Goal: Task Accomplishment & Management: Use online tool/utility

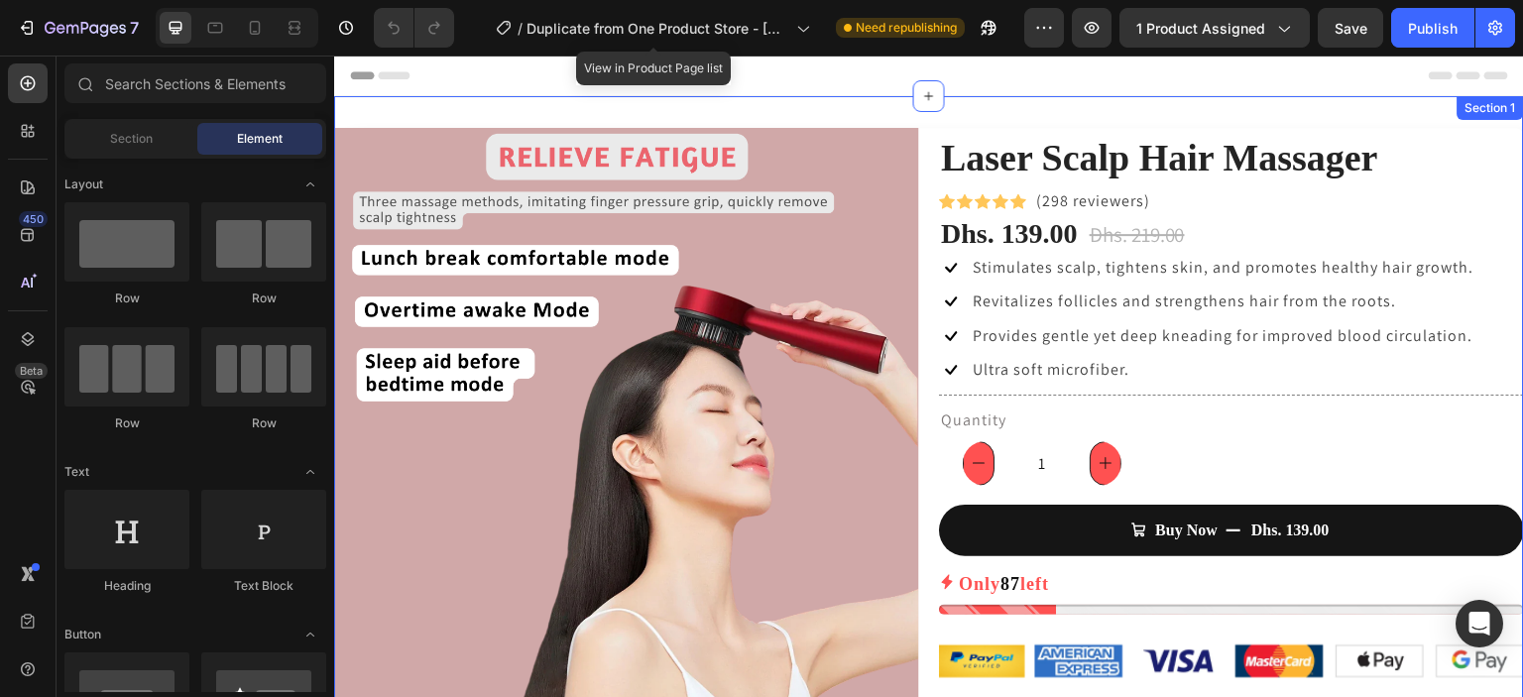
click at [1388, 124] on div "Laser Scalp Hair Massager (P) Title Icon Icon Icon Icon Icon Icon List Hoz (229…" at bounding box center [929, 541] width 1190 height 890
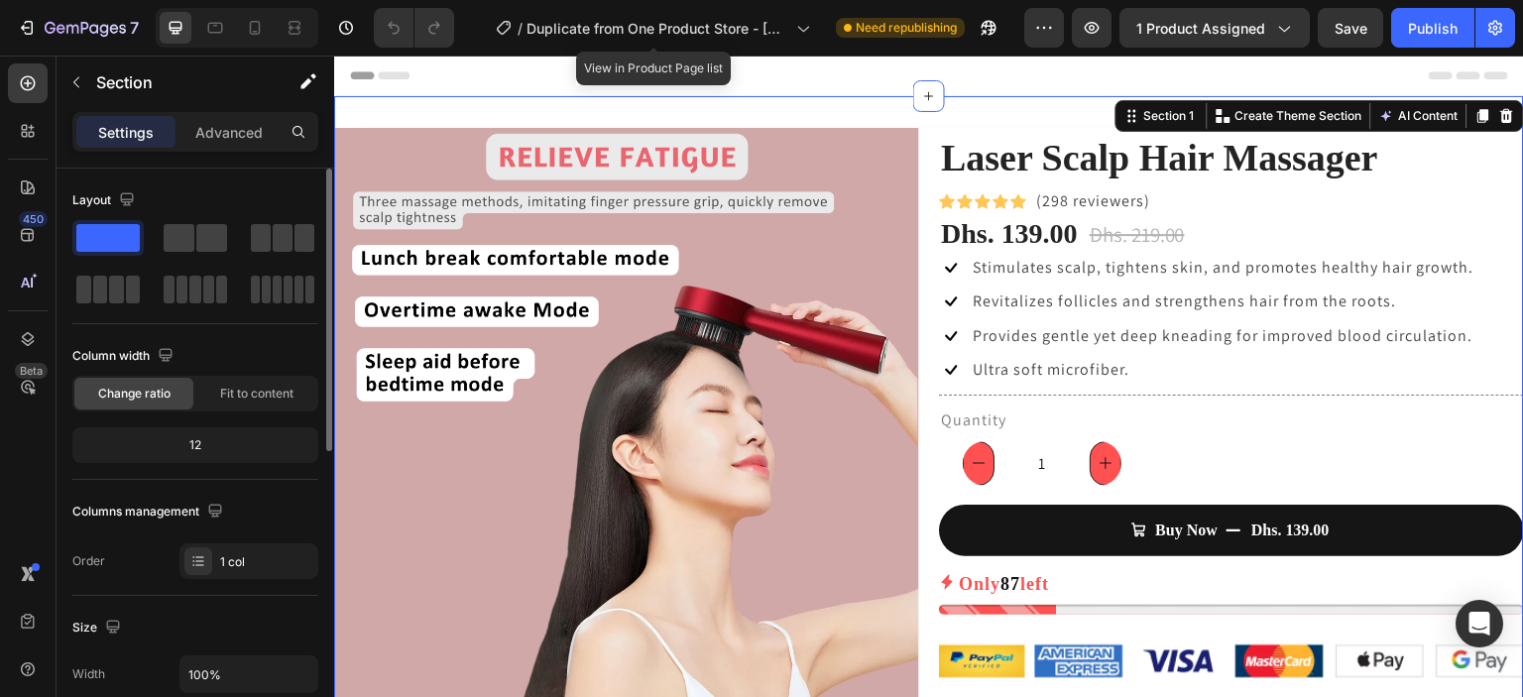
scroll to position [529, 0]
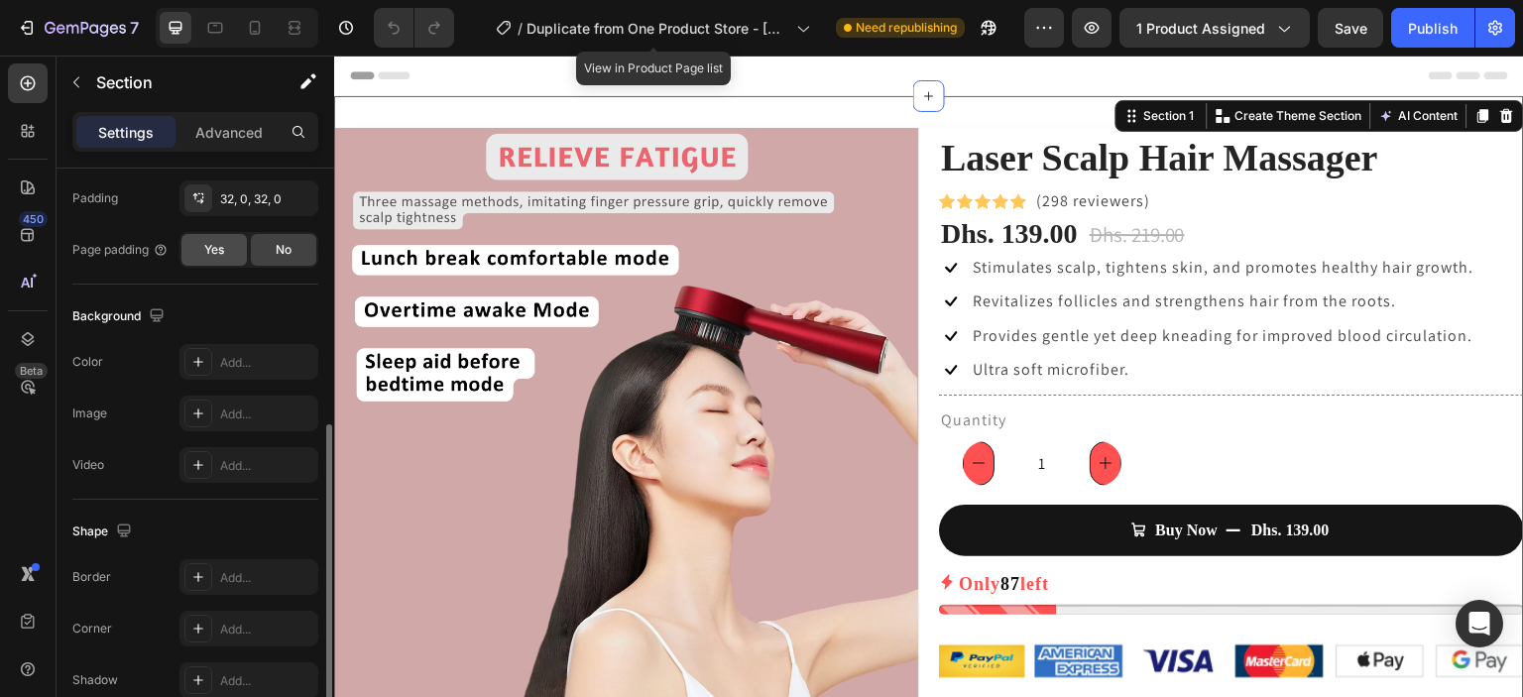
click at [217, 248] on span "Yes" at bounding box center [214, 250] width 20 height 18
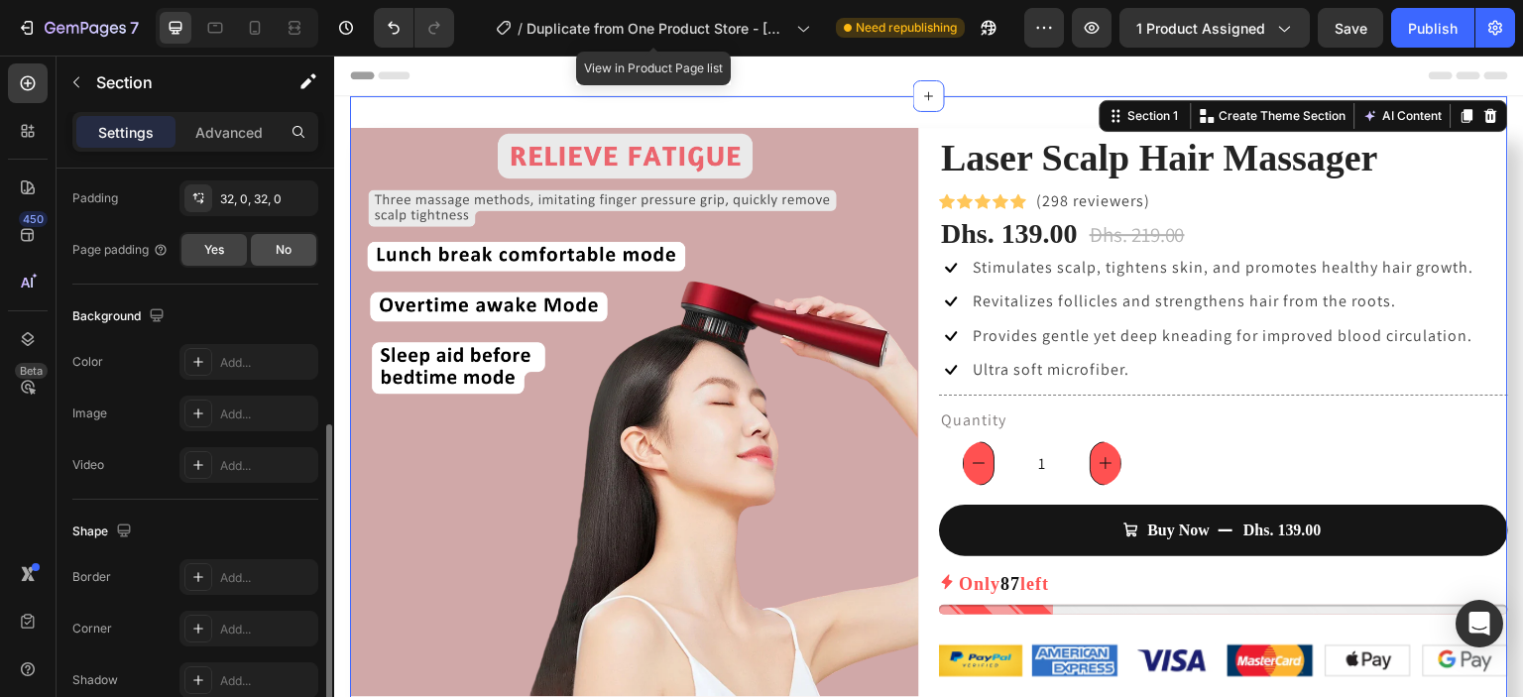
click at [263, 248] on div "No" at bounding box center [283, 250] width 65 height 32
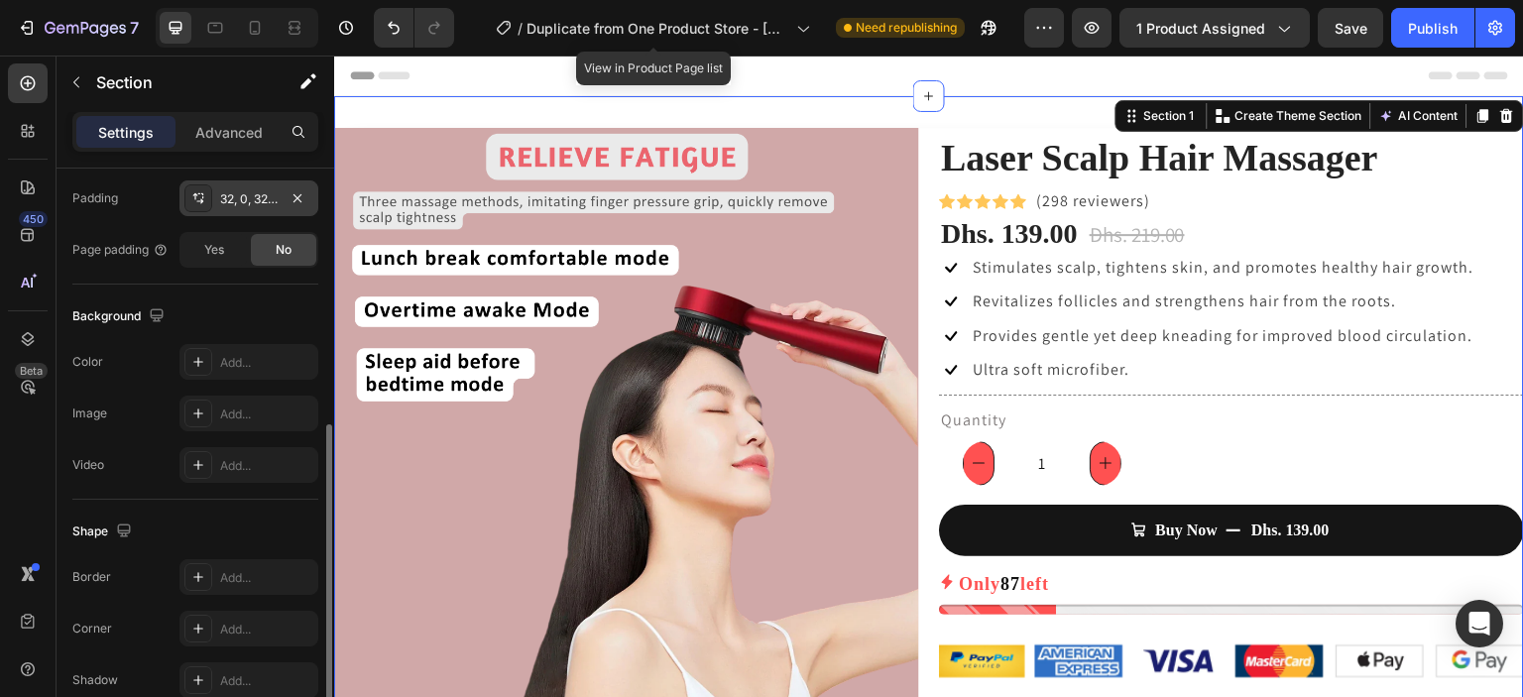
click at [203, 205] on div at bounding box center [198, 198] width 28 height 28
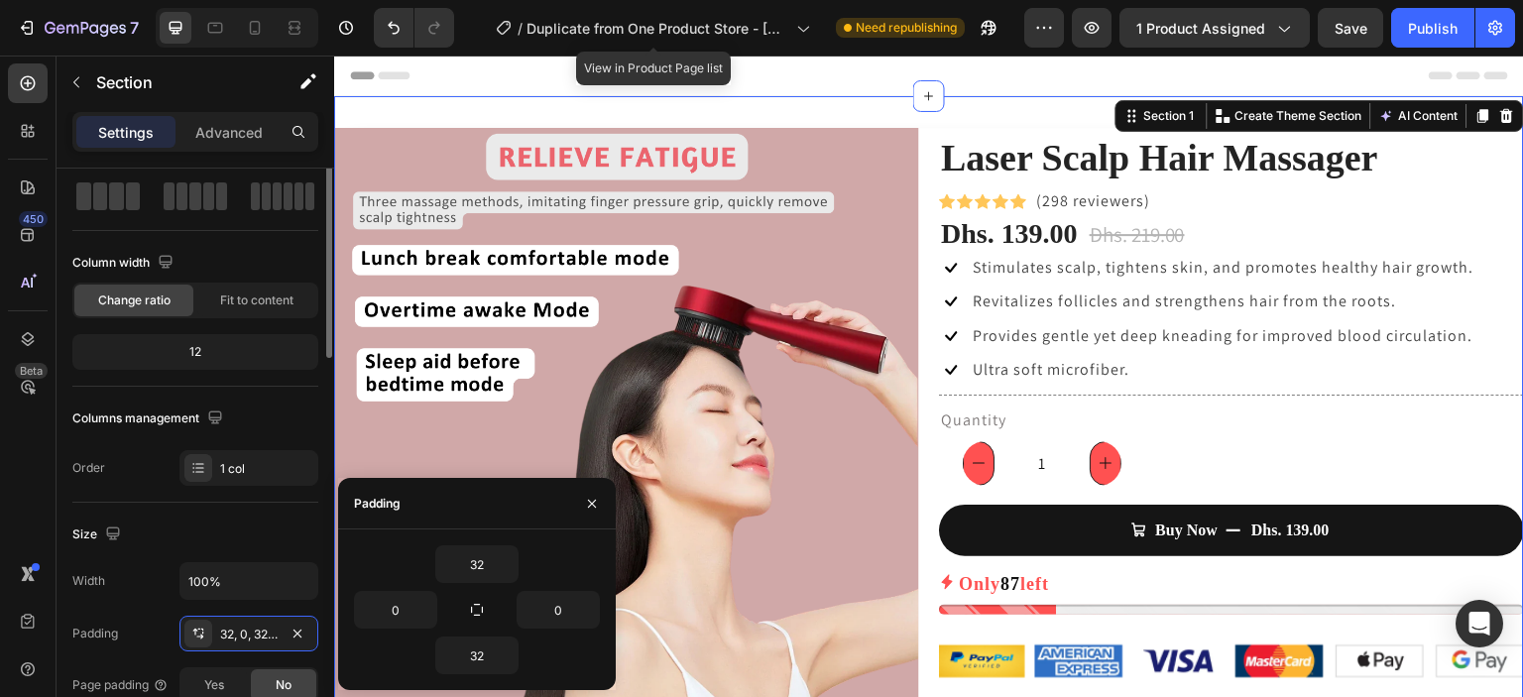
scroll to position [0, 0]
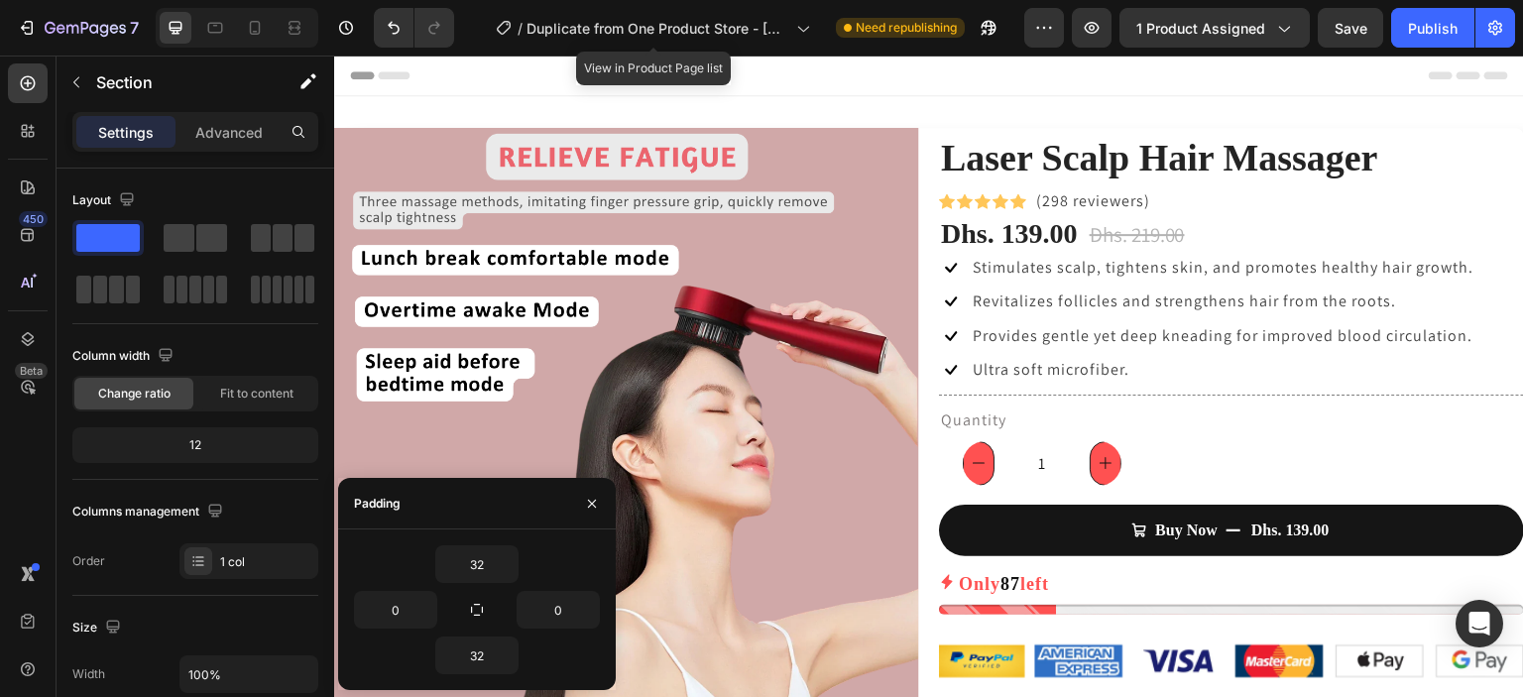
click at [982, 83] on div "Header" at bounding box center [929, 76] width 1158 height 40
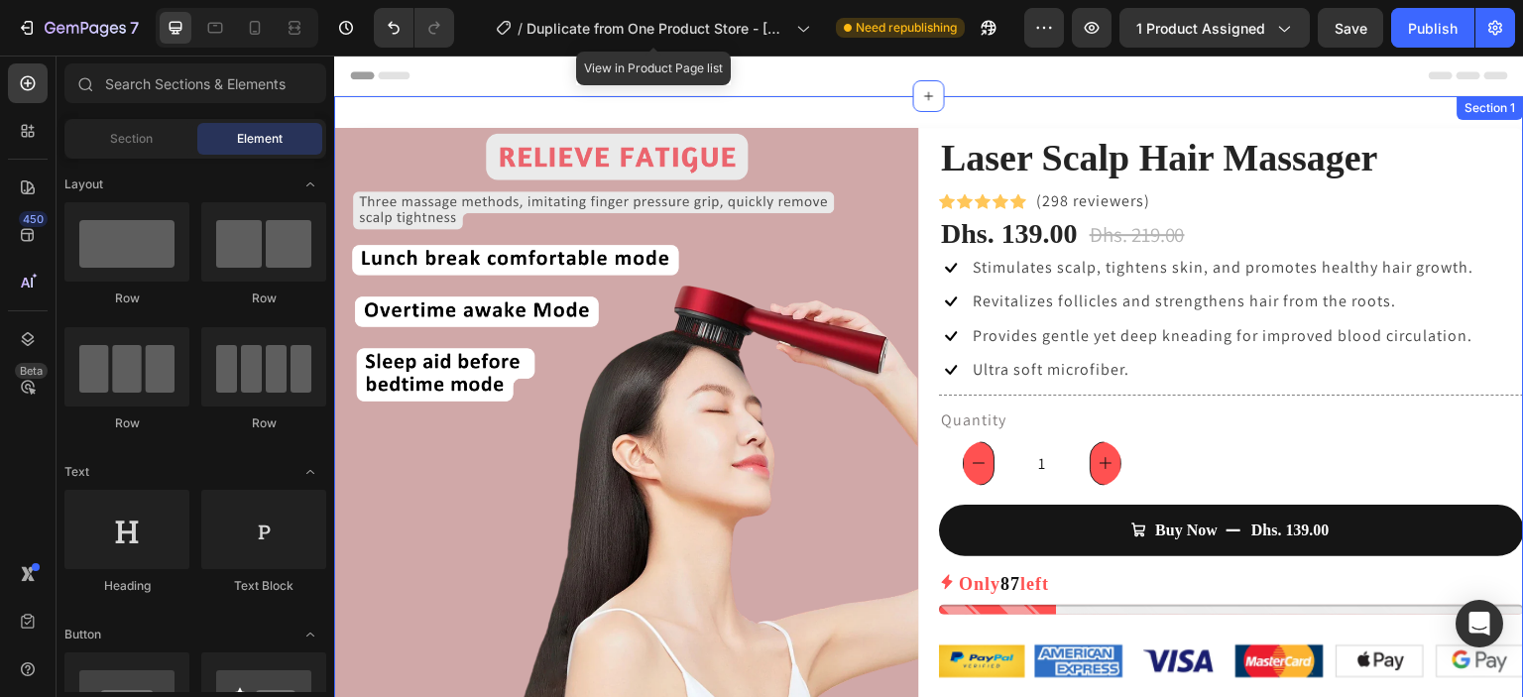
click at [982, 108] on div "Laser Scalp Hair Massager (P) Title Icon Icon Icon Icon Icon Icon List Hoz (229…" at bounding box center [929, 541] width 1190 height 890
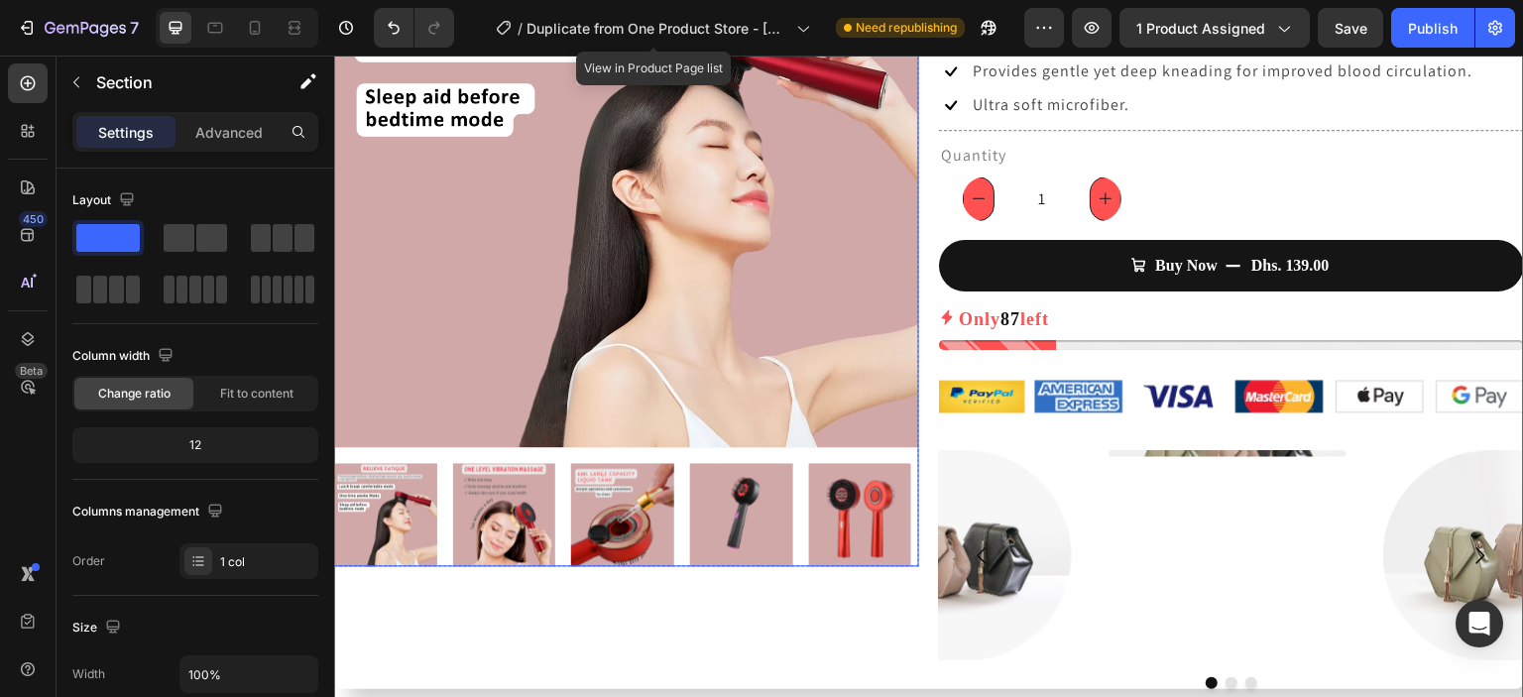
scroll to position [529, 0]
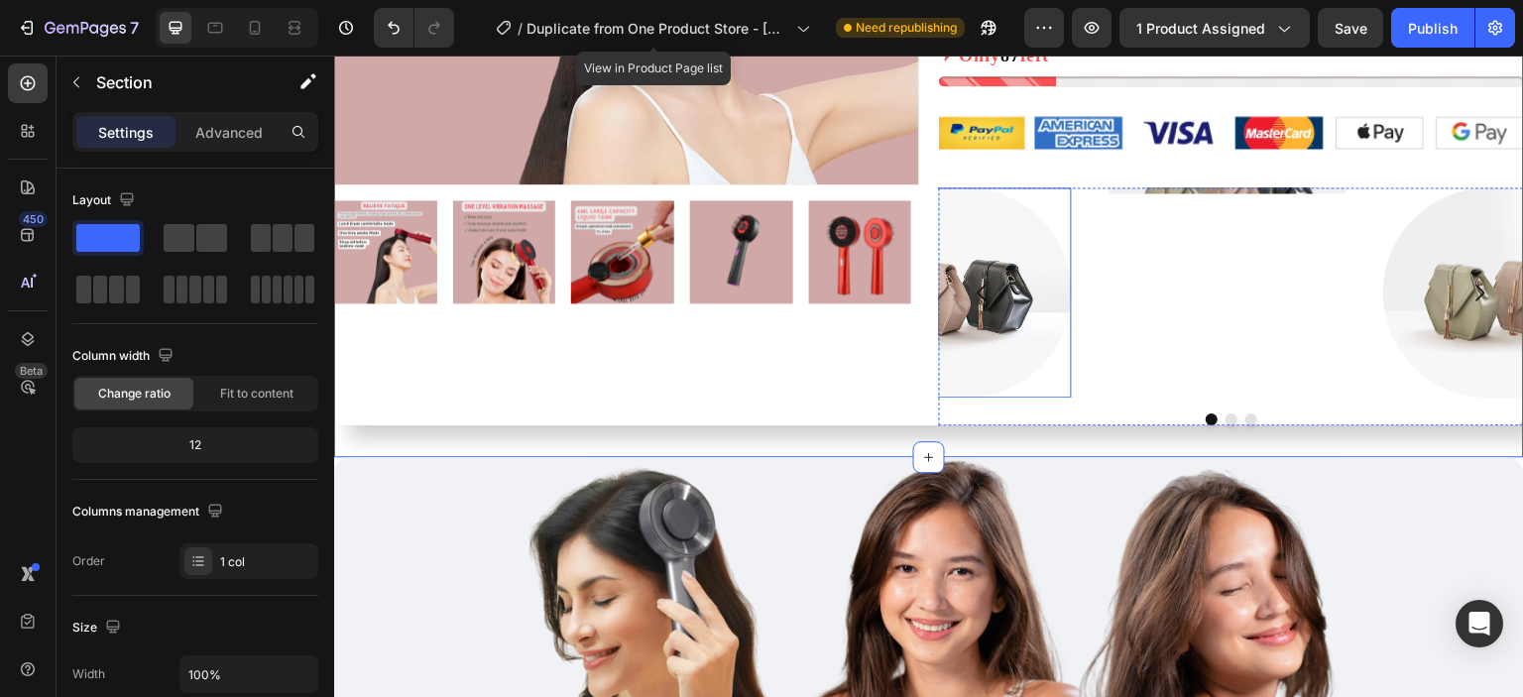
click at [1026, 342] on img at bounding box center [930, 292] width 281 height 210
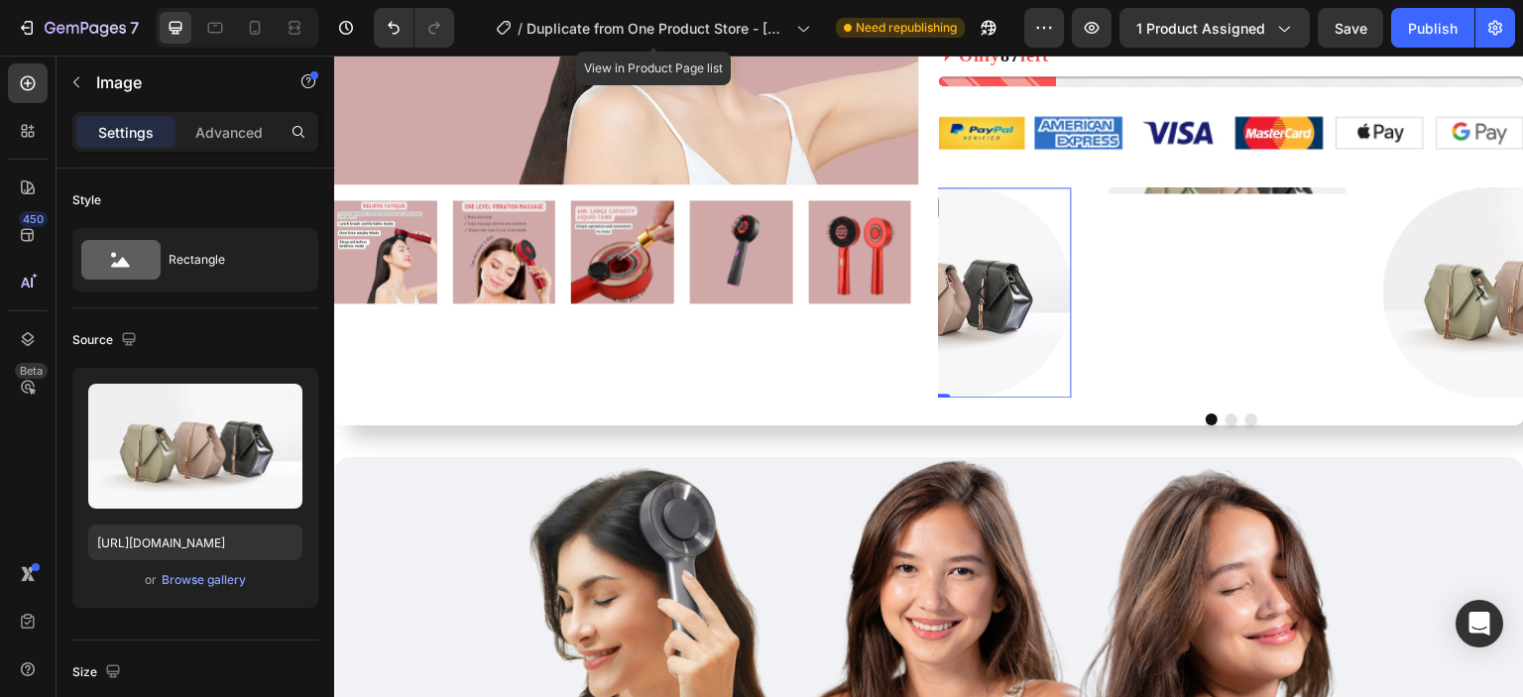
click at [1041, 342] on img at bounding box center [930, 292] width 281 height 210
click at [78, 84] on icon "button" at bounding box center [76, 82] width 16 height 16
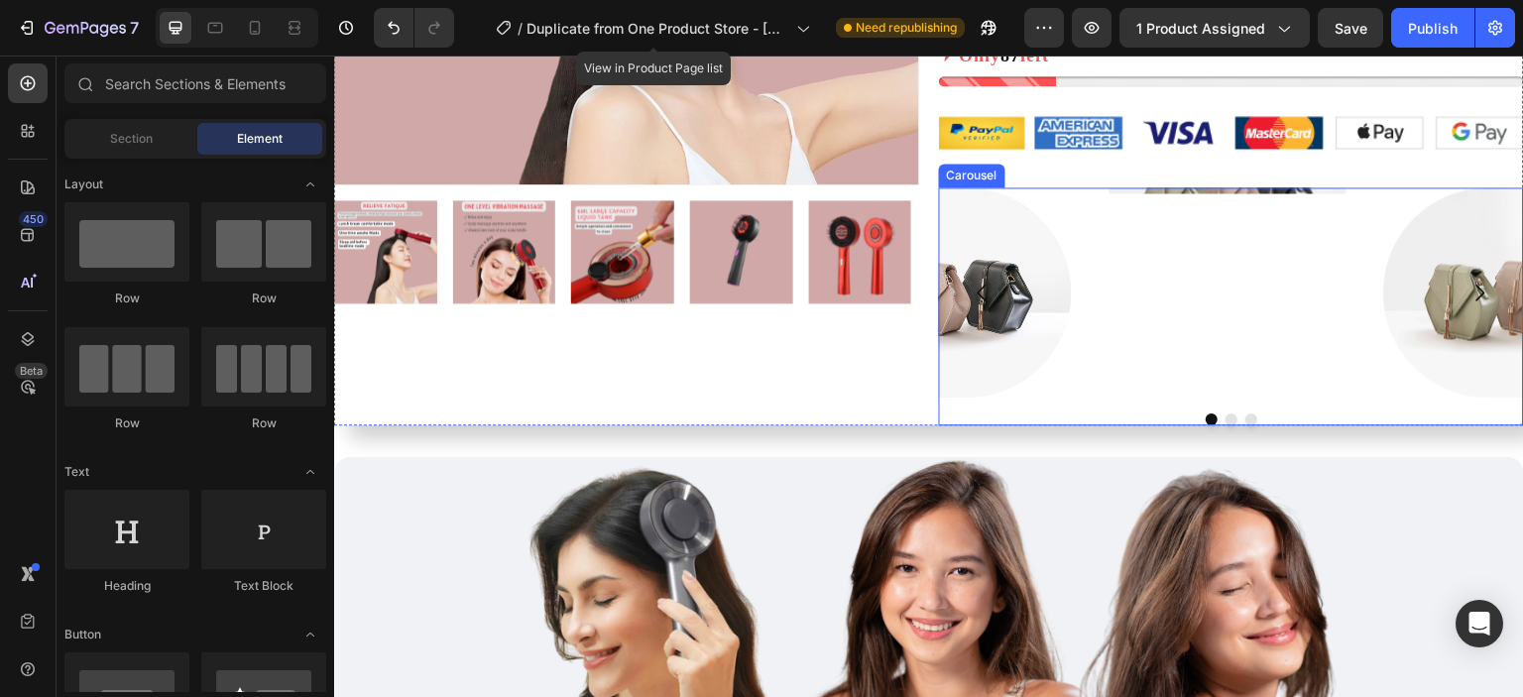
click at [1097, 274] on div "Image" at bounding box center [1228, 292] width 281 height 210
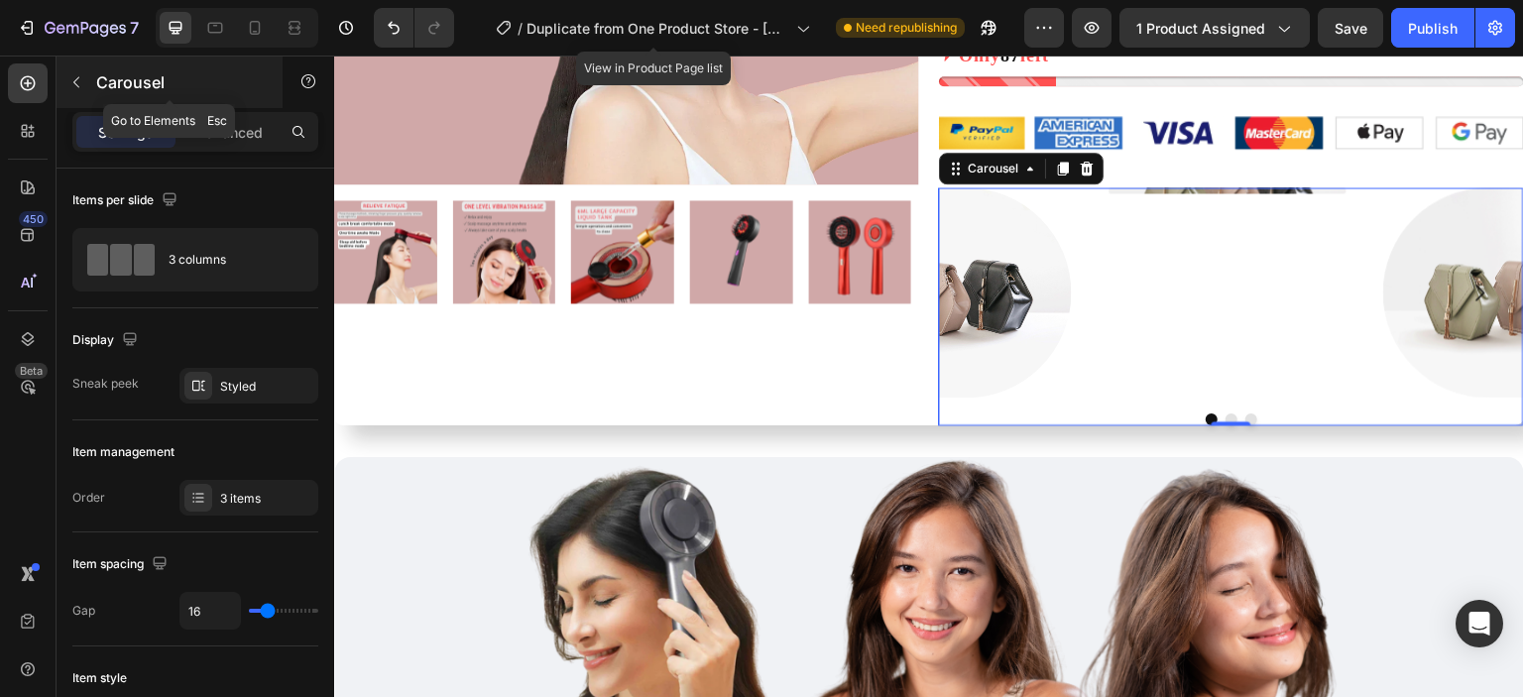
click at [74, 67] on button "button" at bounding box center [76, 82] width 32 height 32
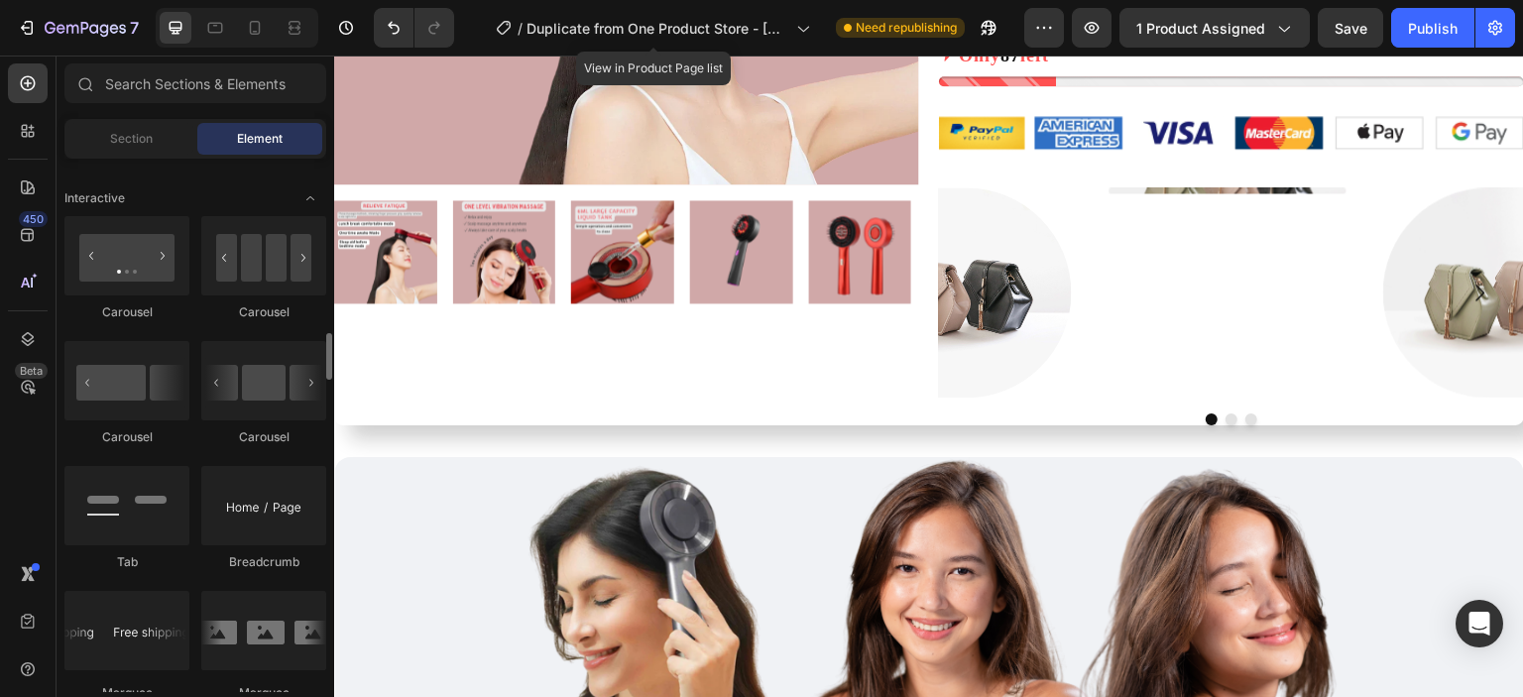
scroll to position [1969, 0]
click at [1118, 291] on div "Image" at bounding box center [1228, 292] width 281 height 210
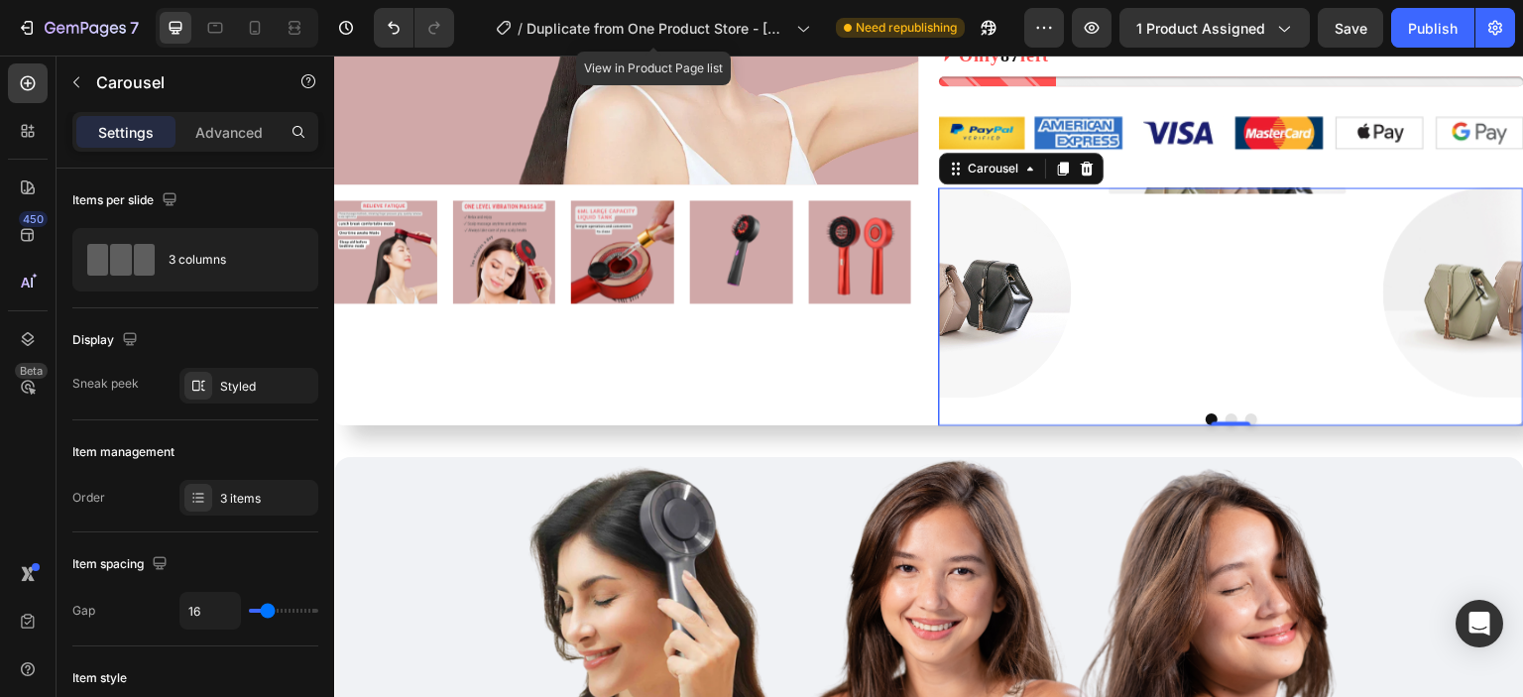
click at [1078, 179] on div "Carousel" at bounding box center [1021, 169] width 165 height 32
click at [1082, 174] on icon at bounding box center [1087, 169] width 13 height 14
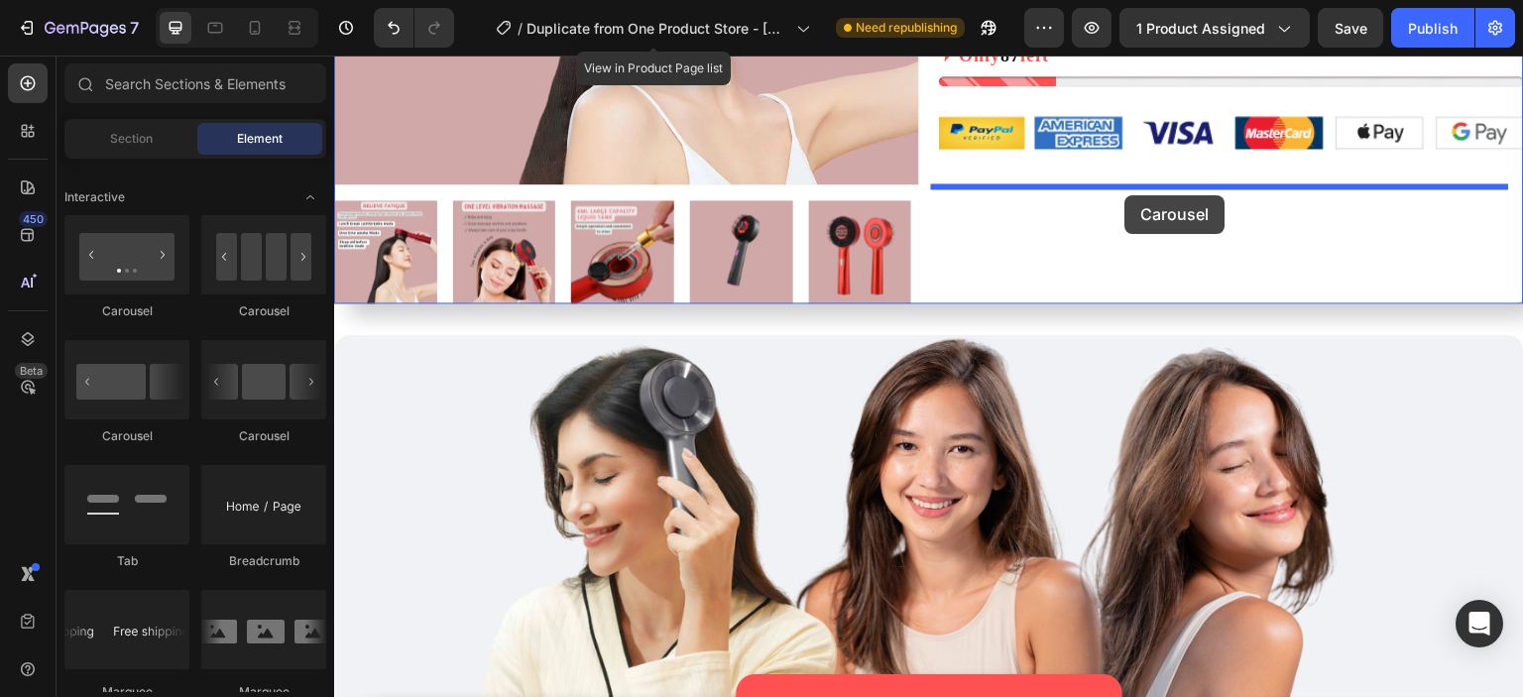
drag, startPoint x: 488, startPoint y: 348, endPoint x: 1126, endPoint y: 195, distance: 655.7
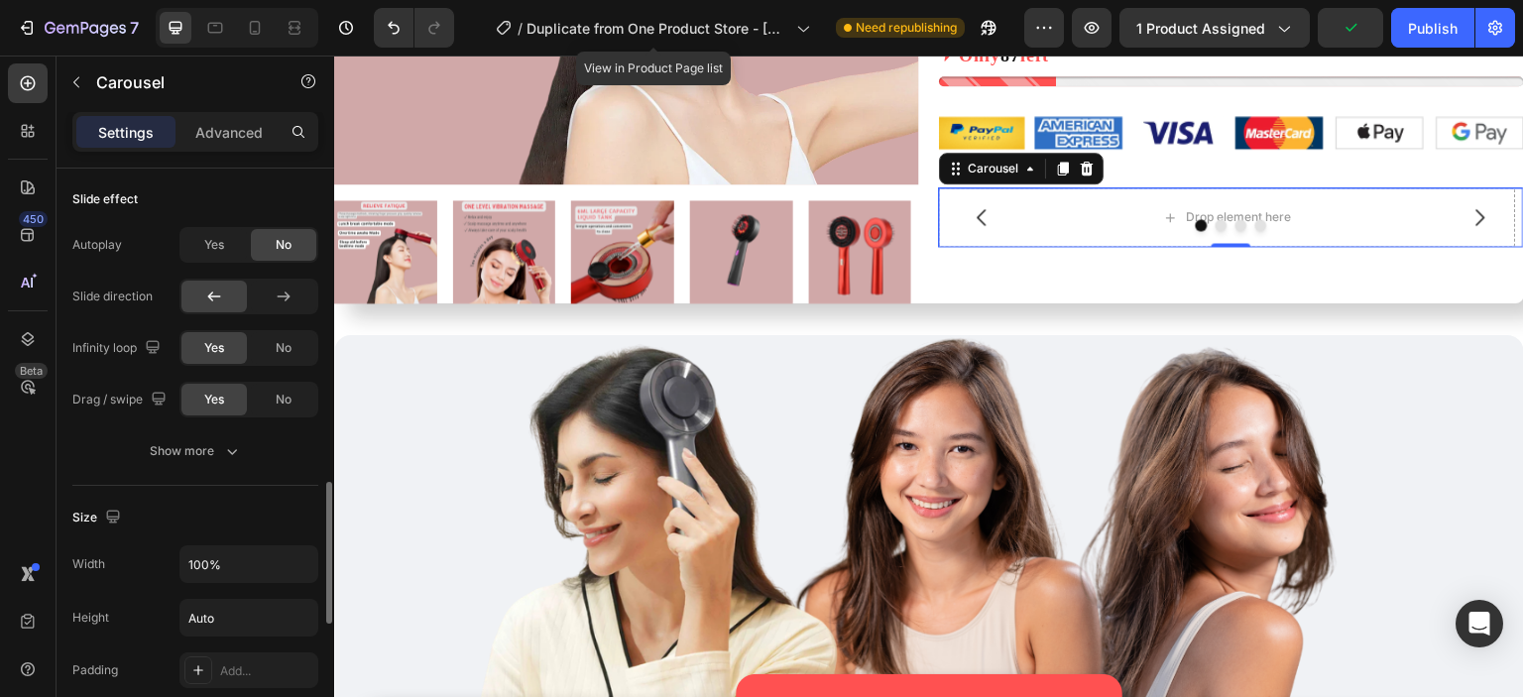
scroll to position [0, 0]
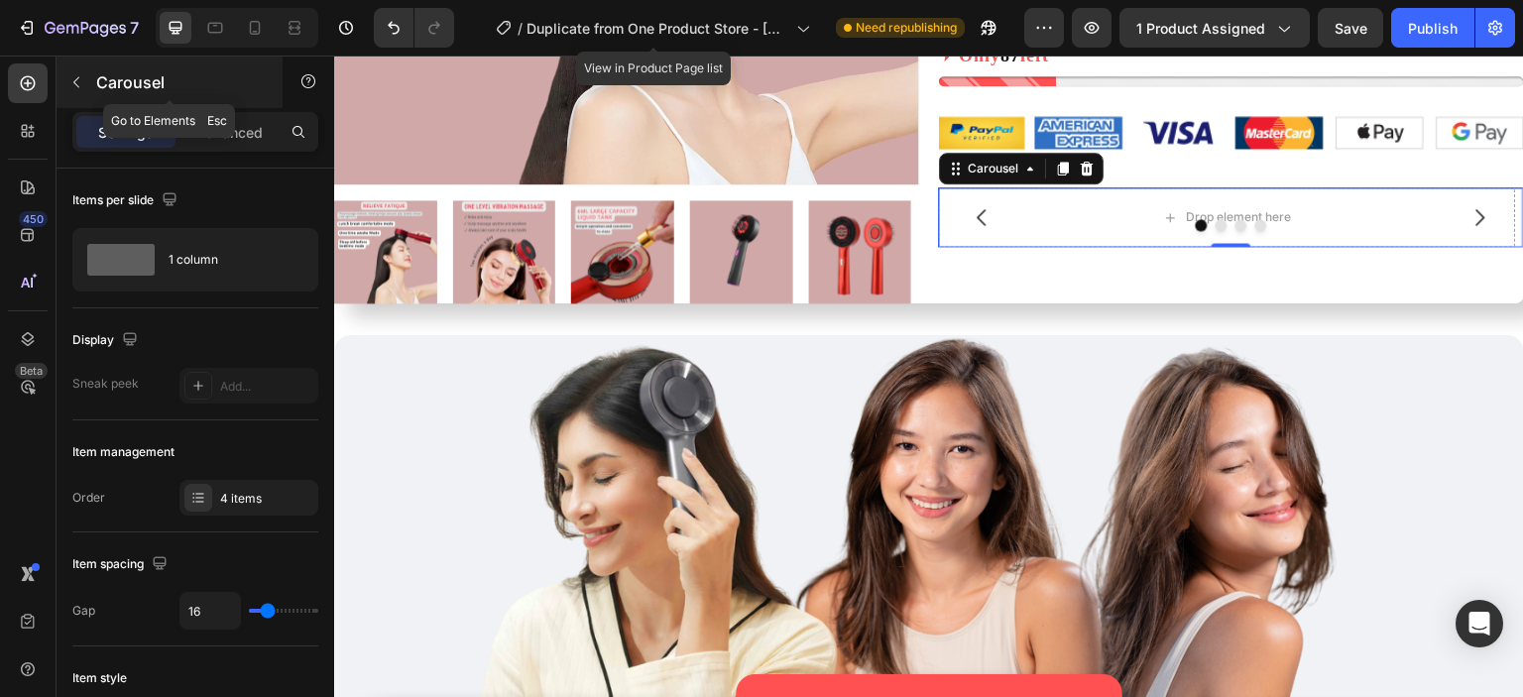
click at [89, 81] on button "button" at bounding box center [76, 82] width 32 height 32
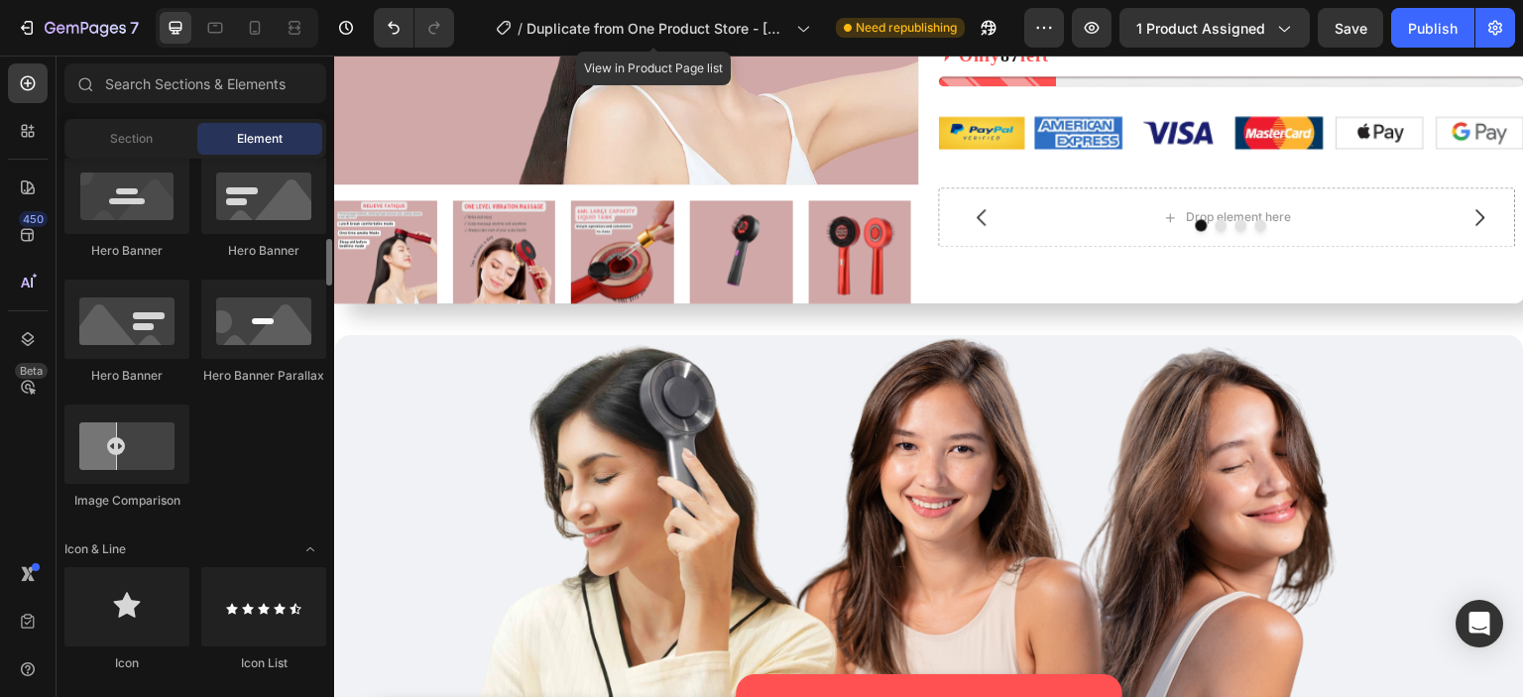
scroll to position [381, 0]
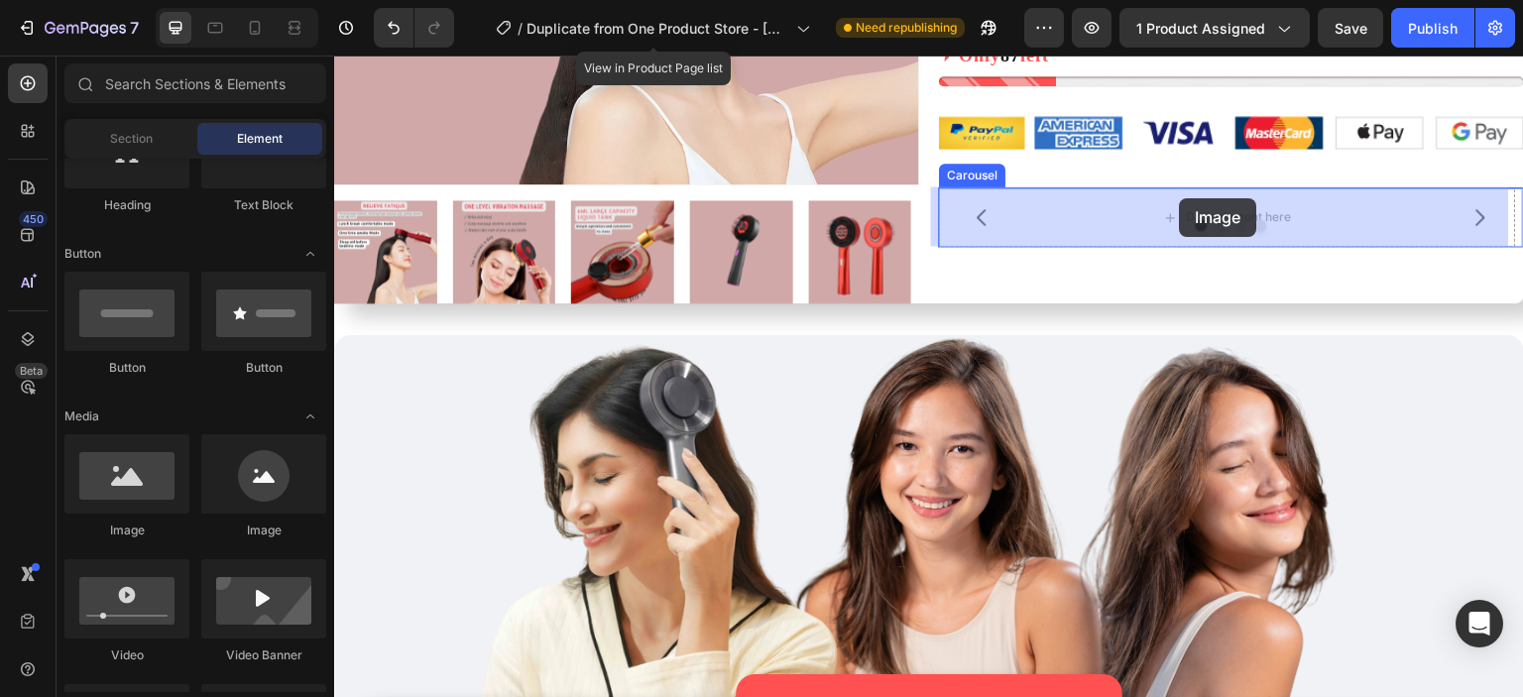
drag, startPoint x: 497, startPoint y: 534, endPoint x: 1180, endPoint y: 198, distance: 761.1
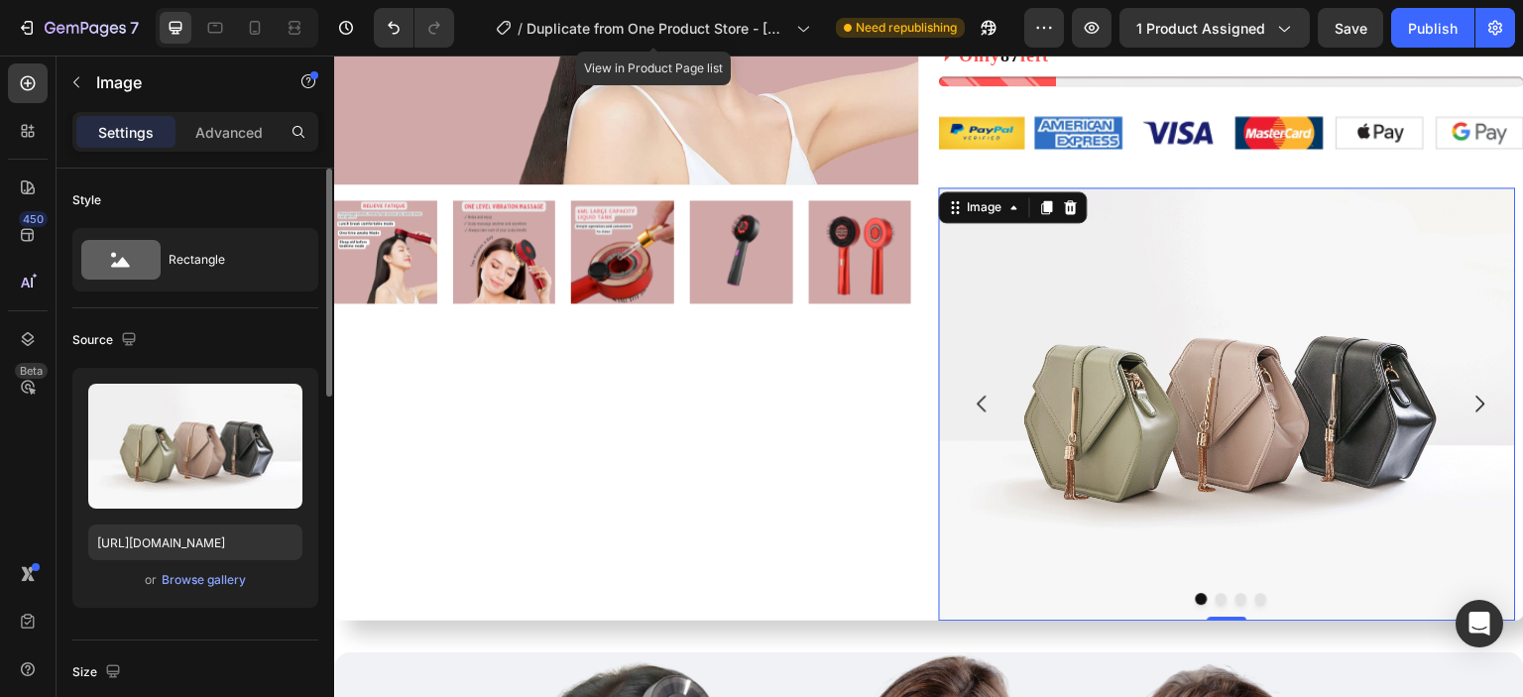
scroll to position [529, 0]
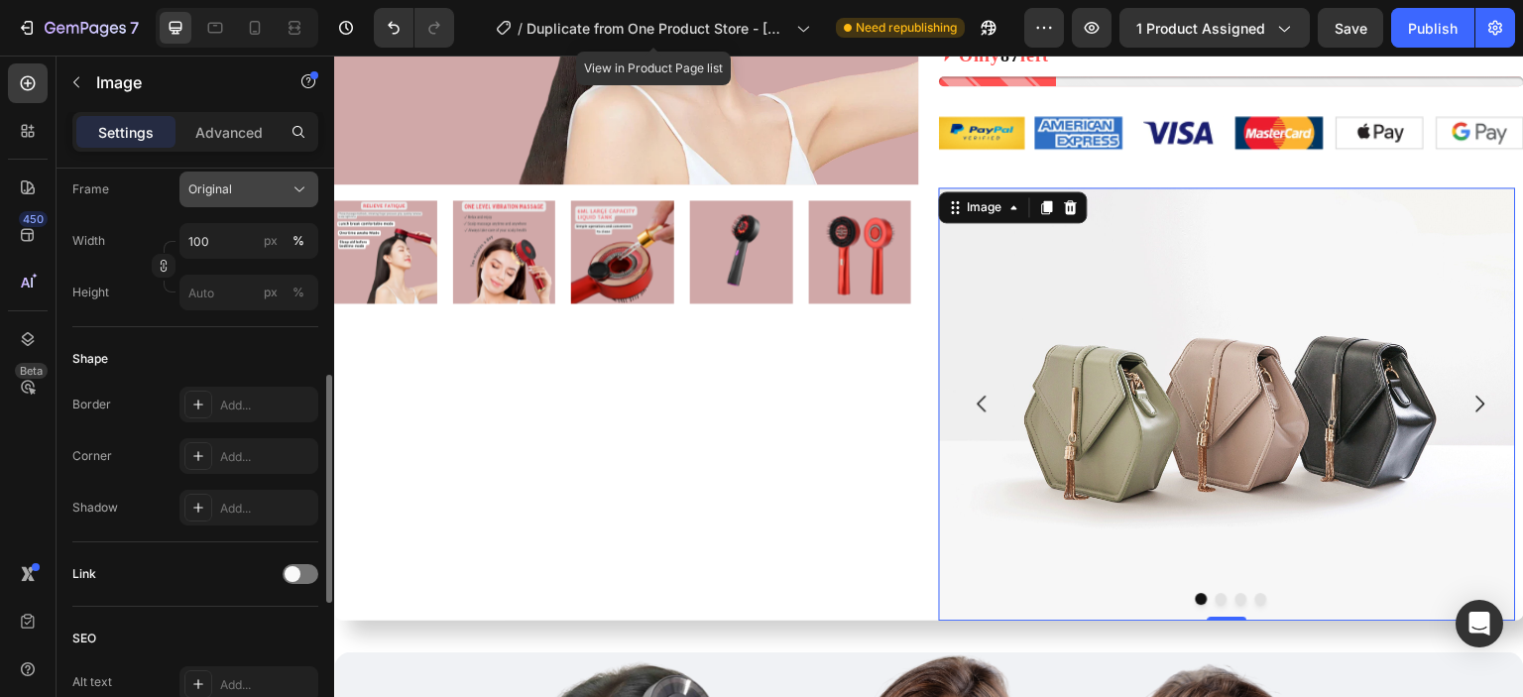
click at [248, 189] on div "Original" at bounding box center [236, 189] width 97 height 18
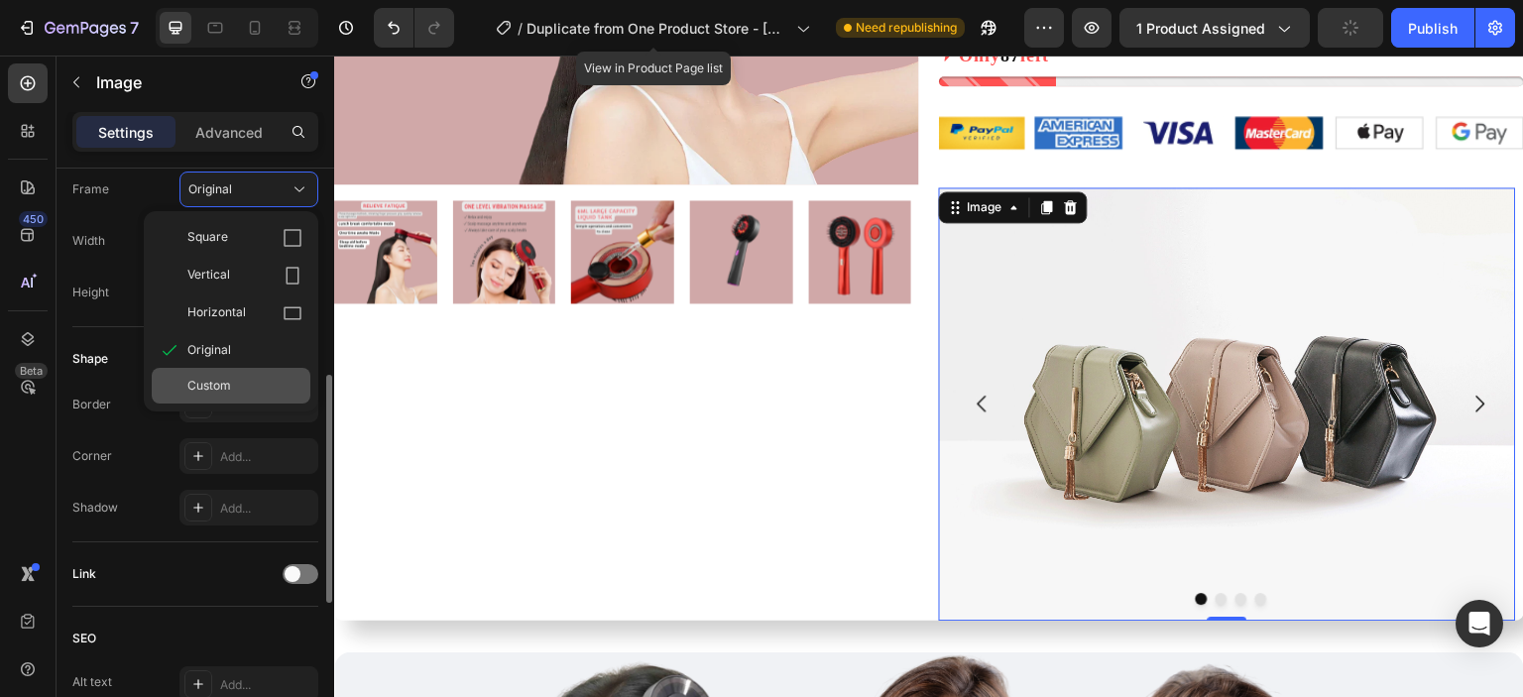
click at [247, 379] on div "Custom" at bounding box center [244, 386] width 115 height 18
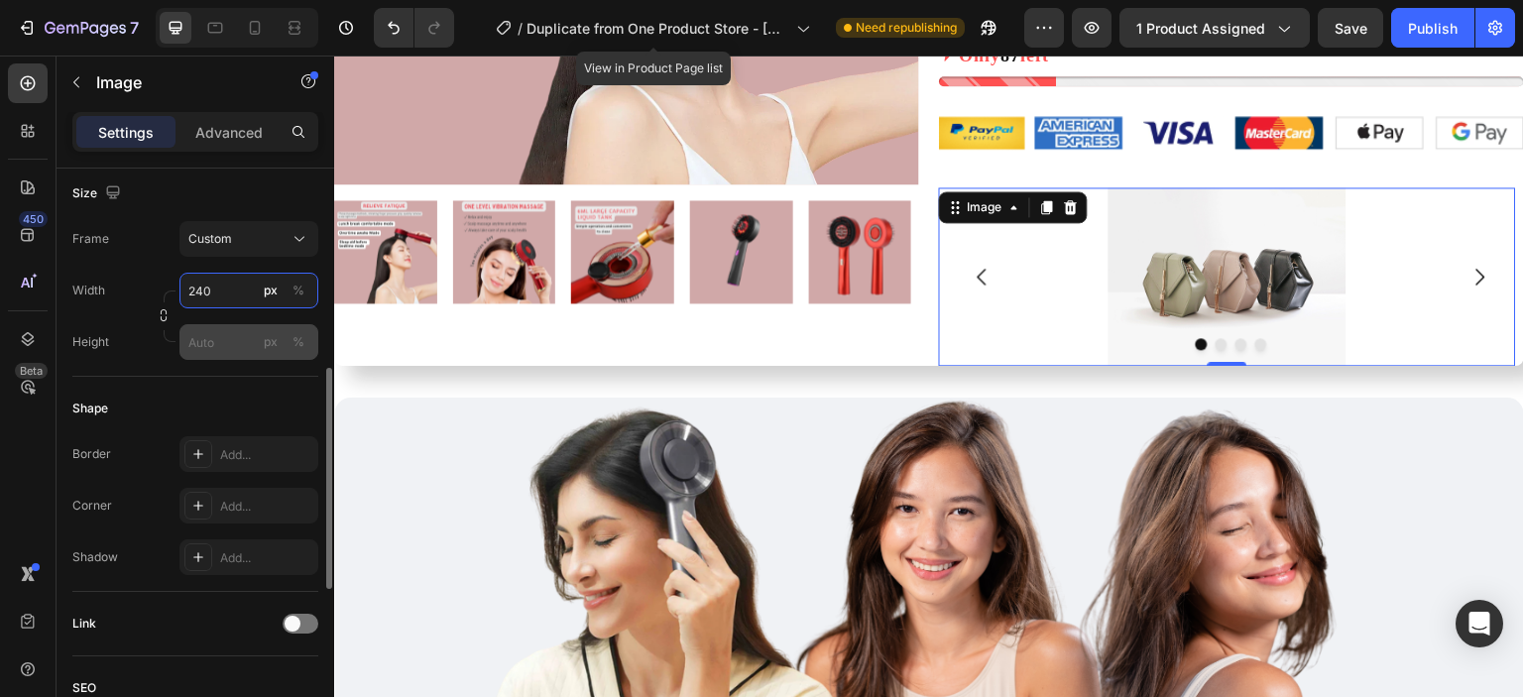
type input "240"
click at [219, 336] on input "px %" at bounding box center [249, 342] width 139 height 36
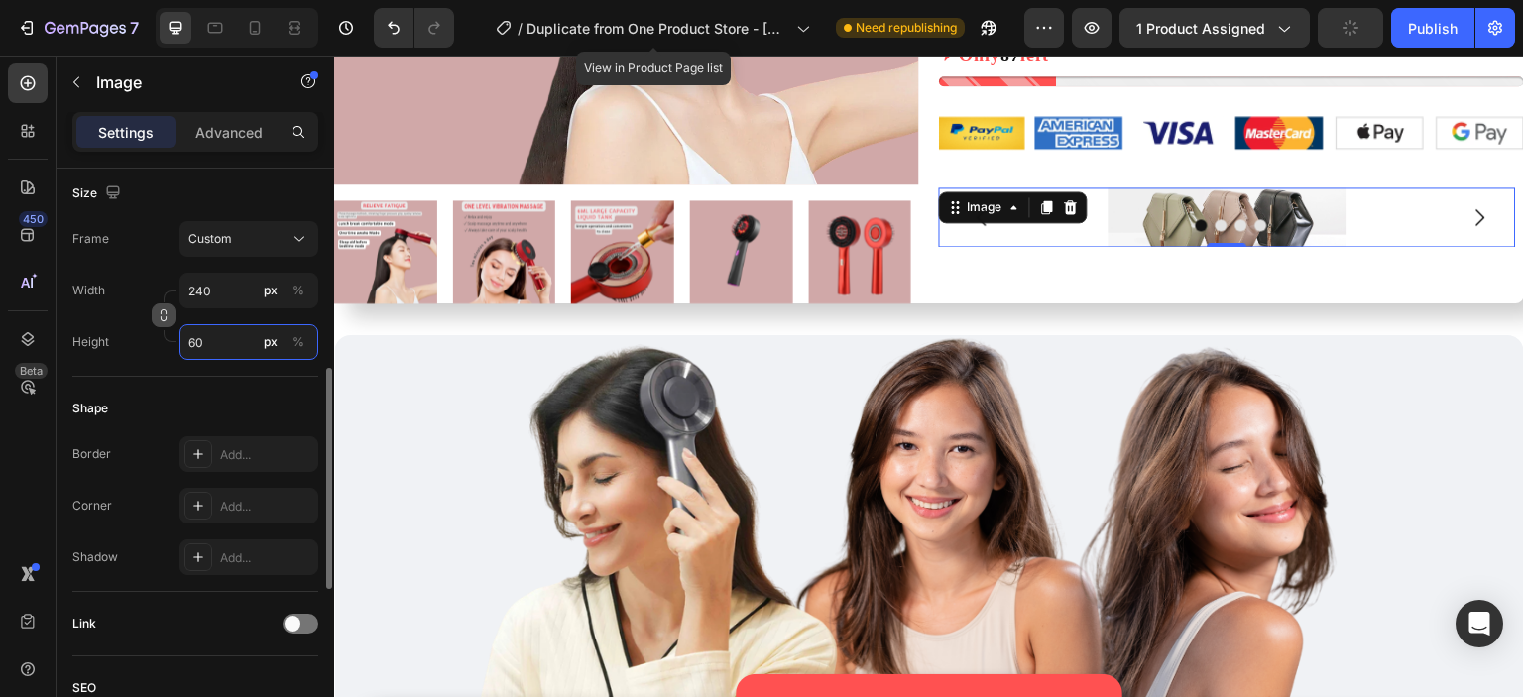
type input "60"
click at [166, 316] on icon "button" at bounding box center [164, 318] width 6 height 5
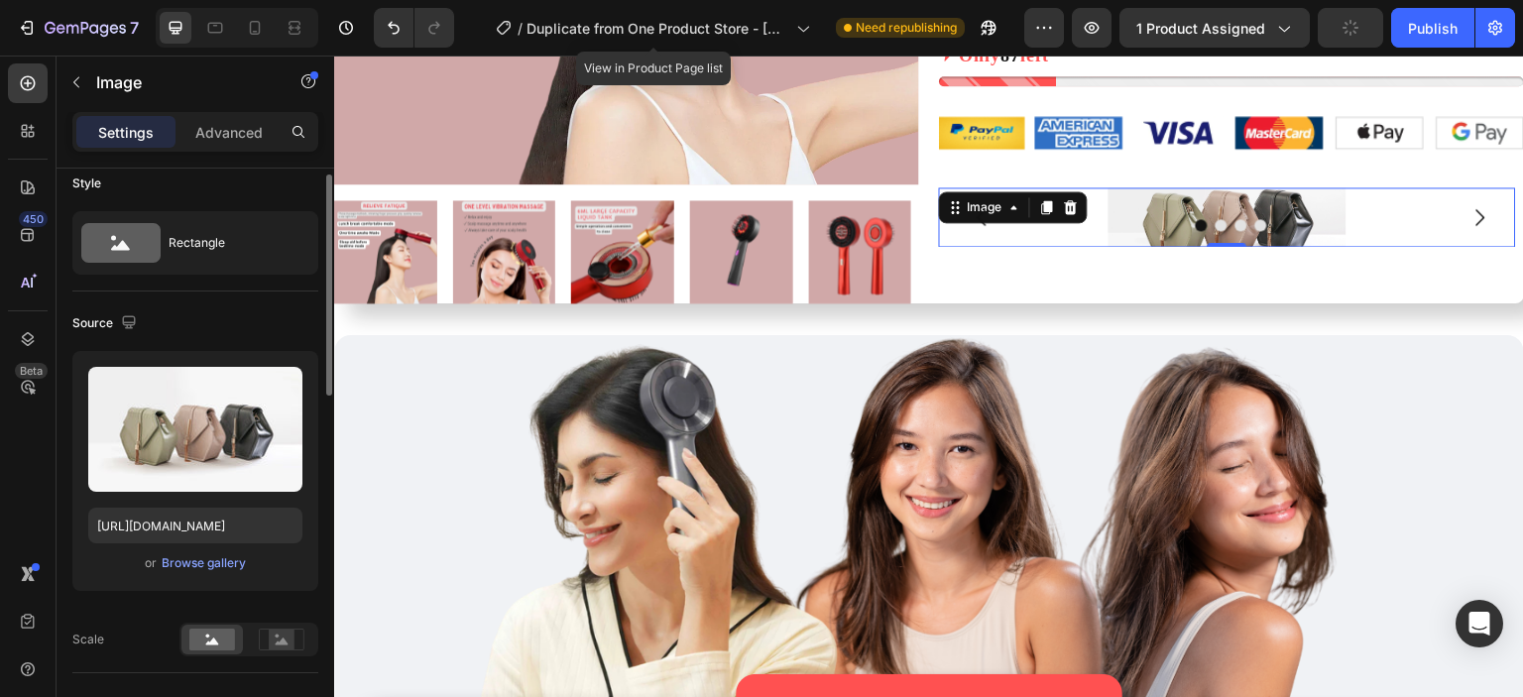
scroll to position [0, 0]
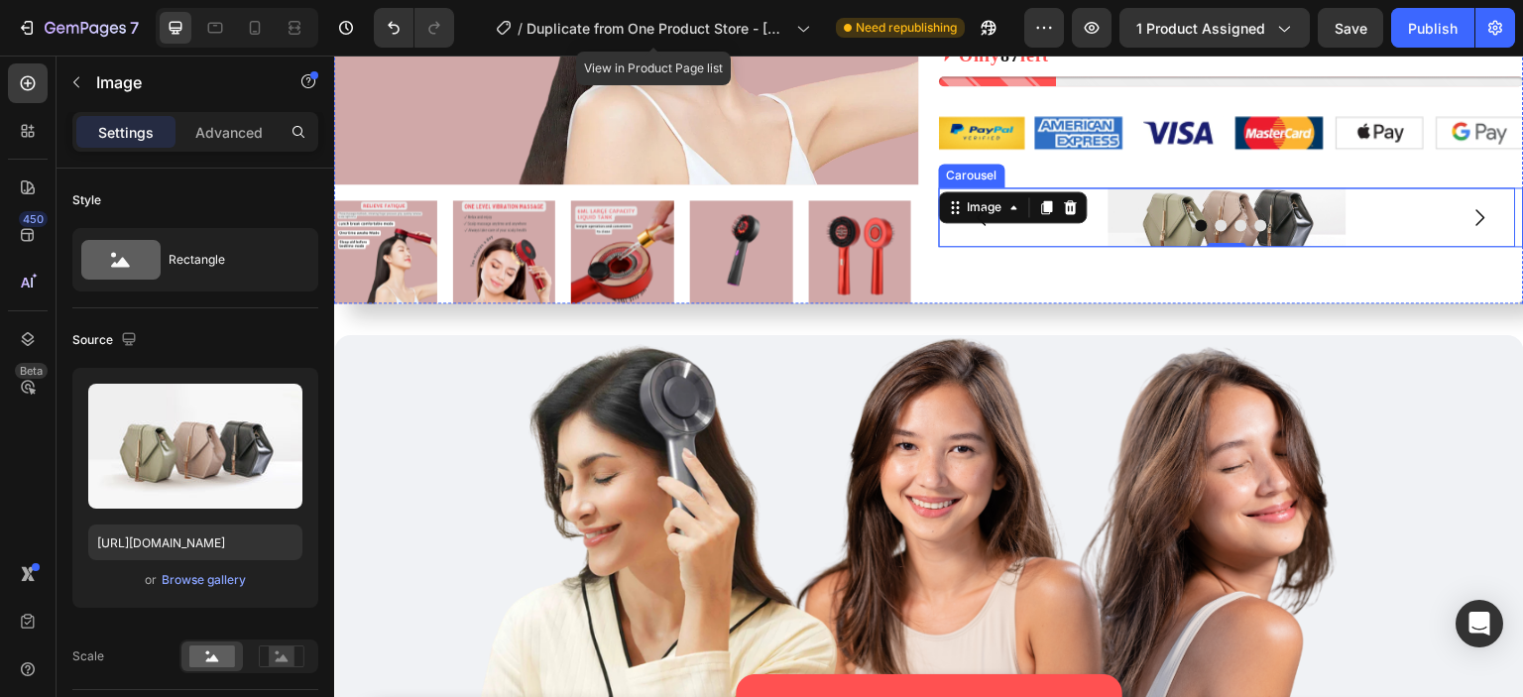
click at [1469, 213] on icon "Carousel Next Arrow" at bounding box center [1481, 217] width 24 height 24
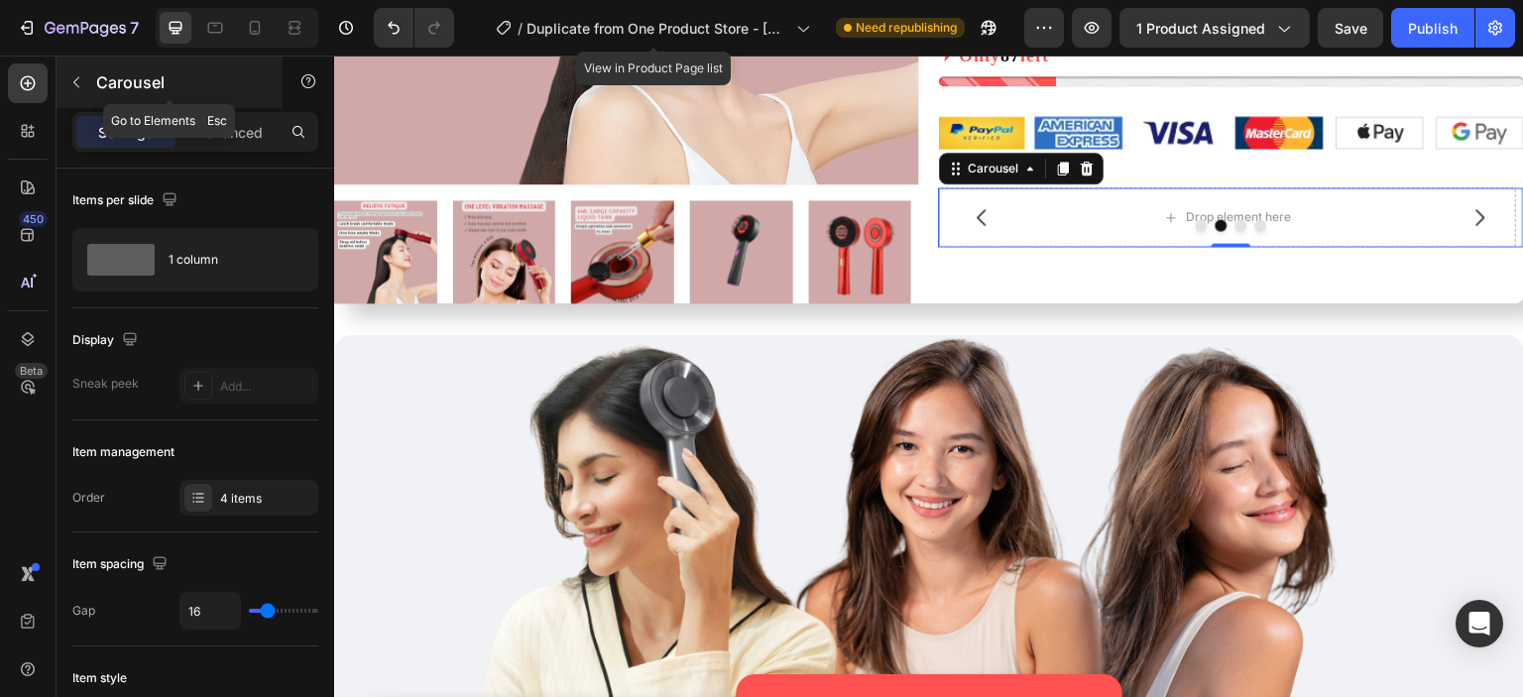
click at [75, 82] on icon "button" at bounding box center [76, 82] width 16 height 16
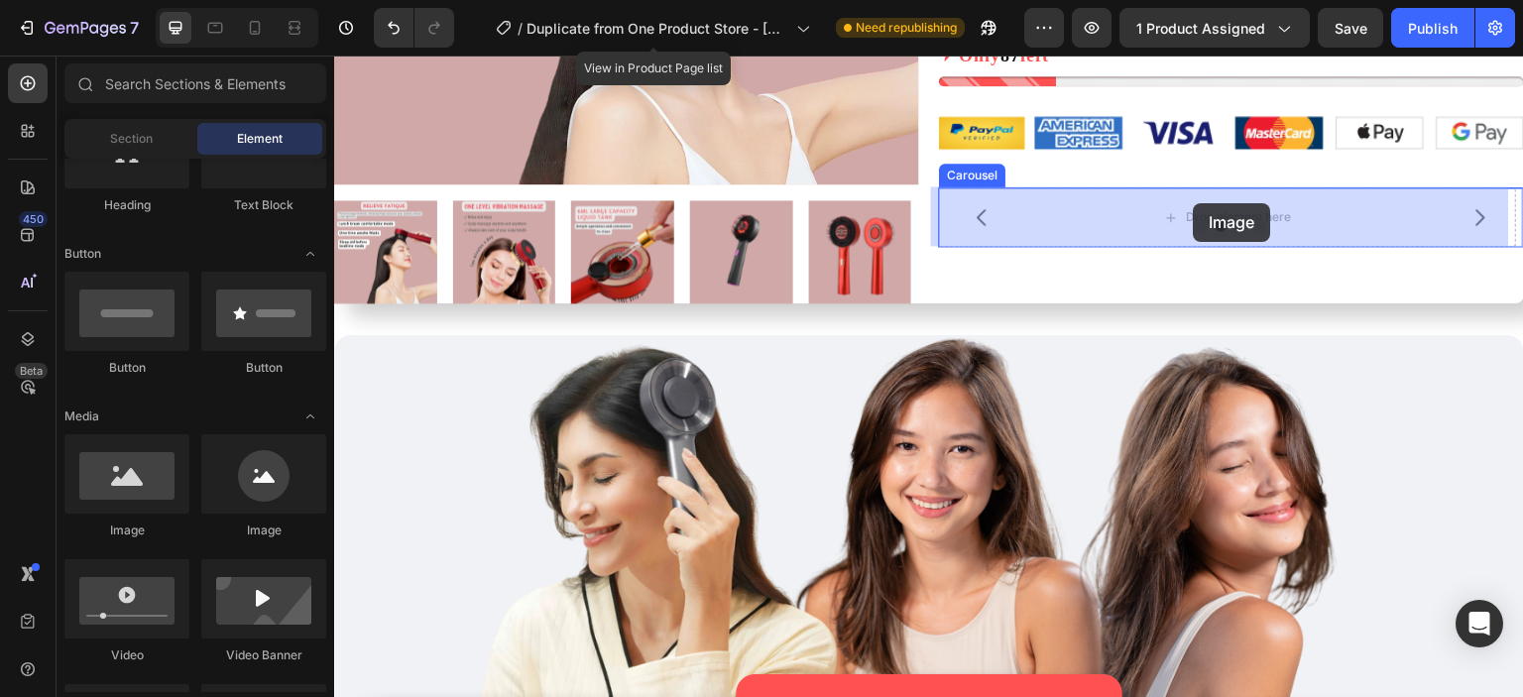
drag, startPoint x: 494, startPoint y: 559, endPoint x: 1194, endPoint y: 203, distance: 785.5
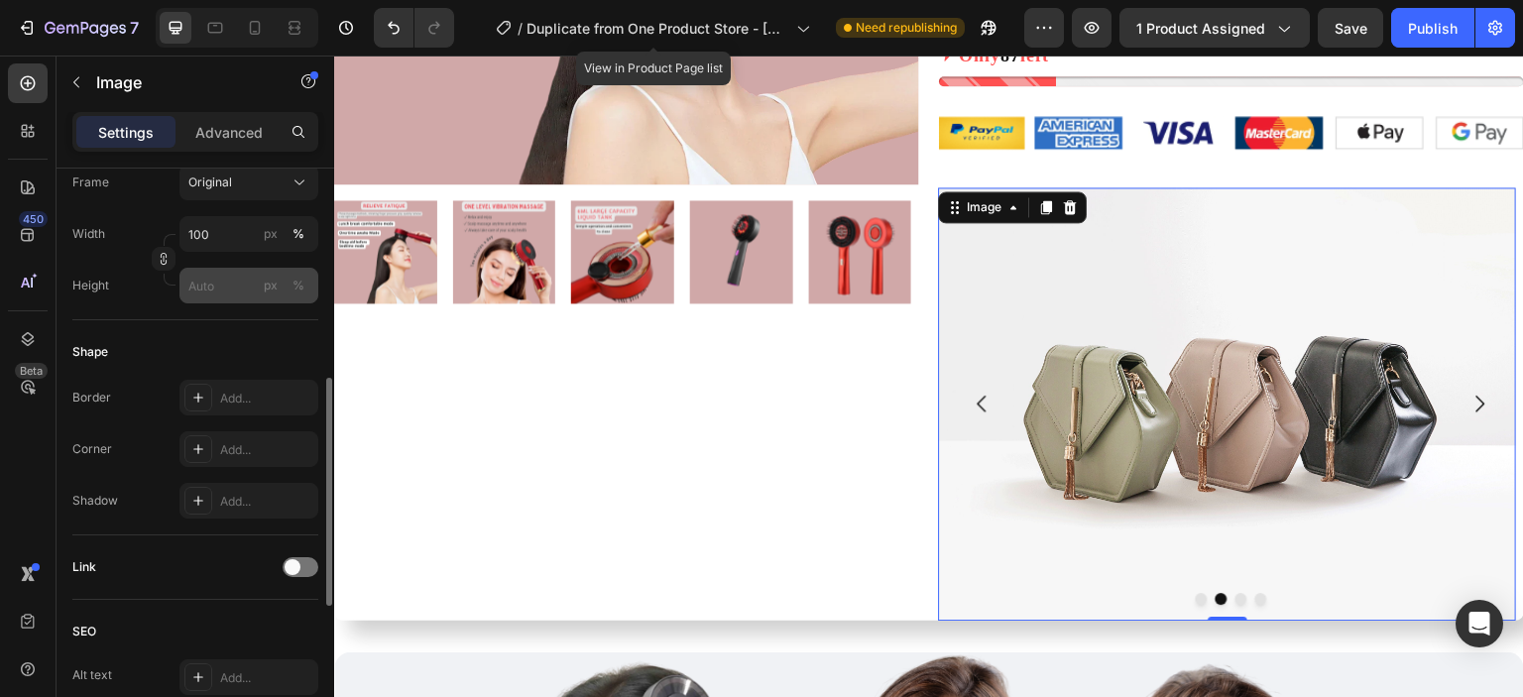
scroll to position [492, 0]
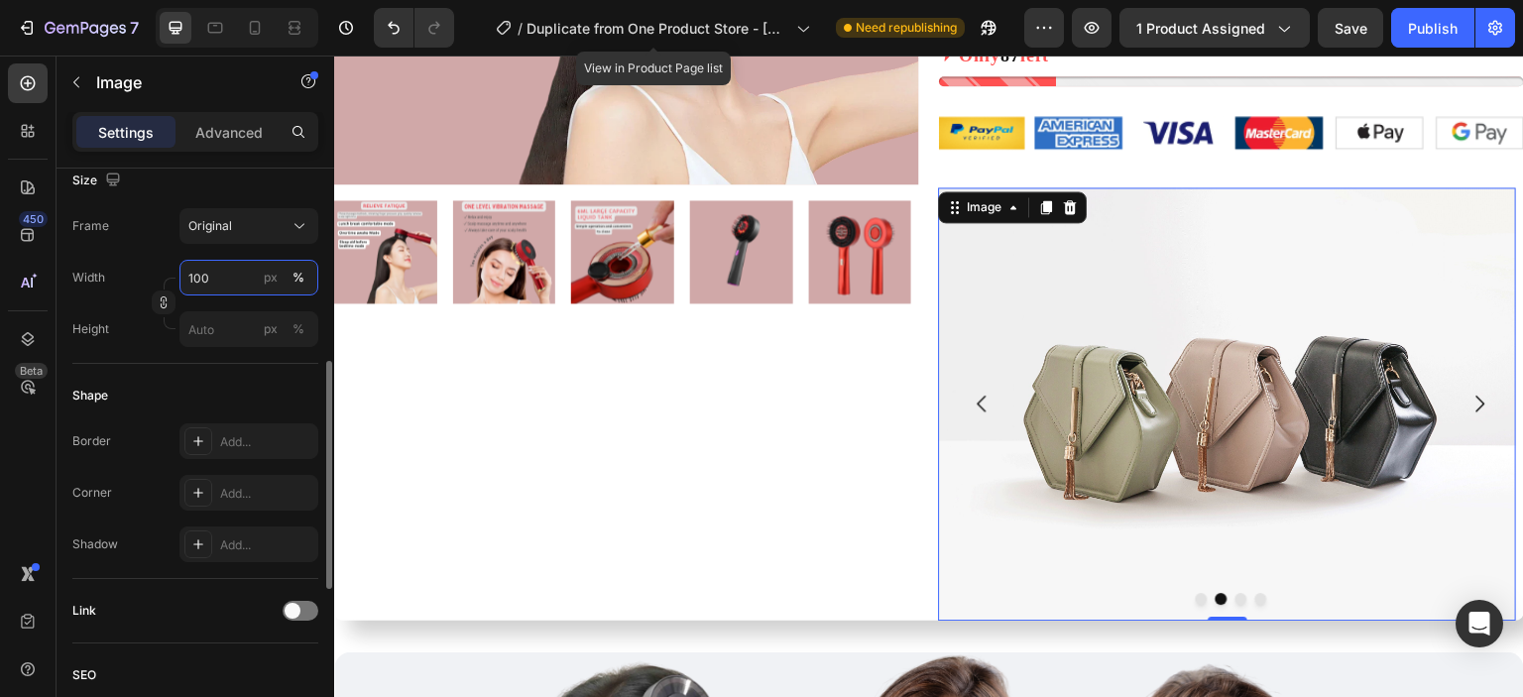
click at [216, 281] on input "100" at bounding box center [249, 278] width 139 height 36
click at [258, 231] on div "Original" at bounding box center [236, 226] width 97 height 18
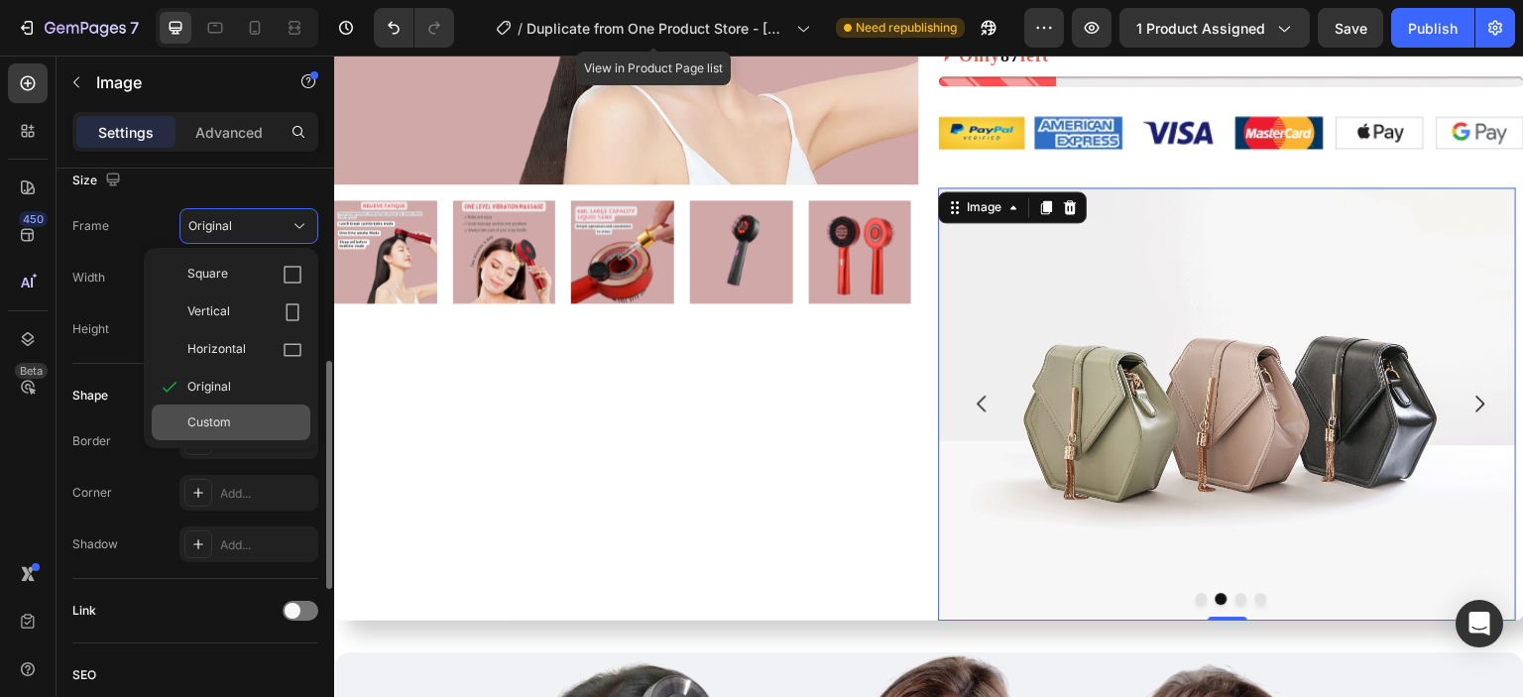
click at [237, 410] on div "Custom" at bounding box center [231, 423] width 159 height 36
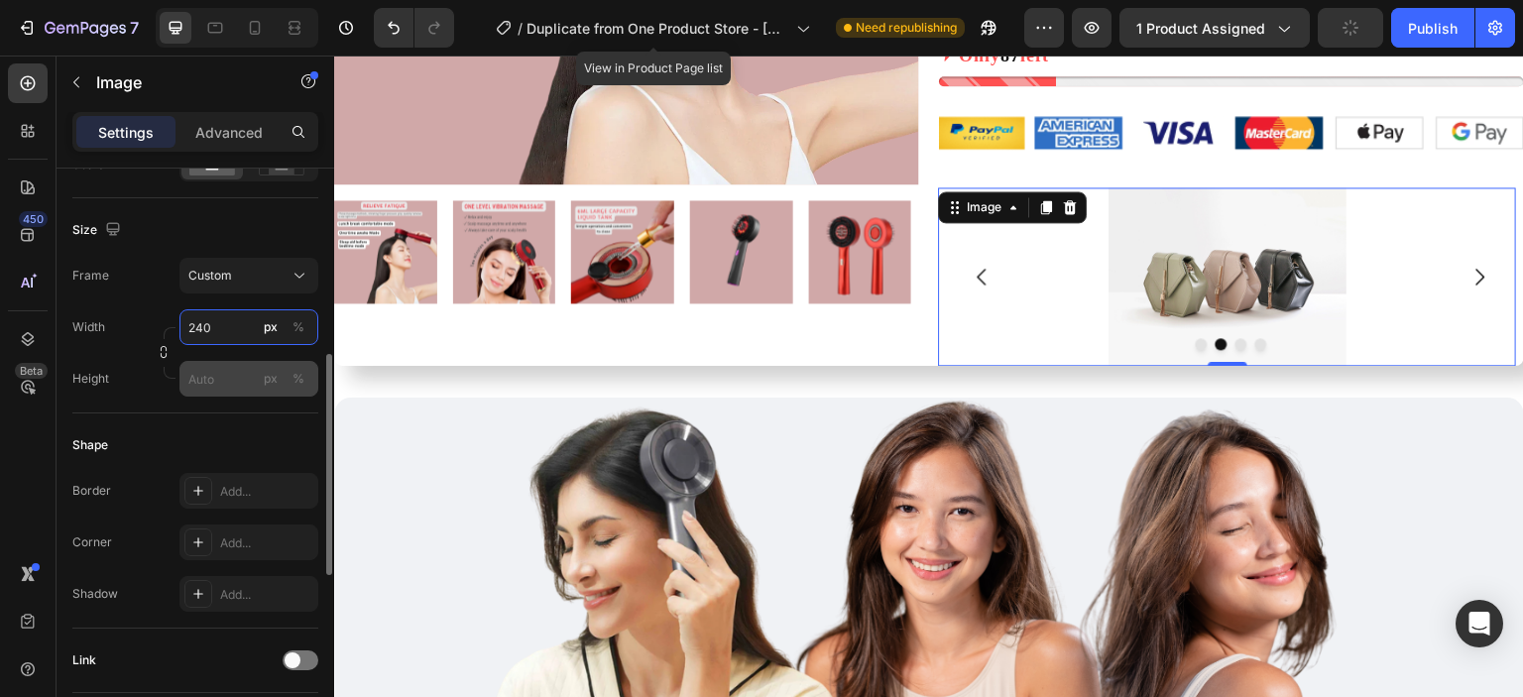
type input "240"
click at [221, 371] on input "px %" at bounding box center [249, 379] width 139 height 36
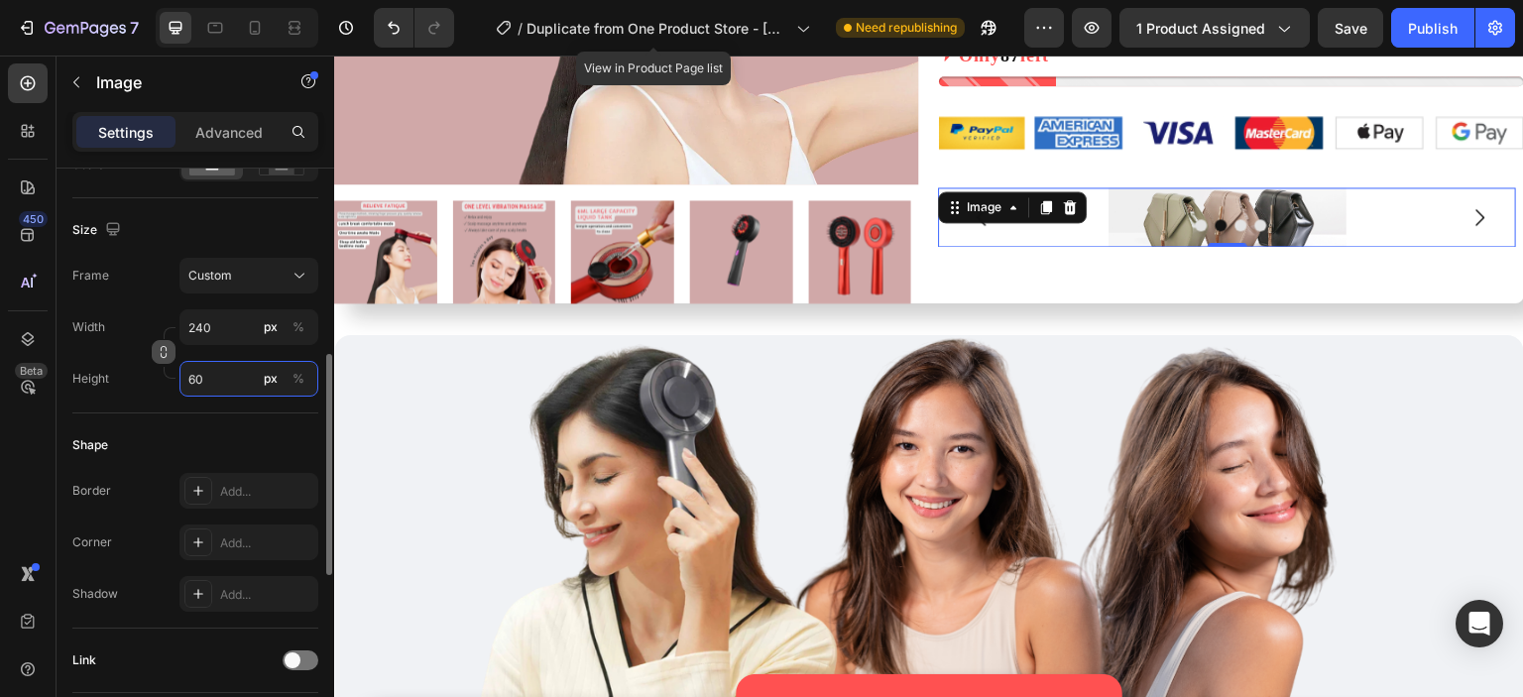
type input "60"
click at [168, 355] on icon "button" at bounding box center [164, 352] width 14 height 14
click at [1469, 215] on icon "Carousel Next Arrow" at bounding box center [1481, 217] width 24 height 24
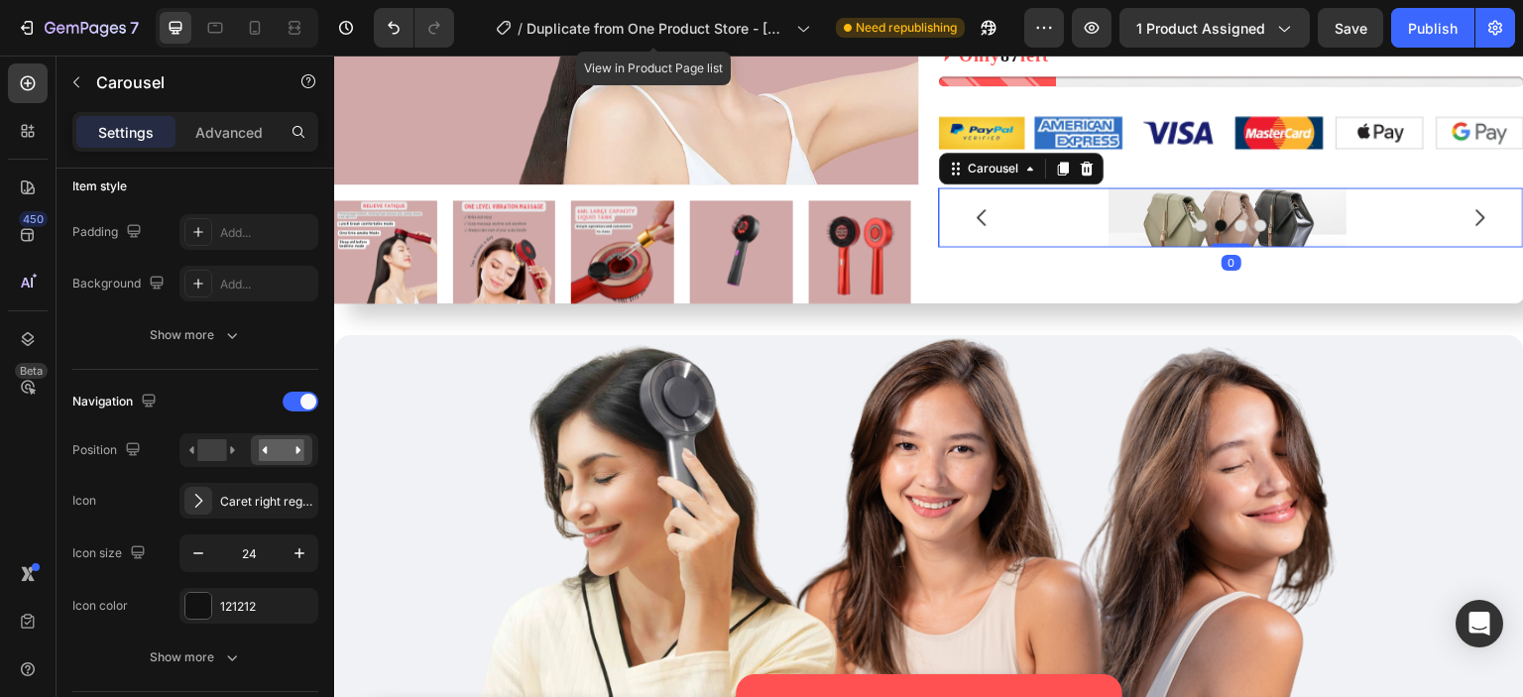
scroll to position [0, 0]
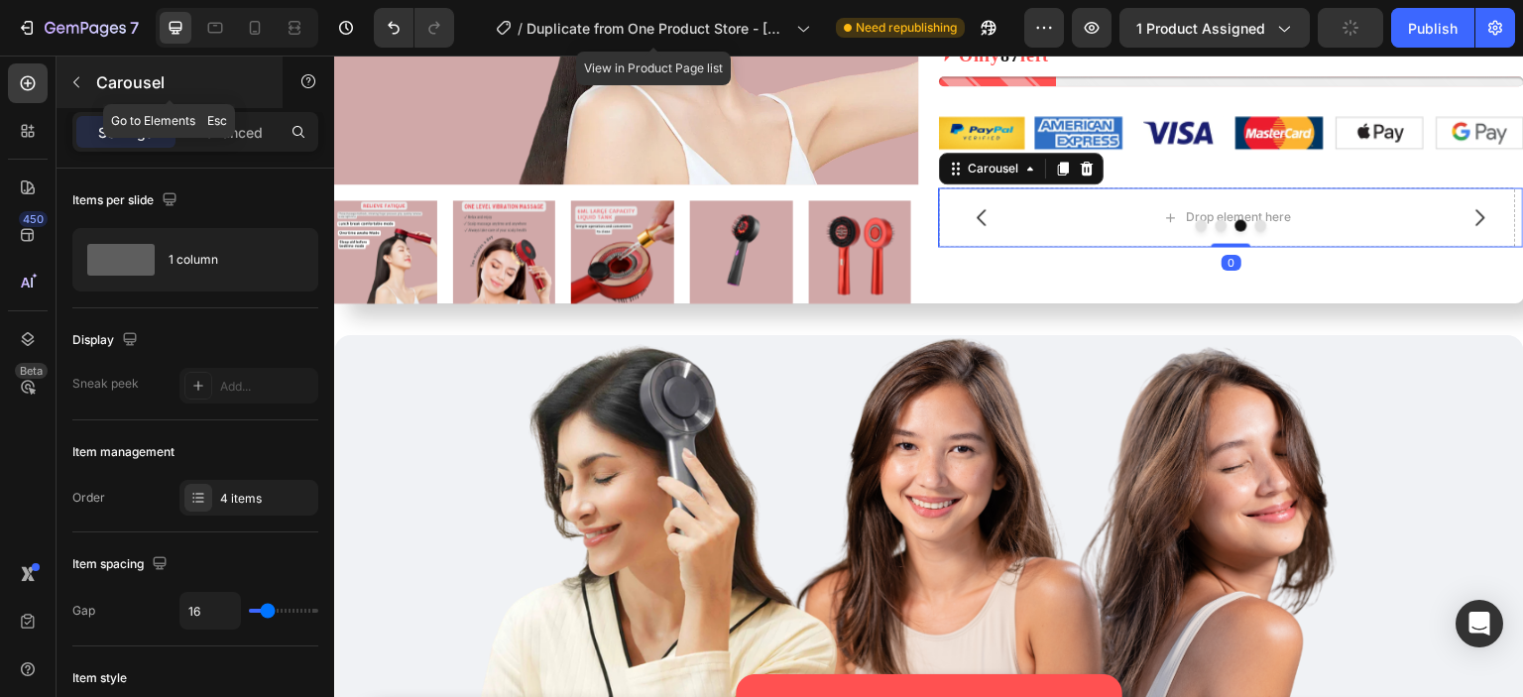
click at [128, 88] on p "Carousel" at bounding box center [180, 82] width 169 height 24
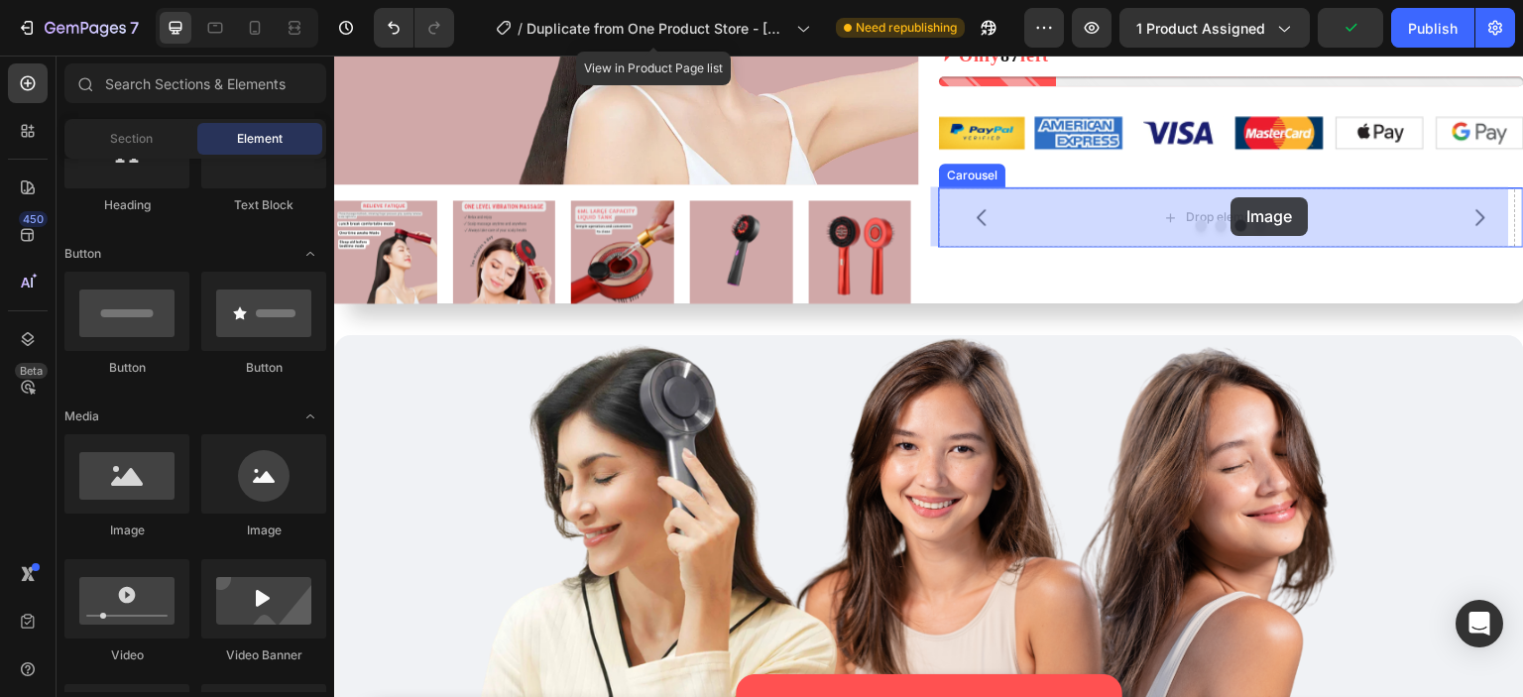
drag, startPoint x: 497, startPoint y: 519, endPoint x: 1232, endPoint y: 197, distance: 802.1
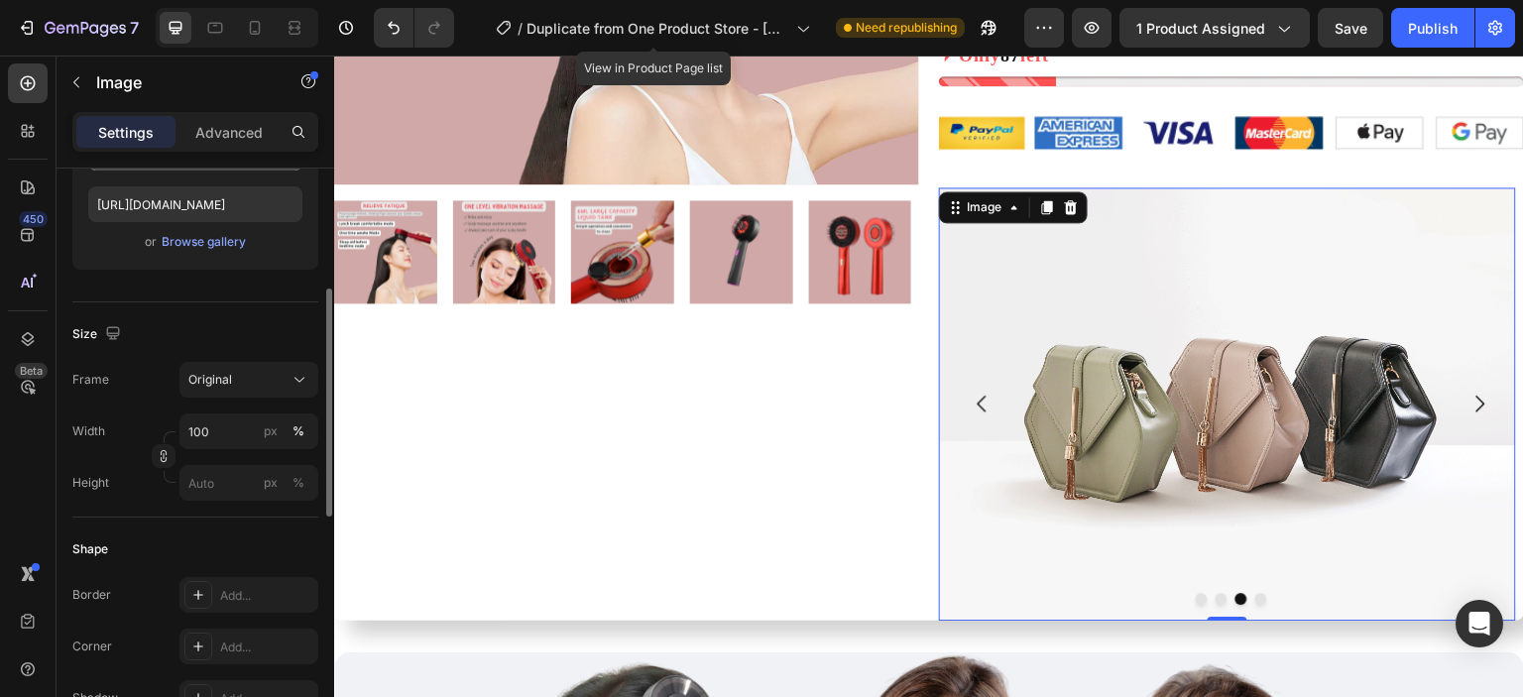
scroll to position [340, 0]
click at [261, 373] on div "Original" at bounding box center [236, 378] width 97 height 18
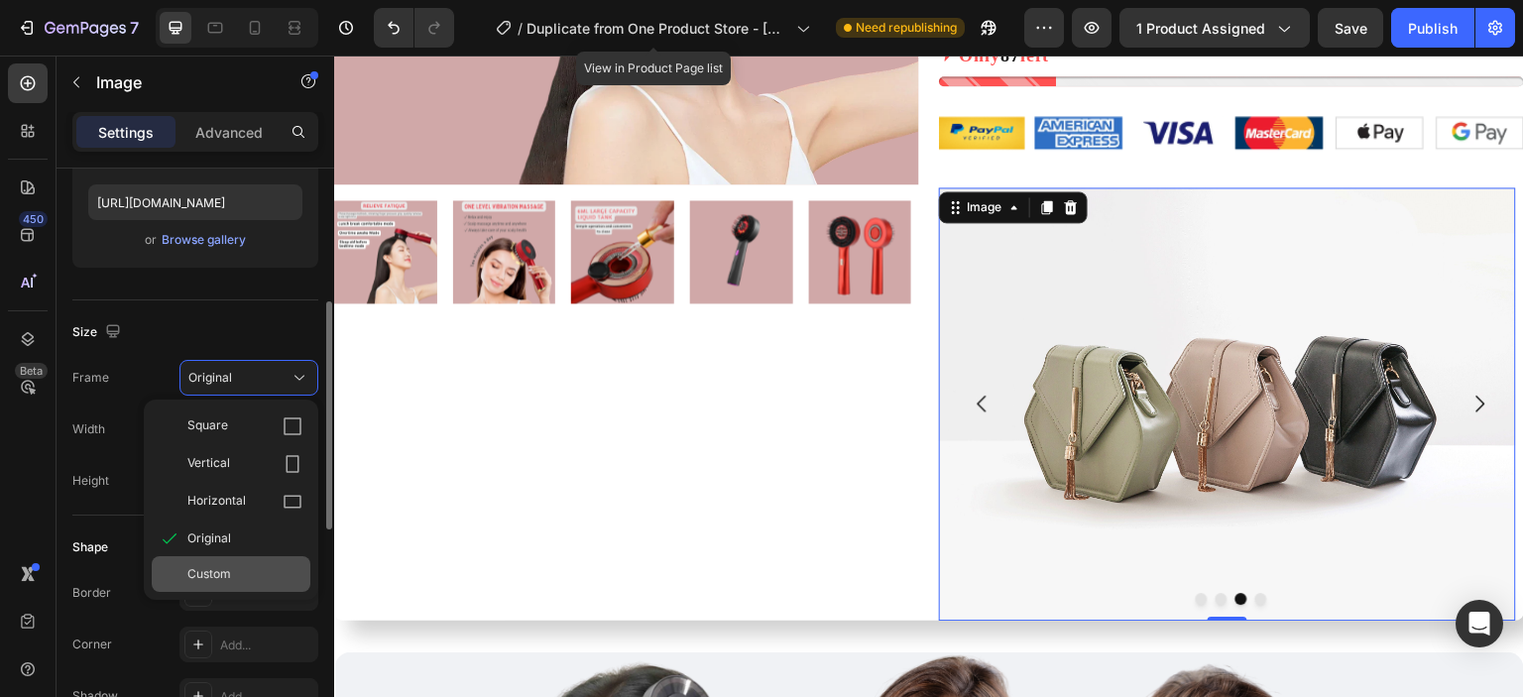
click at [270, 565] on div "Custom" at bounding box center [244, 574] width 115 height 18
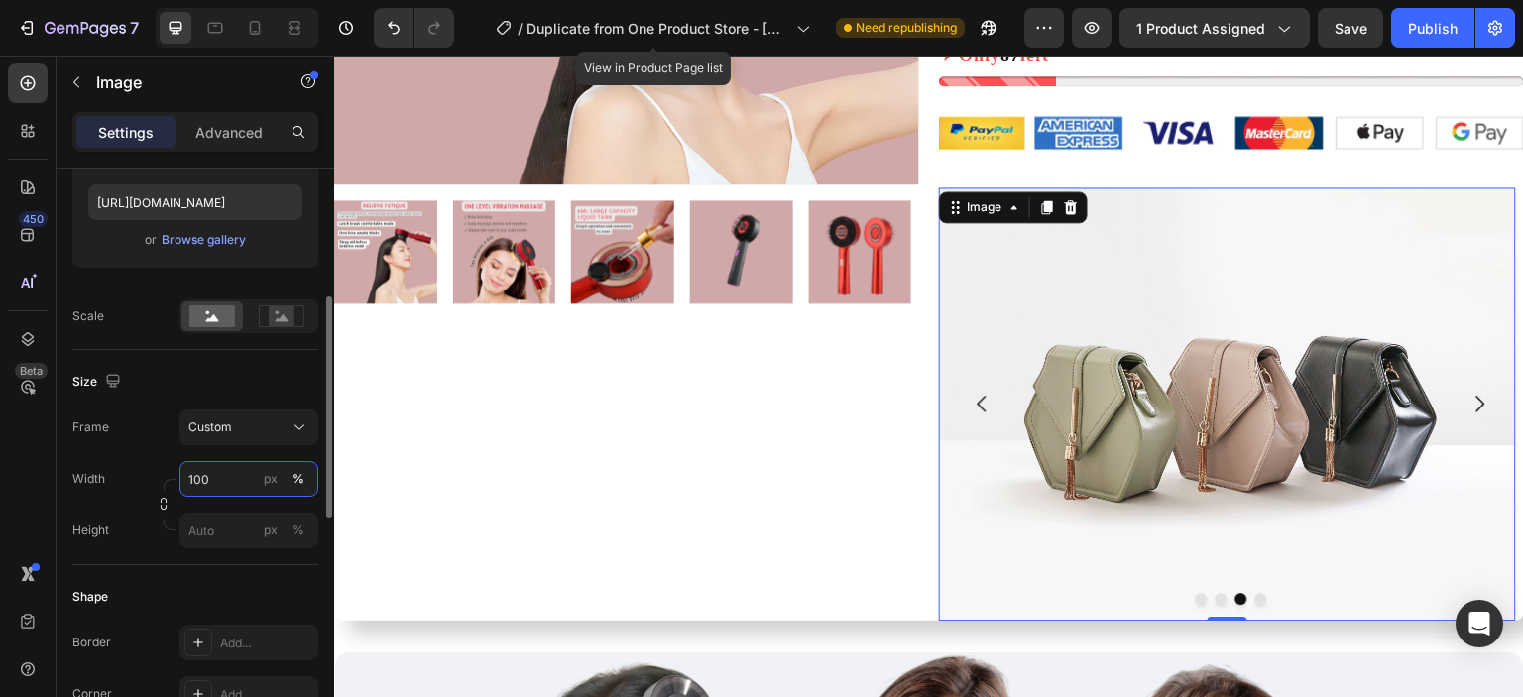
click at [226, 488] on input "100" at bounding box center [249, 479] width 139 height 36
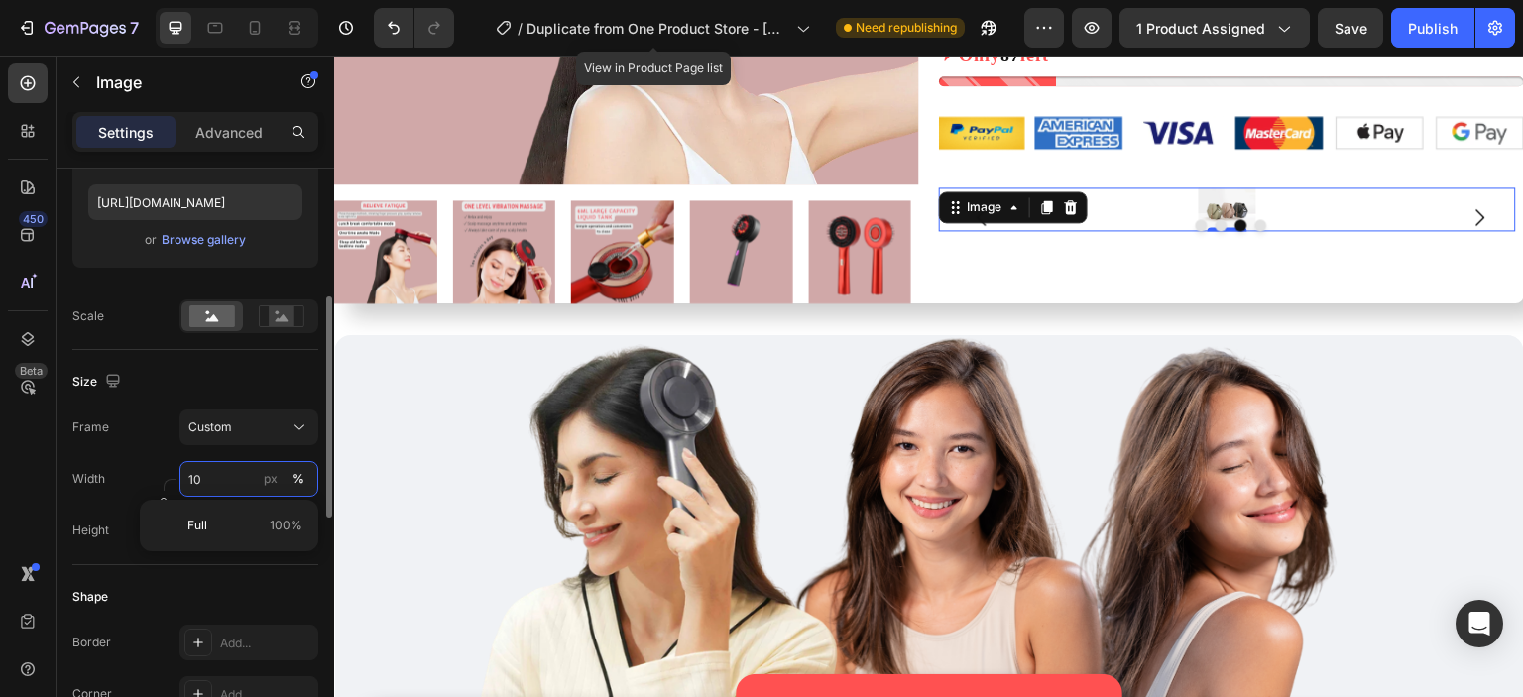
type input "1"
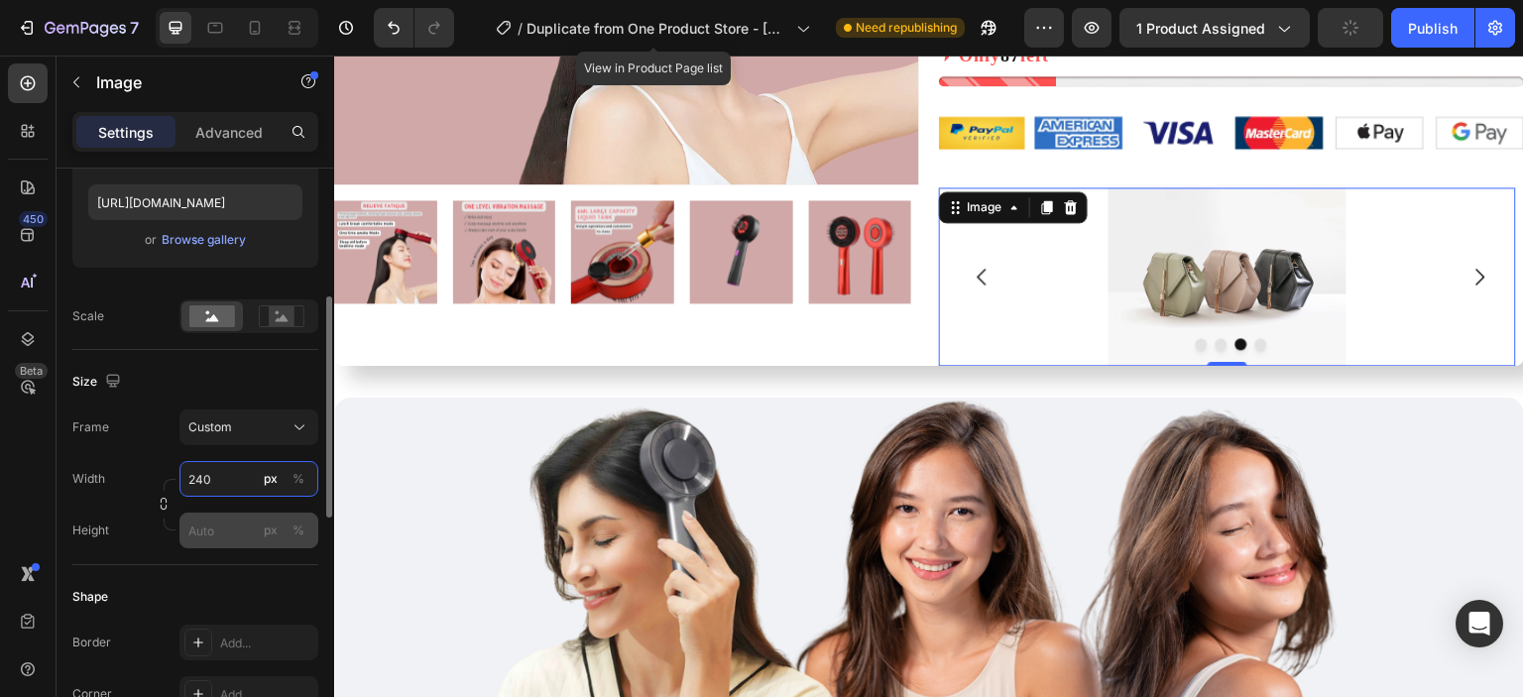
type input "240"
click at [230, 528] on input "px %" at bounding box center [249, 531] width 139 height 36
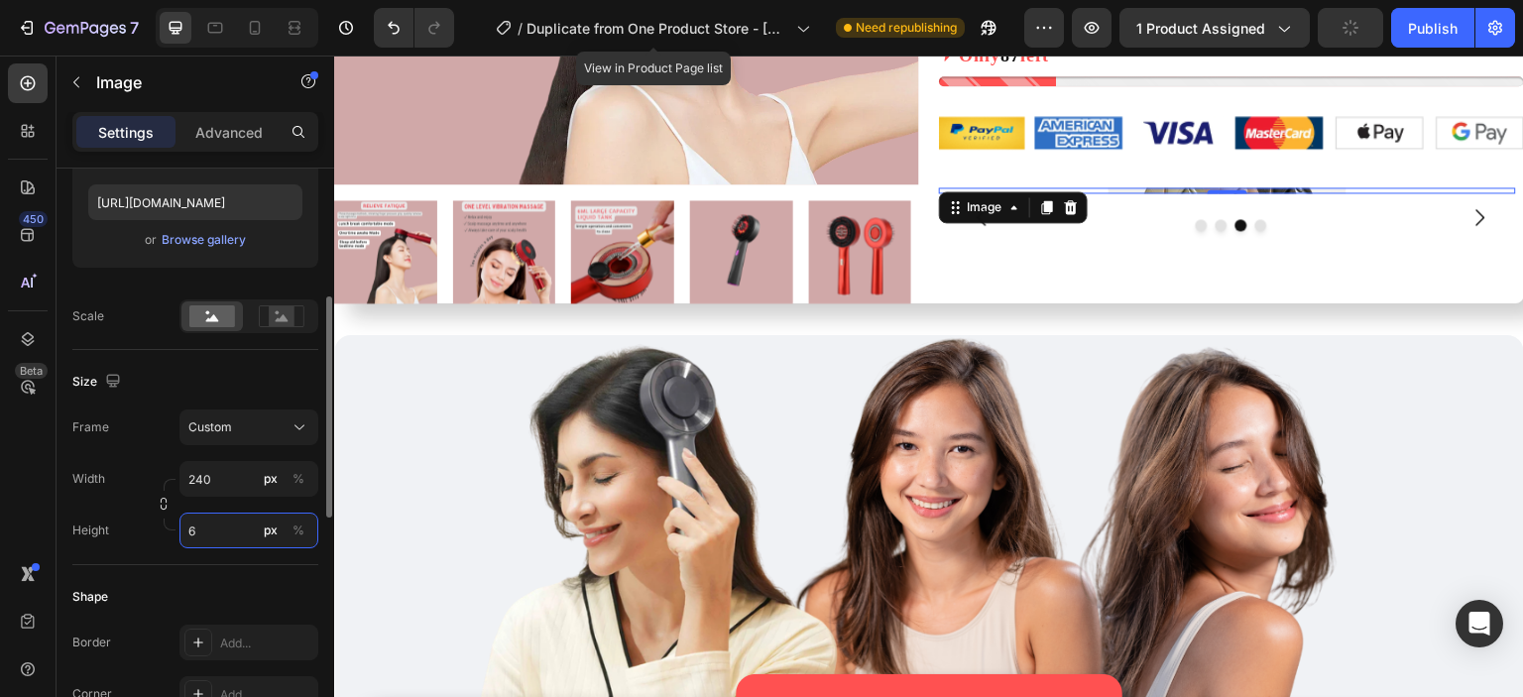
type input "60"
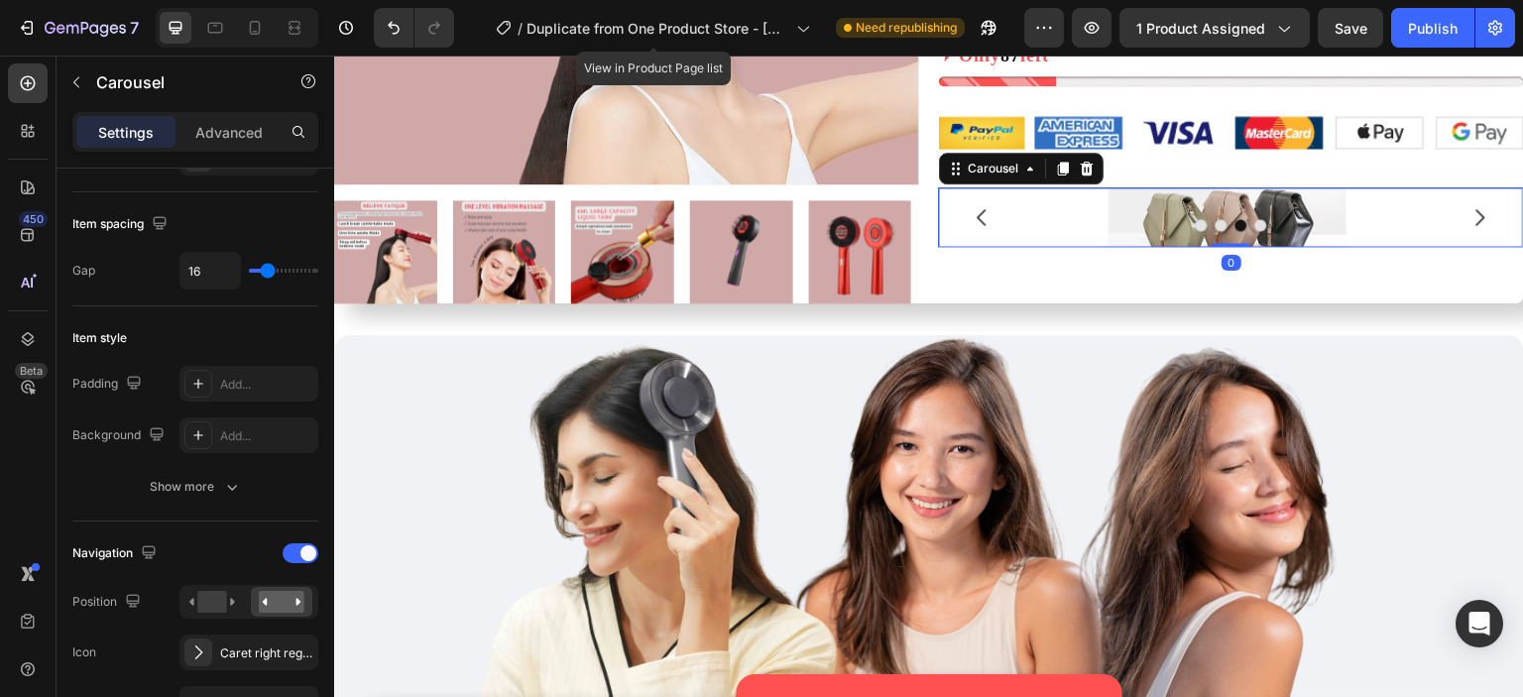
click at [1448, 223] on div at bounding box center [1231, 225] width 585 height 12
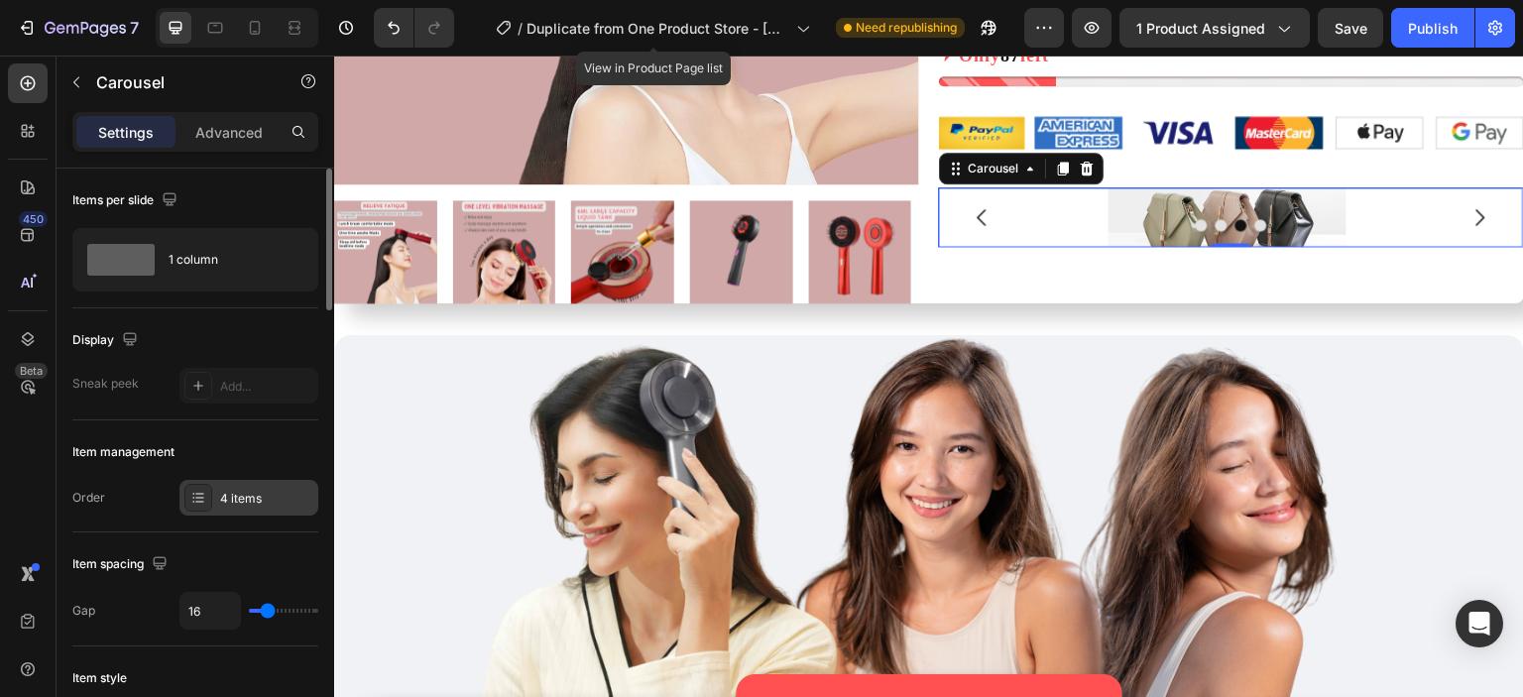
click at [274, 509] on div "4 items" at bounding box center [249, 498] width 139 height 36
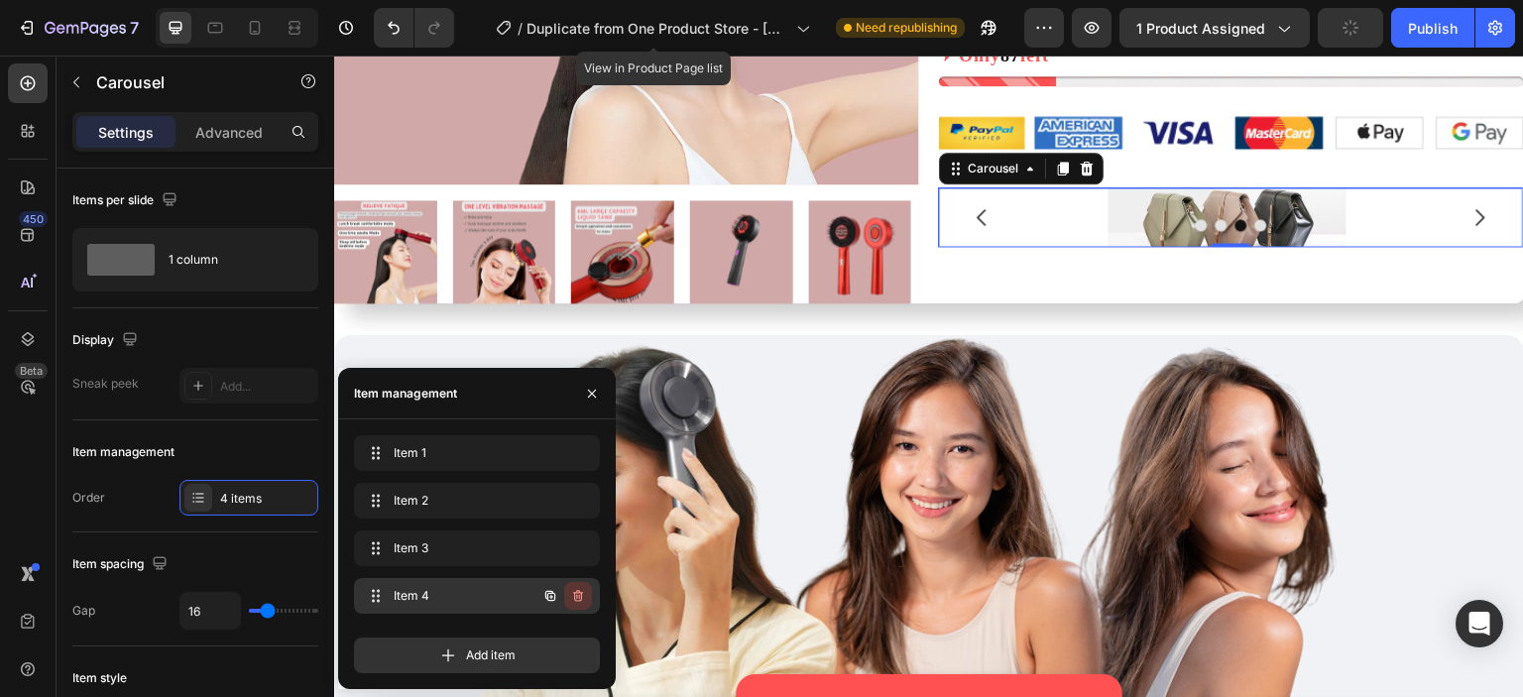
click at [582, 597] on icon "button" at bounding box center [578, 596] width 16 height 16
click at [582, 597] on div "Delete" at bounding box center [564, 596] width 37 height 18
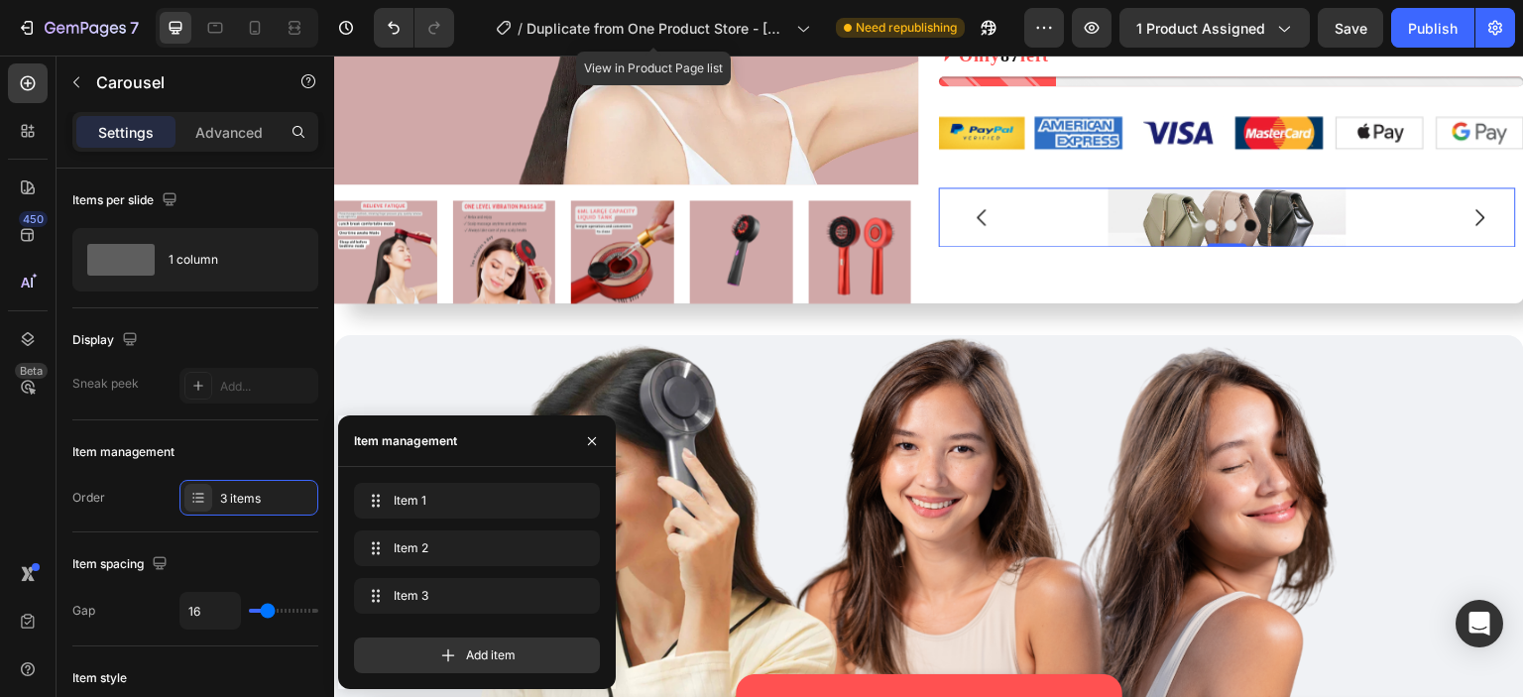
click at [1301, 209] on img at bounding box center [1228, 217] width 238 height 60
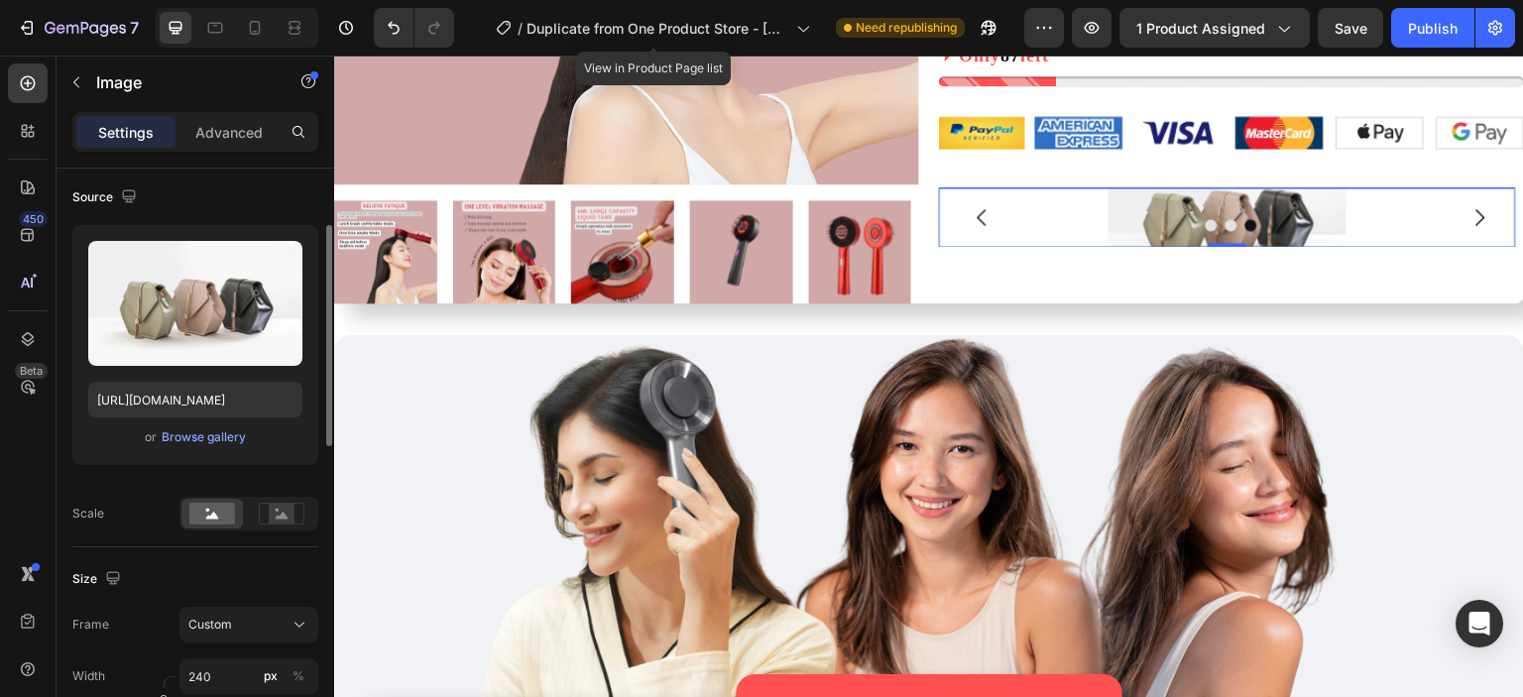
scroll to position [145, 0]
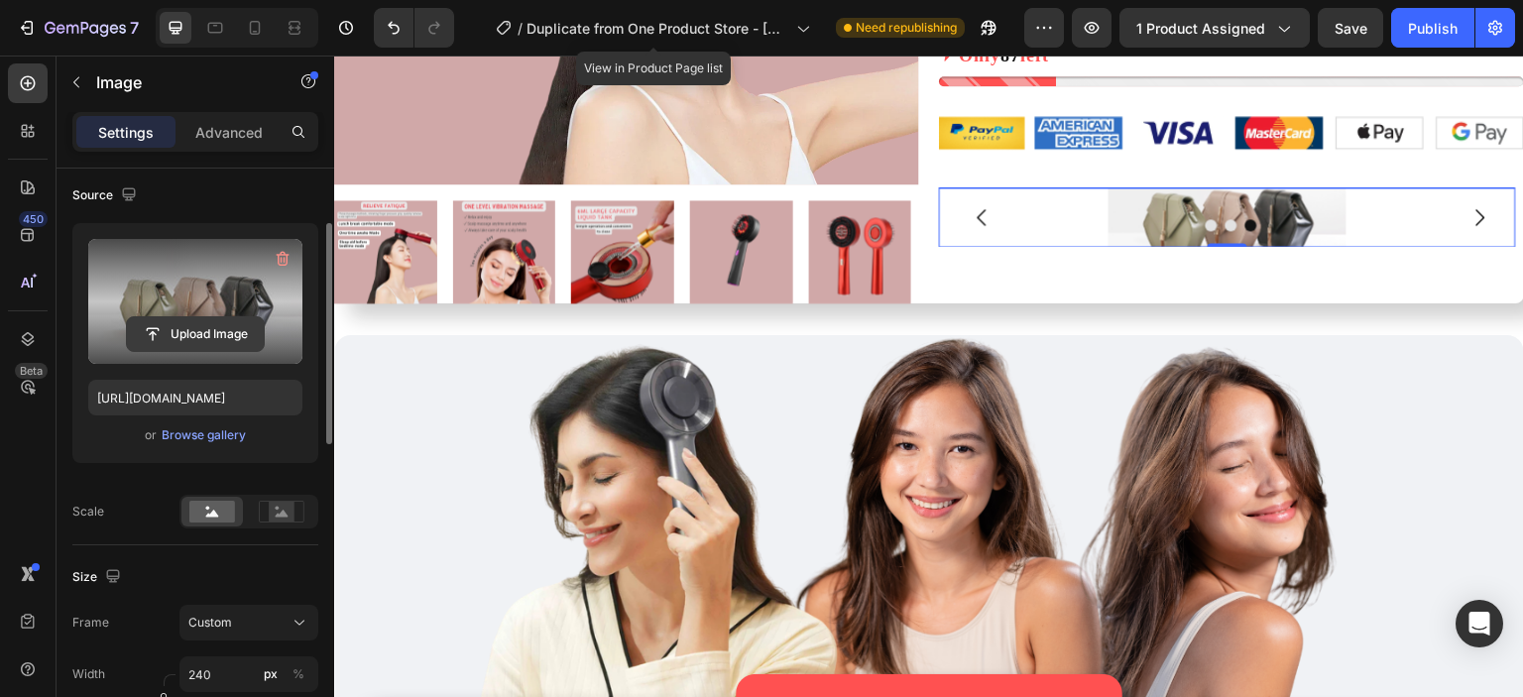
click at [222, 336] on input "file" at bounding box center [195, 334] width 137 height 34
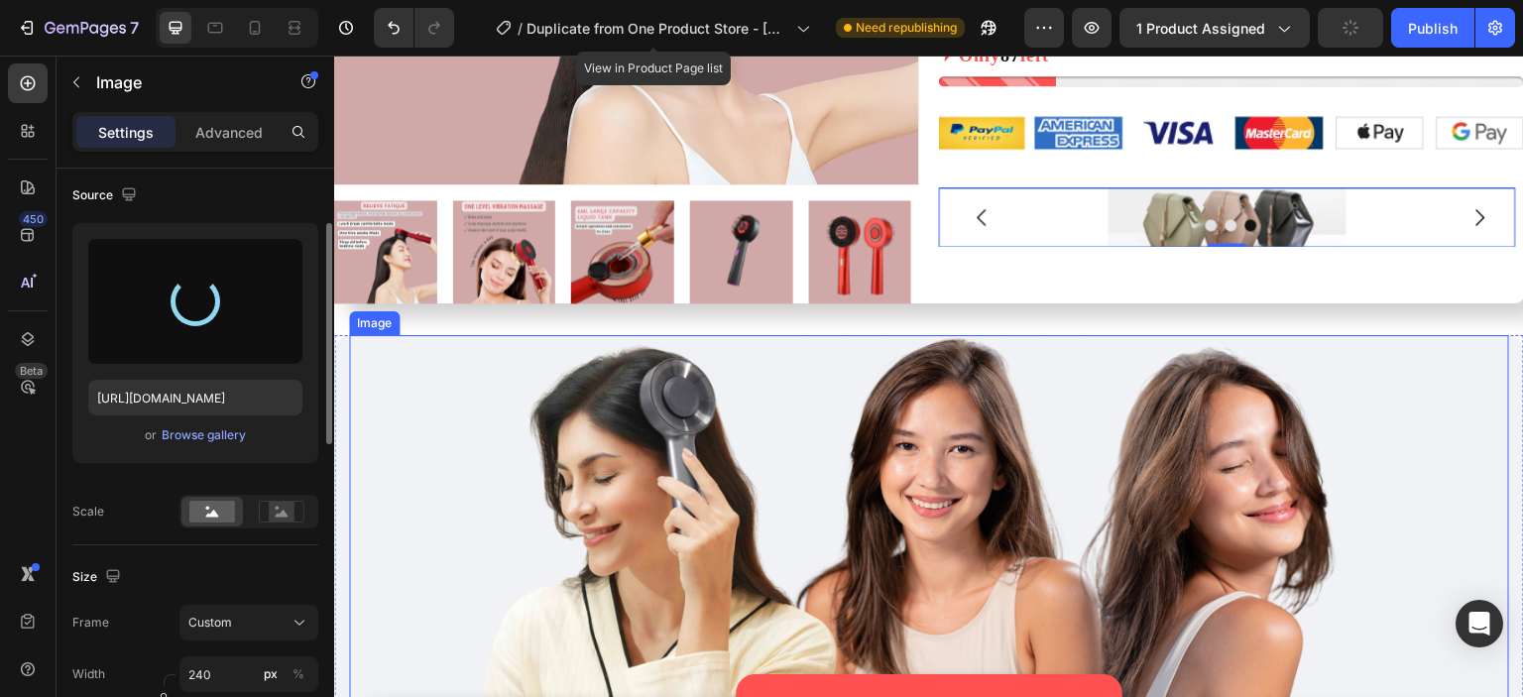
type input "[URL][DOMAIN_NAME]"
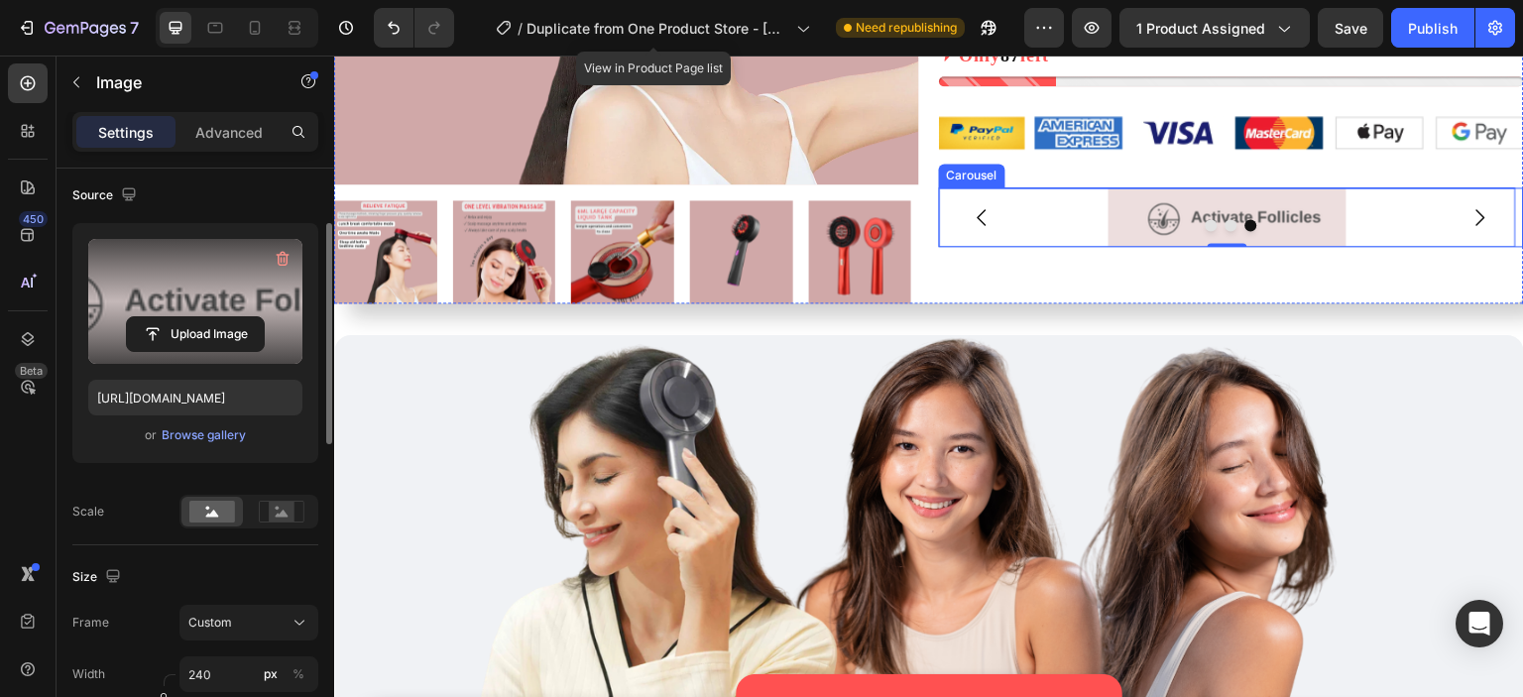
click at [1474, 213] on icon "Carousel Next Arrow" at bounding box center [1481, 217] width 24 height 24
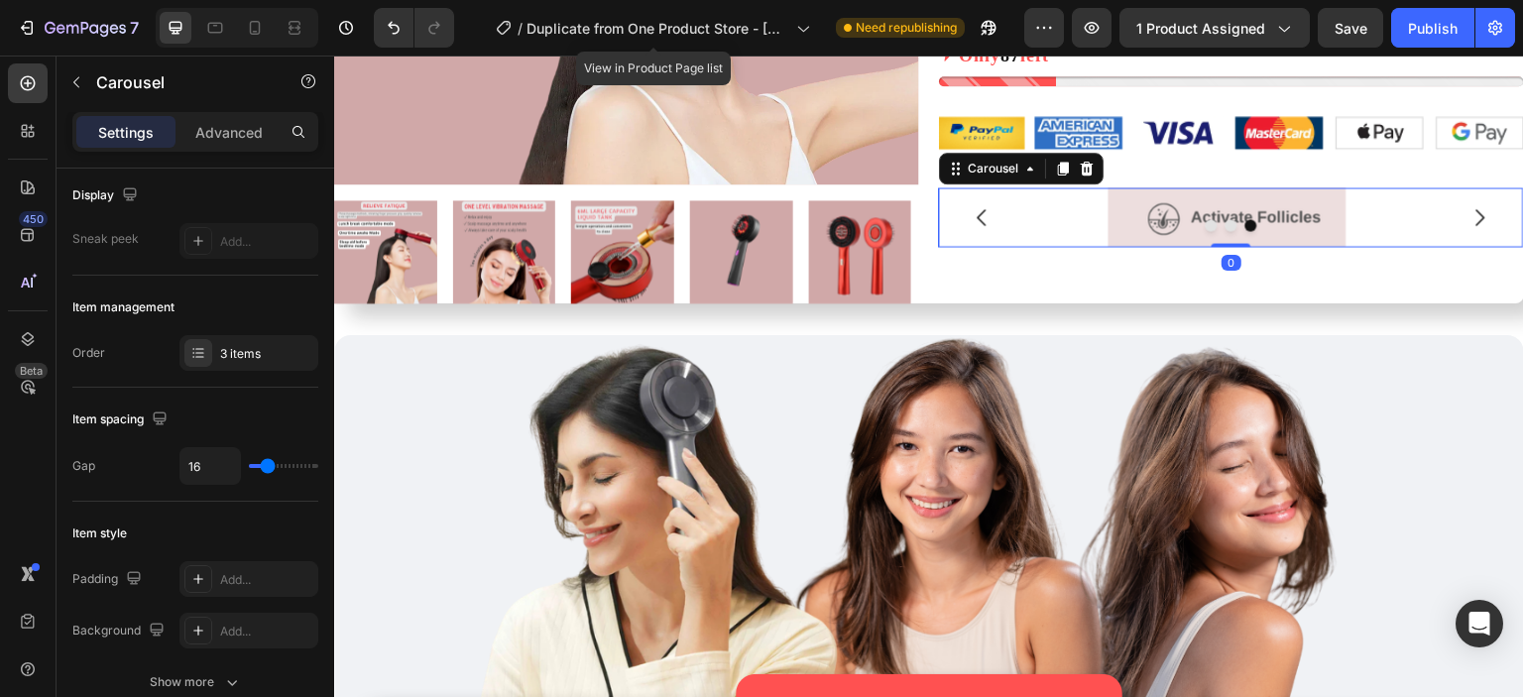
scroll to position [0, 0]
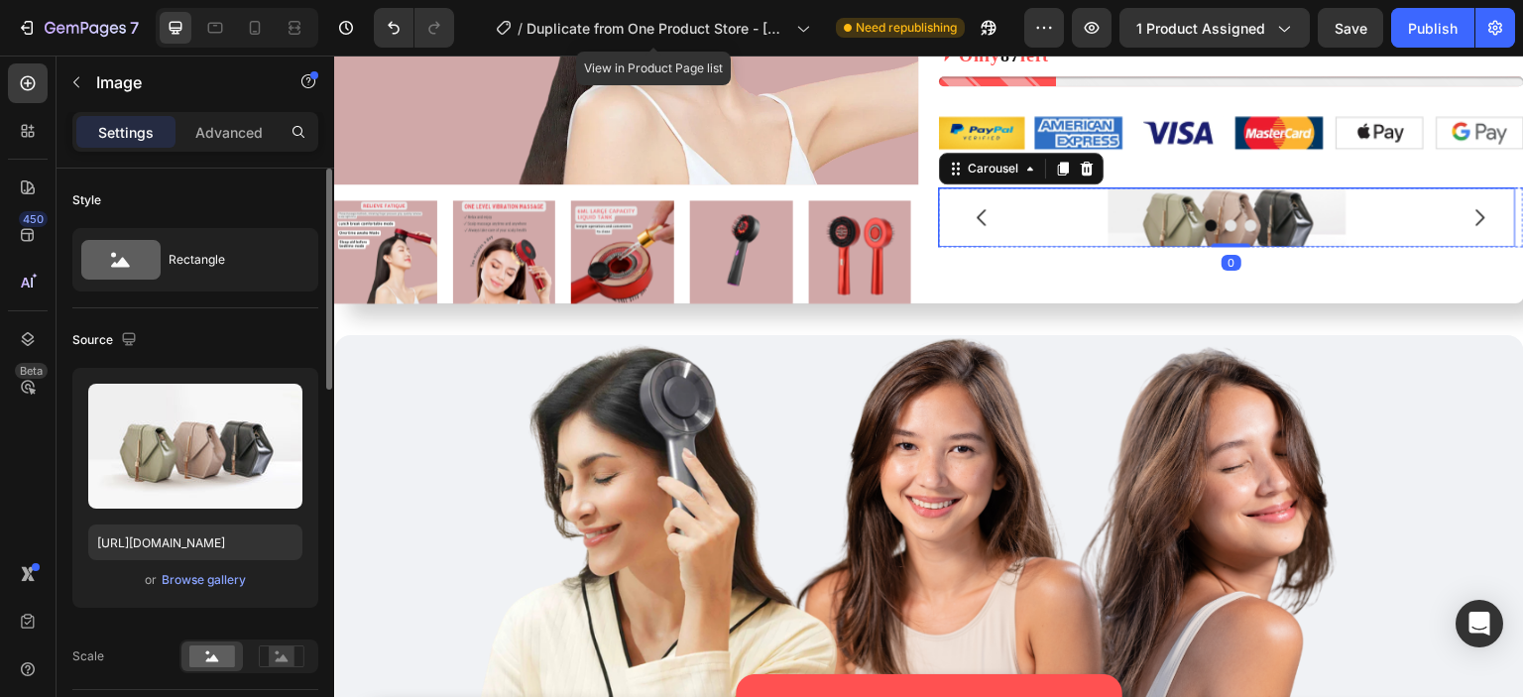
click at [1320, 210] on img at bounding box center [1228, 217] width 238 height 60
click at [180, 580] on div "Browse gallery" at bounding box center [204, 580] width 84 height 18
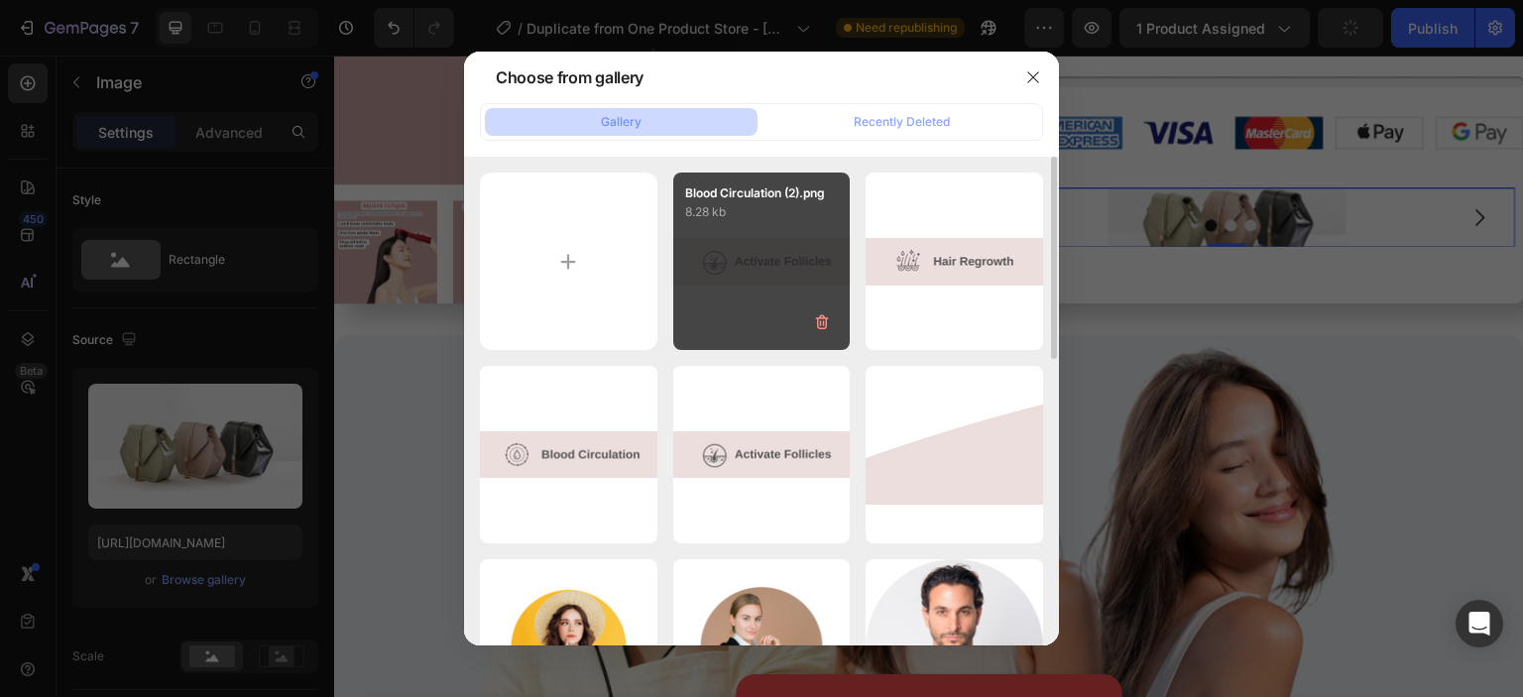
click at [807, 289] on div "Blood Circulation (2).png 8.28 kb" at bounding box center [762, 262] width 178 height 178
type input "[URL][DOMAIN_NAME]"
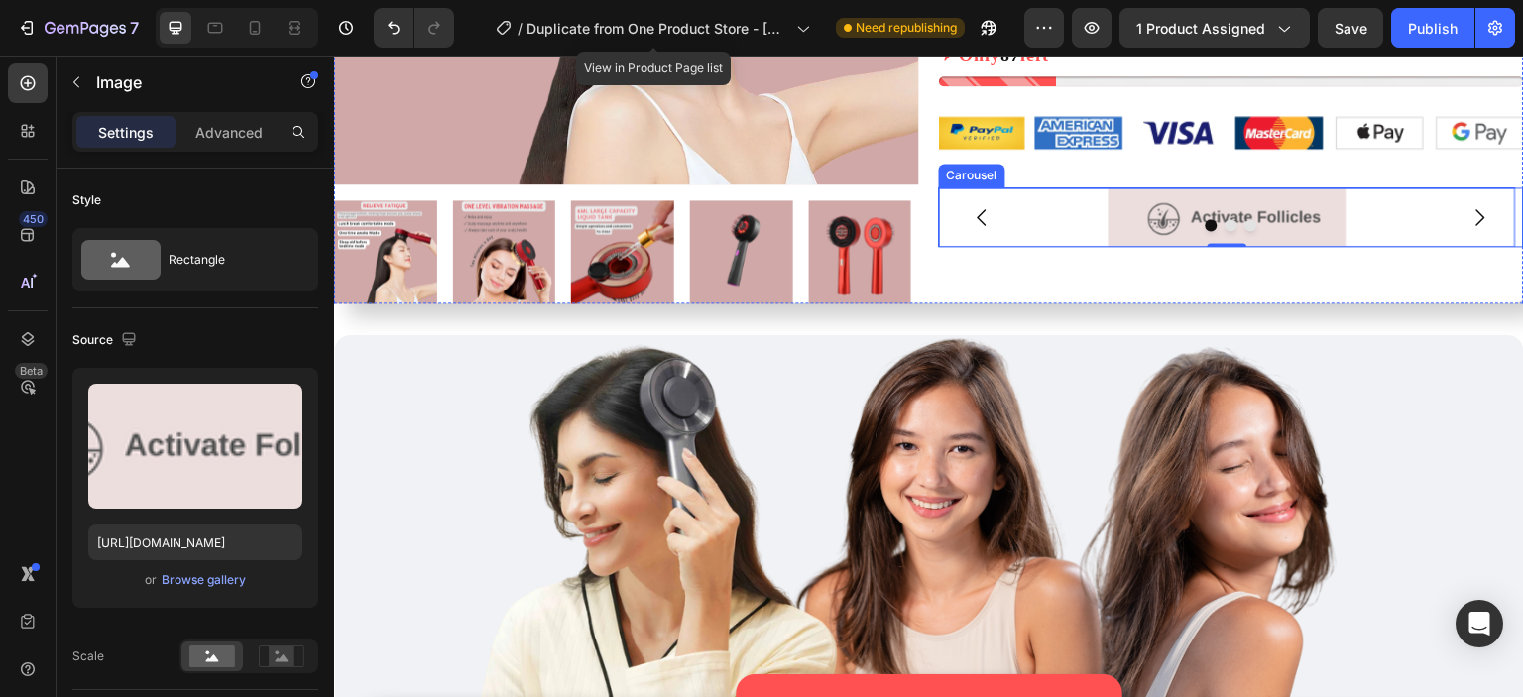
click at [978, 209] on icon "Carousel Back Arrow" at bounding box center [982, 217] width 9 height 17
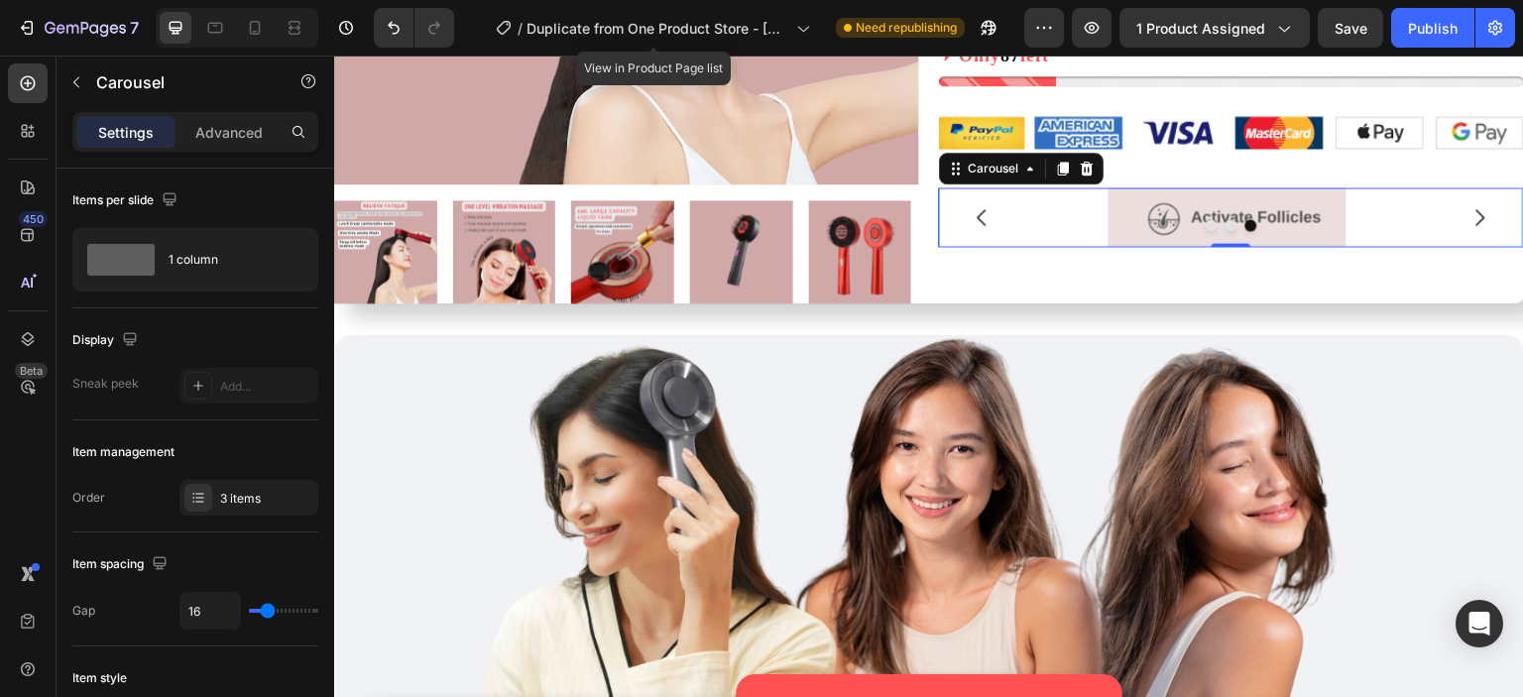
click at [1469, 207] on icon "Carousel Next Arrow" at bounding box center [1481, 217] width 24 height 24
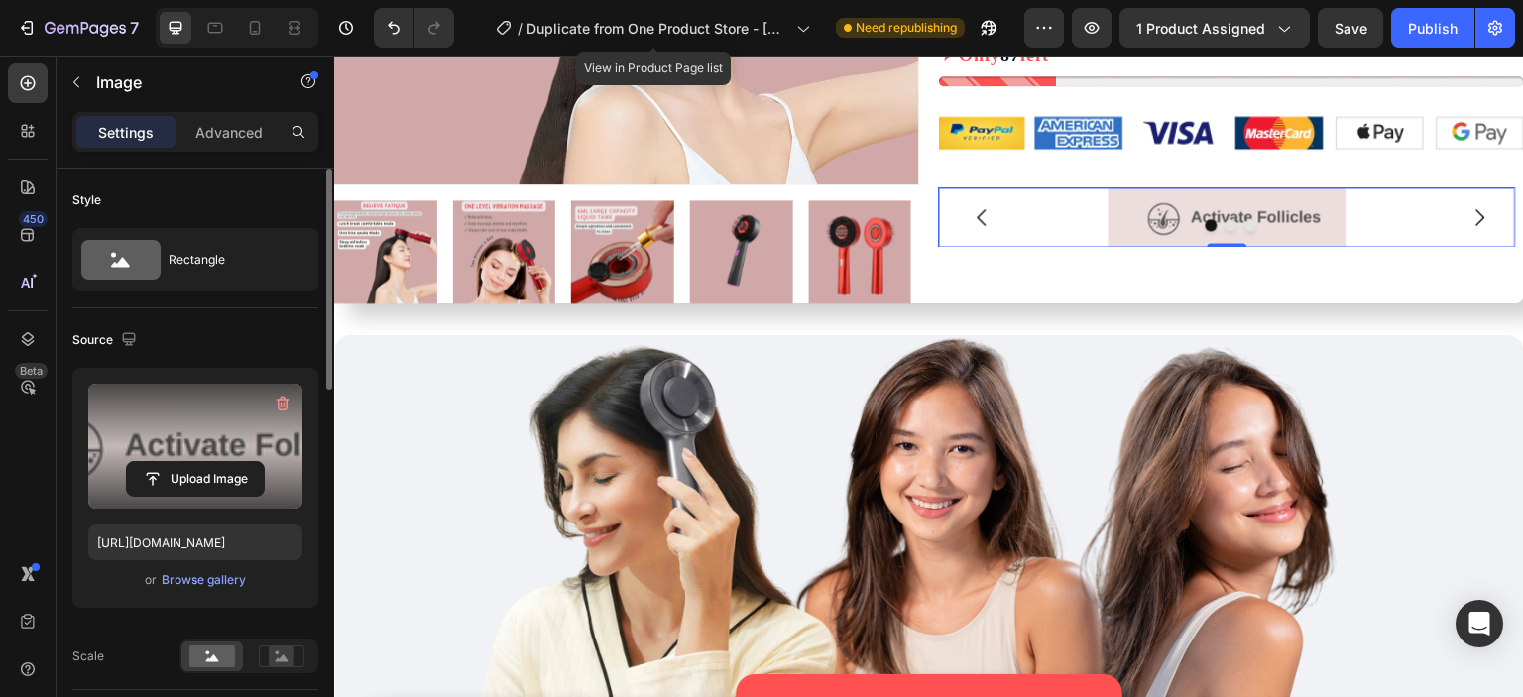
click at [245, 430] on label at bounding box center [195, 446] width 214 height 125
click at [245, 462] on input "file" at bounding box center [195, 479] width 137 height 34
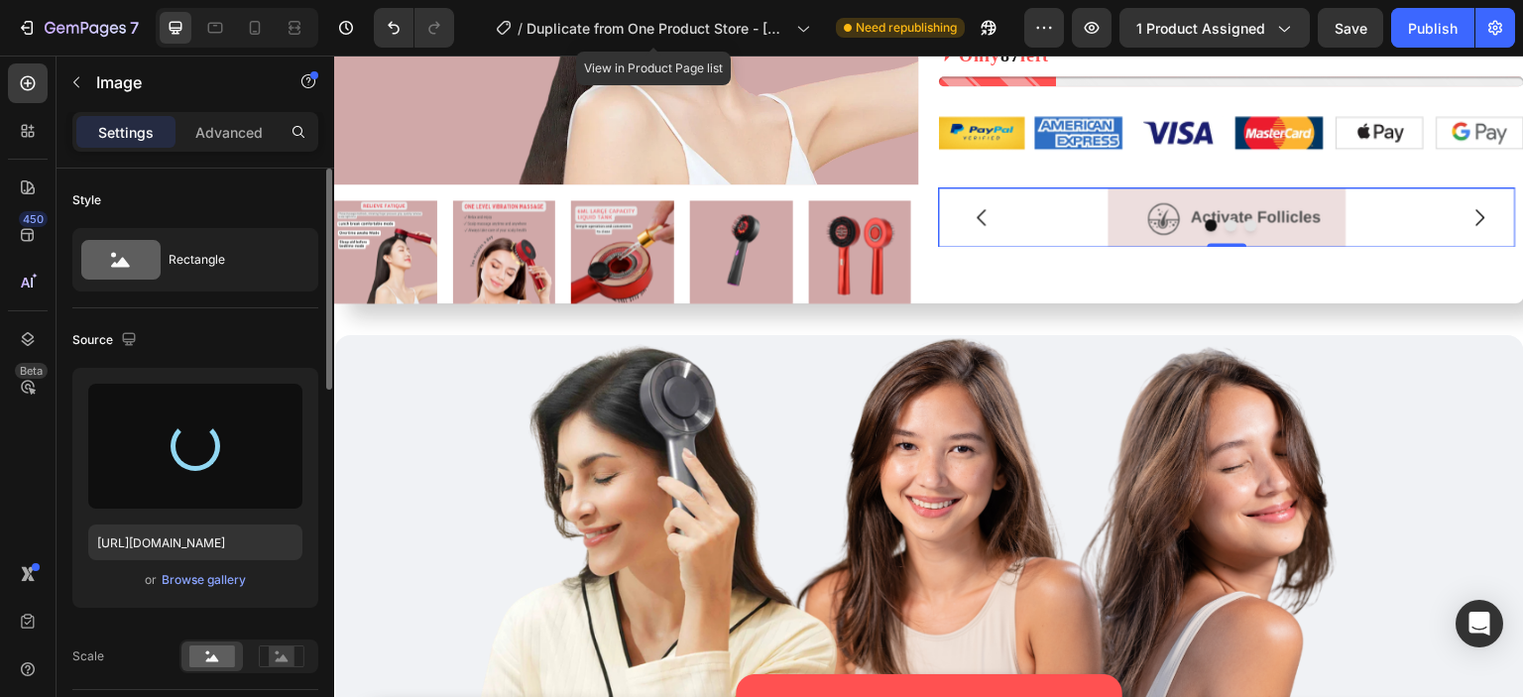
type input "[URL][DOMAIN_NAME]"
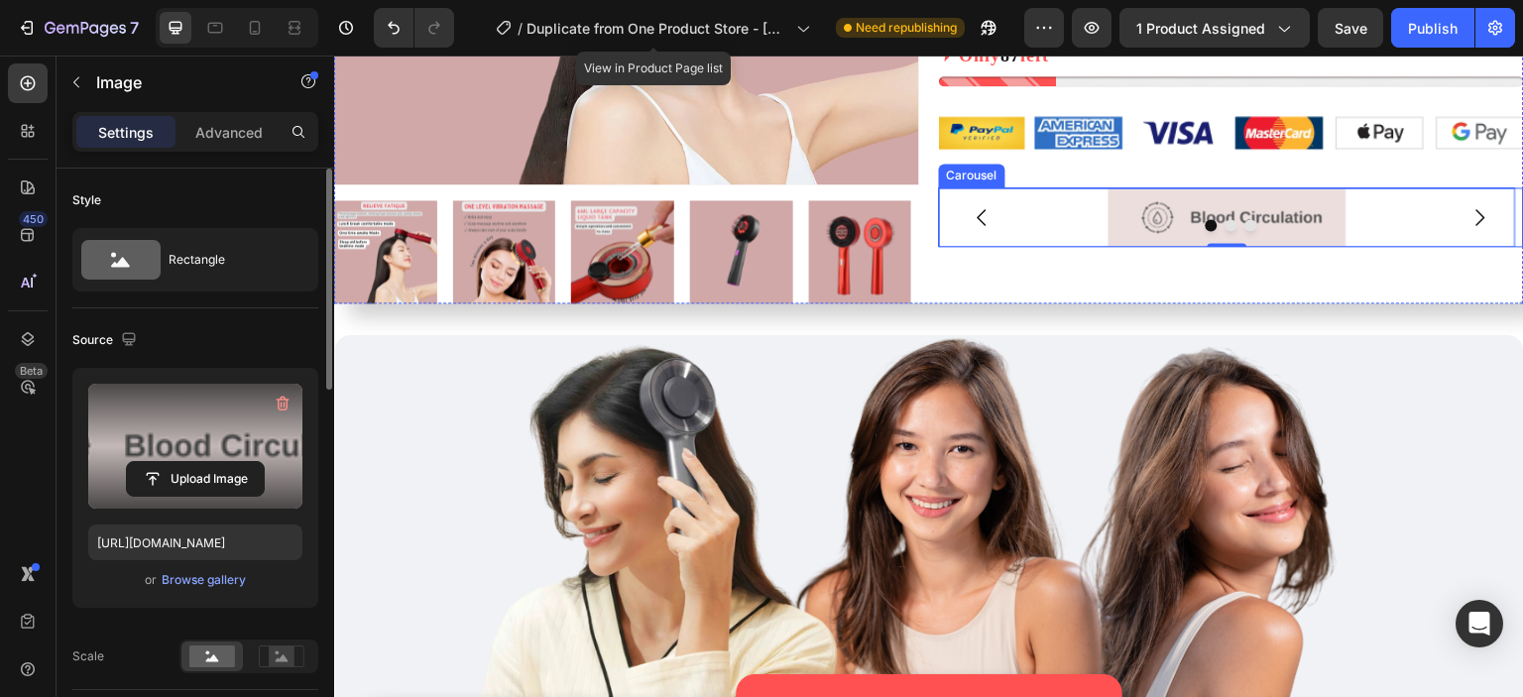
click at [1459, 227] on div at bounding box center [1231, 225] width 585 height 12
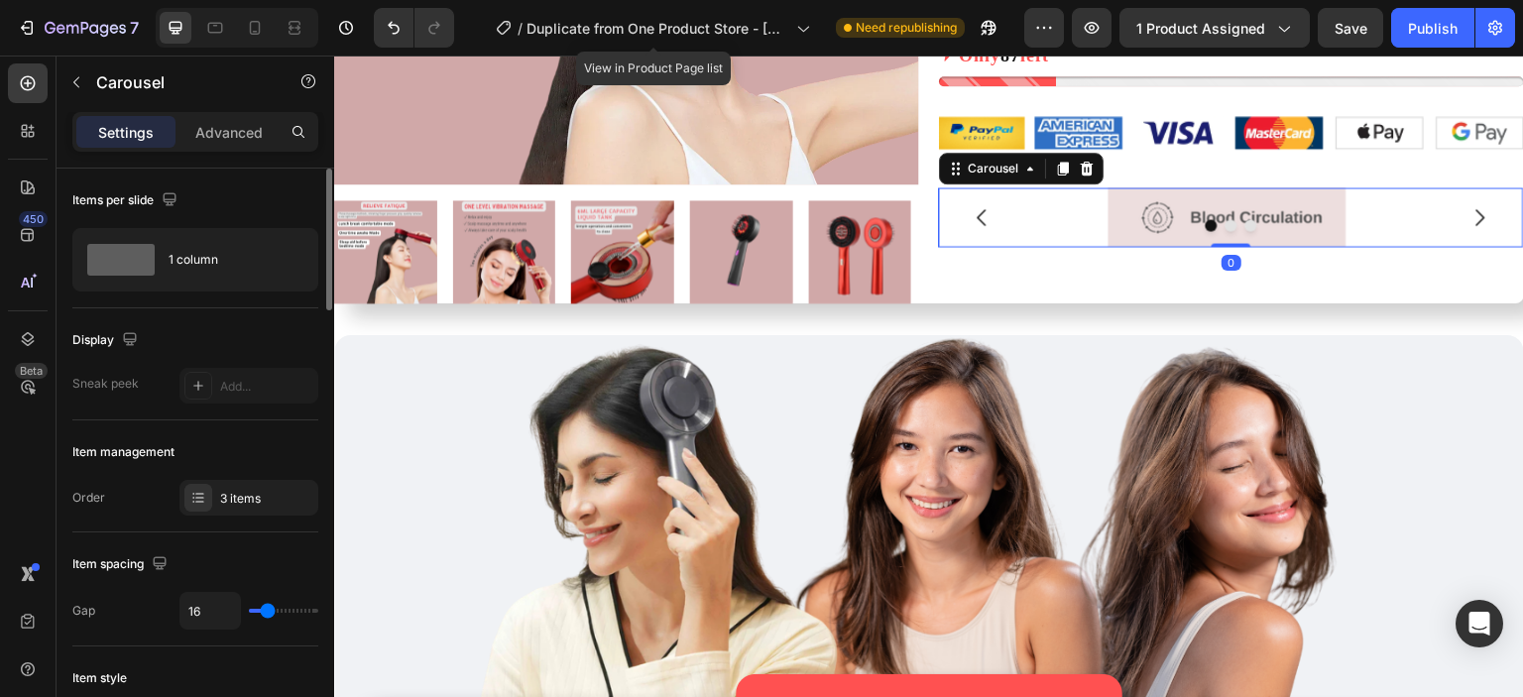
click at [1462, 221] on div at bounding box center [1231, 225] width 585 height 12
click at [1469, 215] on icon "Carousel Next Arrow" at bounding box center [1481, 217] width 24 height 24
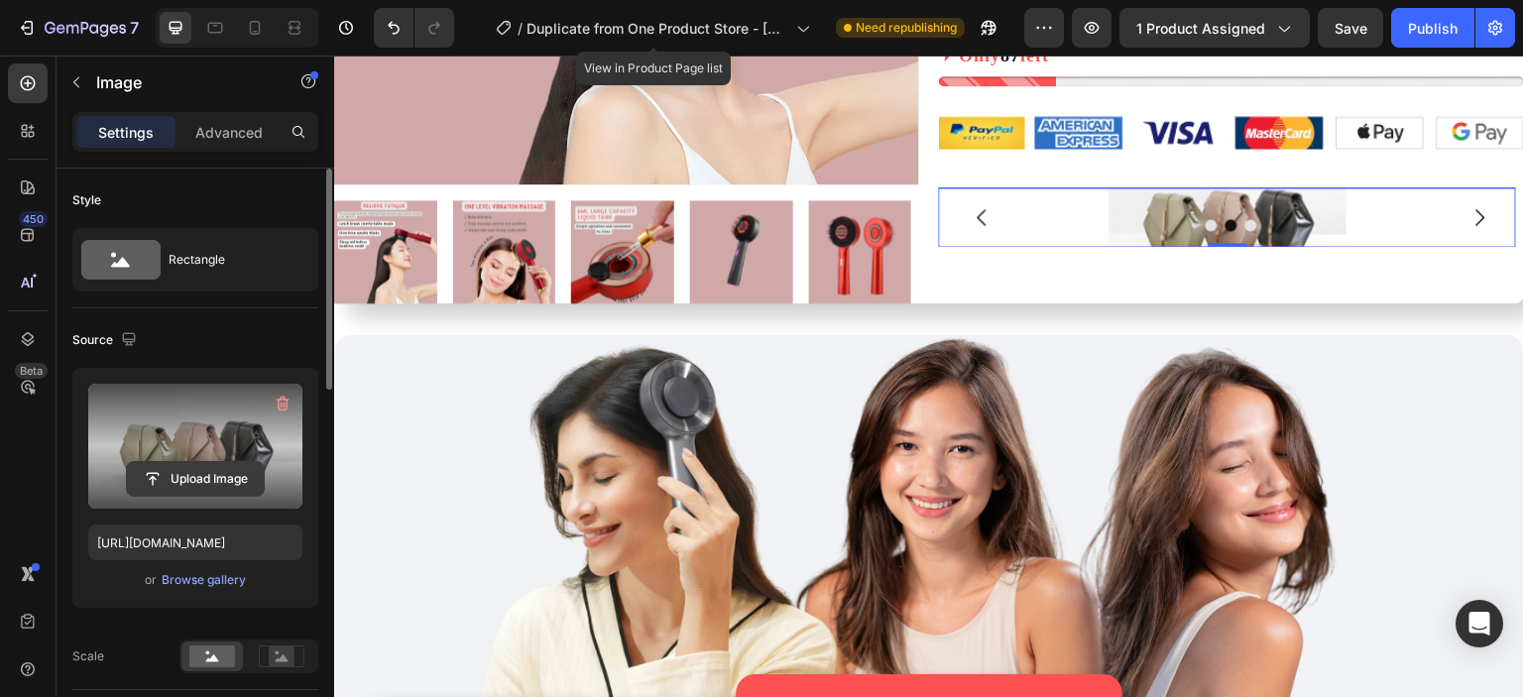
click at [194, 464] on input "file" at bounding box center [195, 479] width 137 height 34
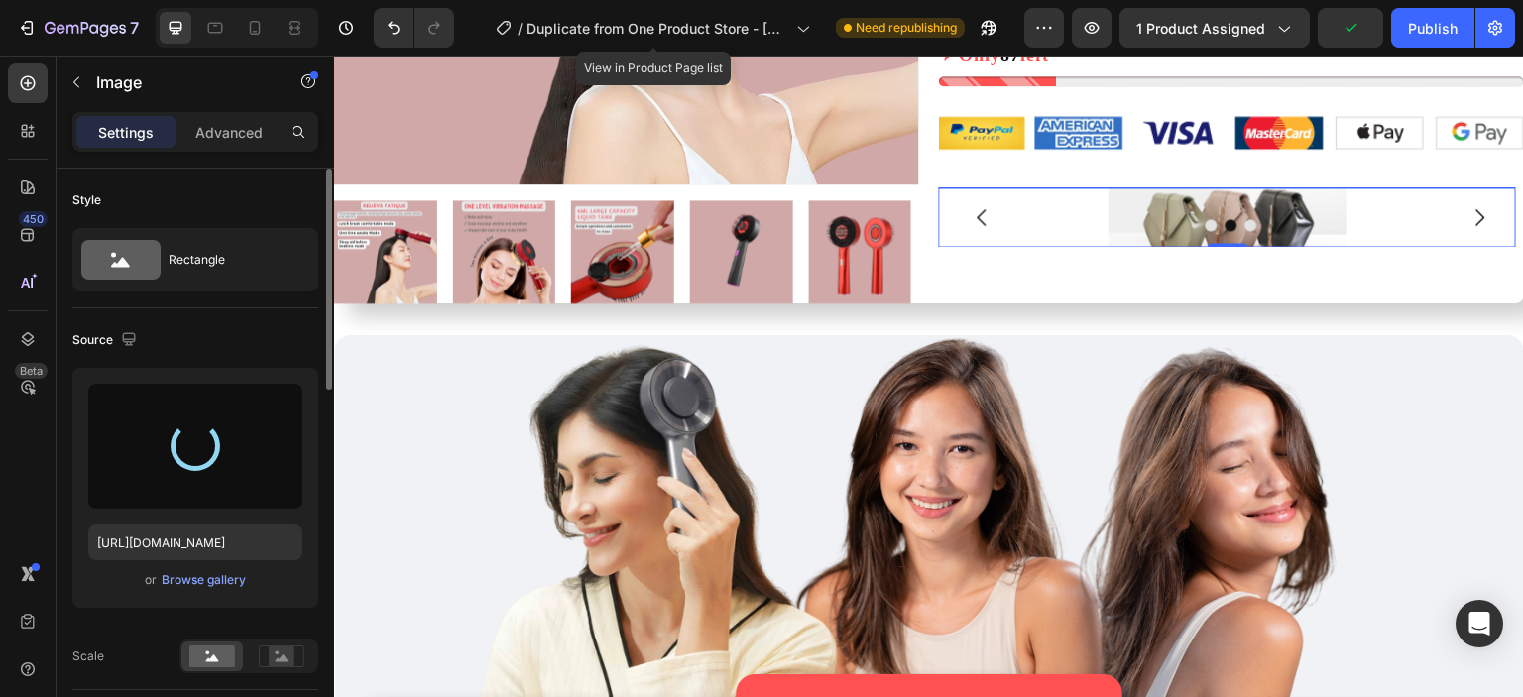
type input "[URL][DOMAIN_NAME]"
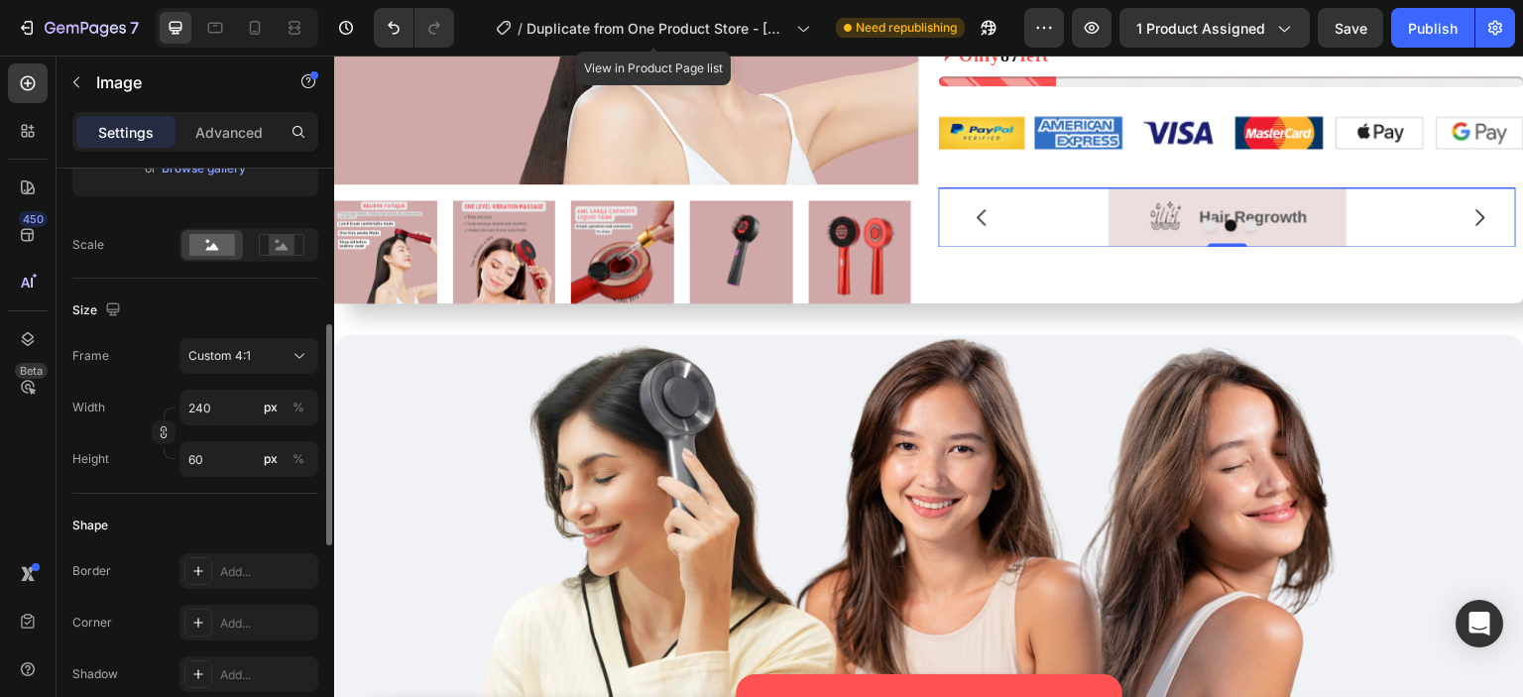
scroll to position [488, 0]
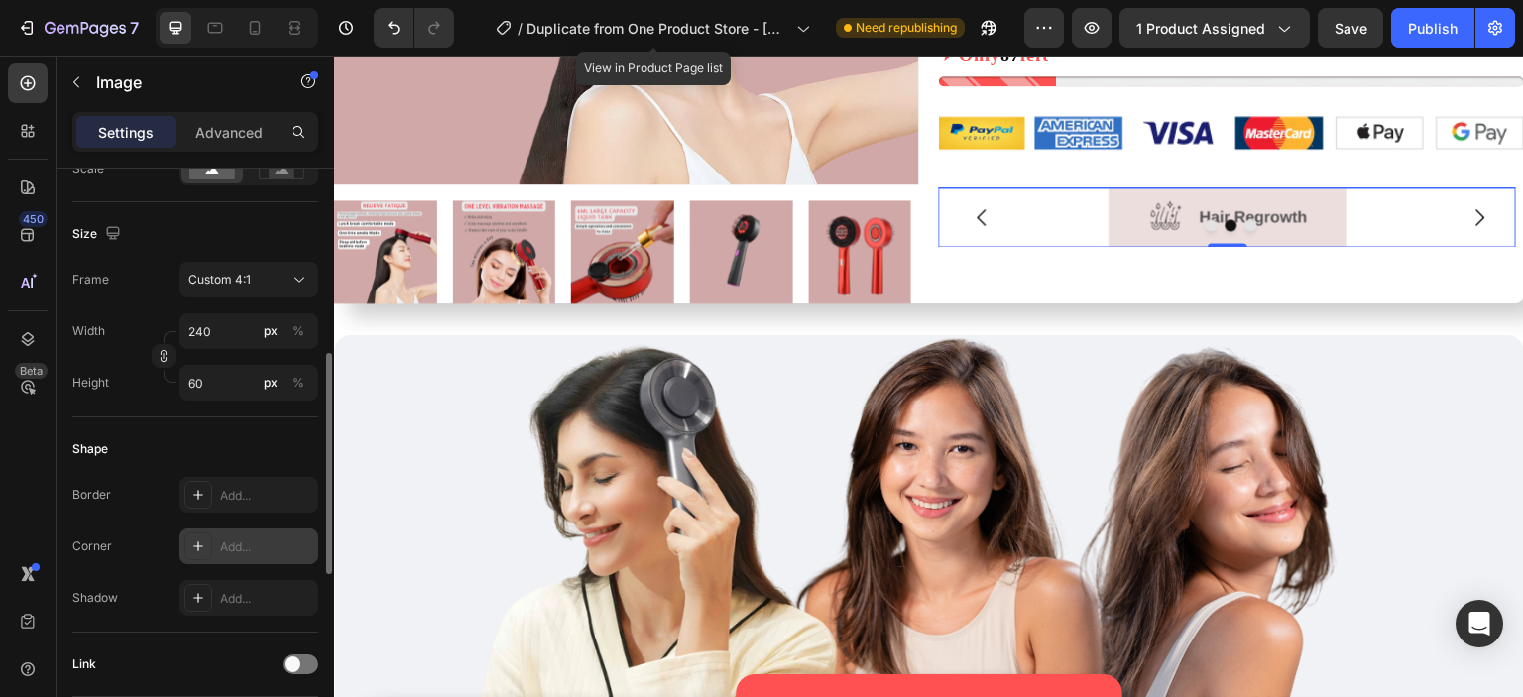
click at [201, 535] on div at bounding box center [198, 547] width 28 height 28
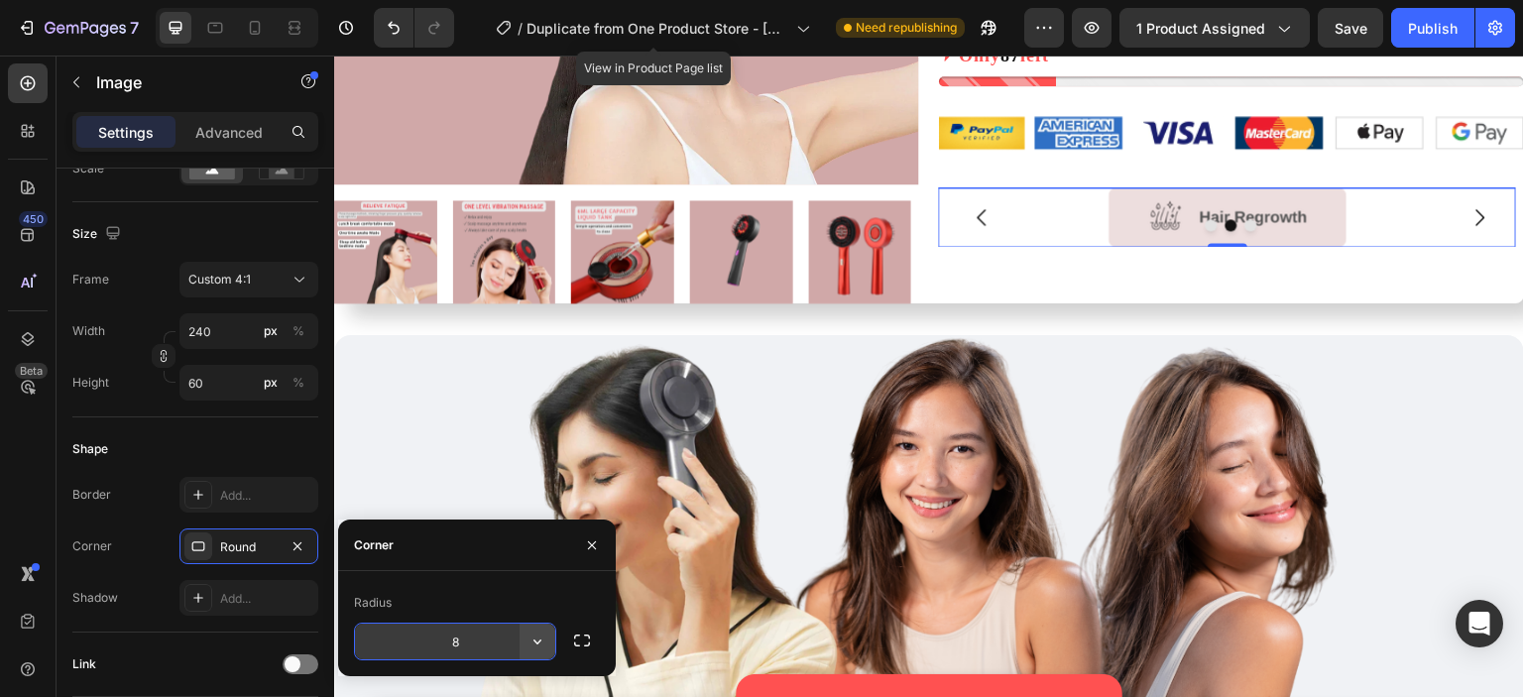
click at [540, 638] on icon "button" at bounding box center [538, 642] width 20 height 20
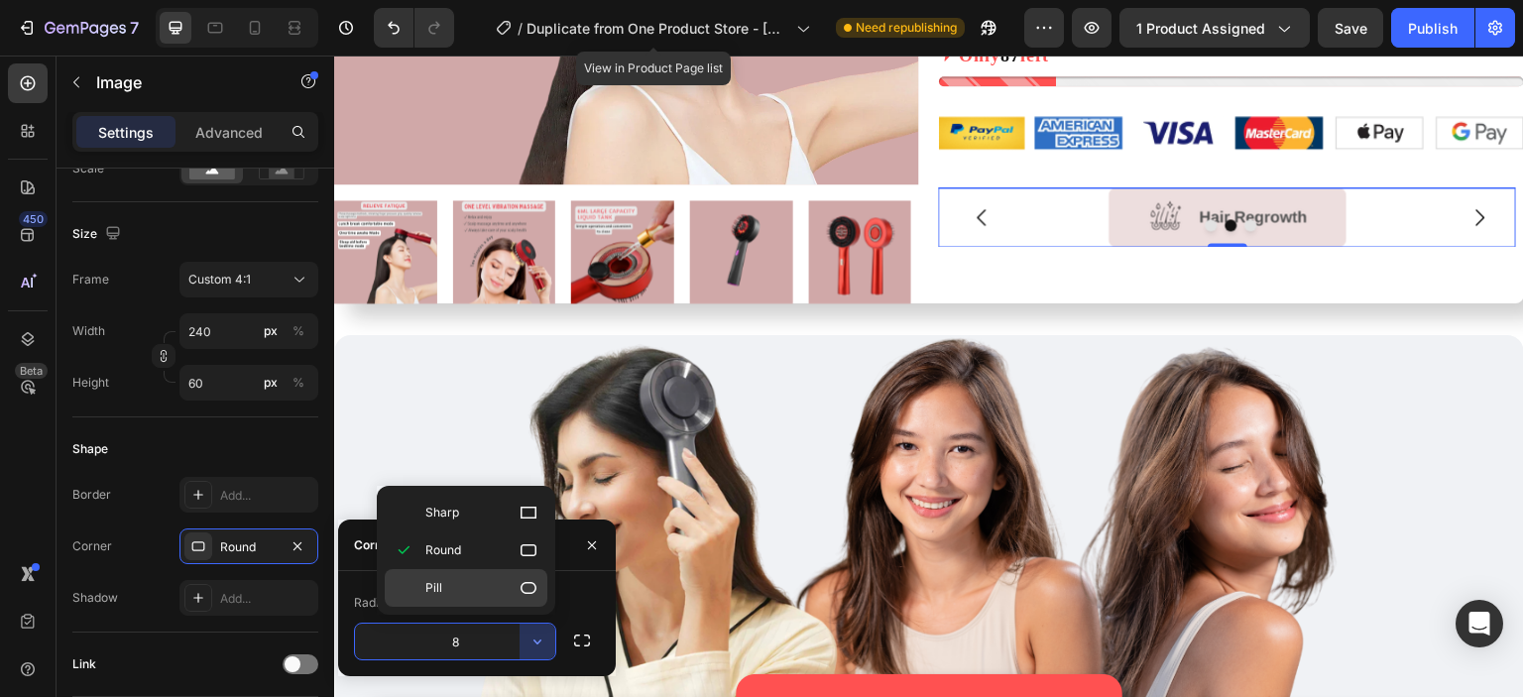
click at [468, 599] on div "Pill" at bounding box center [466, 588] width 163 height 38
type input "9999"
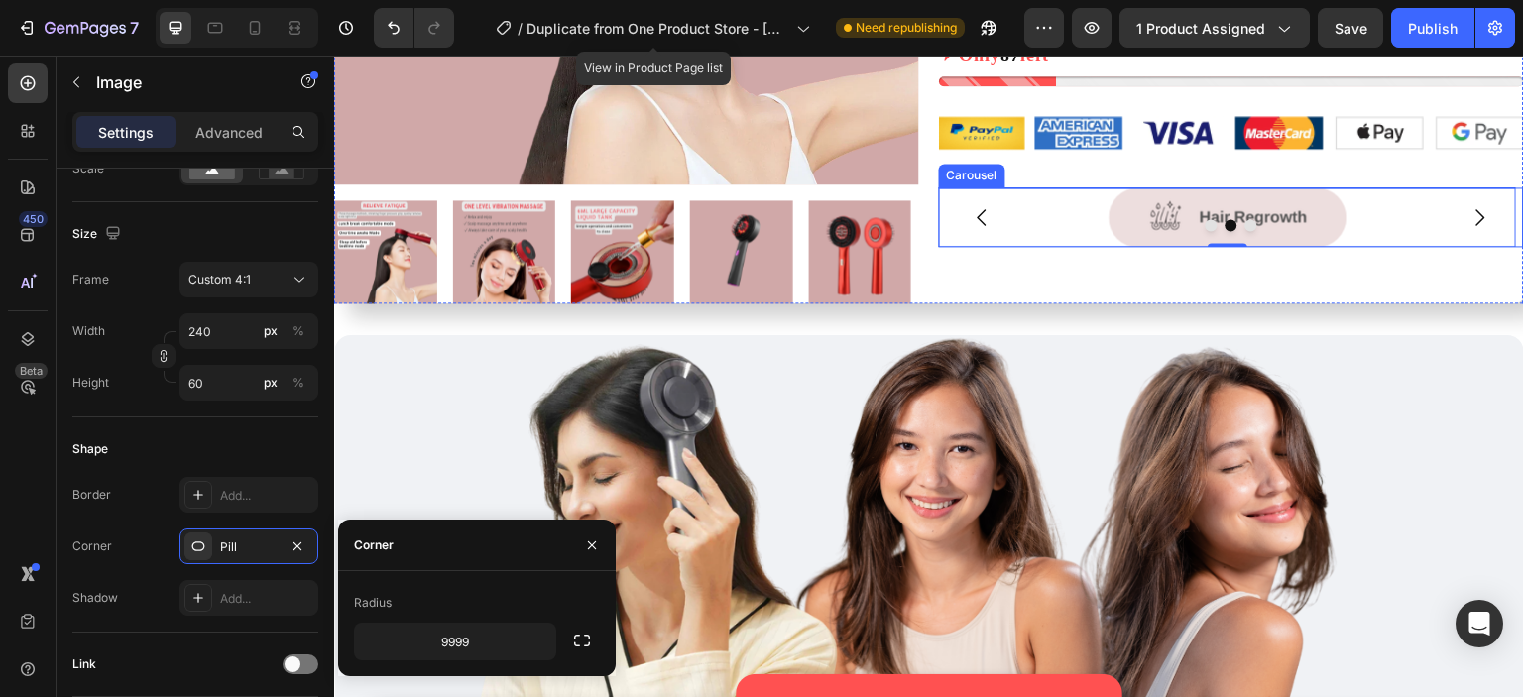
click at [1469, 215] on icon "Carousel Next Arrow" at bounding box center [1481, 217] width 24 height 24
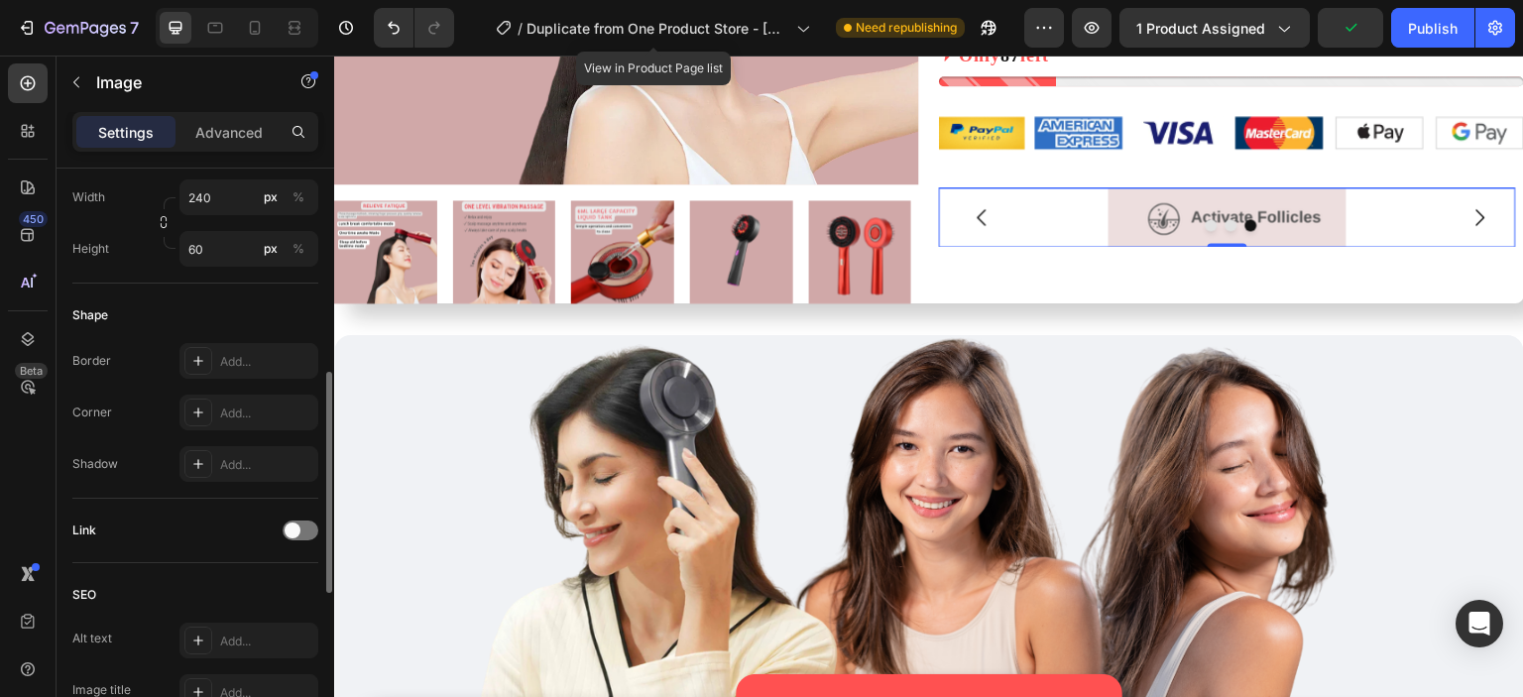
scroll to position [623, 0]
click at [198, 400] on div at bounding box center [198, 412] width 28 height 28
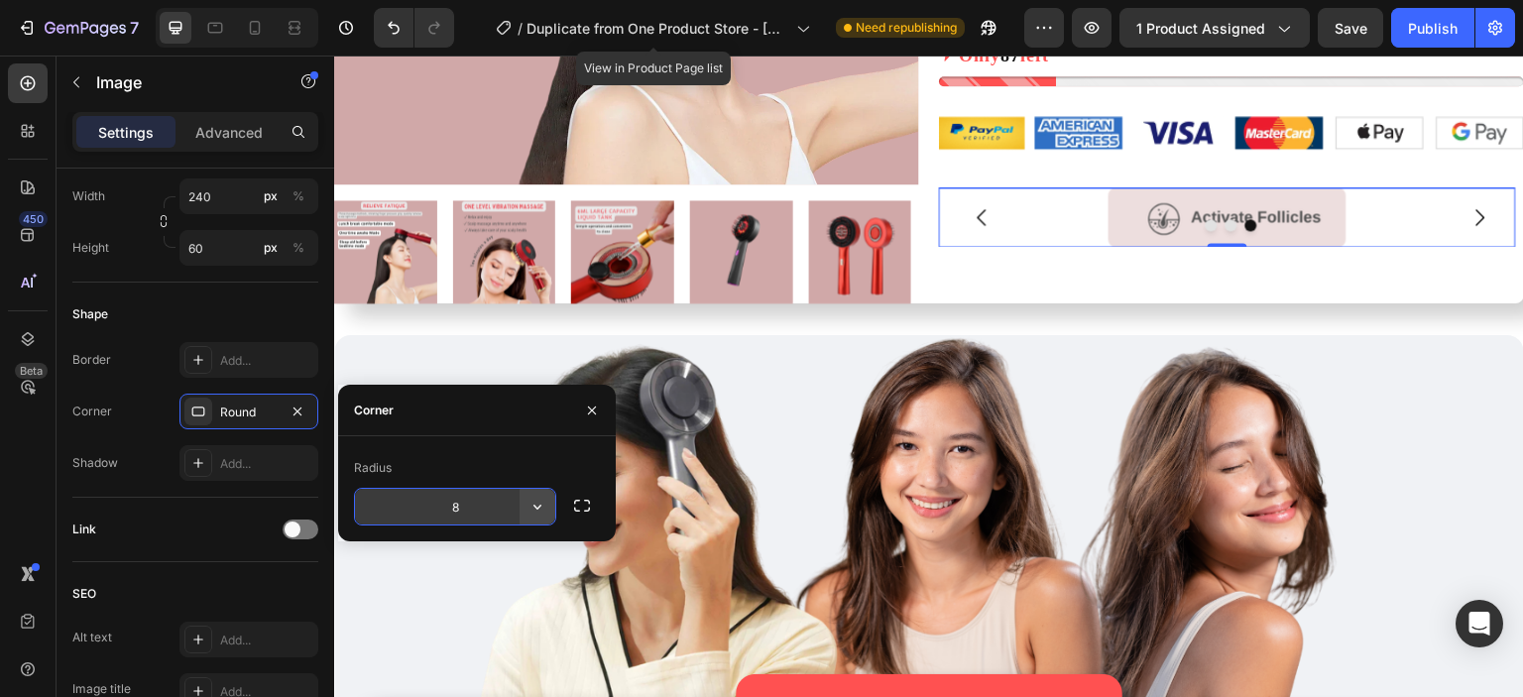
click at [532, 510] on icon "button" at bounding box center [538, 507] width 20 height 20
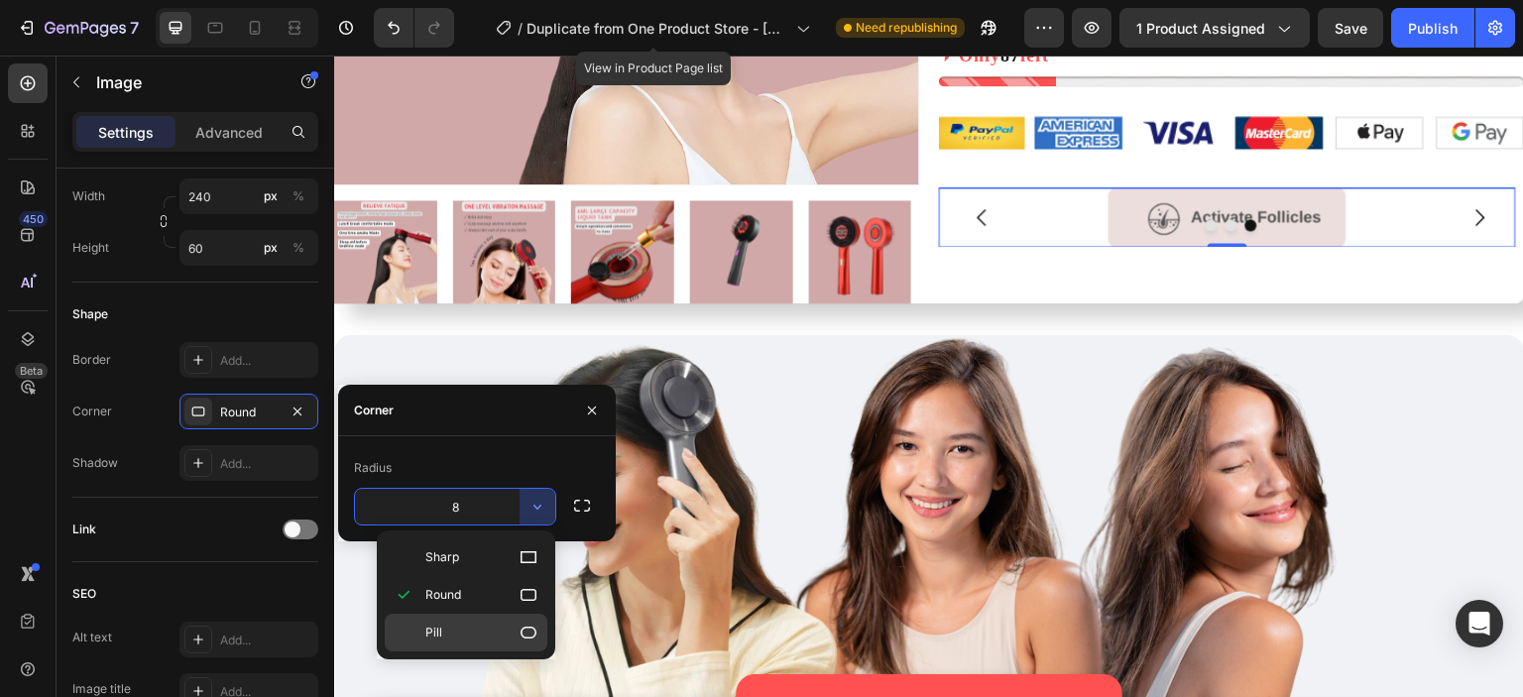
click at [484, 618] on div "Pill" at bounding box center [466, 633] width 163 height 38
type input "9999"
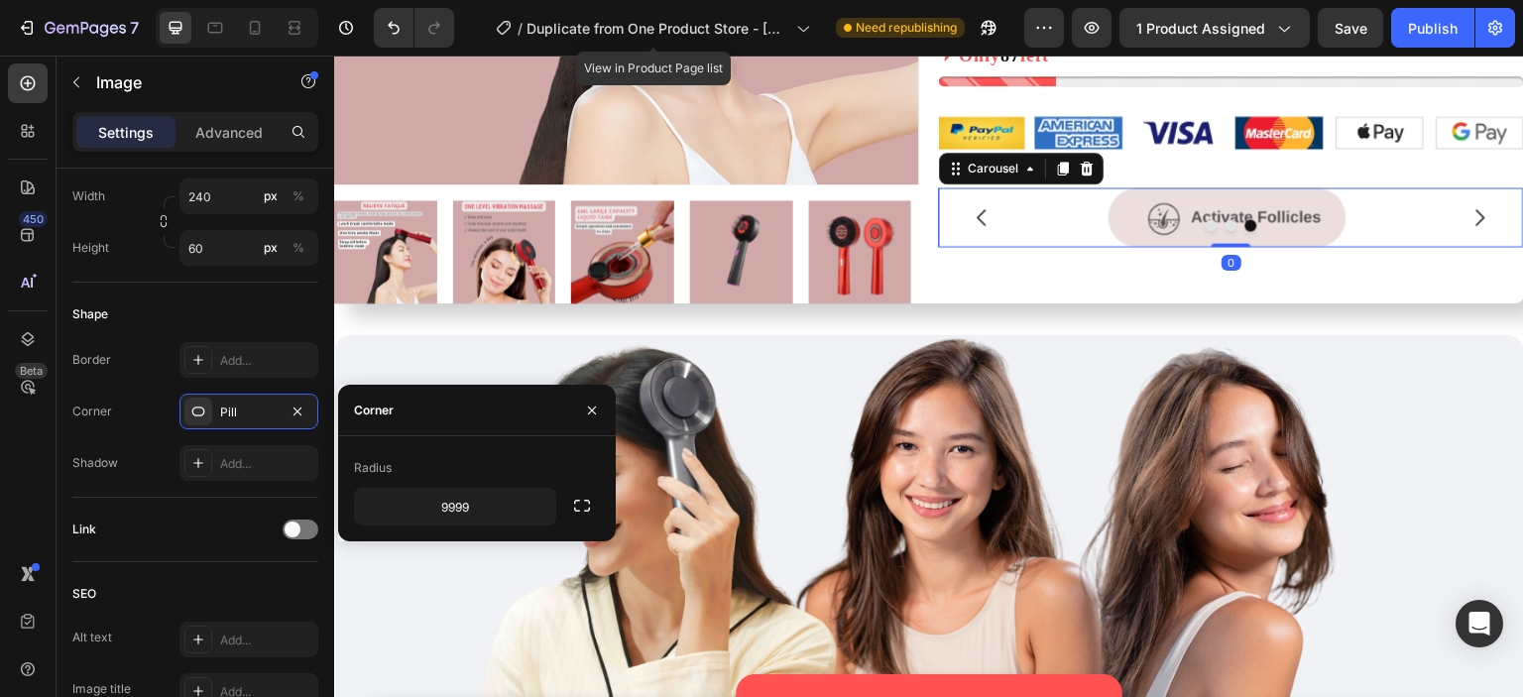
click at [1477, 214] on icon "Carousel Next Arrow" at bounding box center [1481, 217] width 9 height 17
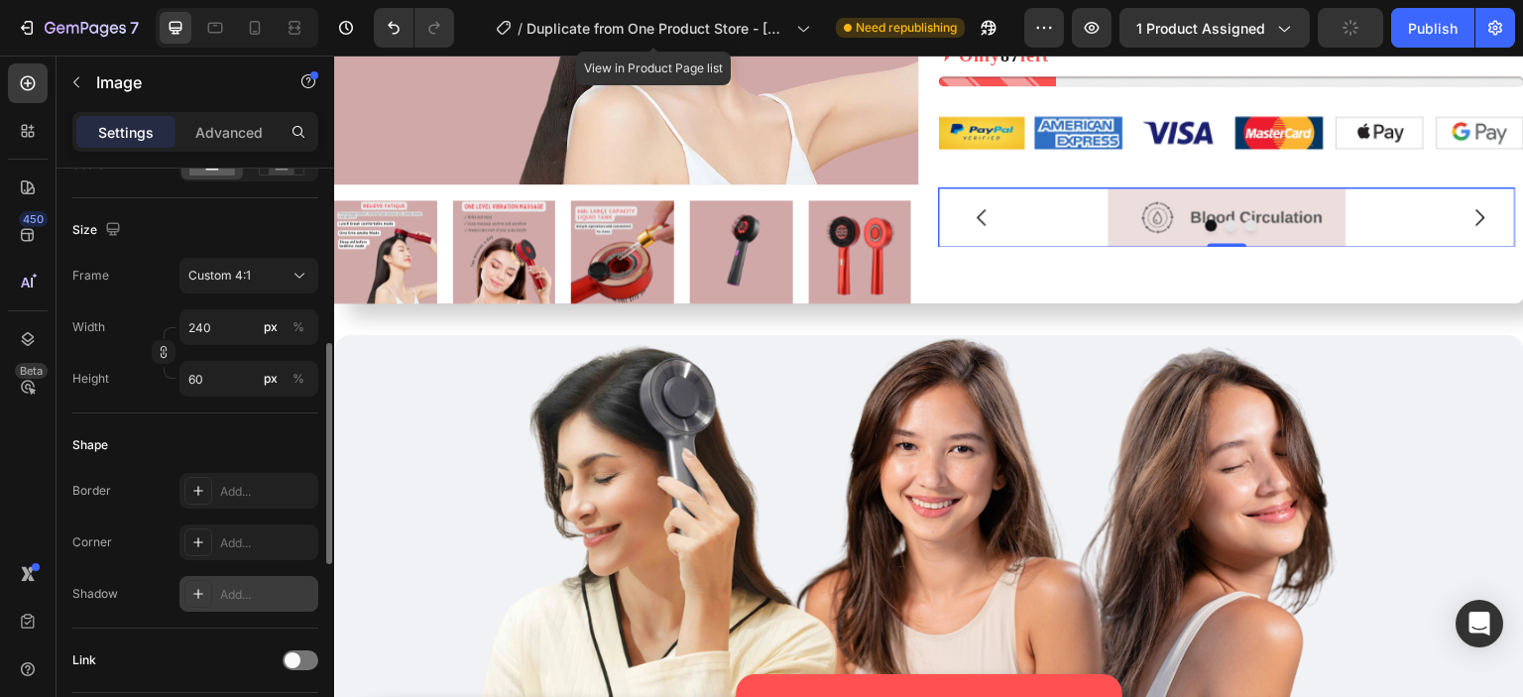
scroll to position [493, 0]
click at [213, 539] on div "Add..." at bounding box center [249, 542] width 139 height 36
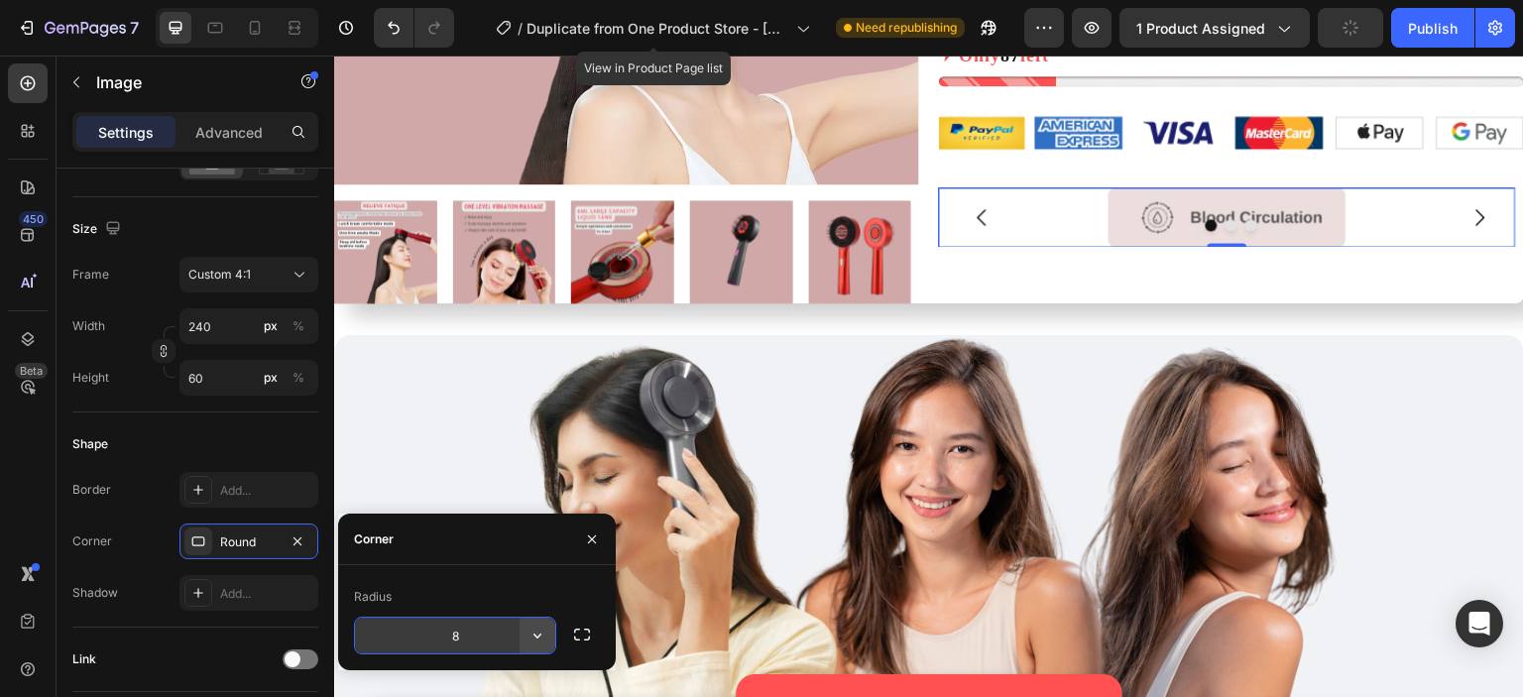
click at [541, 635] on icon "button" at bounding box center [538, 636] width 20 height 20
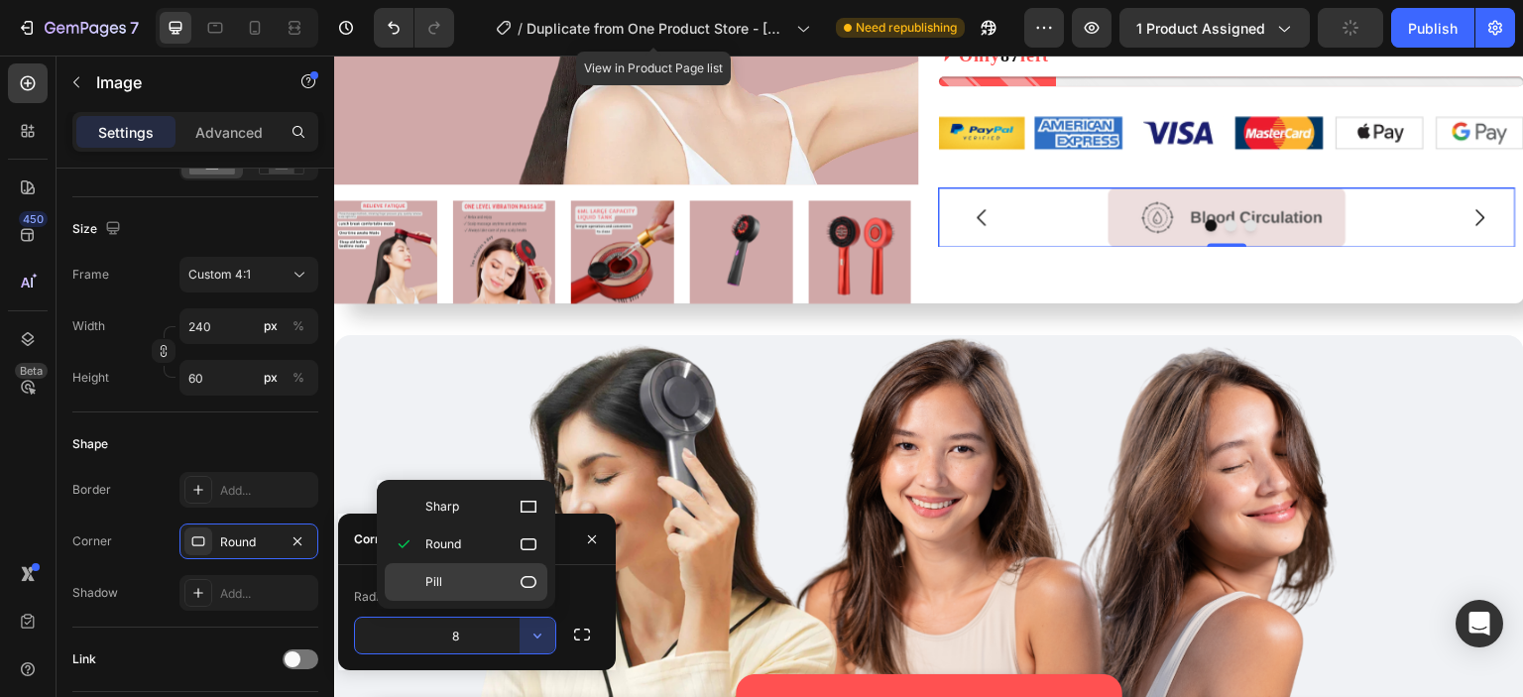
click at [502, 578] on p "Pill" at bounding box center [481, 582] width 113 height 20
type input "9999"
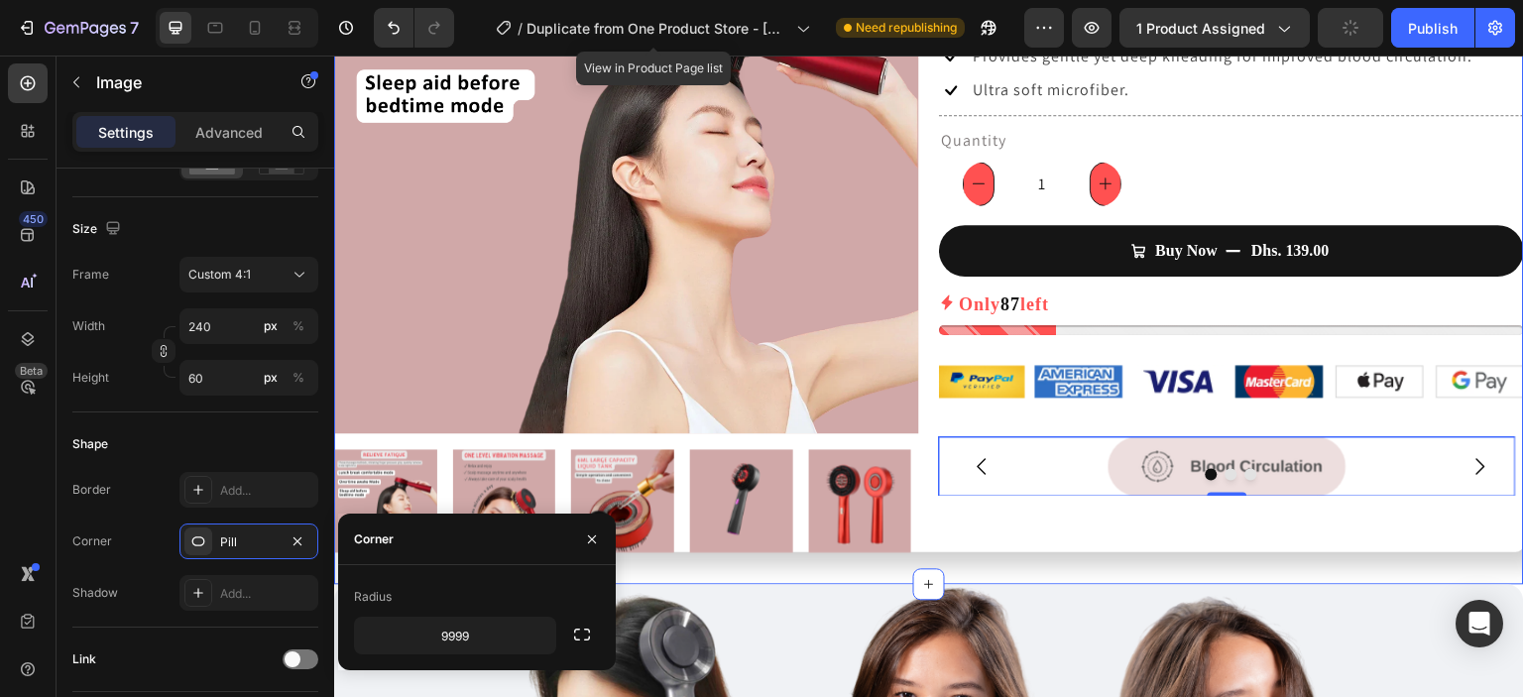
scroll to position [270, 0]
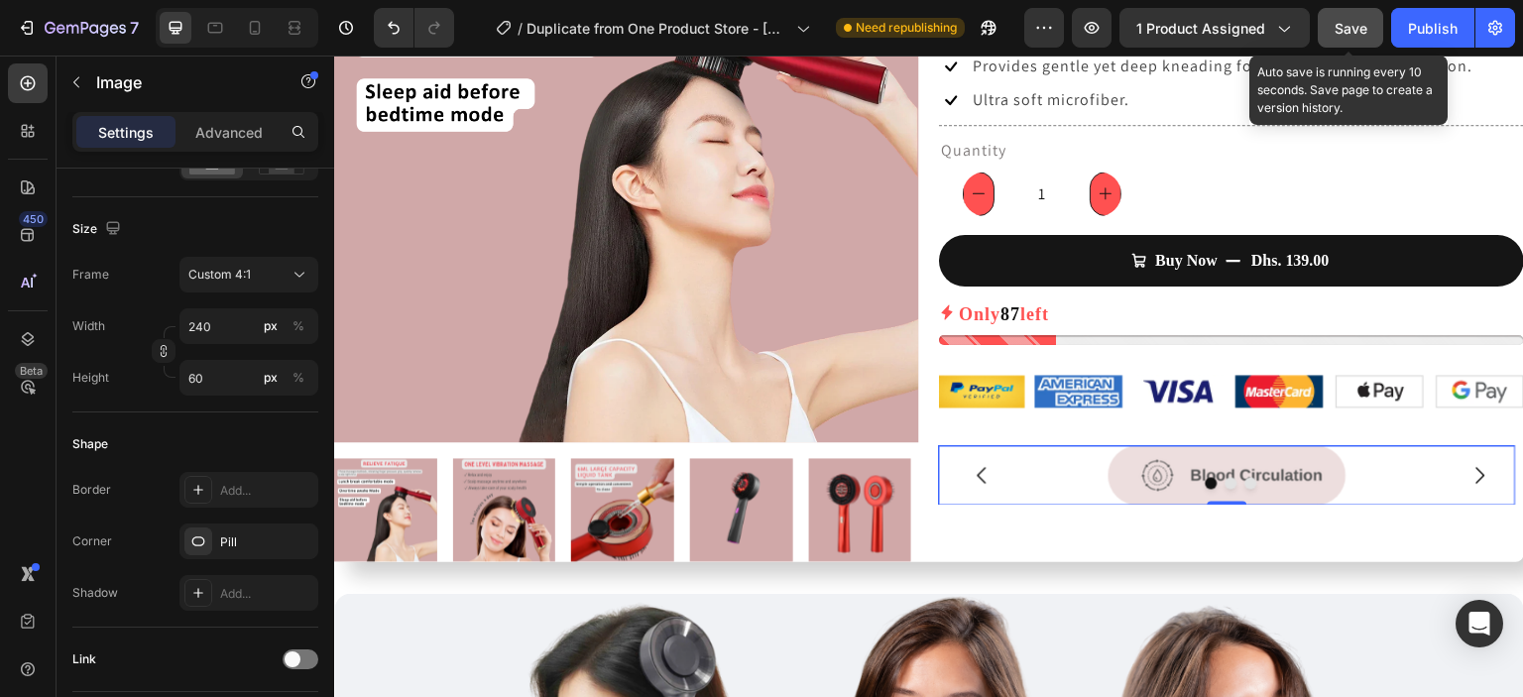
click at [1372, 22] on button "Save" at bounding box center [1350, 28] width 65 height 40
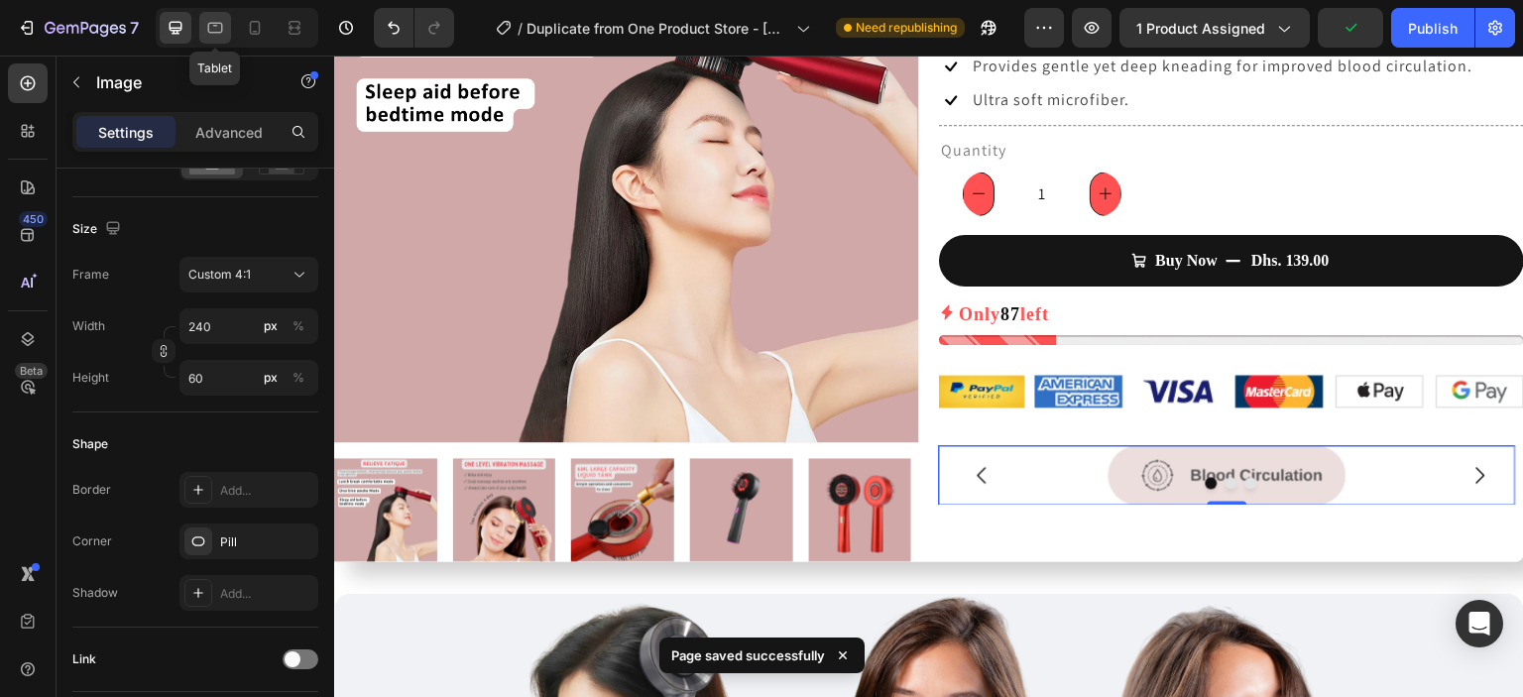
click at [214, 40] on div at bounding box center [215, 28] width 32 height 32
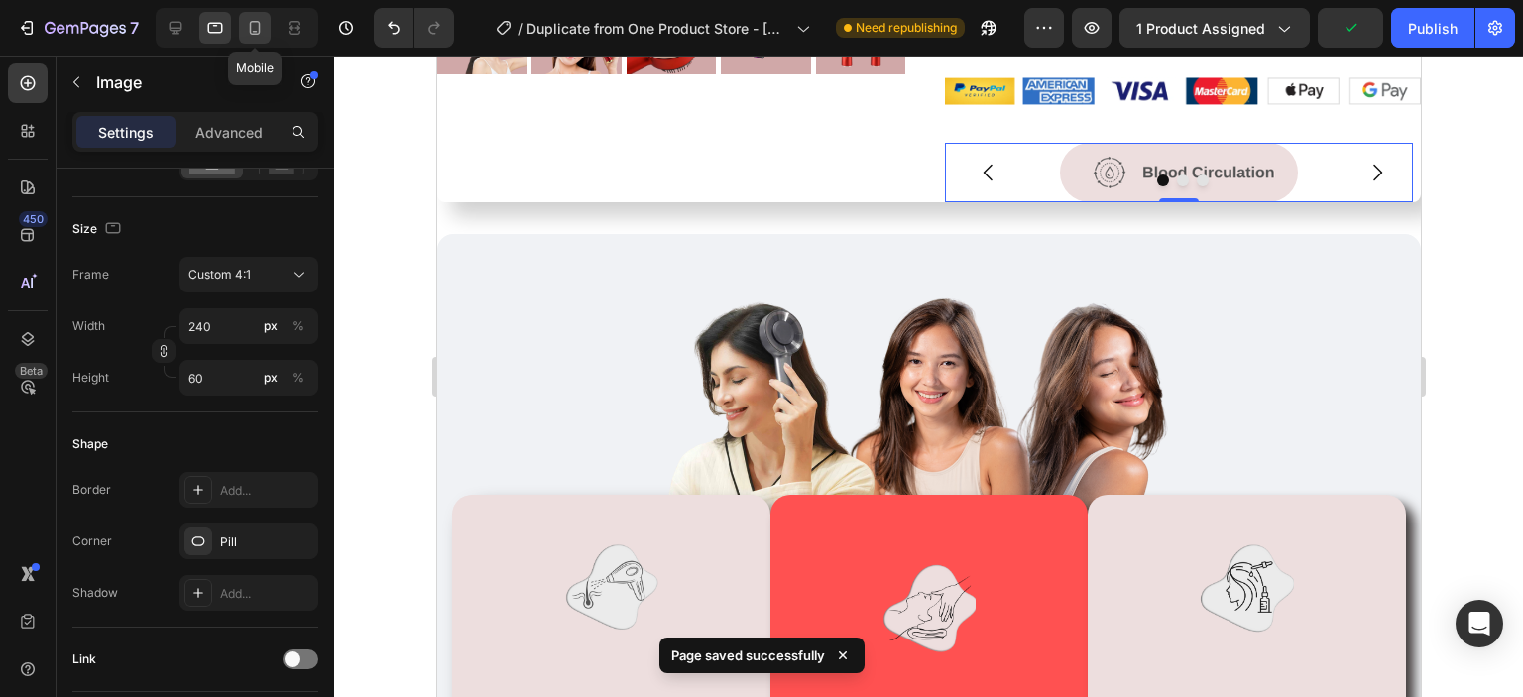
scroll to position [651, 0]
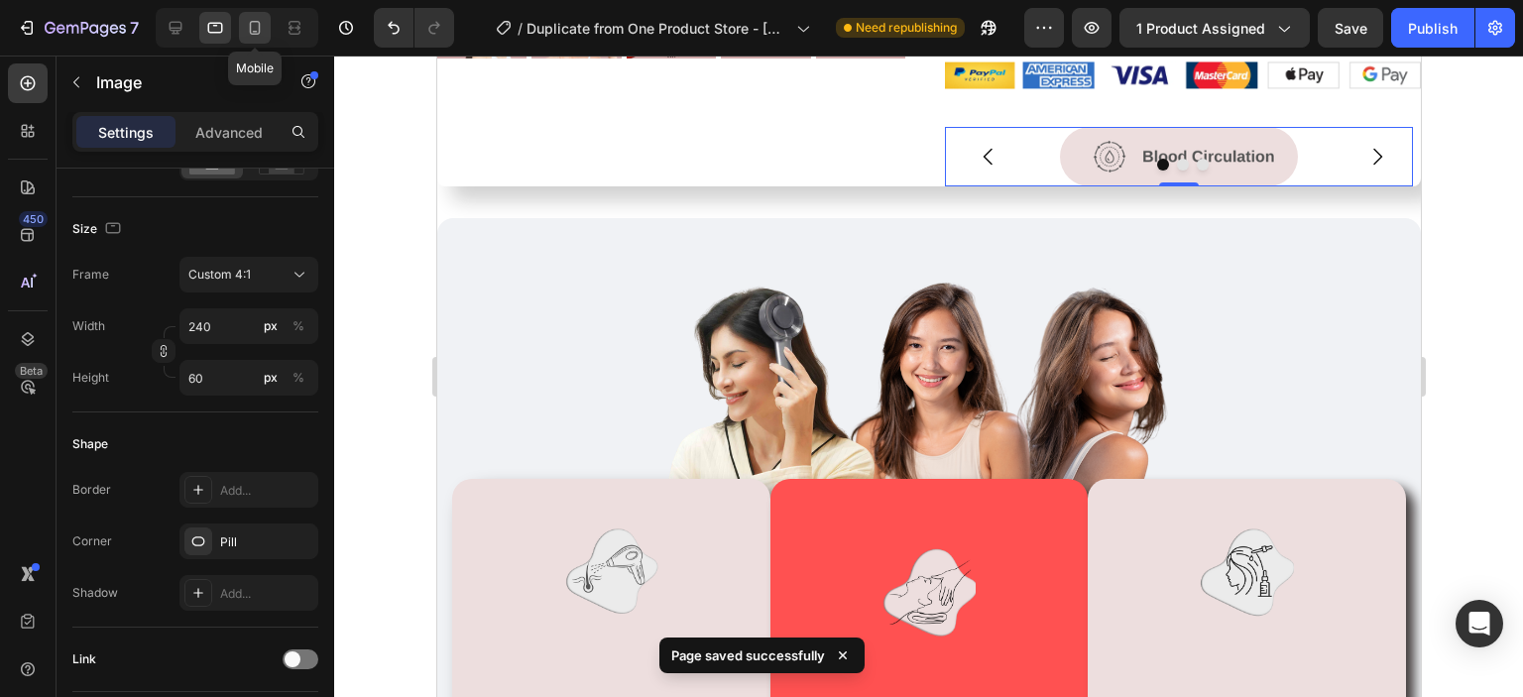
click at [248, 31] on icon at bounding box center [255, 28] width 20 height 20
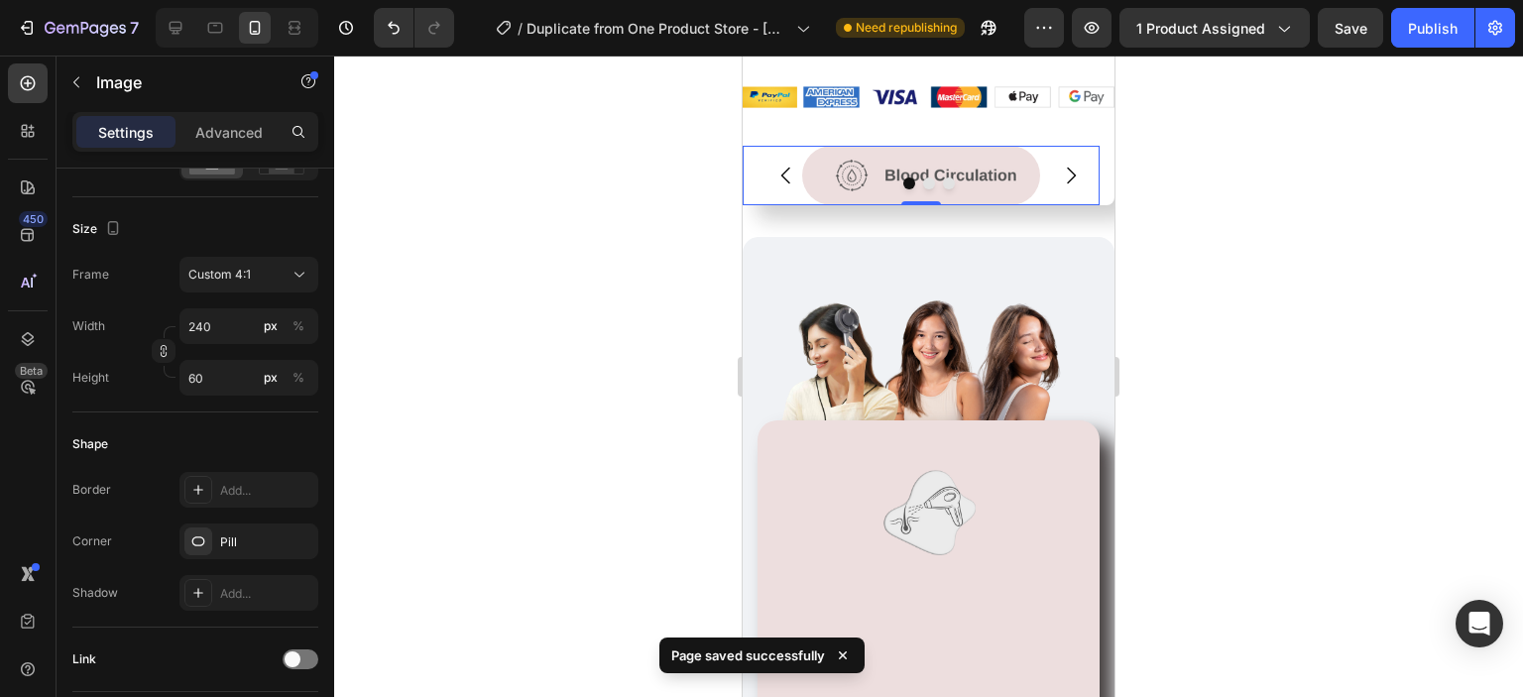
scroll to position [1246, 0]
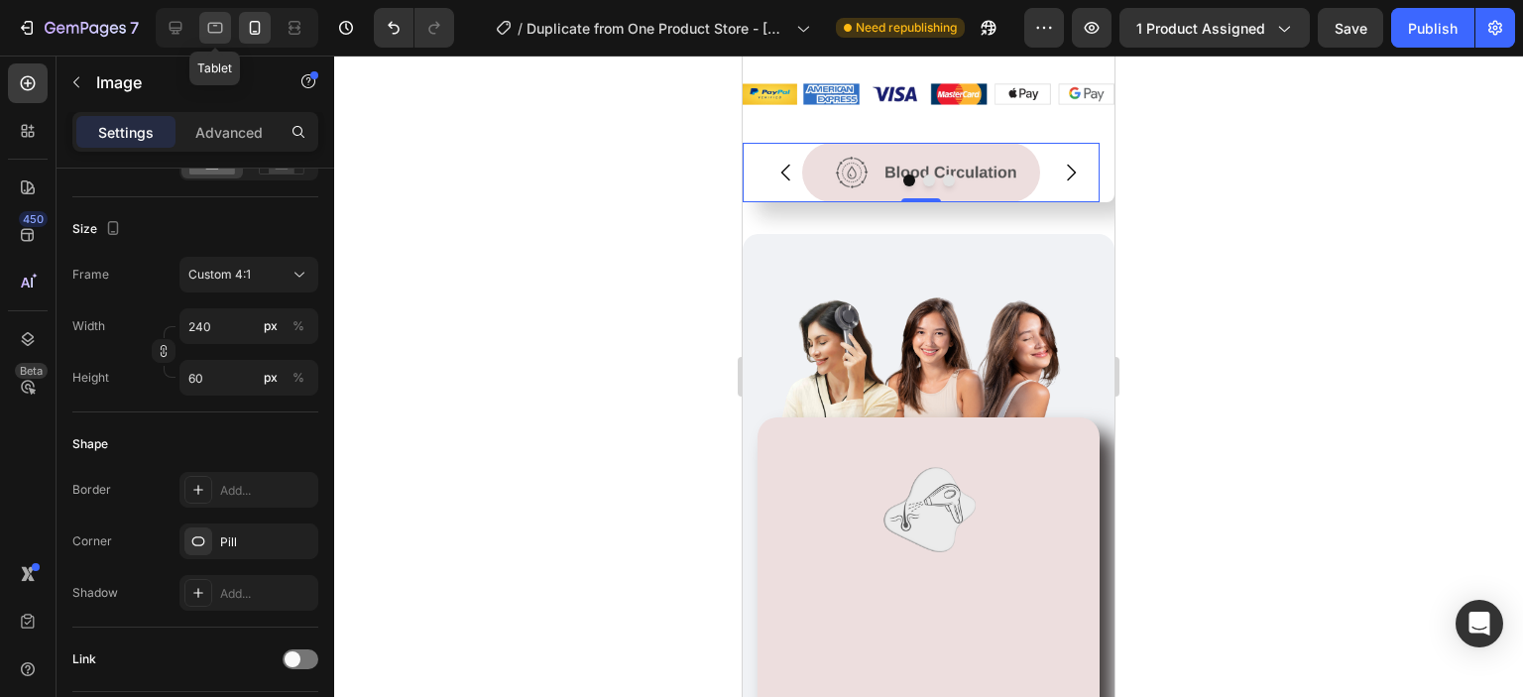
click at [214, 30] on icon at bounding box center [215, 28] width 20 height 20
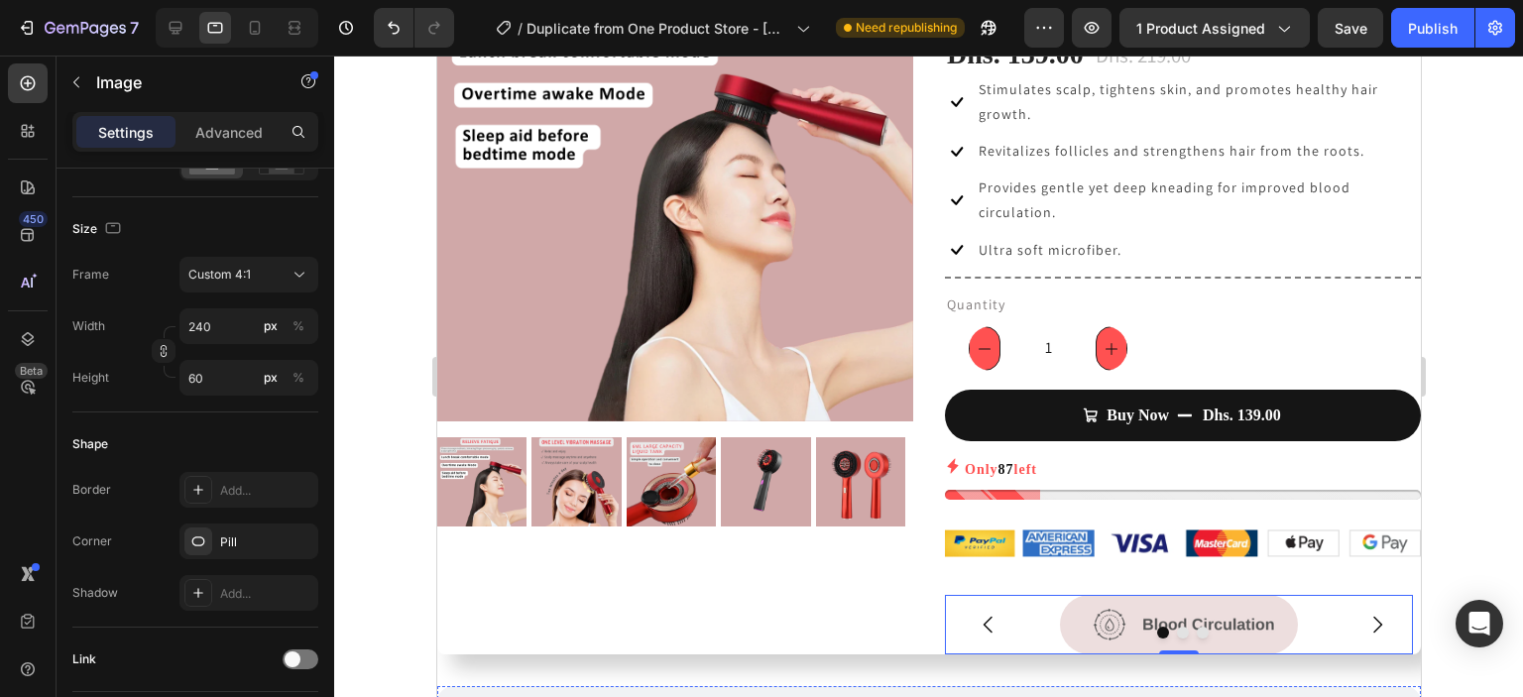
scroll to position [175, 0]
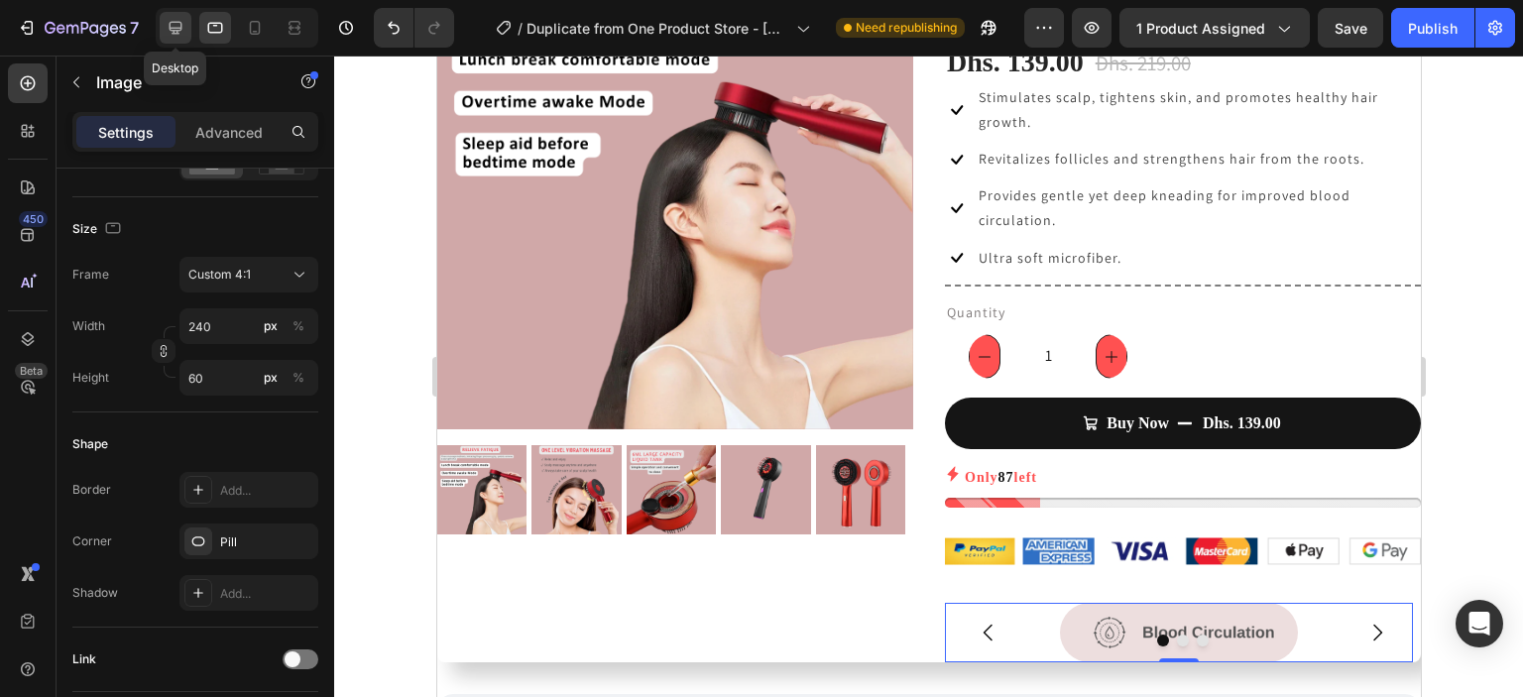
click at [167, 29] on icon at bounding box center [176, 28] width 20 height 20
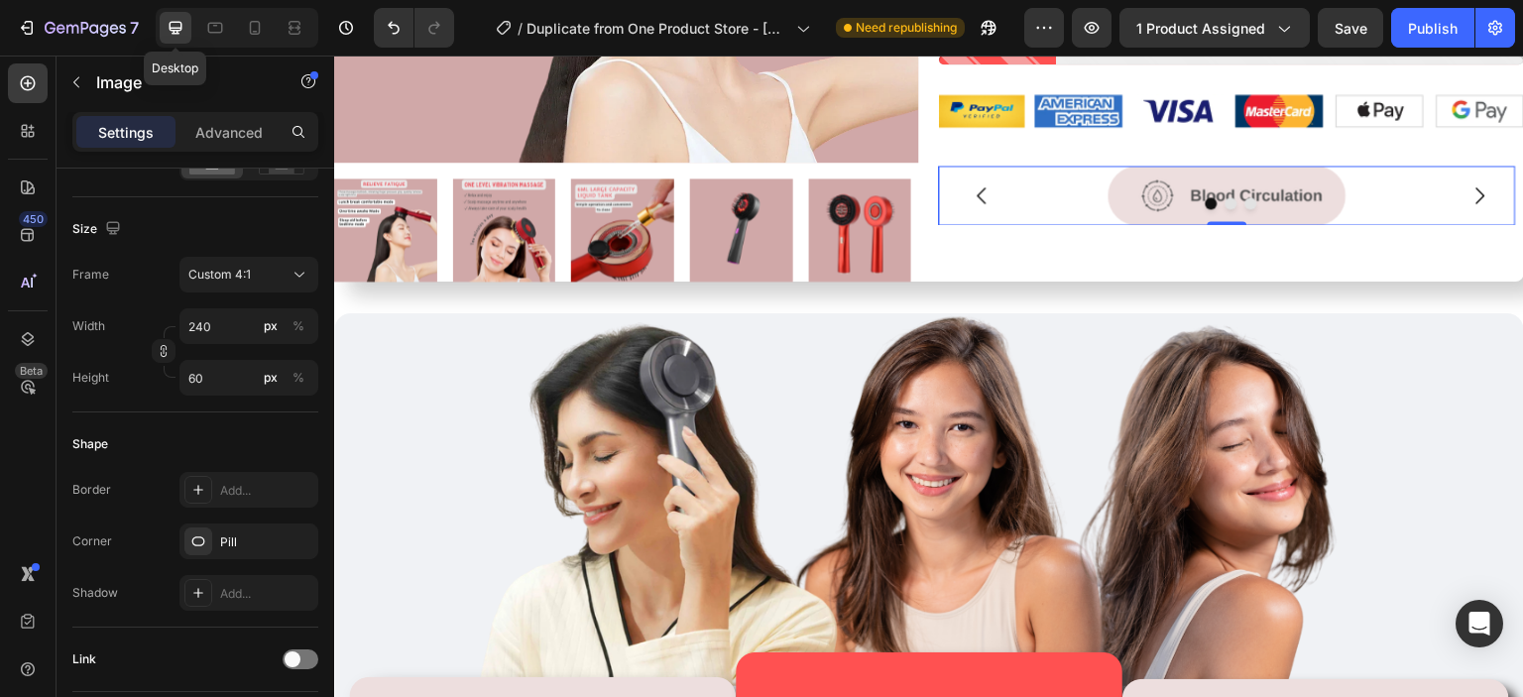
scroll to position [590, 0]
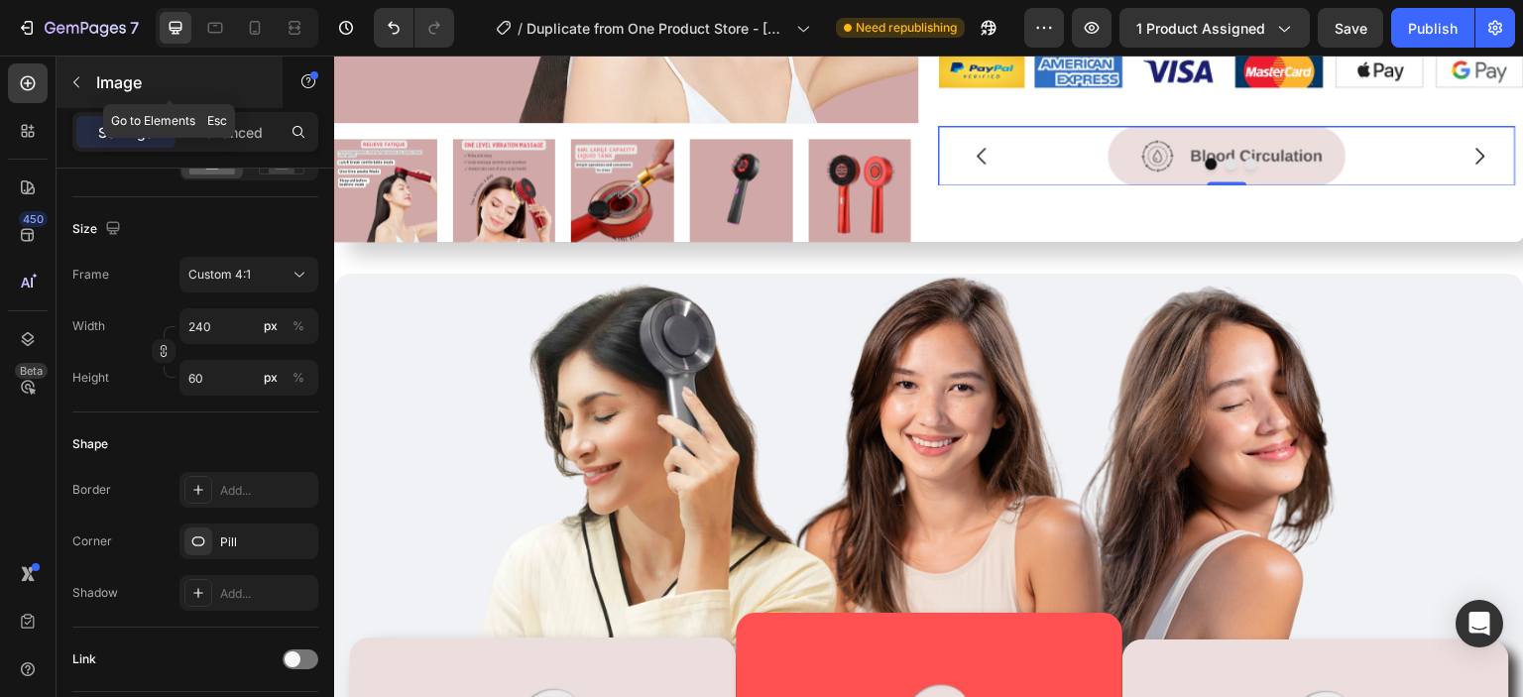
click at [78, 75] on icon "button" at bounding box center [76, 82] width 16 height 16
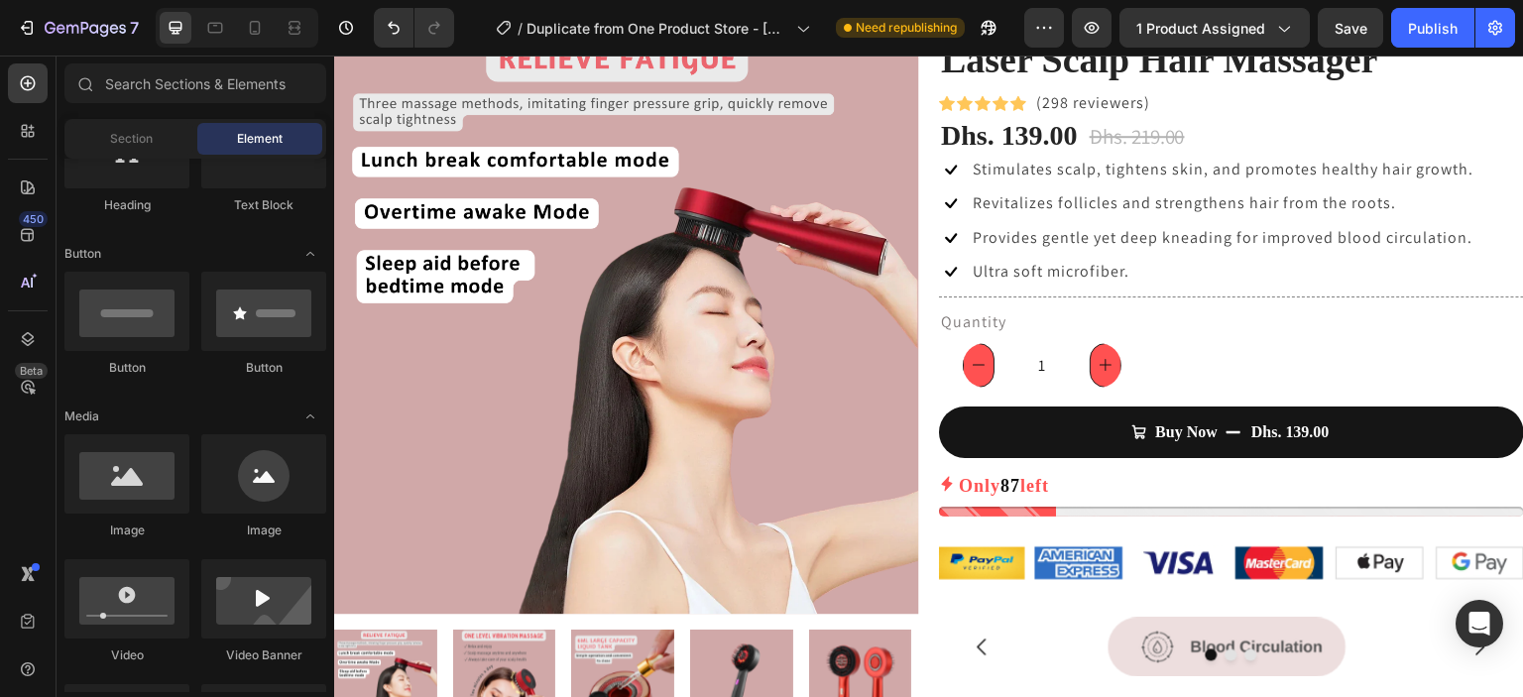
scroll to position [95, 0]
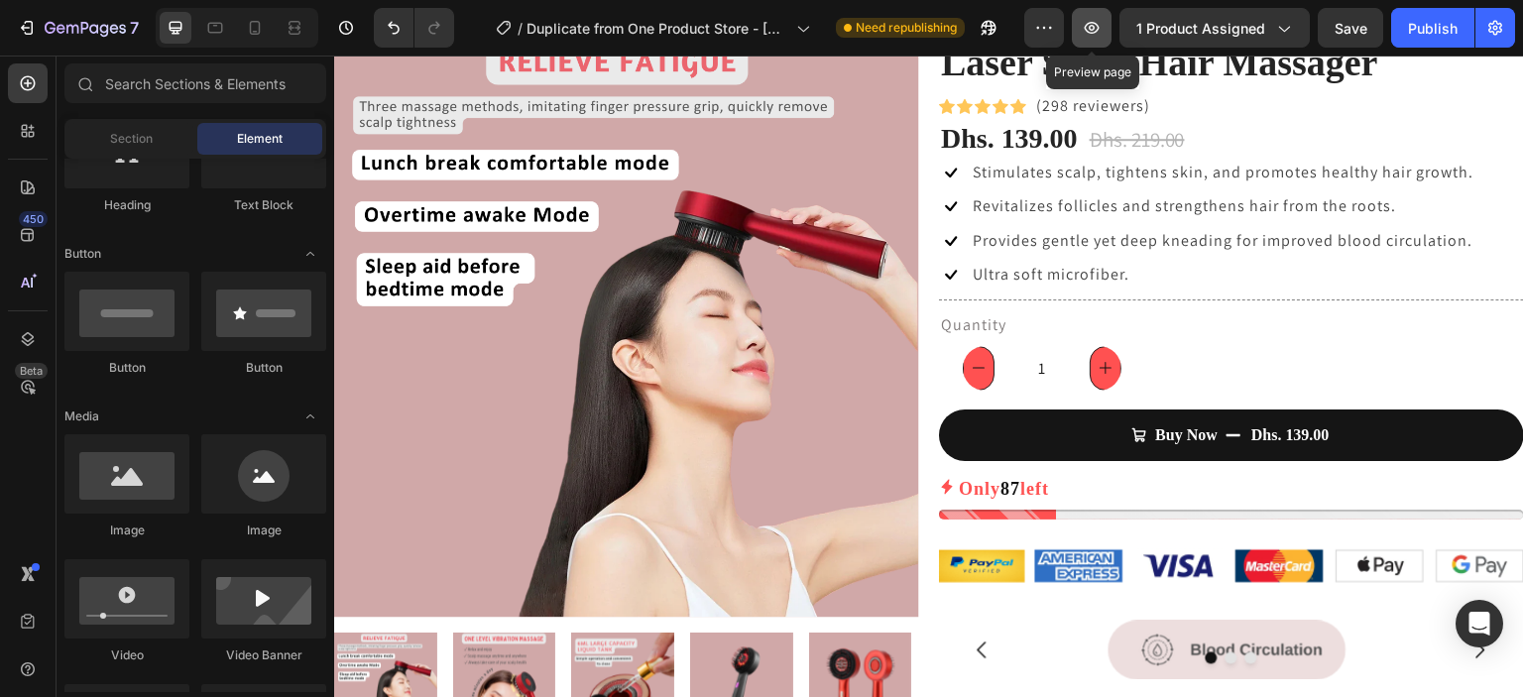
click at [1095, 12] on button "button" at bounding box center [1092, 28] width 40 height 40
click at [251, 28] on icon at bounding box center [255, 28] width 20 height 20
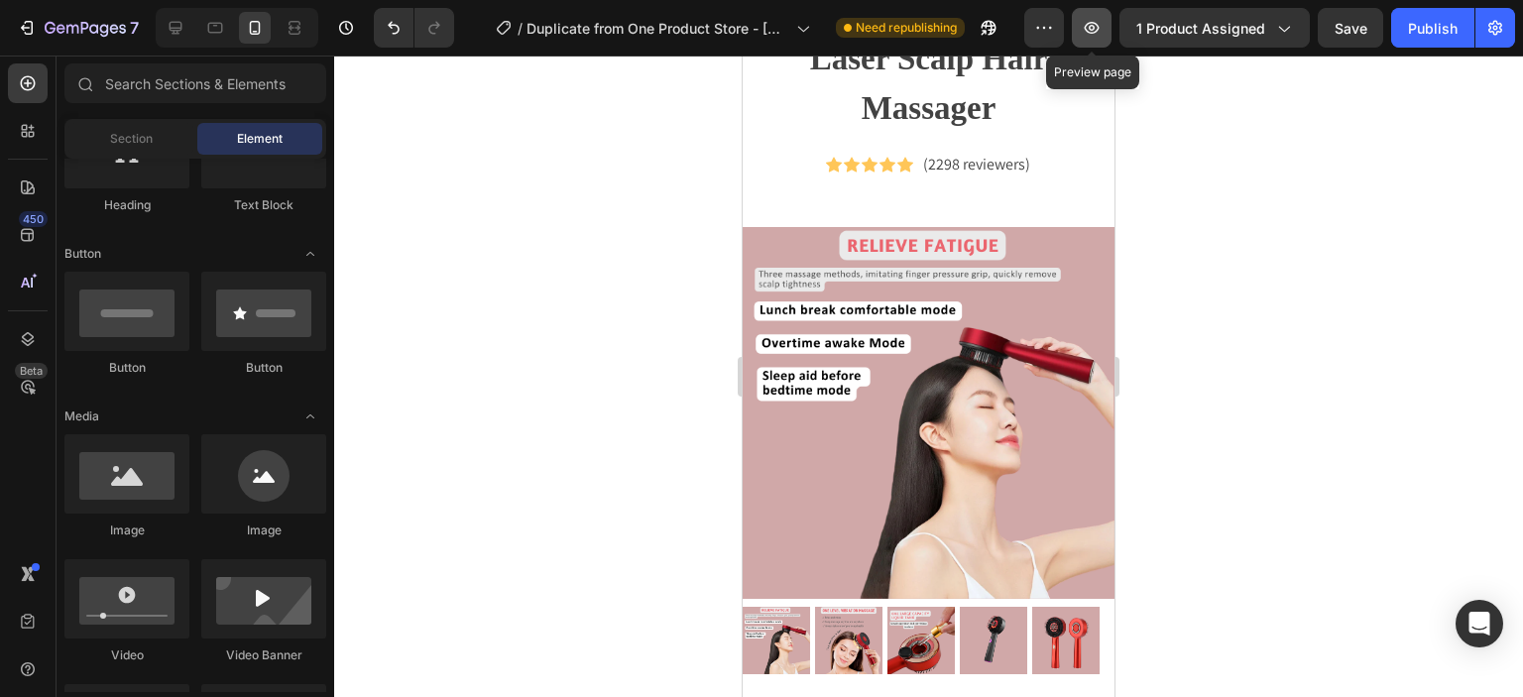
click at [1083, 22] on button "button" at bounding box center [1092, 28] width 40 height 40
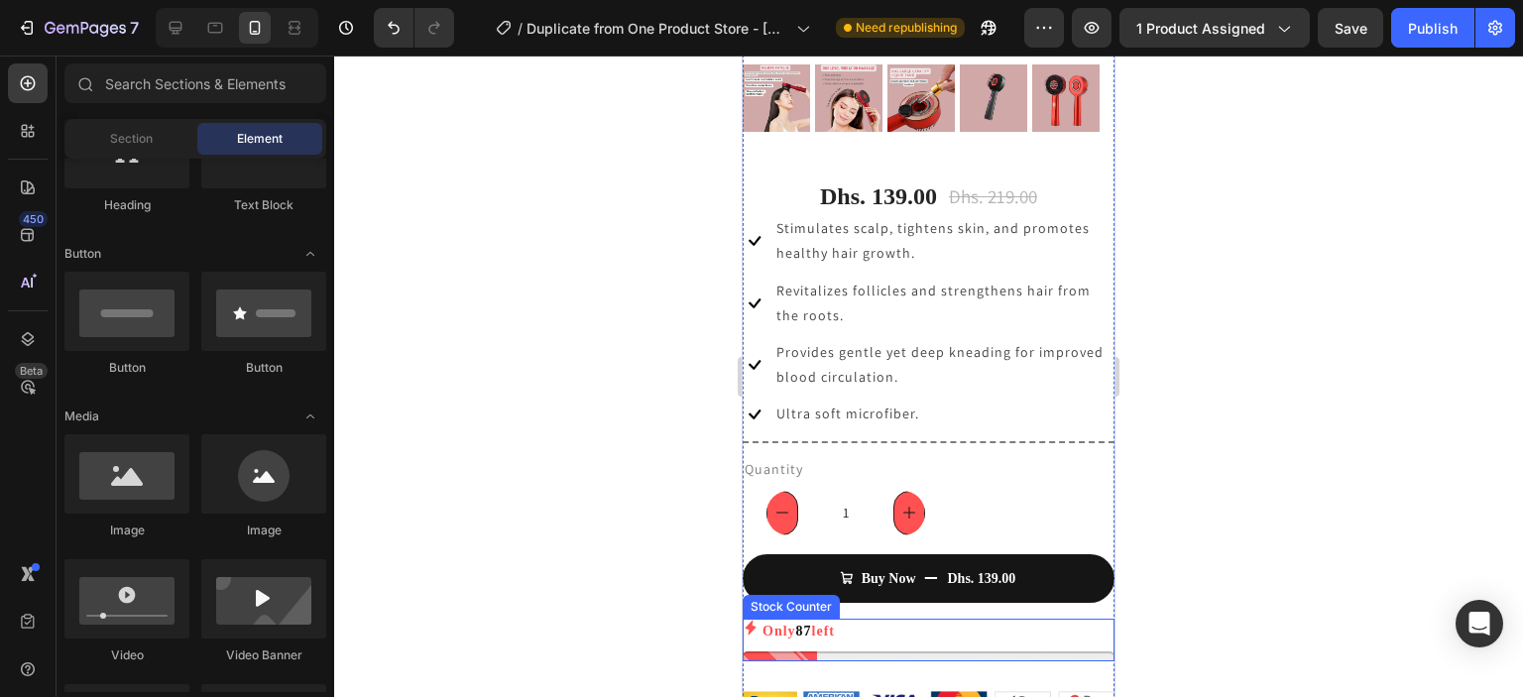
scroll to position [633, 0]
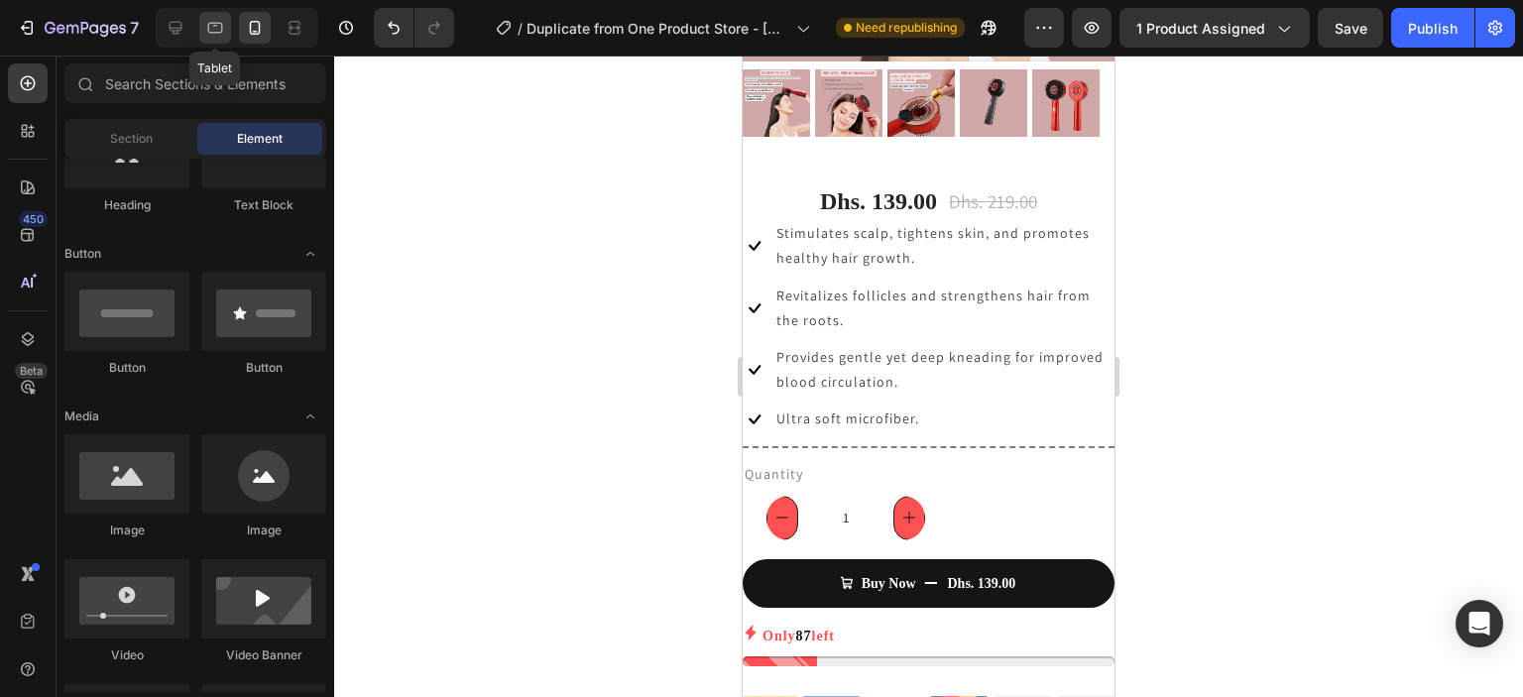
click at [210, 27] on icon at bounding box center [215, 28] width 20 height 20
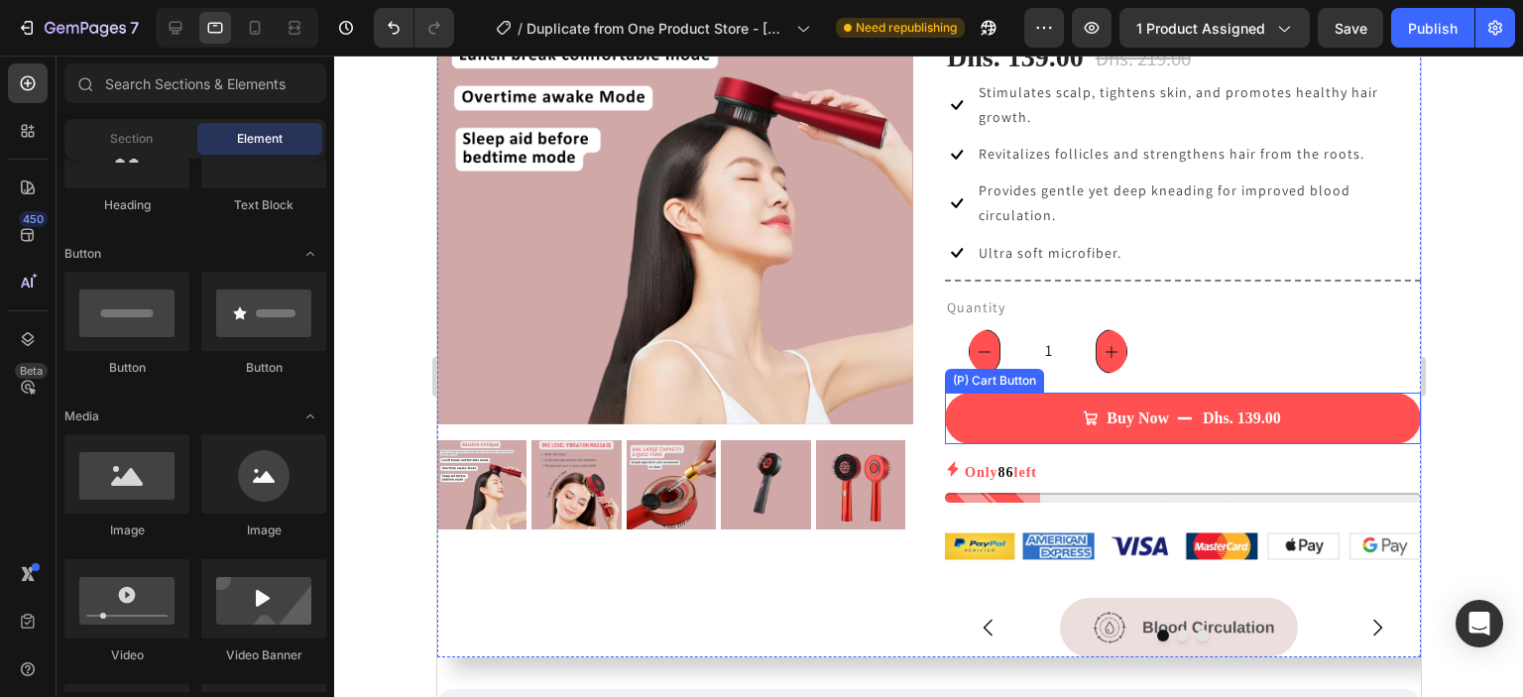
scroll to position [179, 0]
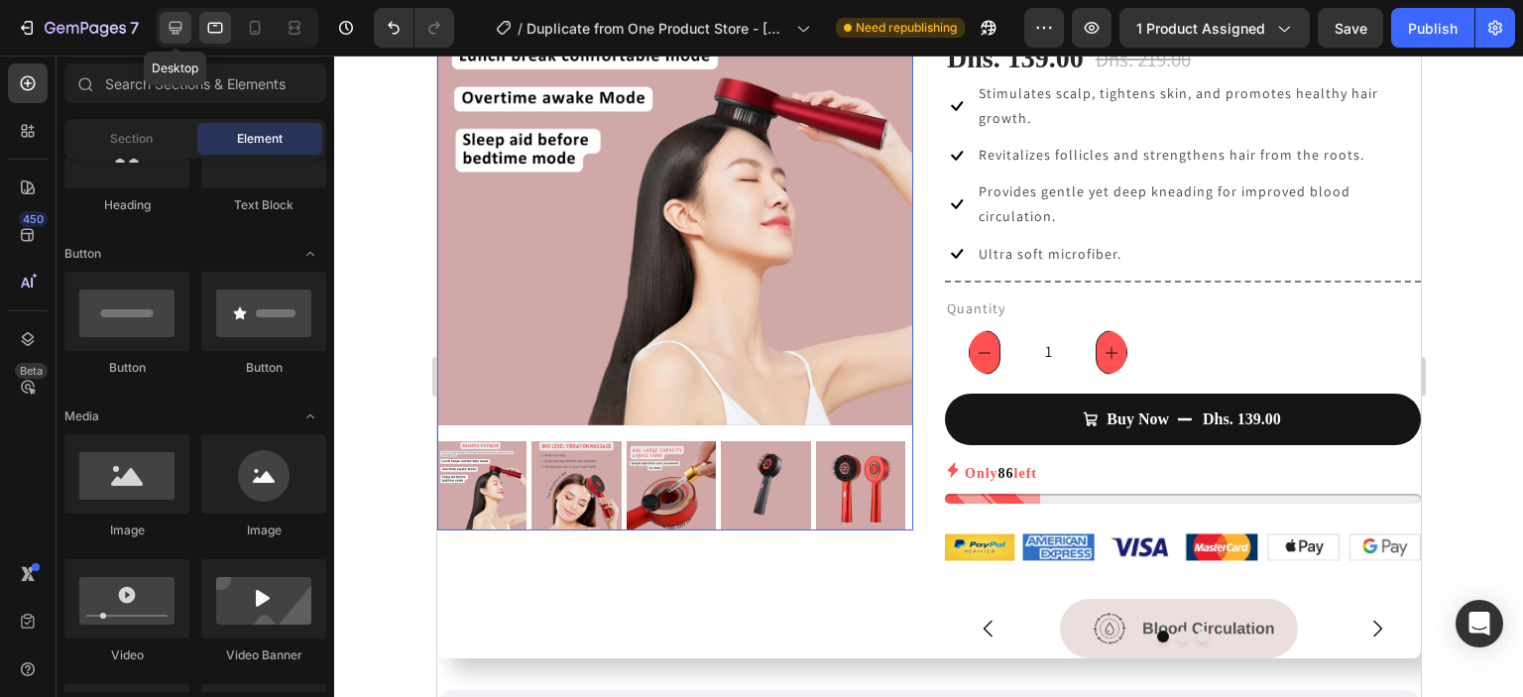
click at [182, 27] on icon at bounding box center [176, 28] width 20 height 20
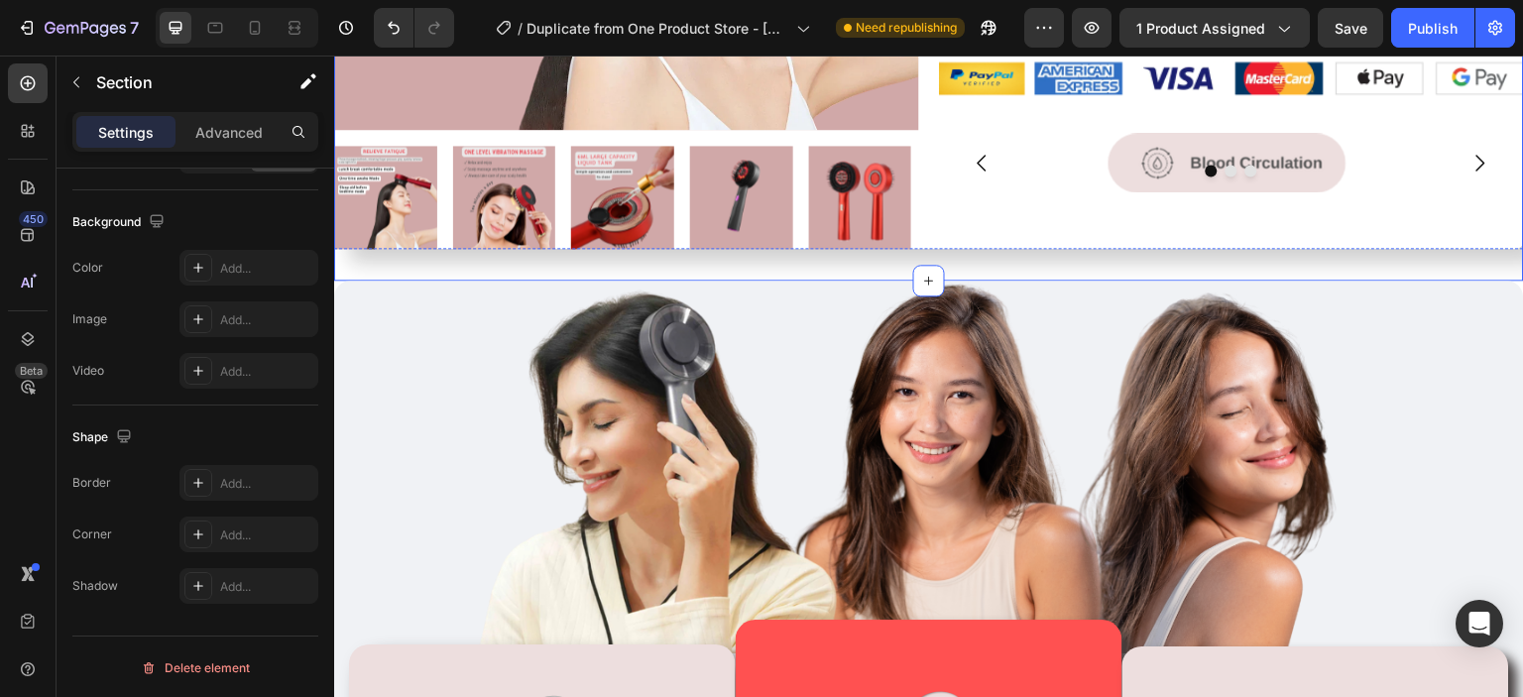
scroll to position [587, 0]
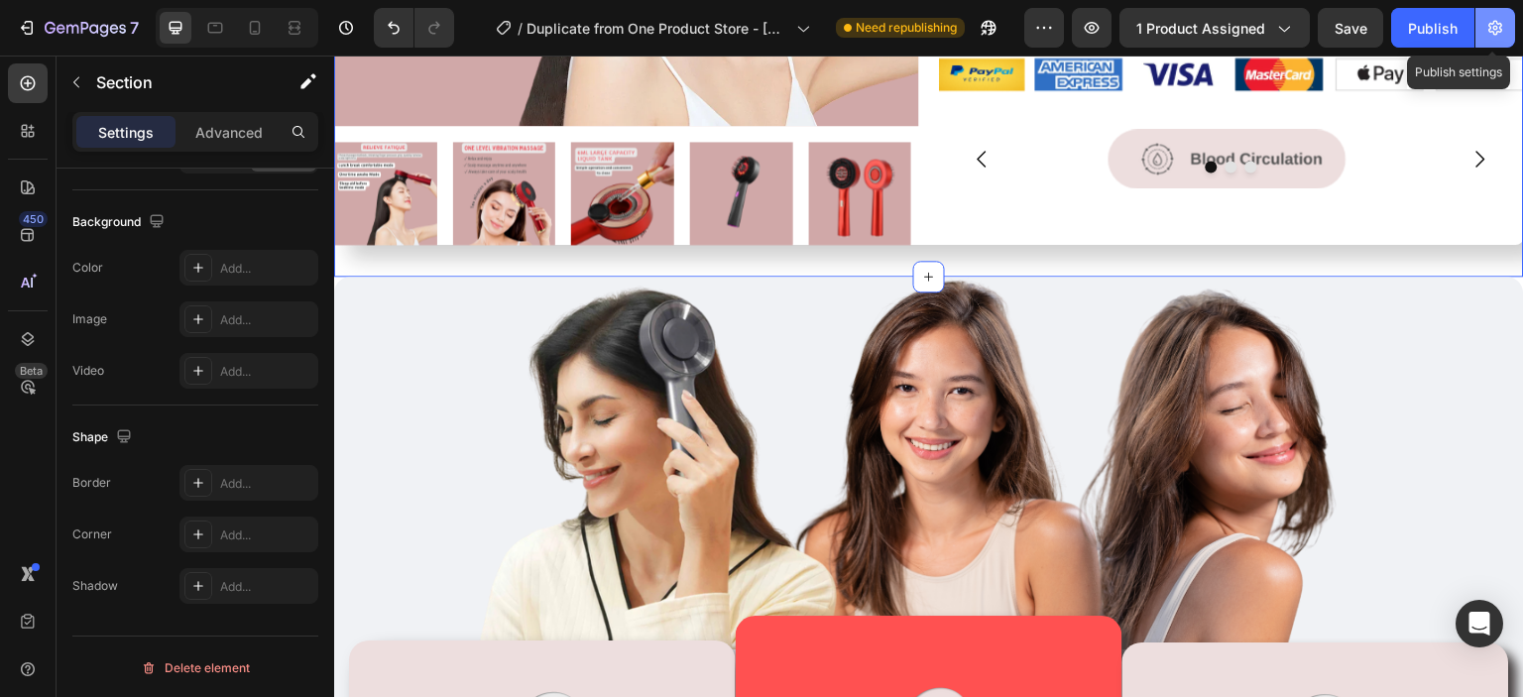
click at [1499, 36] on icon "button" at bounding box center [1496, 28] width 20 height 20
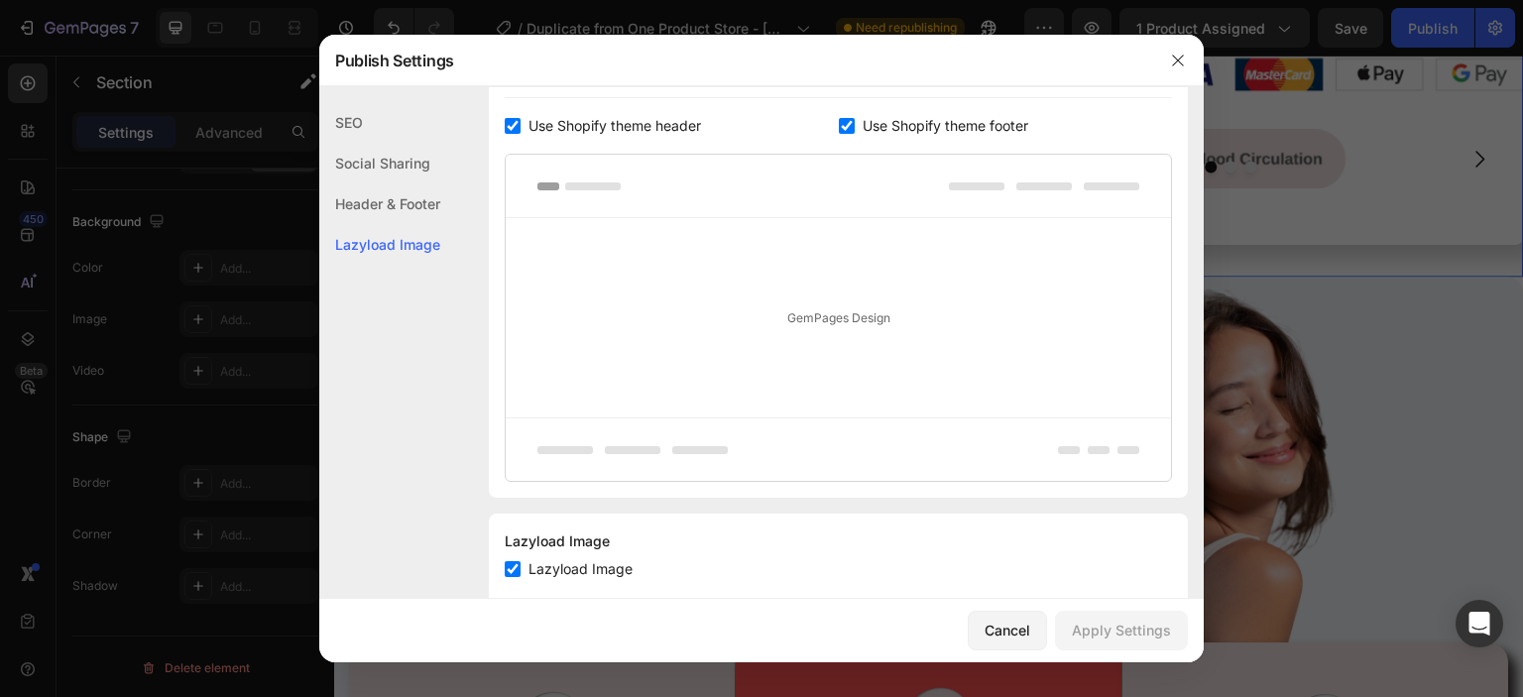
scroll to position [420, 0]
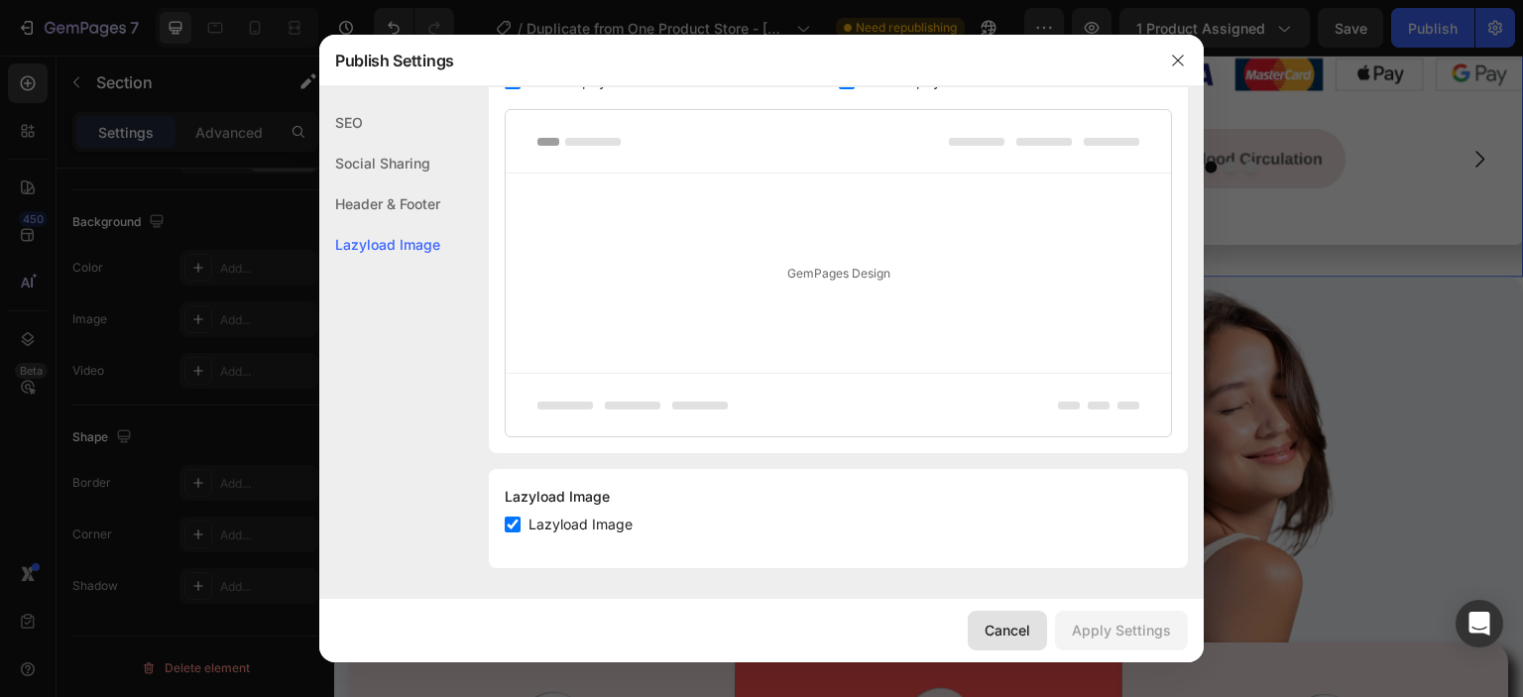
click at [1009, 637] on div "Cancel" at bounding box center [1008, 630] width 46 height 21
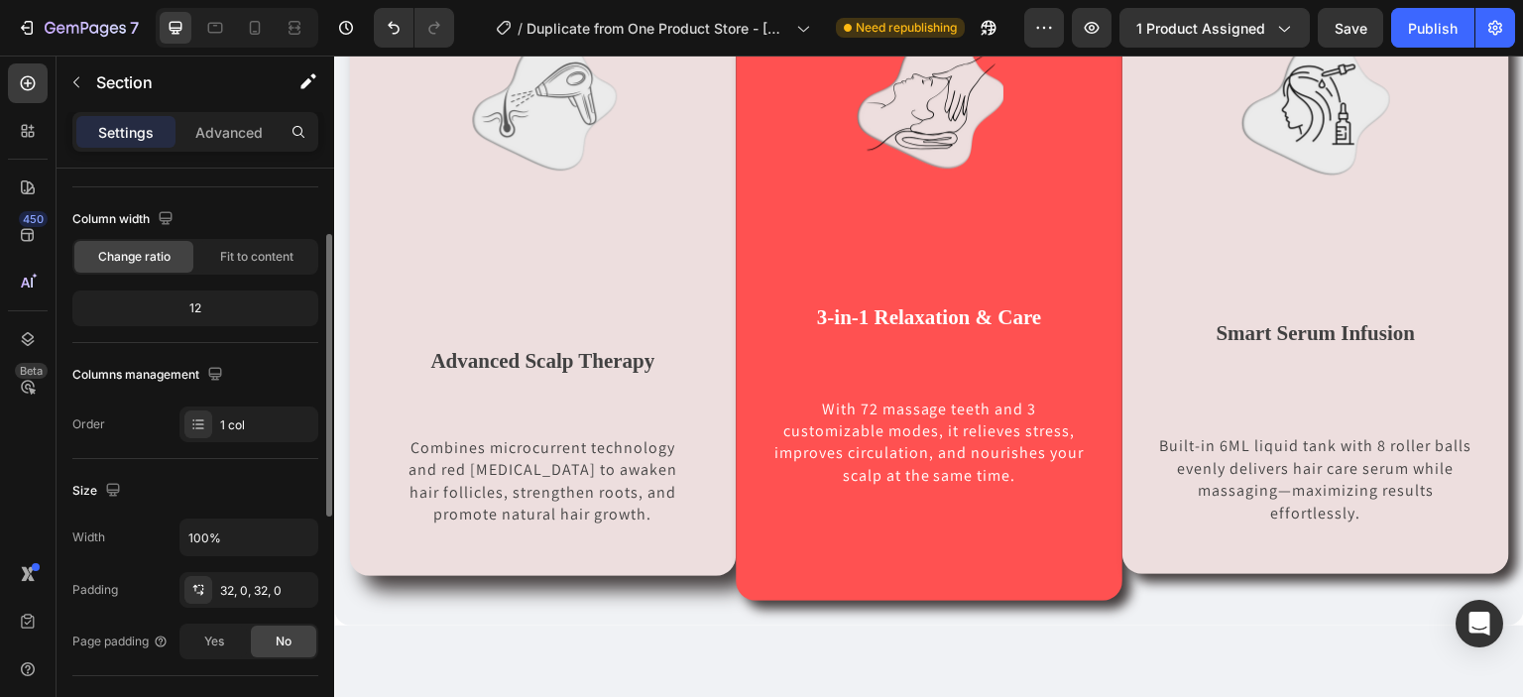
scroll to position [136, 0]
click at [203, 435] on div at bounding box center [198, 426] width 28 height 28
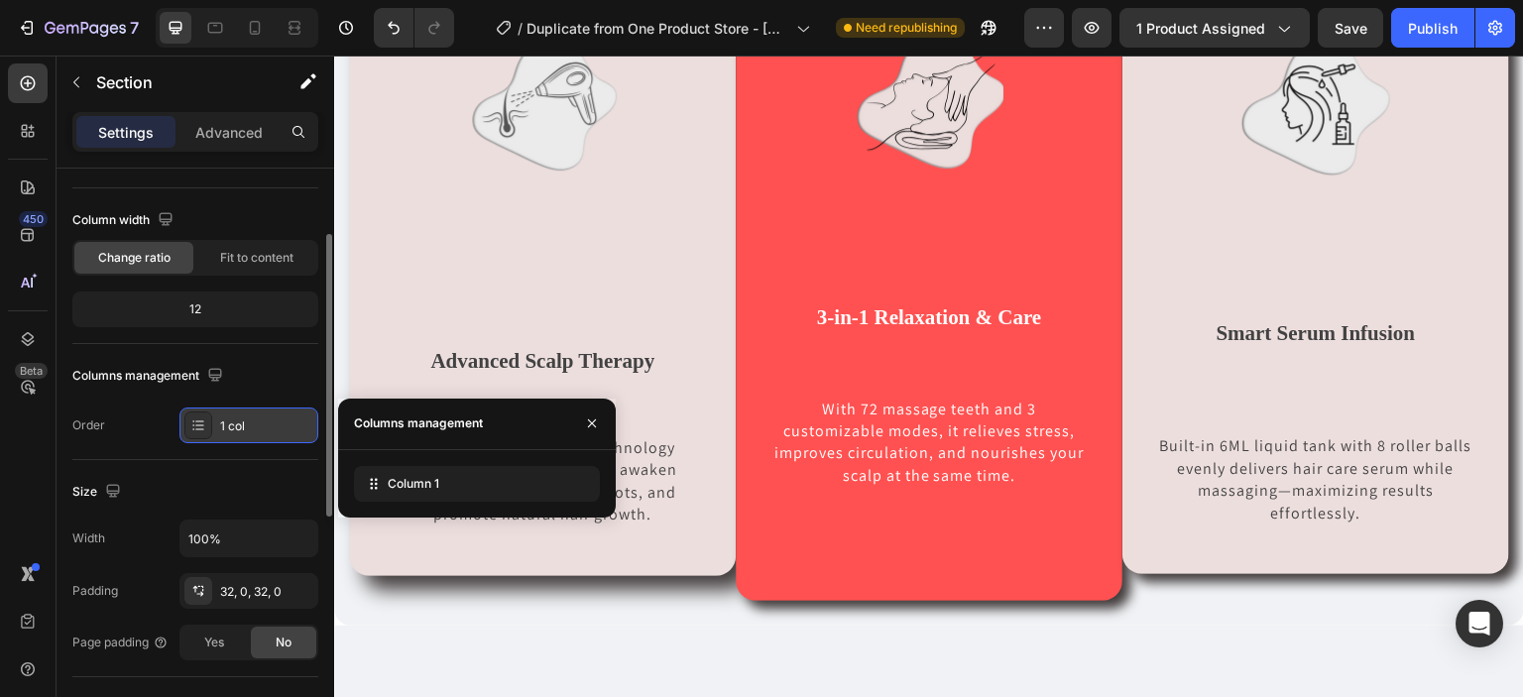
click at [203, 435] on div at bounding box center [198, 426] width 28 height 28
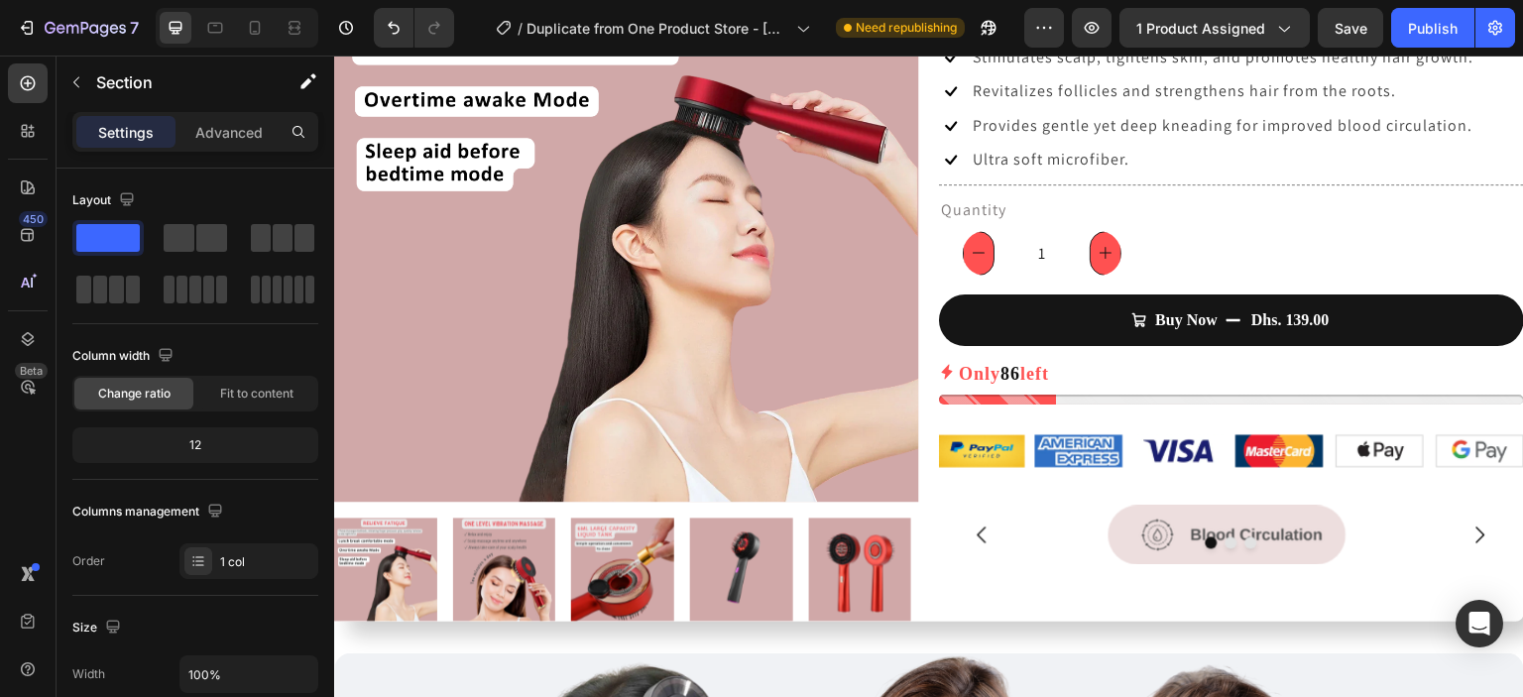
scroll to position [188, 0]
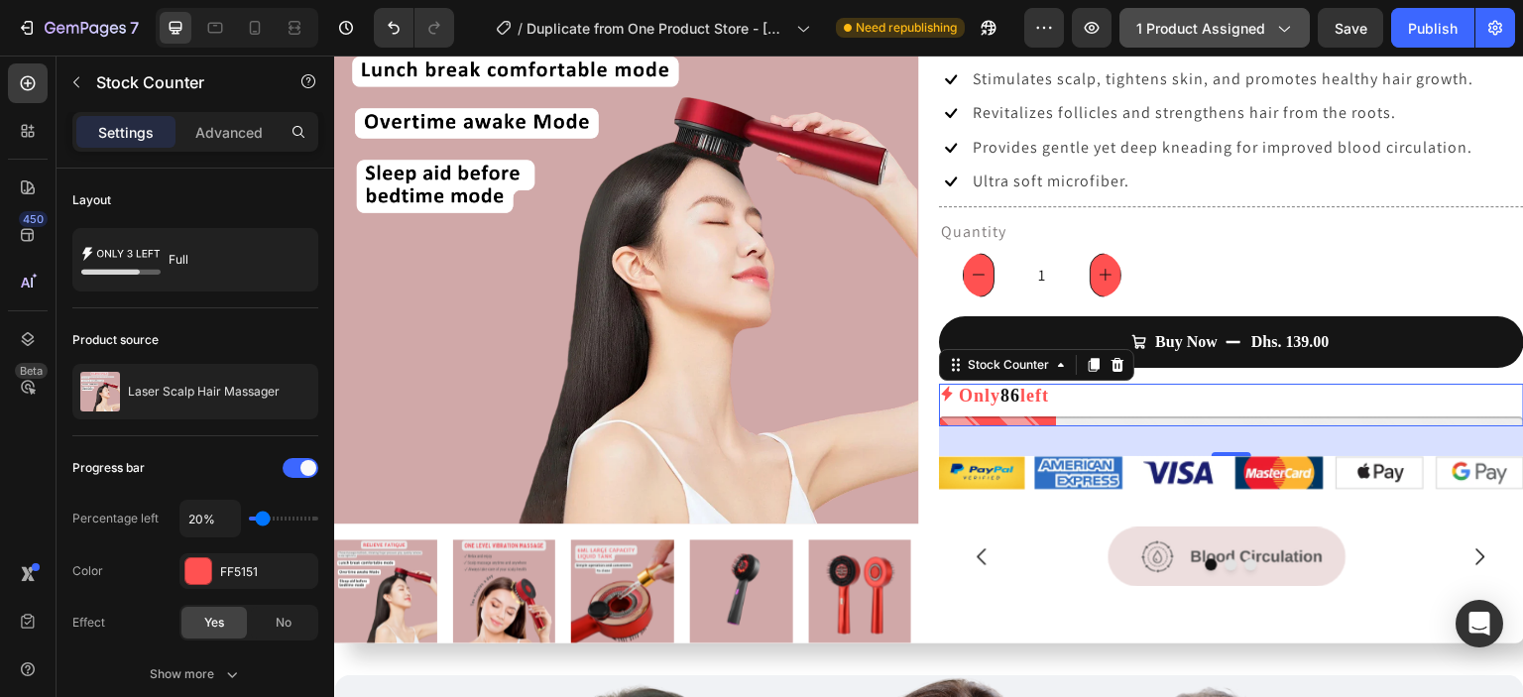
click at [1186, 35] on span "1 product assigned" at bounding box center [1201, 28] width 129 height 21
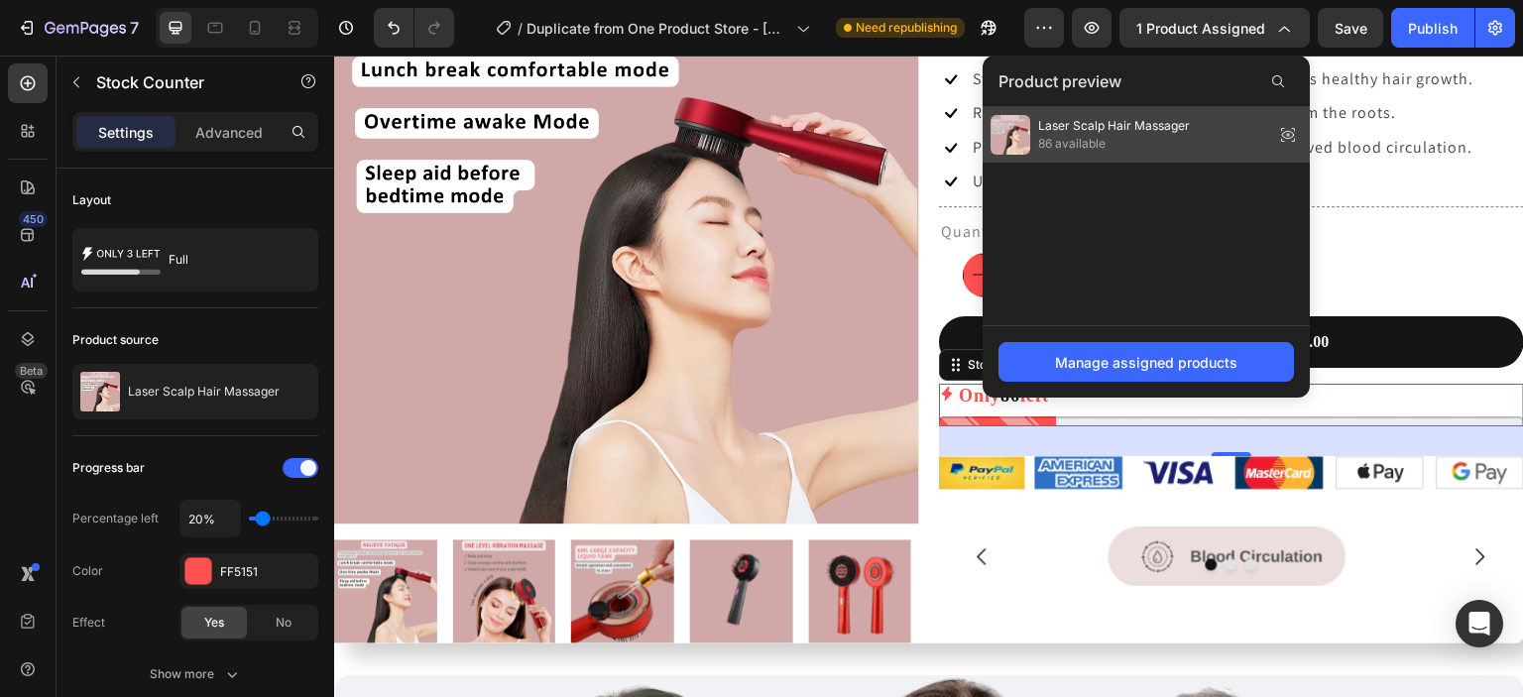
click at [1205, 122] on div "Laser Scalp Hair Massager 86 available" at bounding box center [1146, 135] width 327 height 56
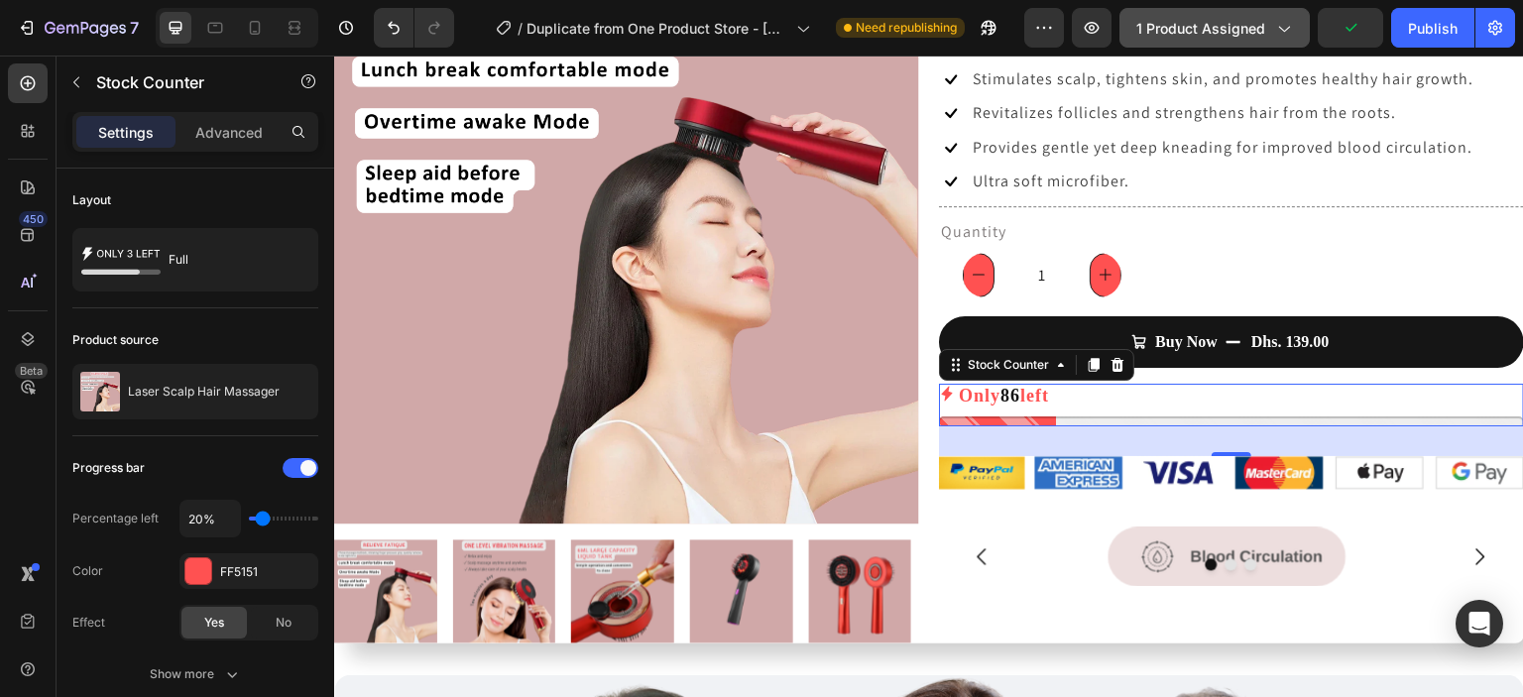
click at [1210, 22] on span "1 product assigned" at bounding box center [1201, 28] width 129 height 21
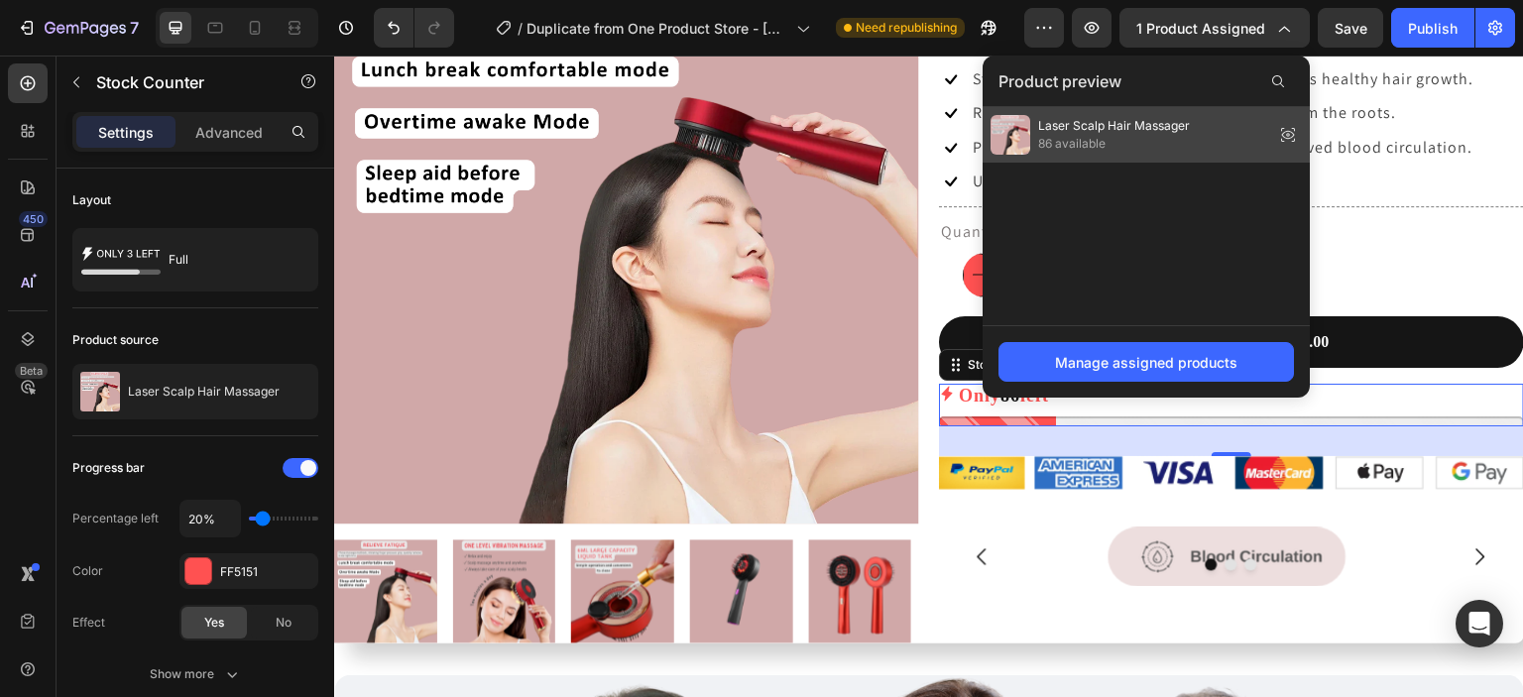
click at [1293, 135] on icon at bounding box center [1288, 135] width 28 height 28
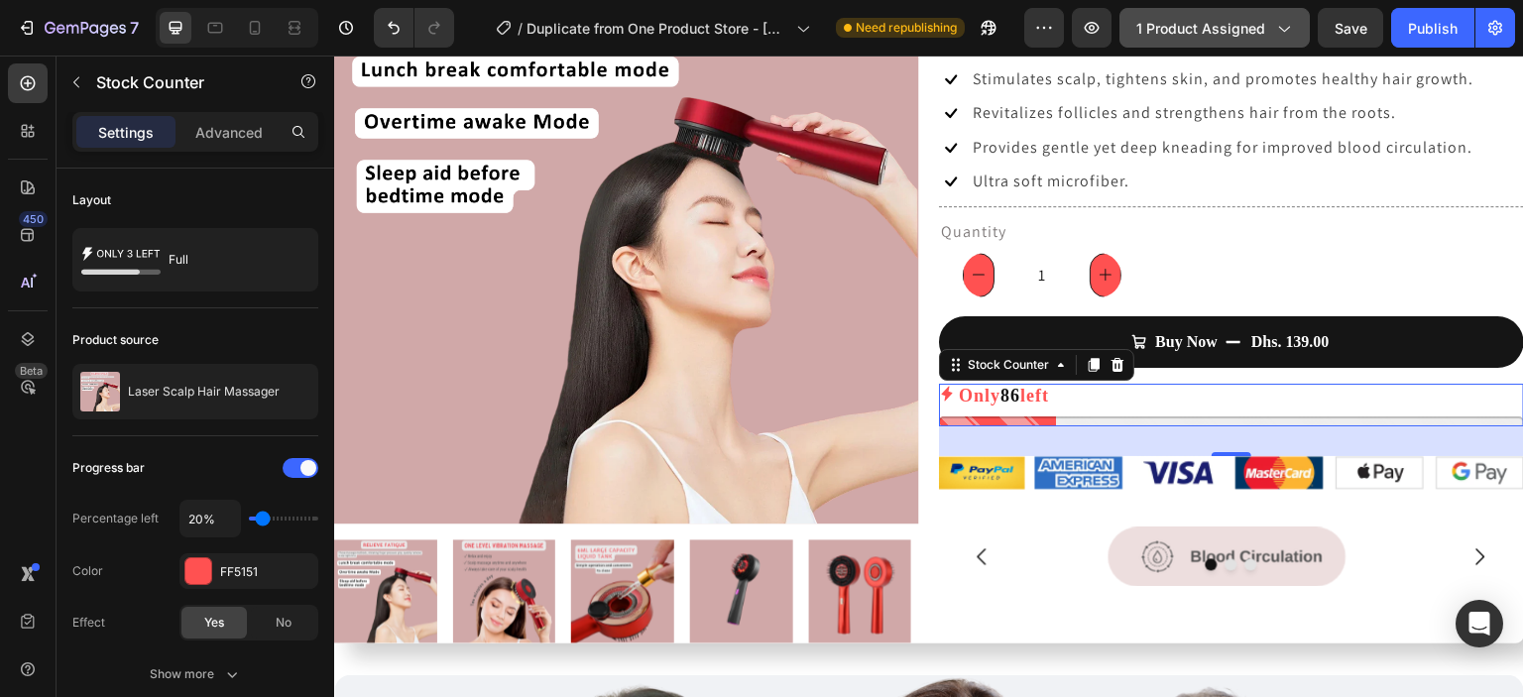
click at [1297, 31] on button "1 product assigned" at bounding box center [1215, 28] width 190 height 40
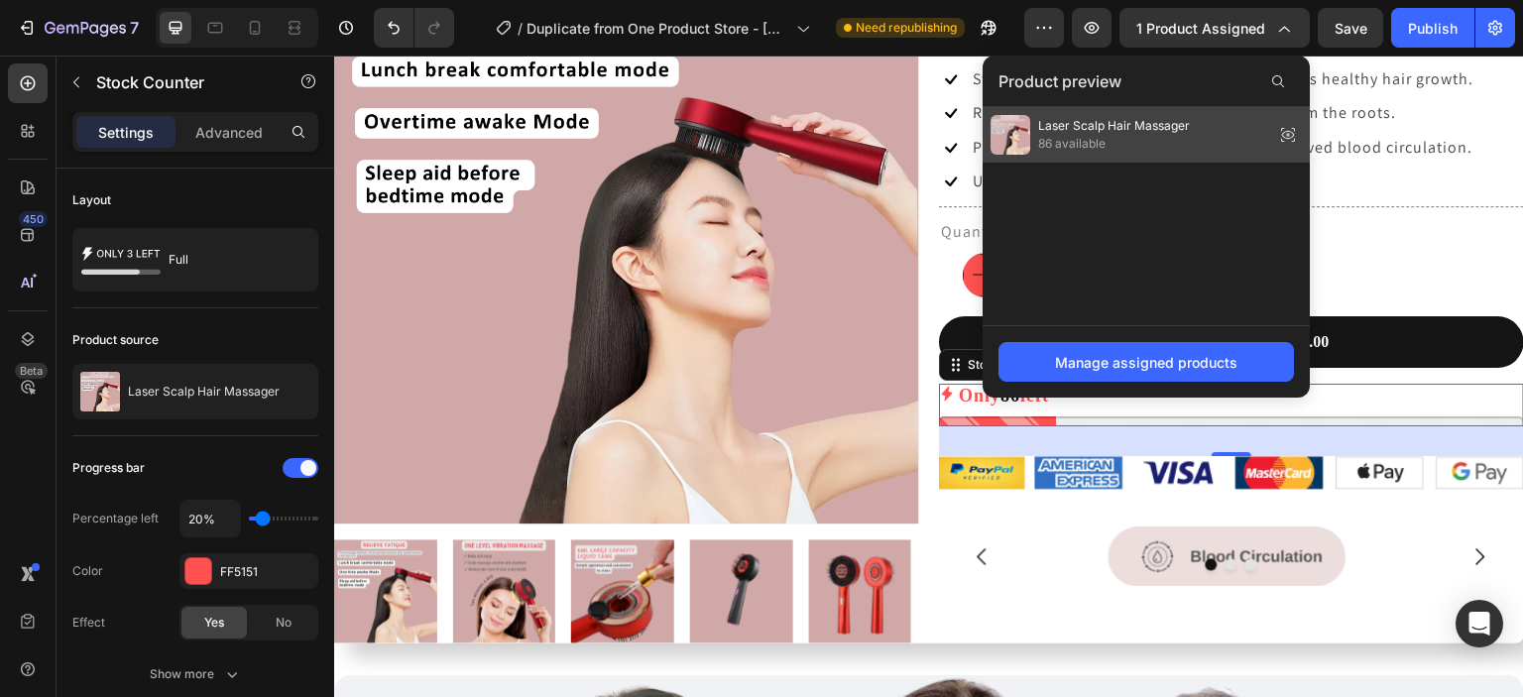
click at [1022, 126] on img at bounding box center [1011, 135] width 40 height 40
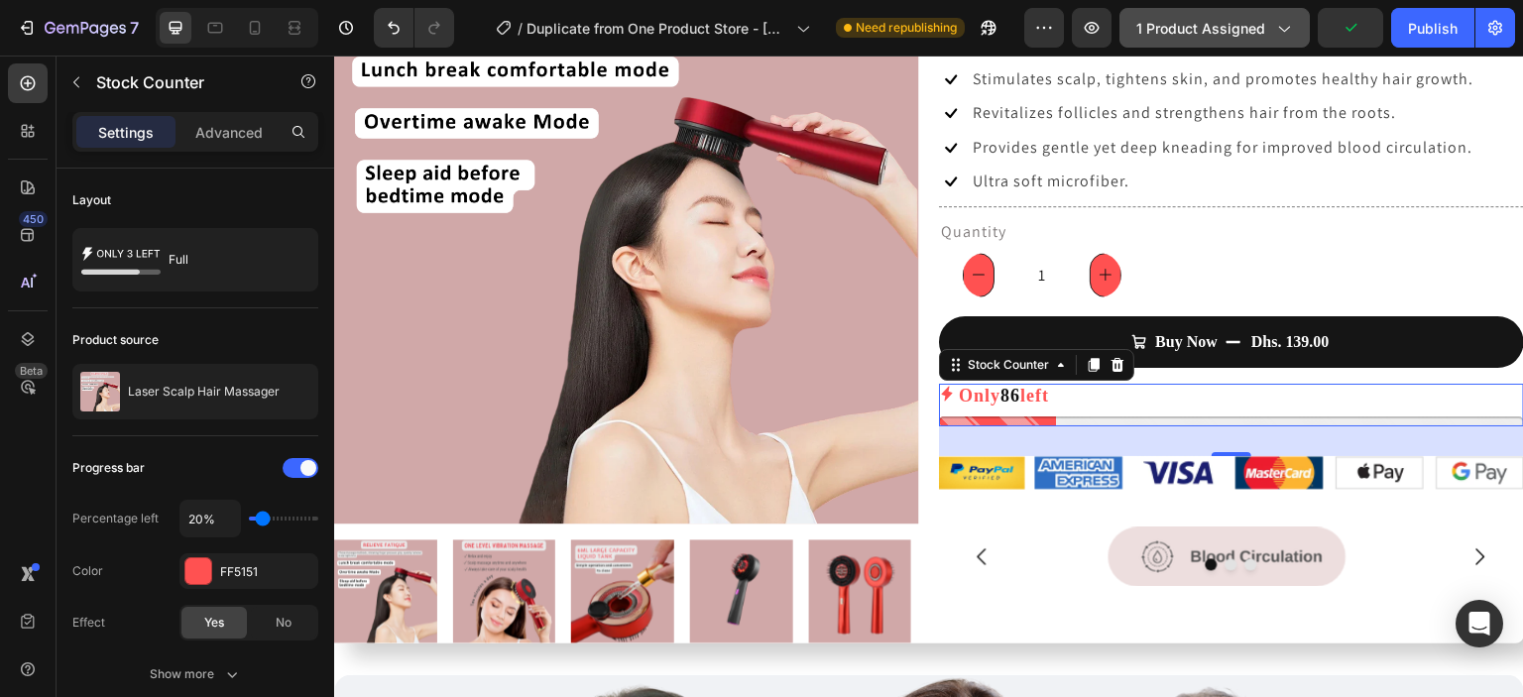
click at [1262, 28] on span "1 product assigned" at bounding box center [1201, 28] width 129 height 21
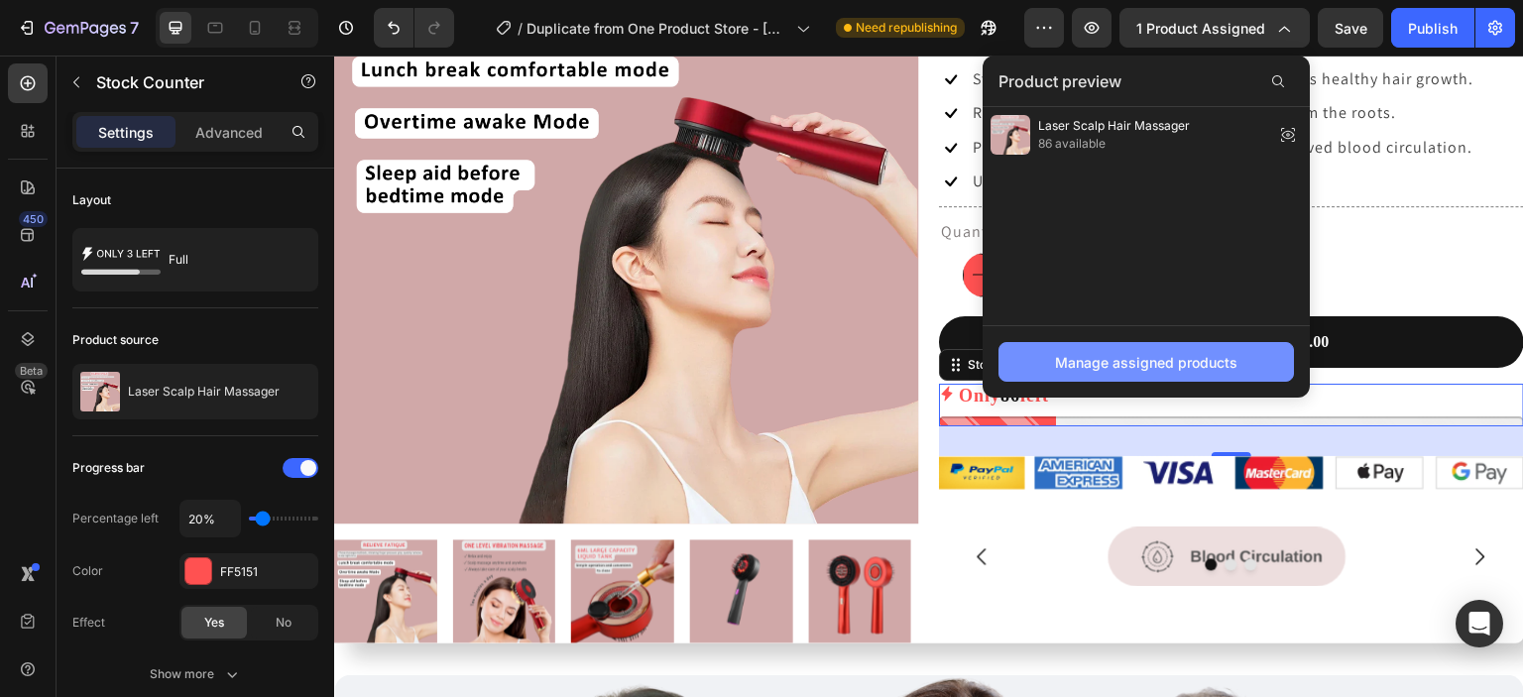
click at [1224, 348] on button "Manage assigned products" at bounding box center [1147, 362] width 296 height 40
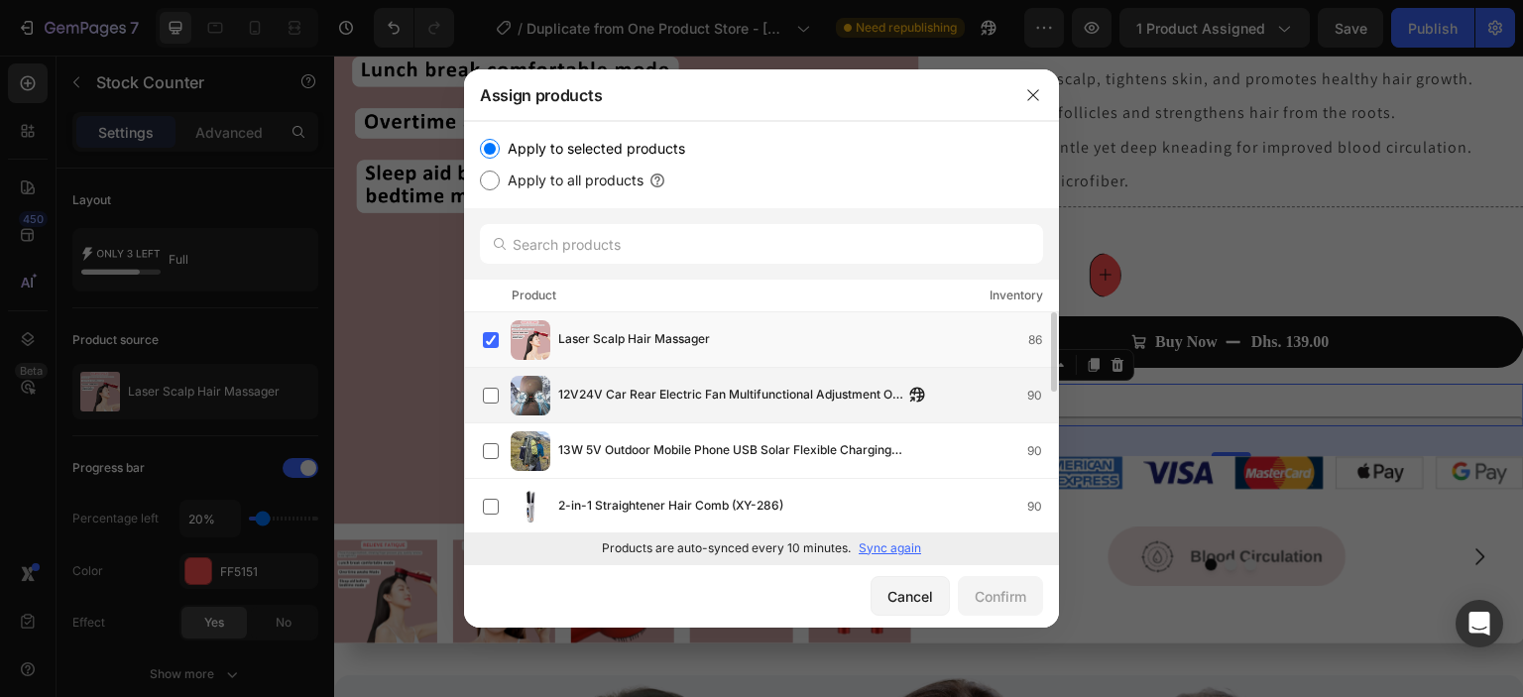
click at [721, 406] on span "12V24V Car Rear Electric Fan Multifunctional Adjustment Of Large Wind" at bounding box center [730, 396] width 345 height 22
click at [791, 345] on div "Laser Scalp Hair Massager 86" at bounding box center [808, 340] width 500 height 22
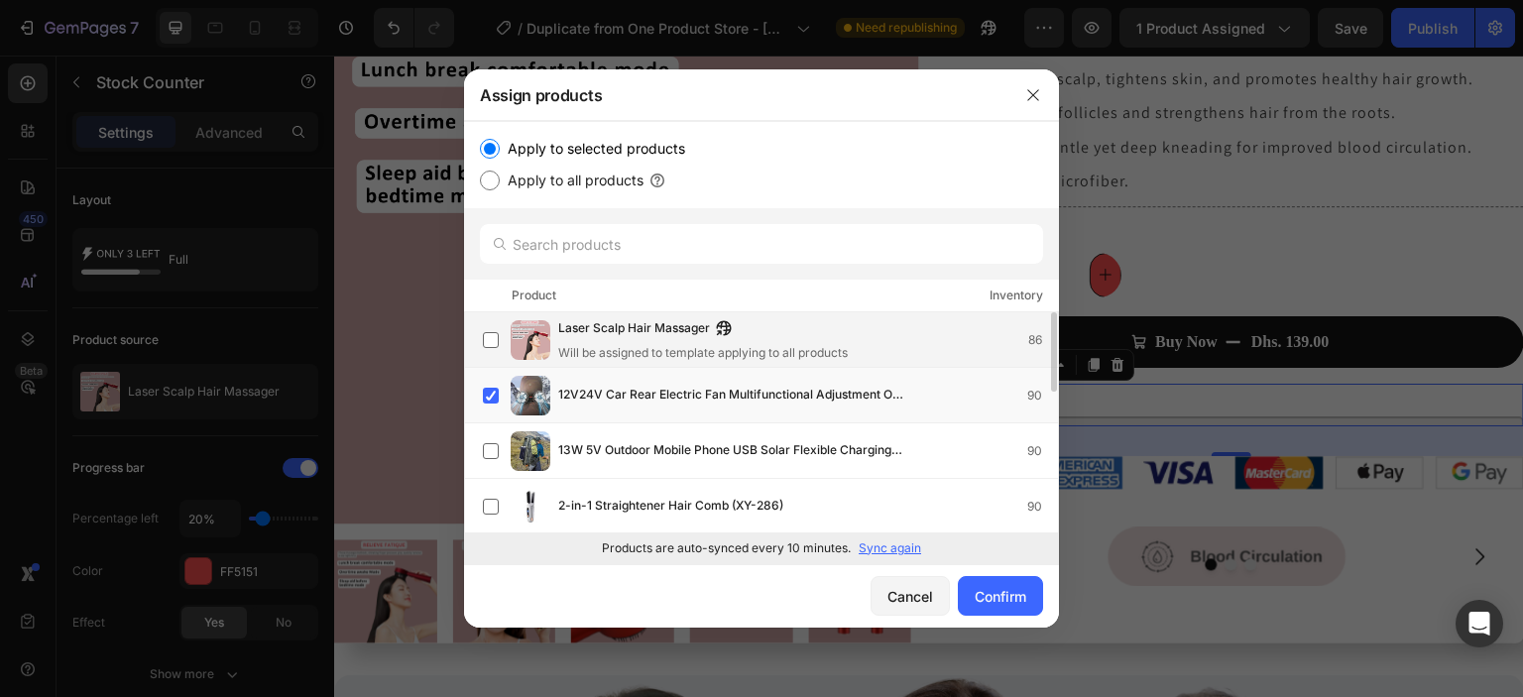
click at [848, 346] on div "Will be assigned to template applying to all products" at bounding box center [703, 353] width 290 height 18
click at [837, 388] on span "12V24V Car Rear Electric Fan Multifunctional Adjustment Of Large Wind" at bounding box center [730, 396] width 345 height 22
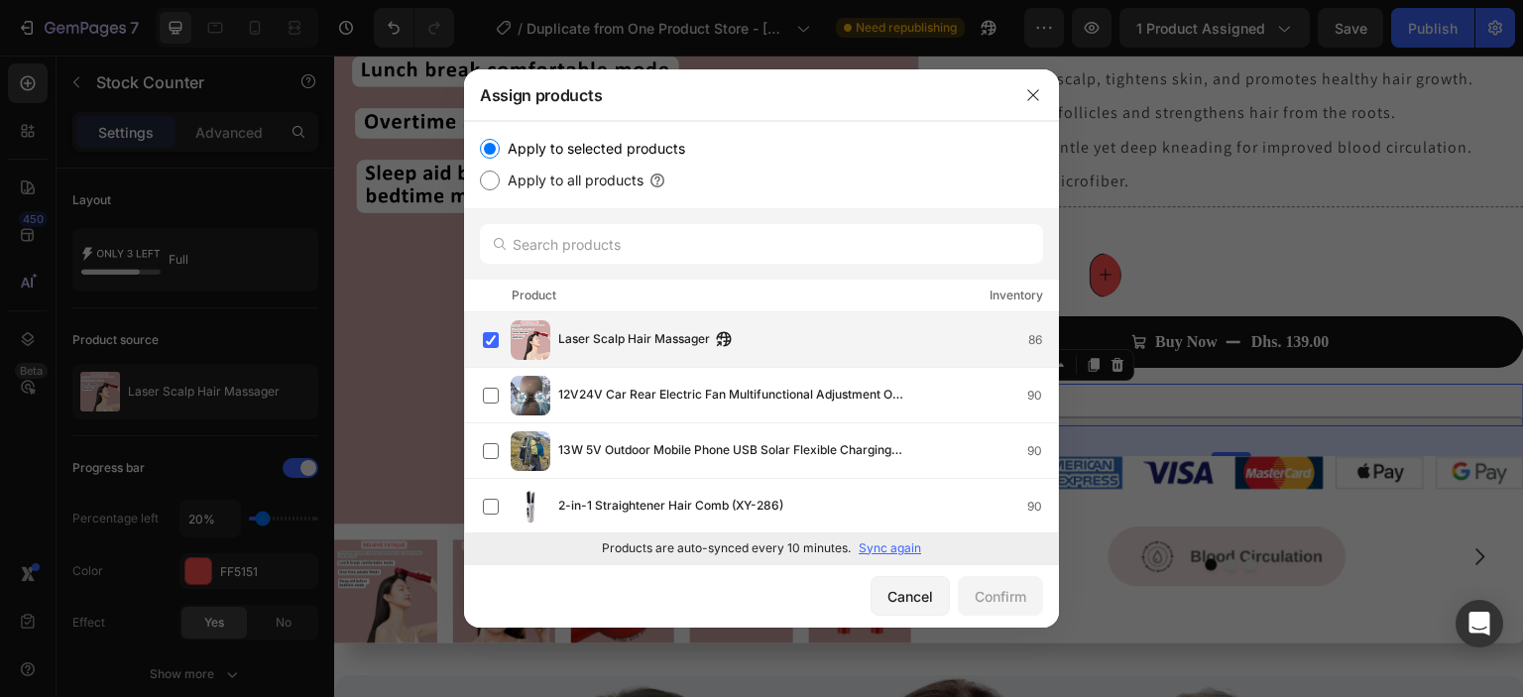
click at [774, 360] on div "Laser Scalp Hair Massager 86" at bounding box center [761, 340] width 595 height 56
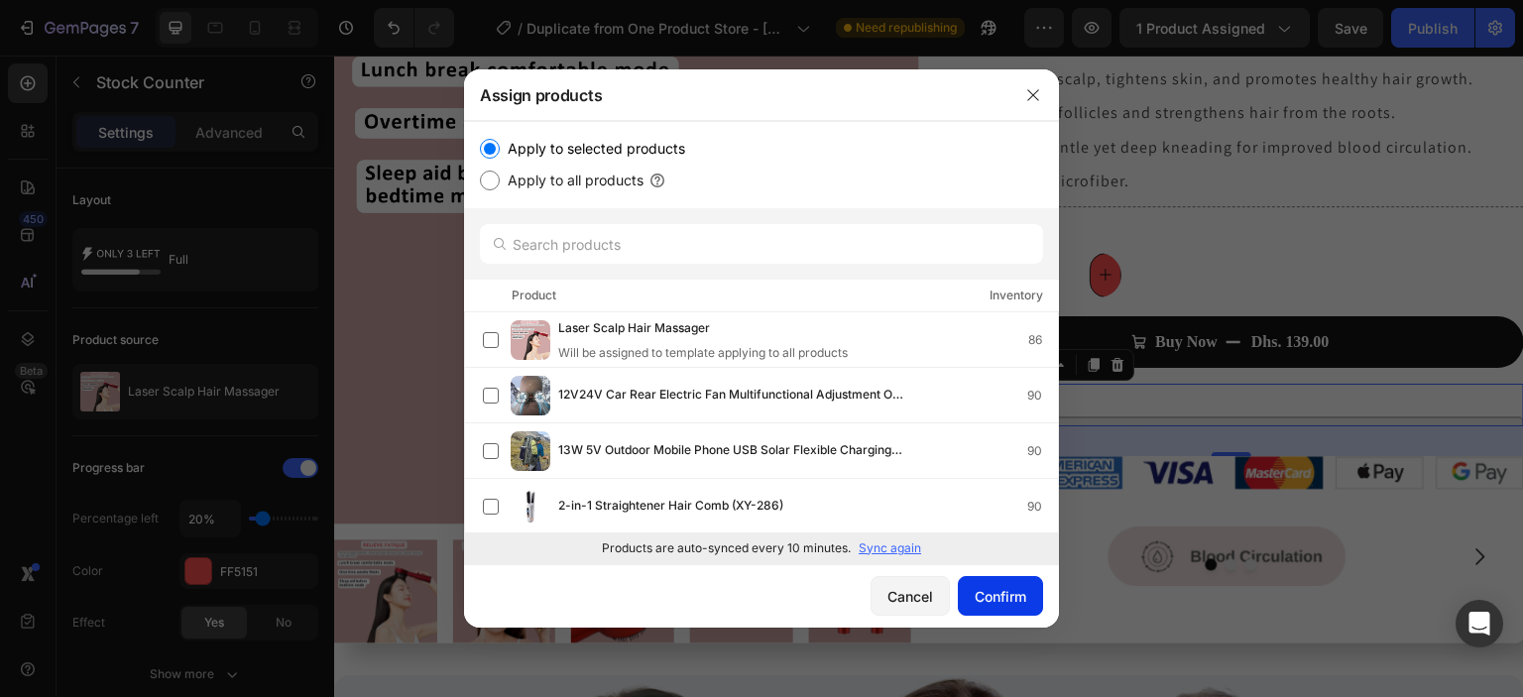
click at [993, 600] on div "Confirm" at bounding box center [1001, 596] width 52 height 21
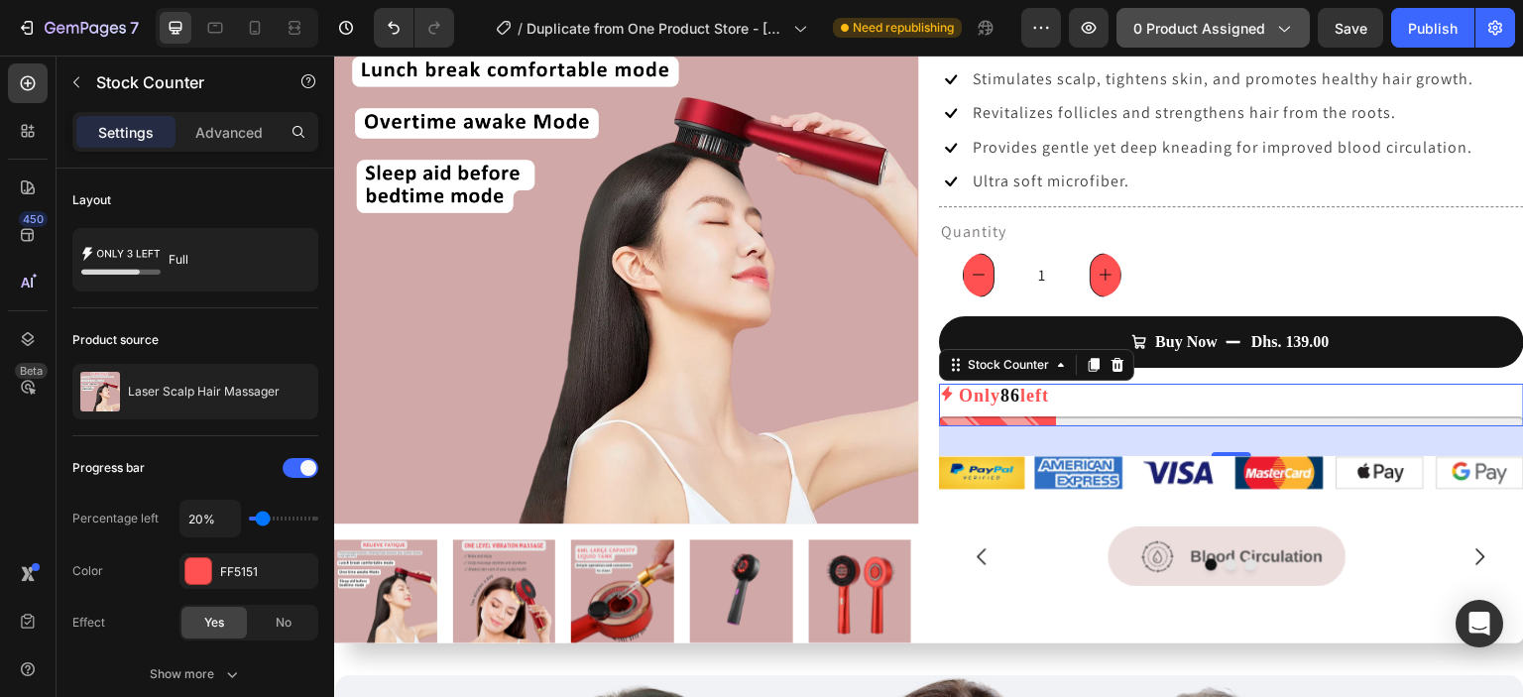
click at [1264, 29] on span "0 product assigned" at bounding box center [1200, 28] width 132 height 21
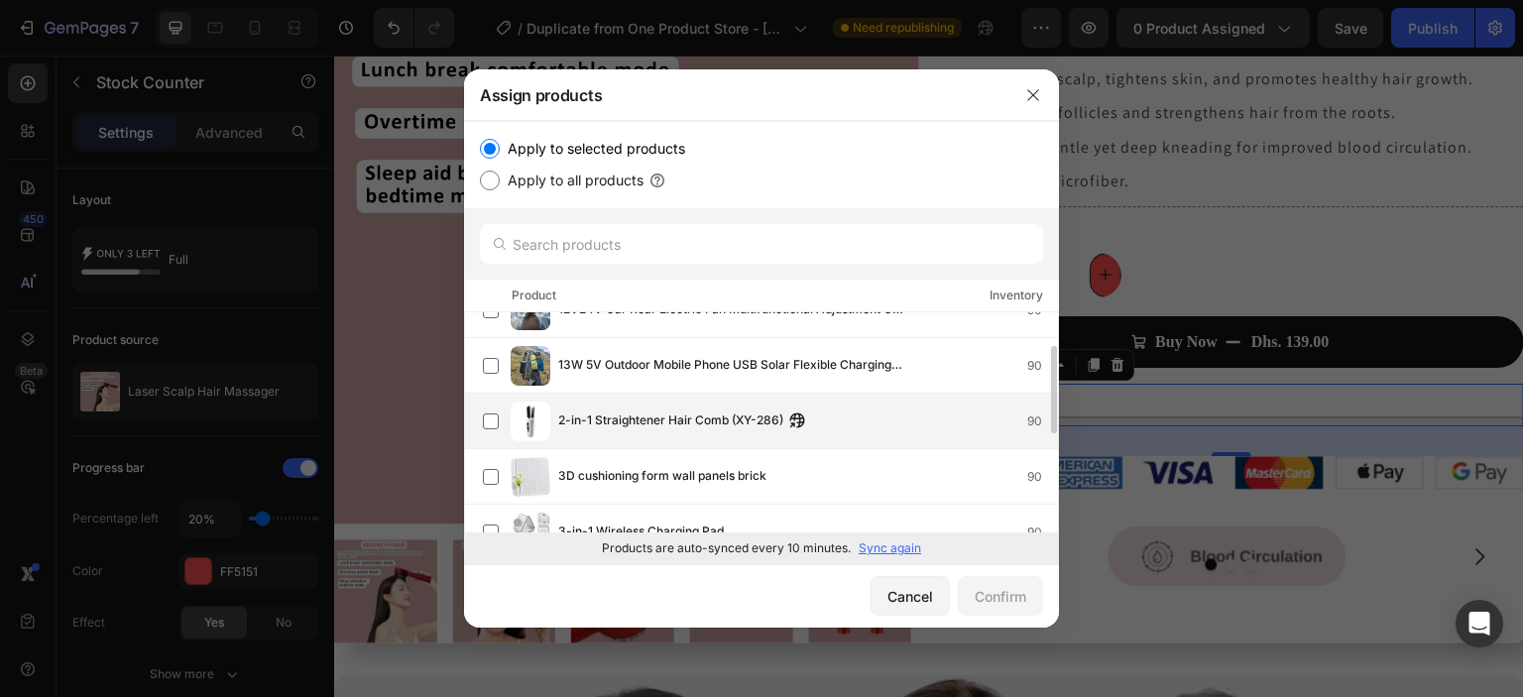
scroll to position [0, 0]
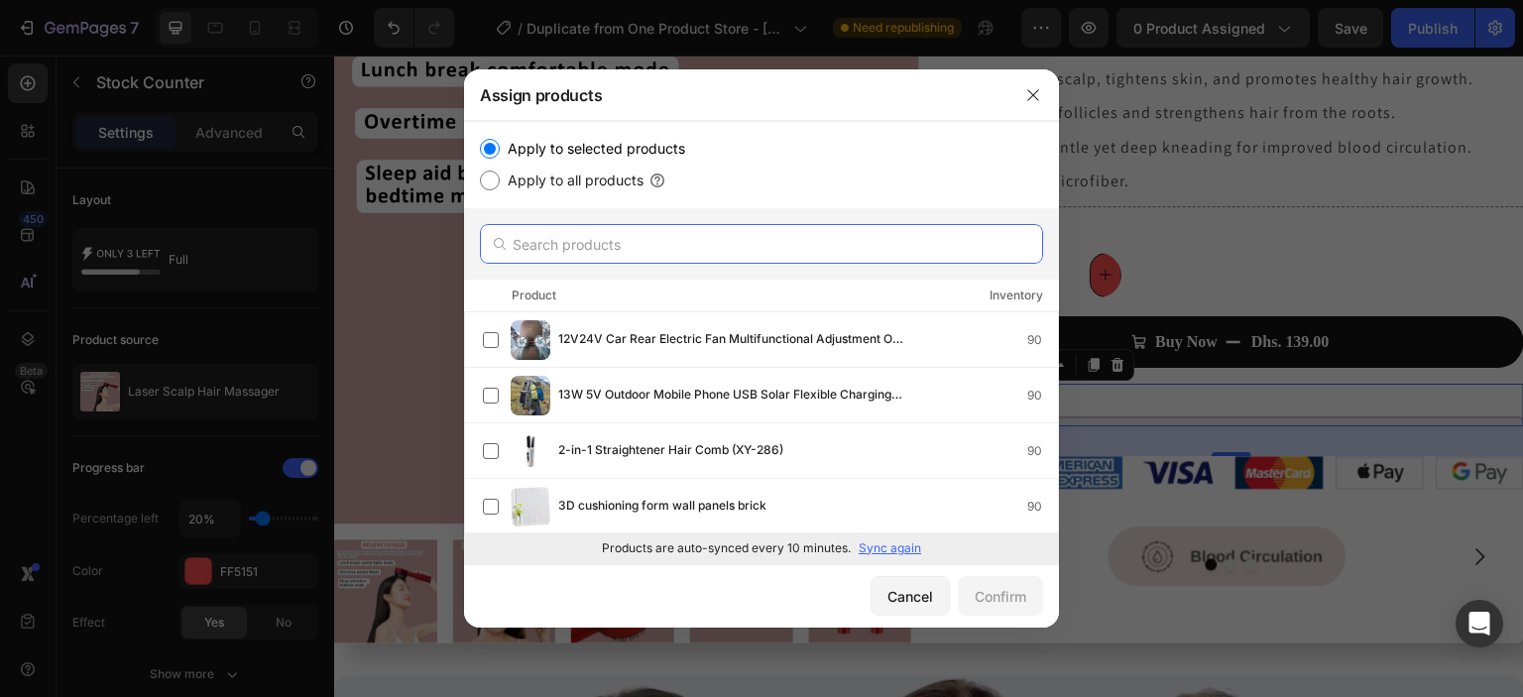
click at [611, 249] on input "text" at bounding box center [761, 244] width 563 height 40
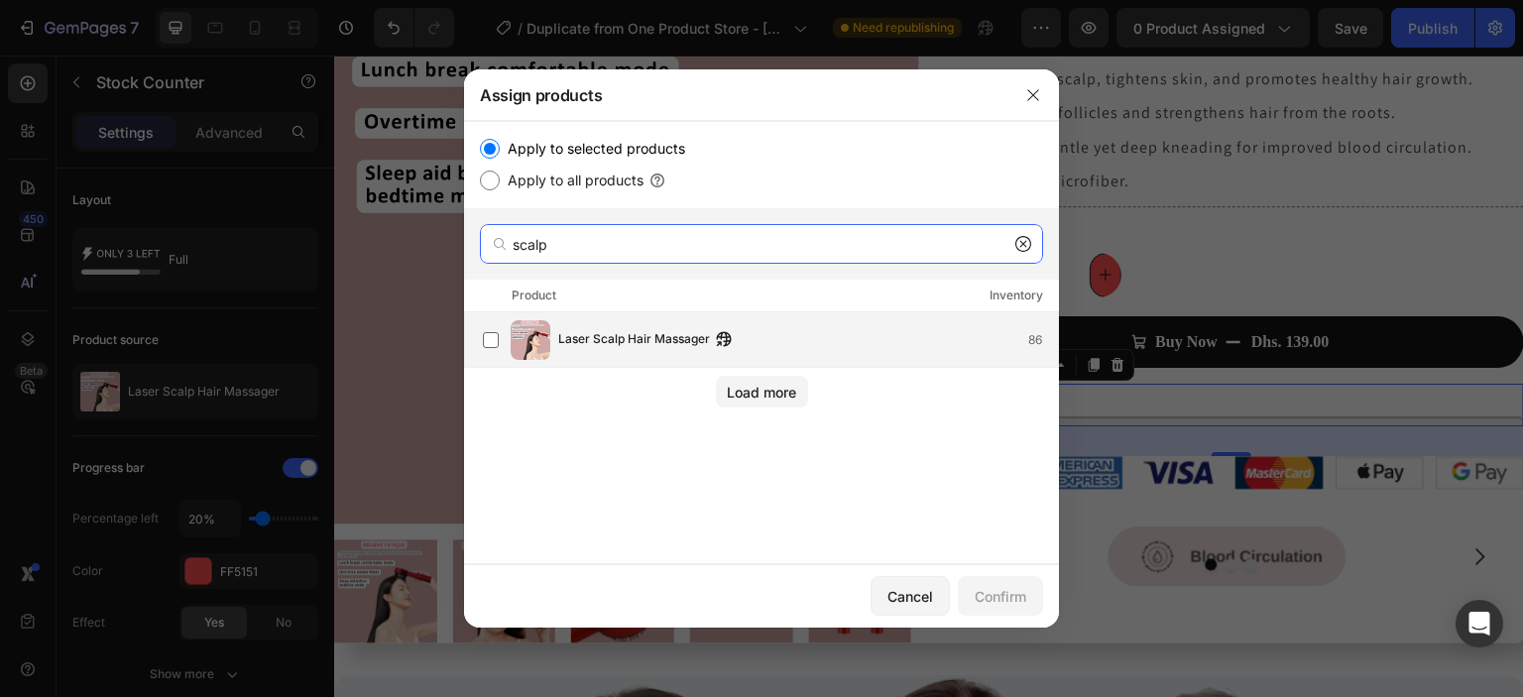
type input "scalp"
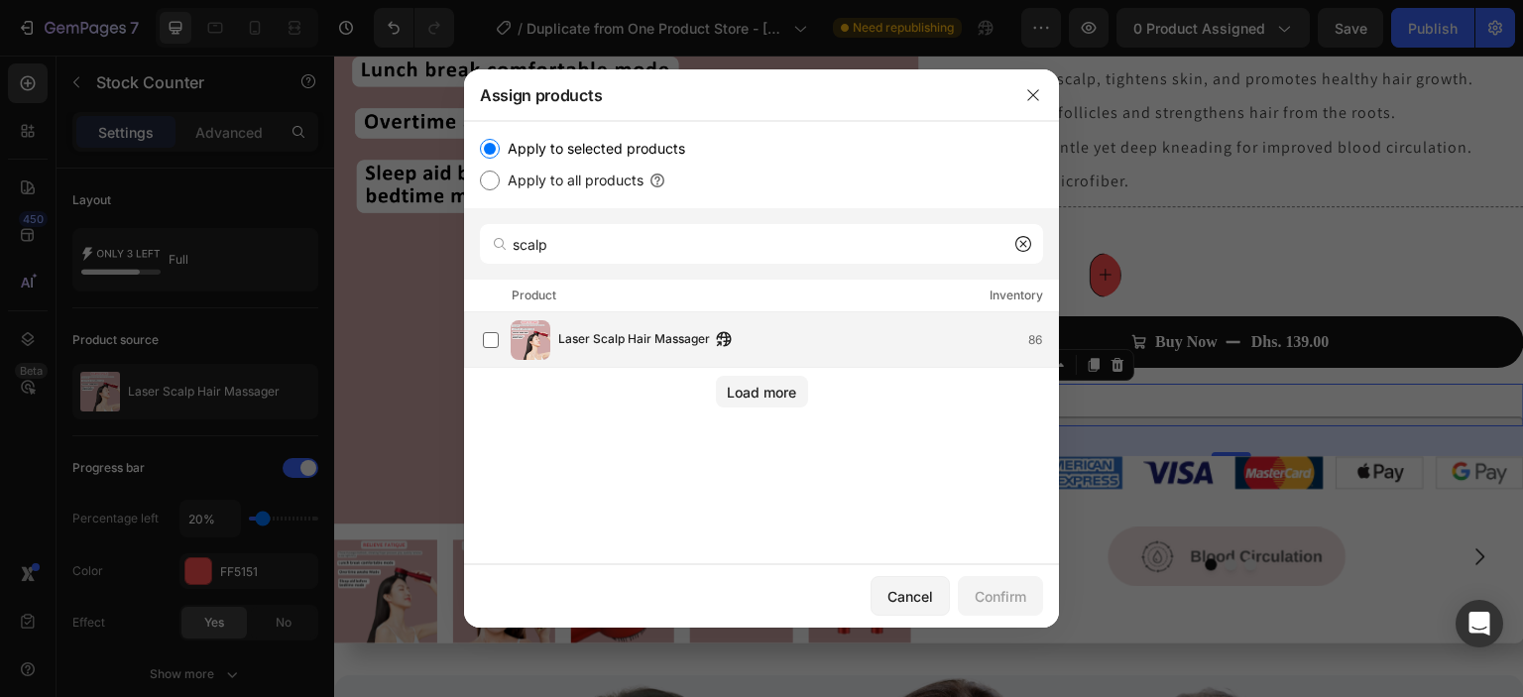
click at [602, 333] on span "Laser Scalp Hair Massager" at bounding box center [634, 340] width 152 height 22
click at [996, 597] on div "Confirm" at bounding box center [1001, 596] width 52 height 21
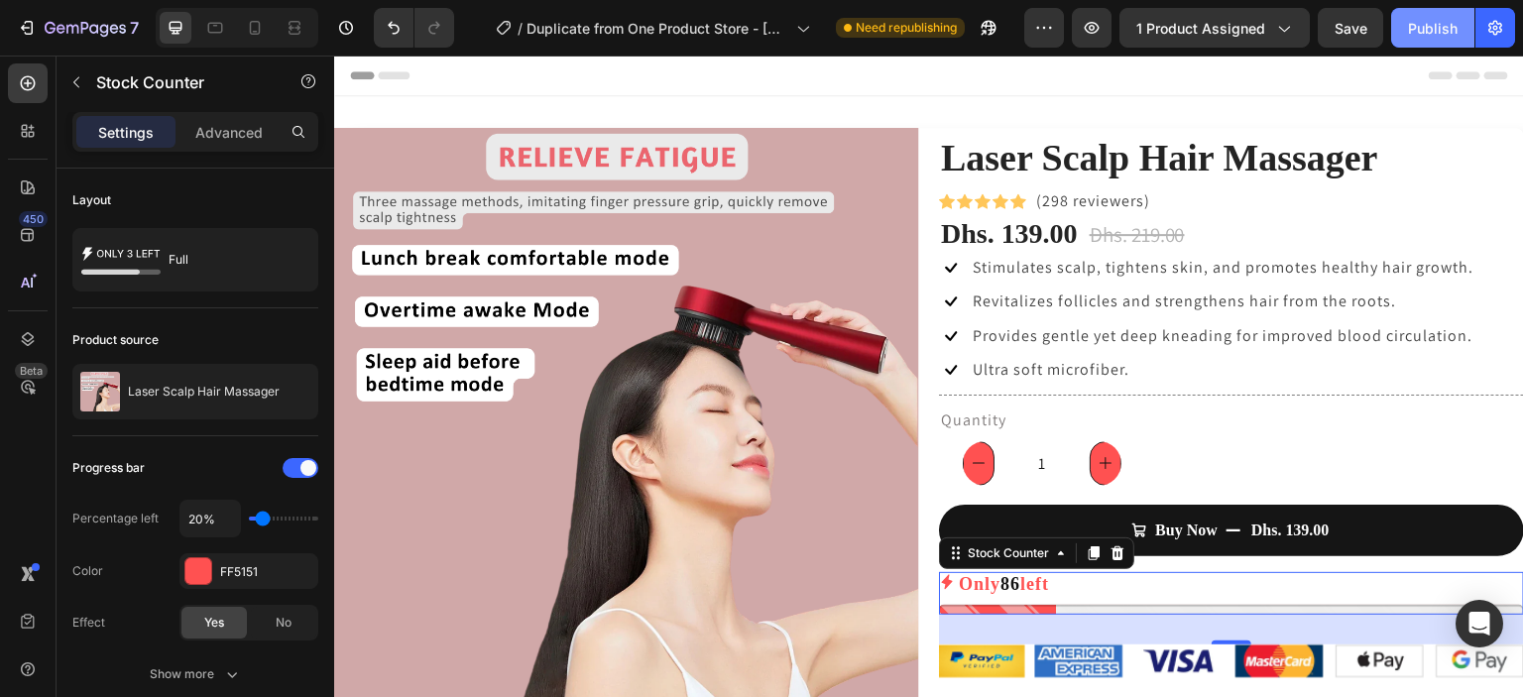
click at [1432, 43] on button "Publish" at bounding box center [1432, 28] width 83 height 40
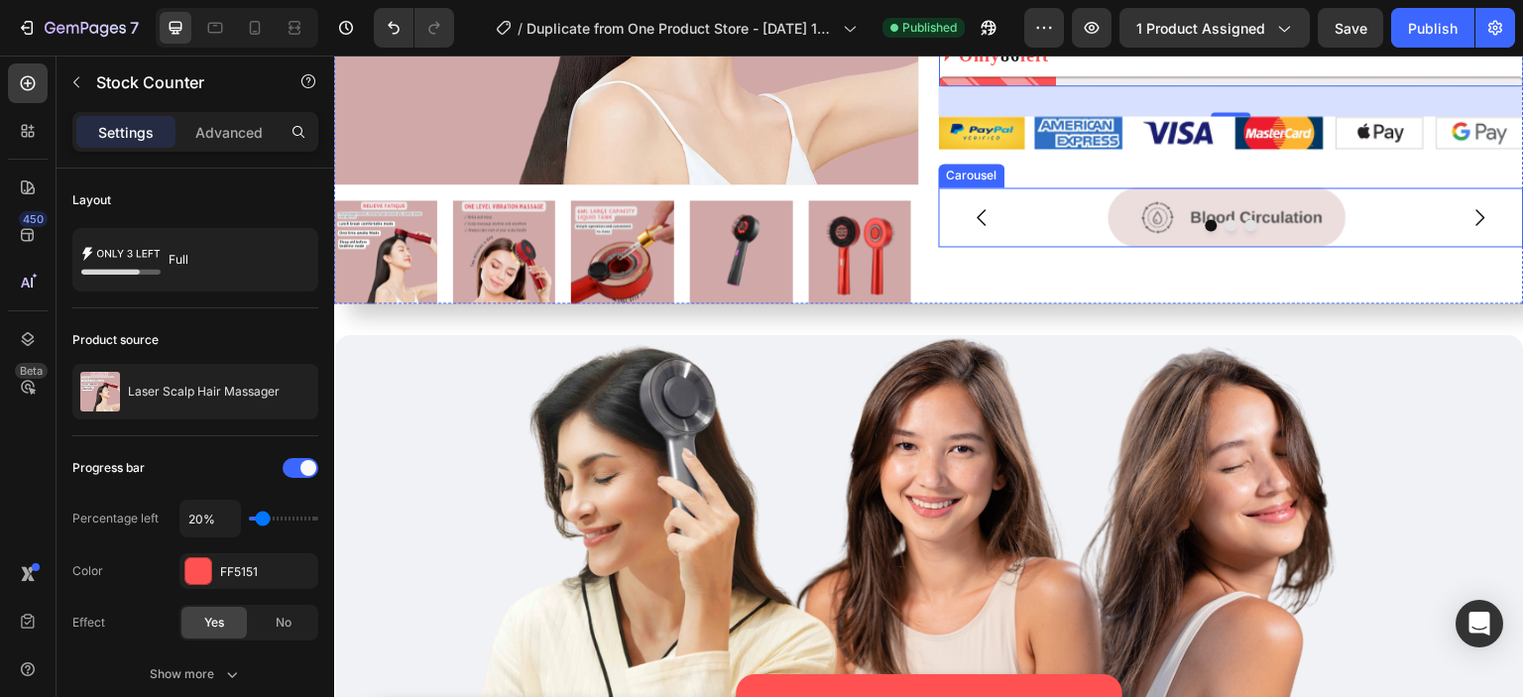
click at [1005, 233] on div at bounding box center [1227, 217] width 577 height 60
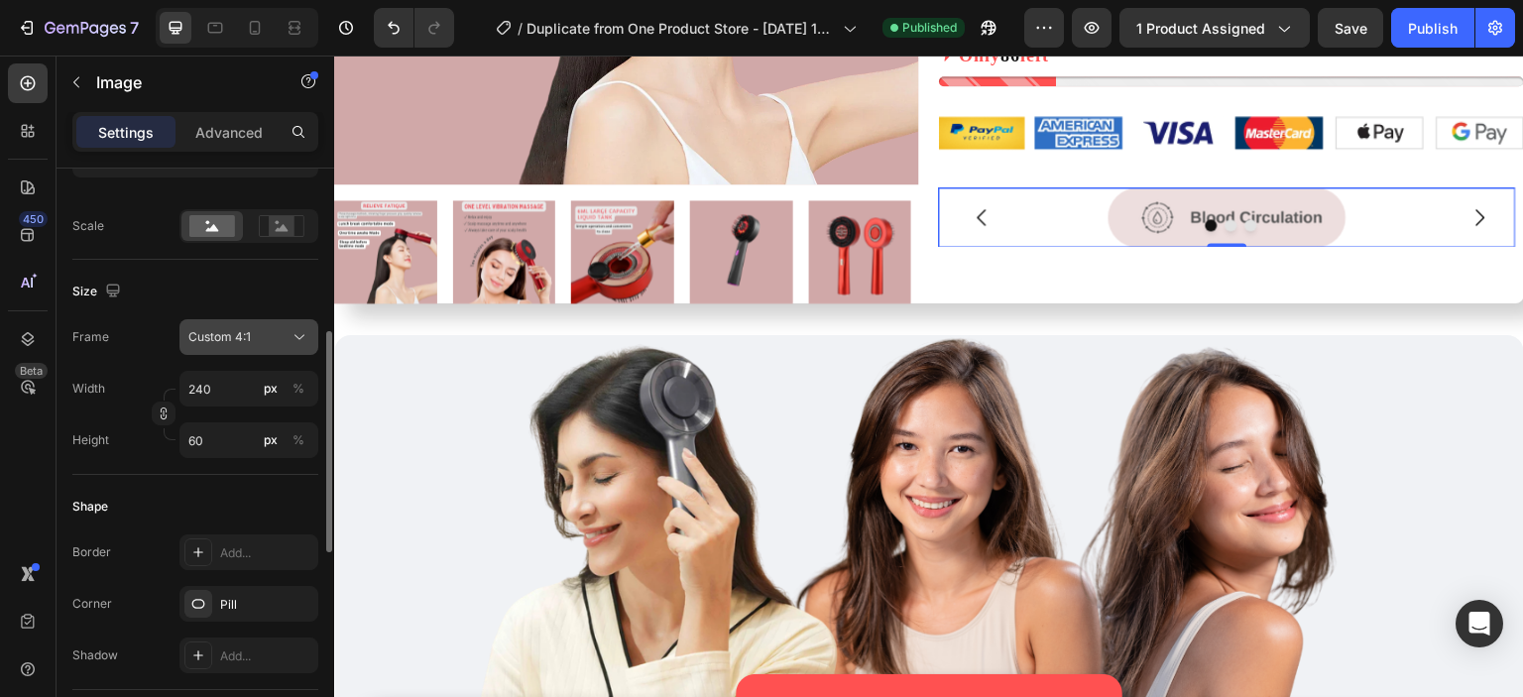
scroll to position [0, 0]
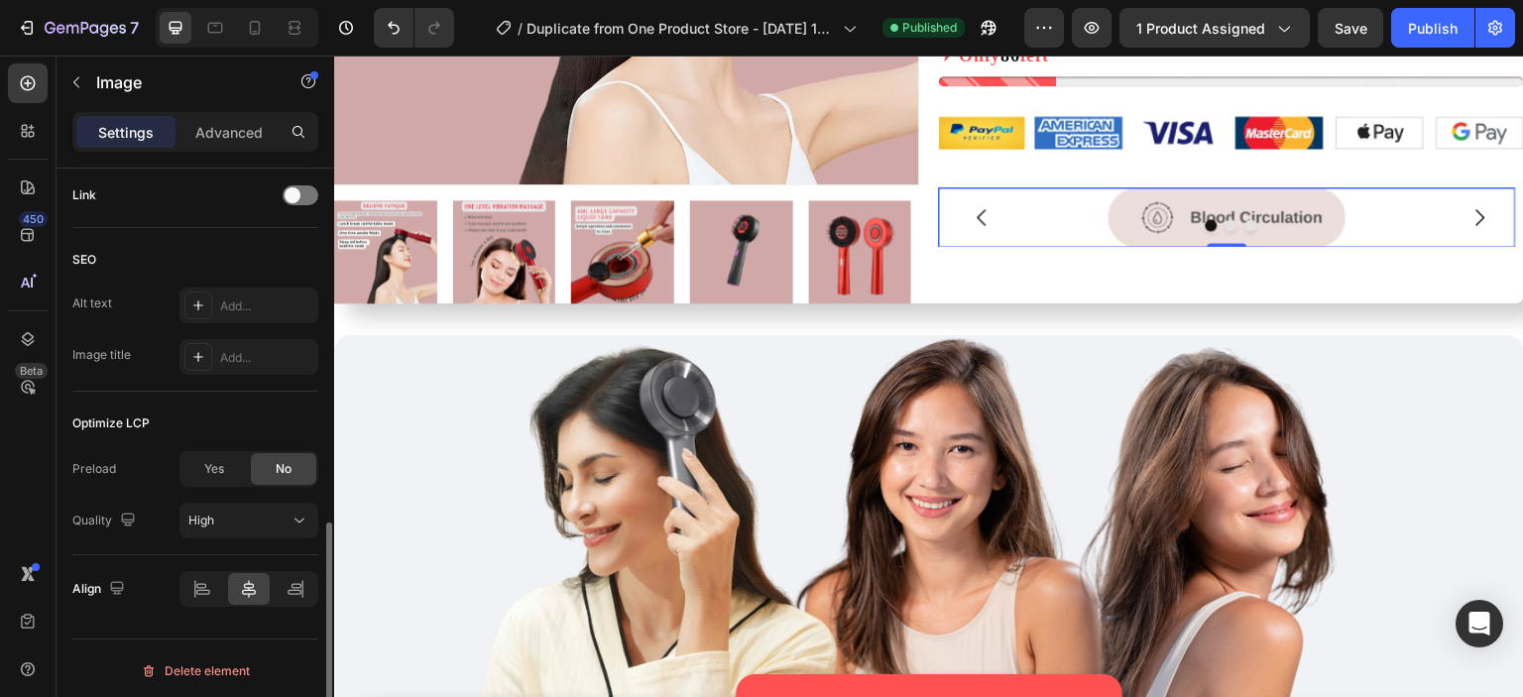
scroll to position [960, 0]
click at [944, 233] on div at bounding box center [1227, 217] width 577 height 60
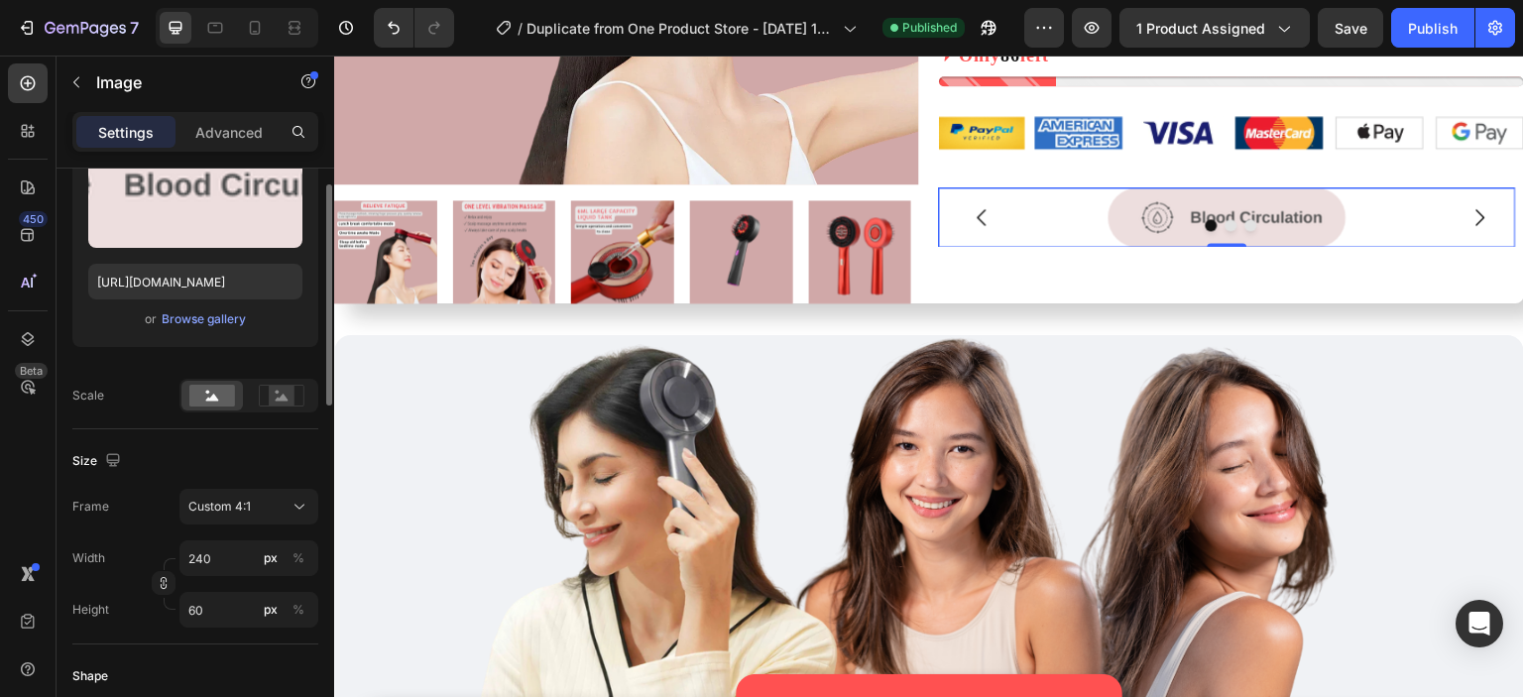
scroll to position [0, 0]
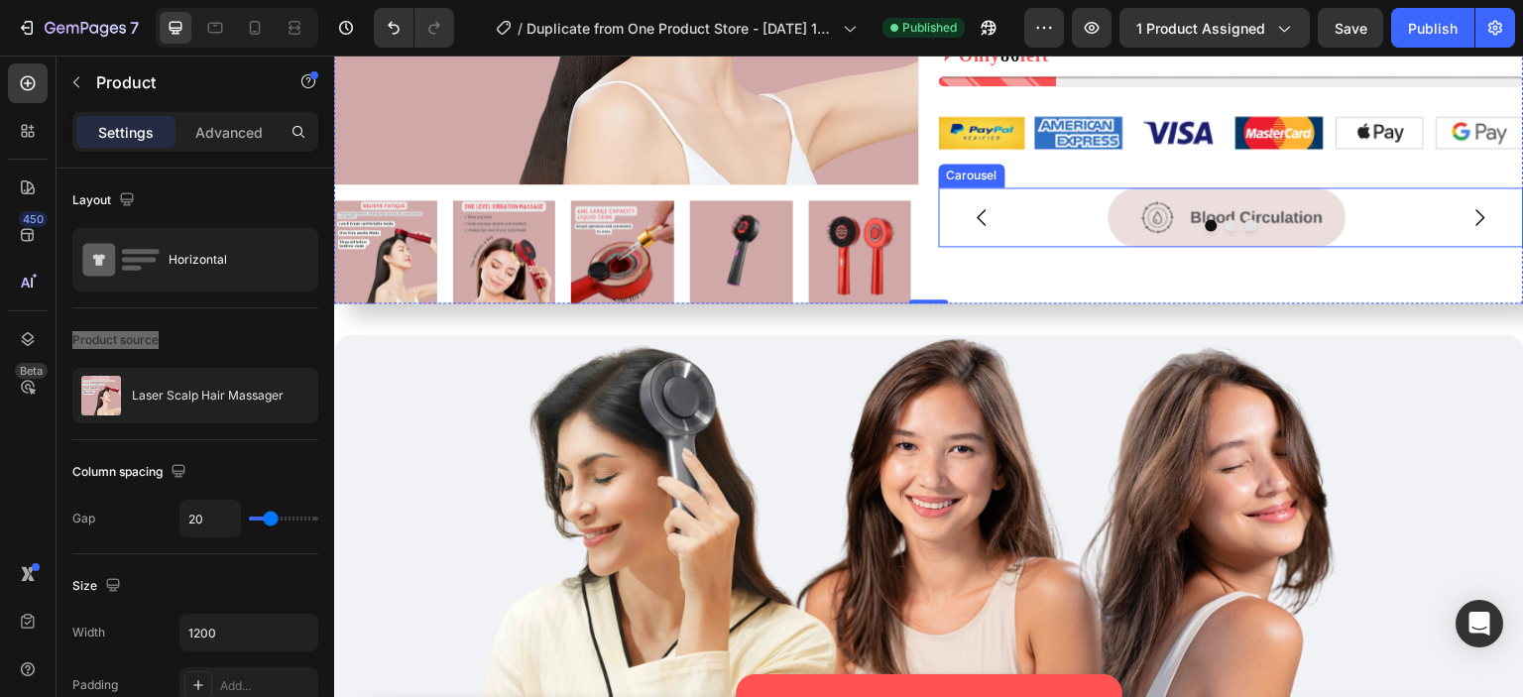
click at [961, 233] on button "Carousel Back Arrow" at bounding box center [983, 217] width 56 height 56
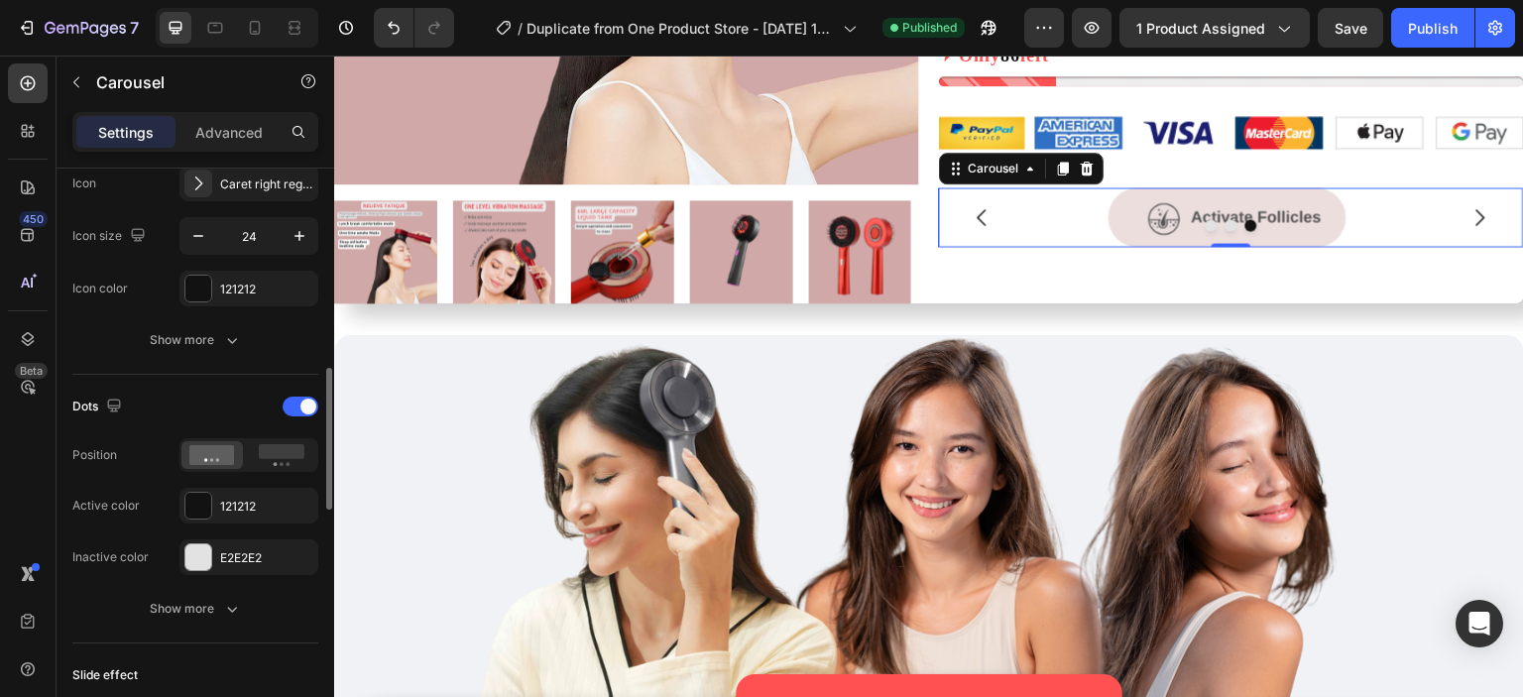
scroll to position [811, 0]
click at [300, 454] on icon at bounding box center [282, 453] width 46 height 22
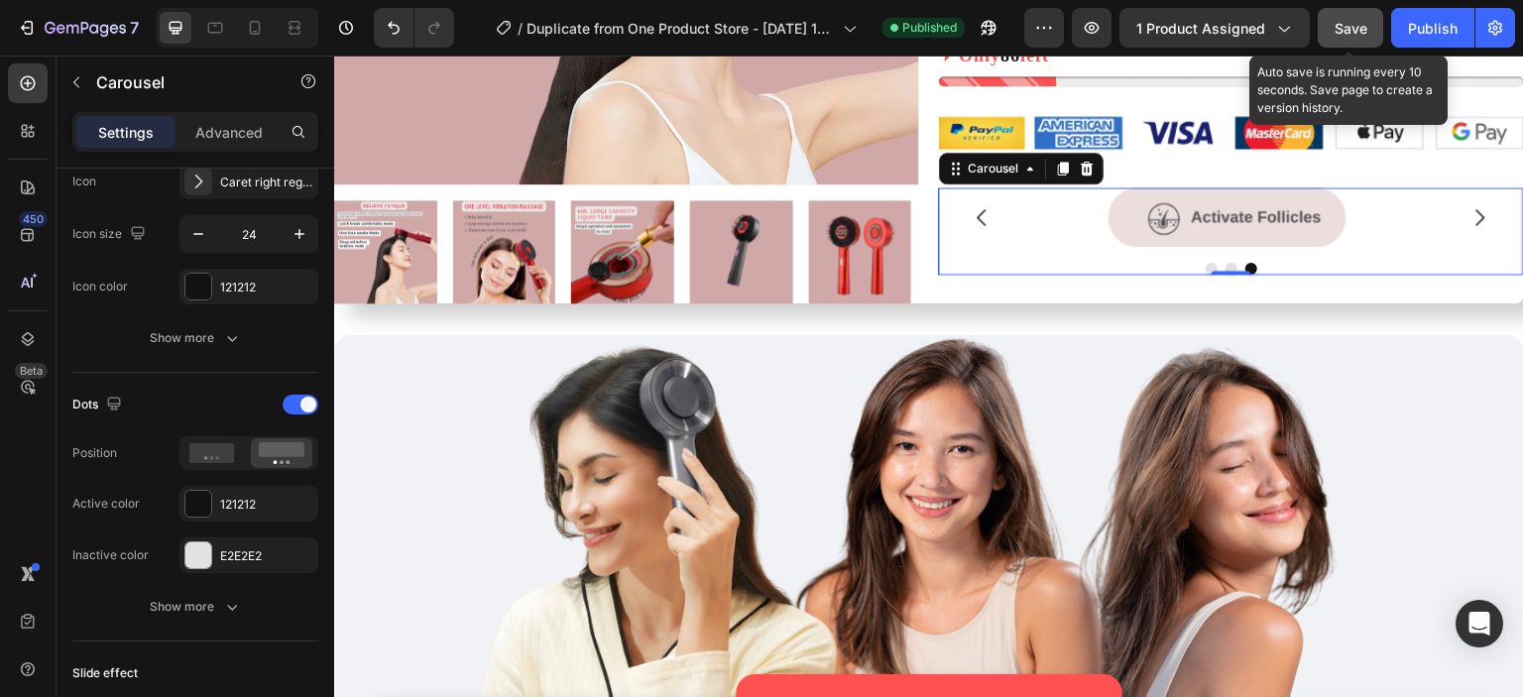
click at [1363, 36] on div "Save" at bounding box center [1351, 28] width 33 height 21
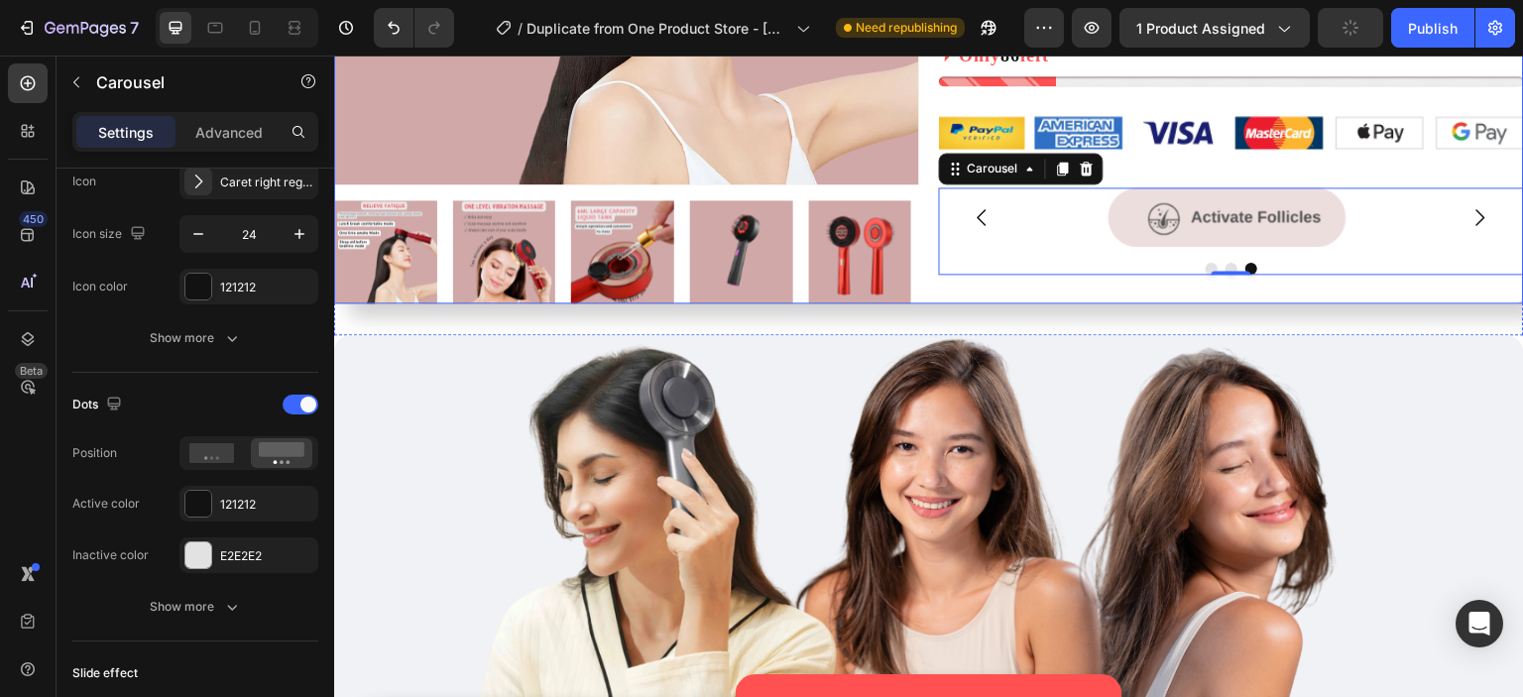
scroll to position [0, 0]
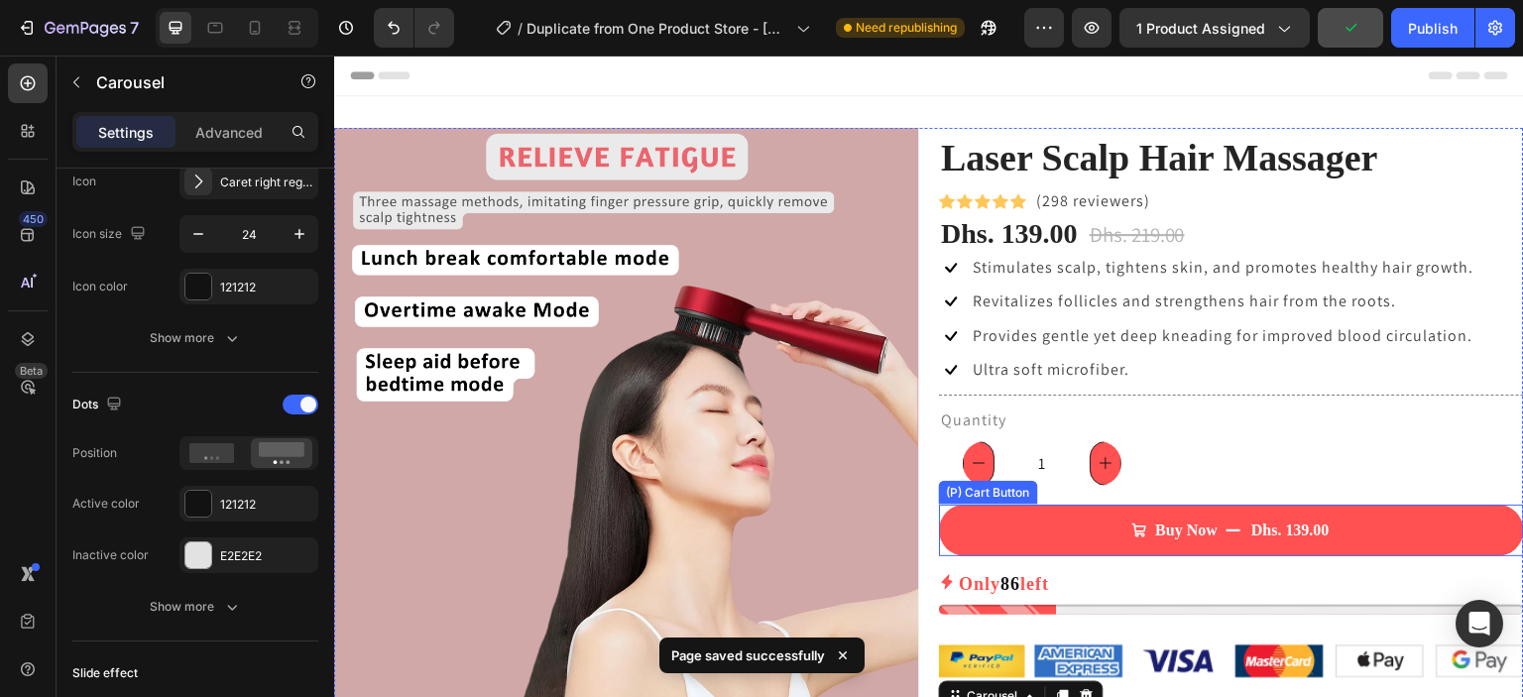
click at [1110, 524] on button "Buy Now Dhs. 139.00" at bounding box center [1231, 531] width 585 height 52
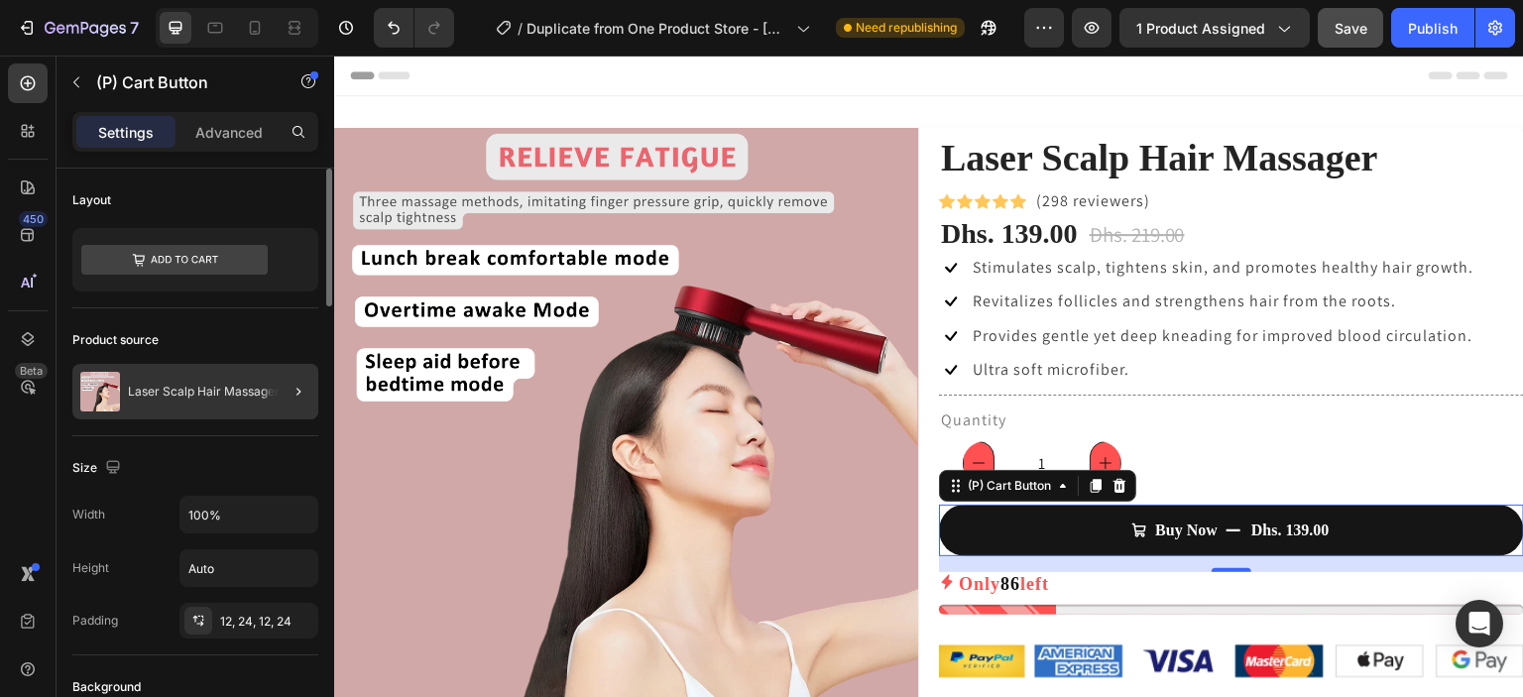
click at [270, 396] on div at bounding box center [291, 392] width 56 height 56
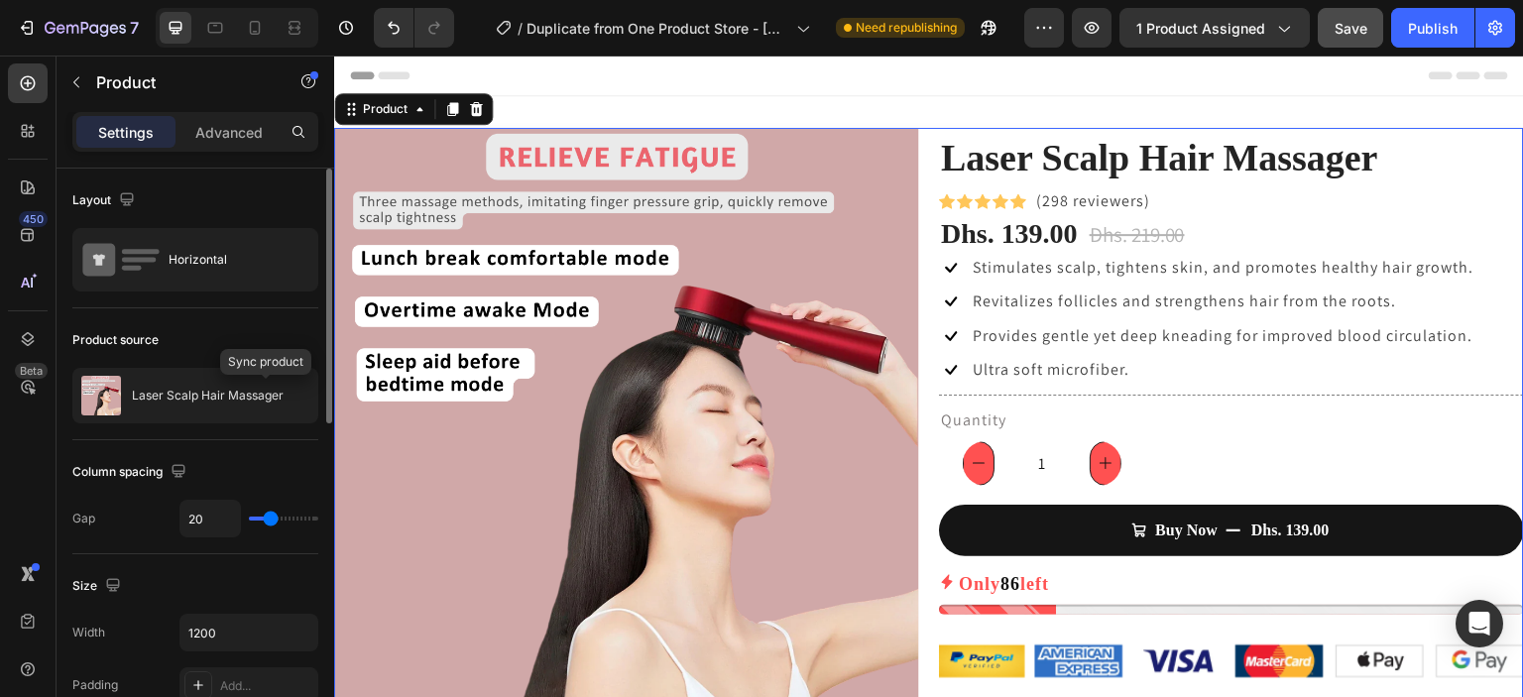
click at [0, 0] on icon "button" at bounding box center [0, 0] width 0 height 0
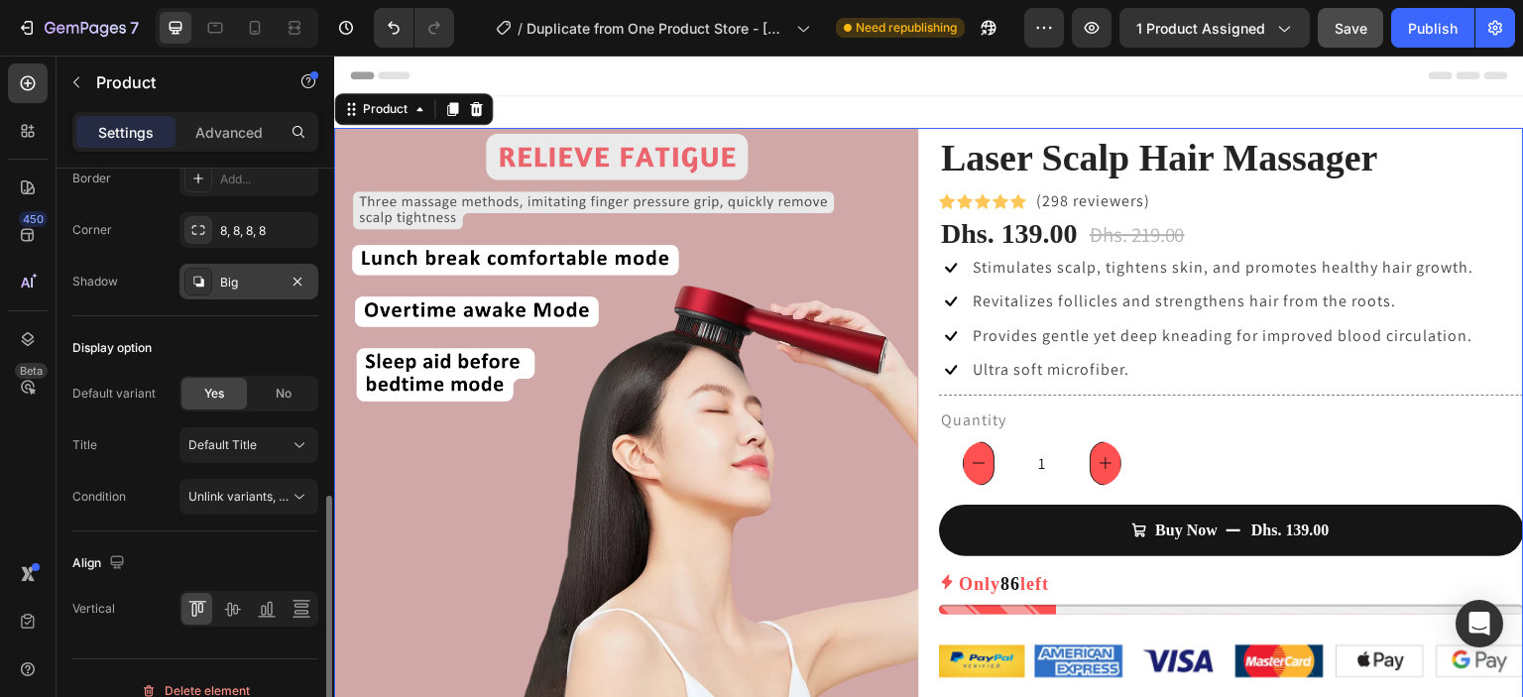
scroll to position [753, 0]
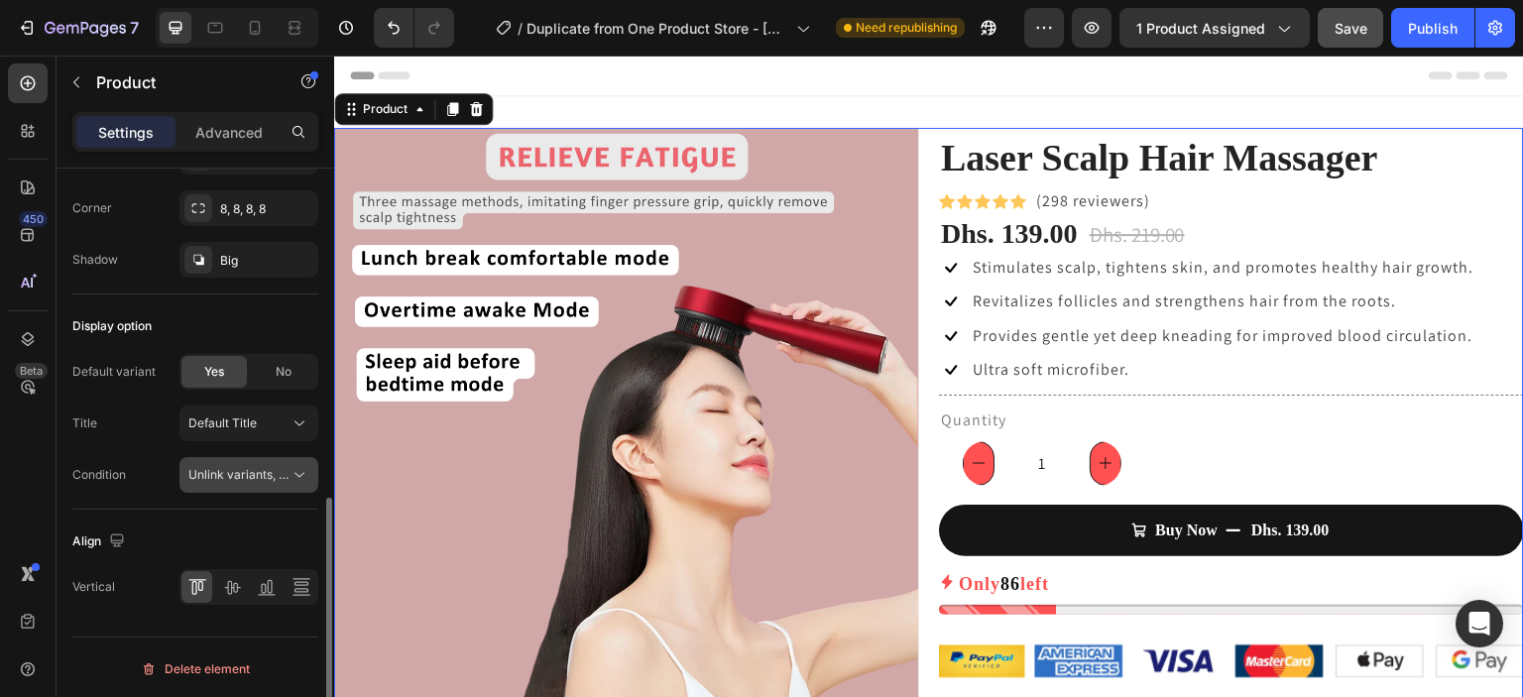
click at [298, 473] on icon at bounding box center [300, 475] width 10 height 5
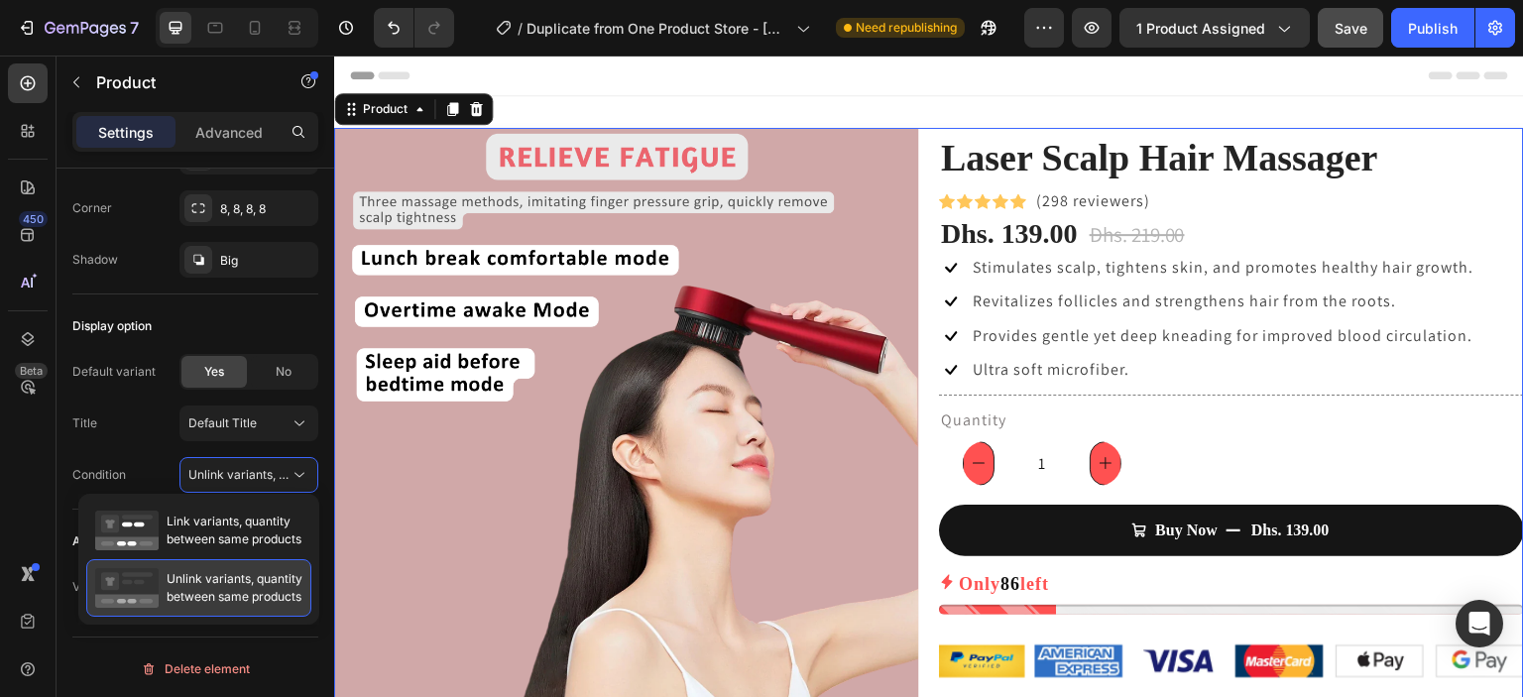
click at [234, 570] on span "Unlink variants, quantity between same products" at bounding box center [235, 588] width 136 height 36
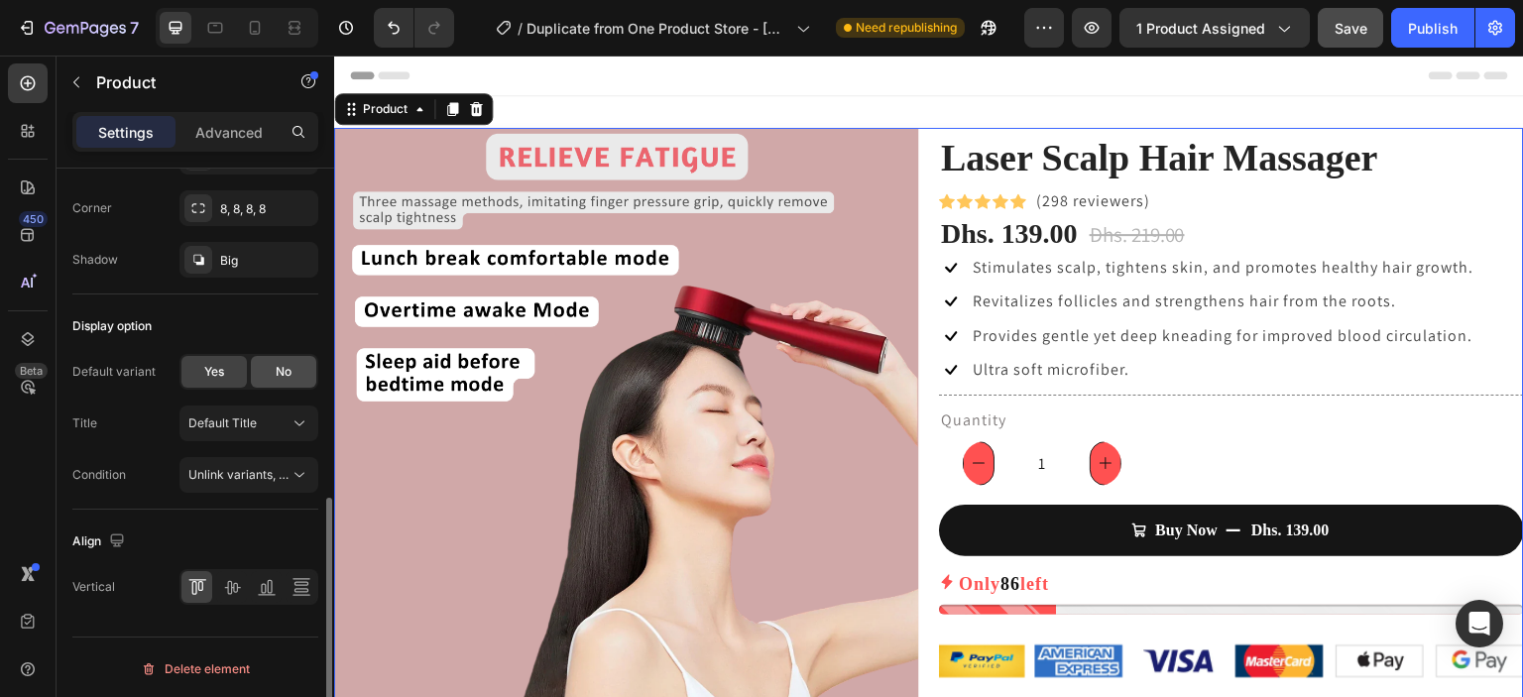
click at [267, 360] on div "No" at bounding box center [283, 372] width 65 height 32
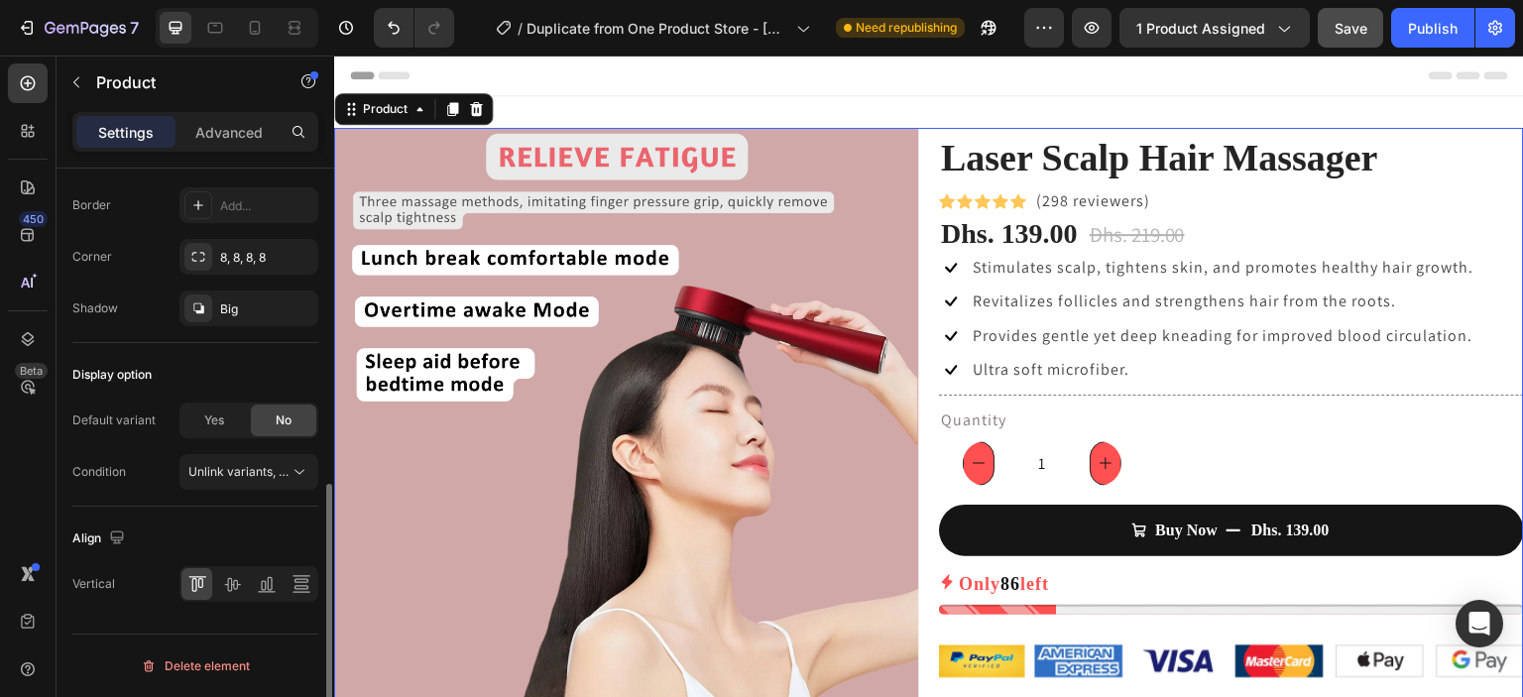
scroll to position [701, 0]
click at [1434, 26] on div "Publish" at bounding box center [1433, 28] width 50 height 21
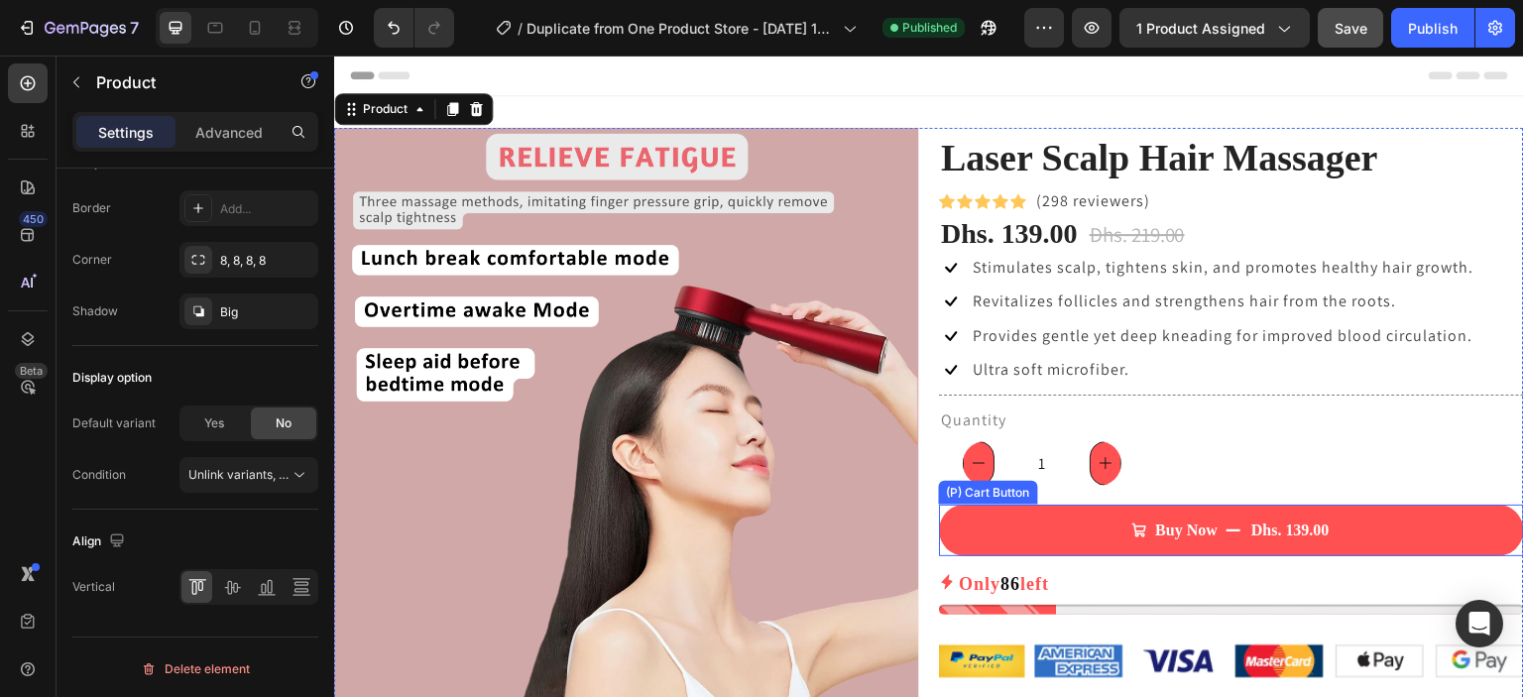
click at [1241, 512] on button "Buy Now Dhs. 139.00" at bounding box center [1231, 531] width 585 height 52
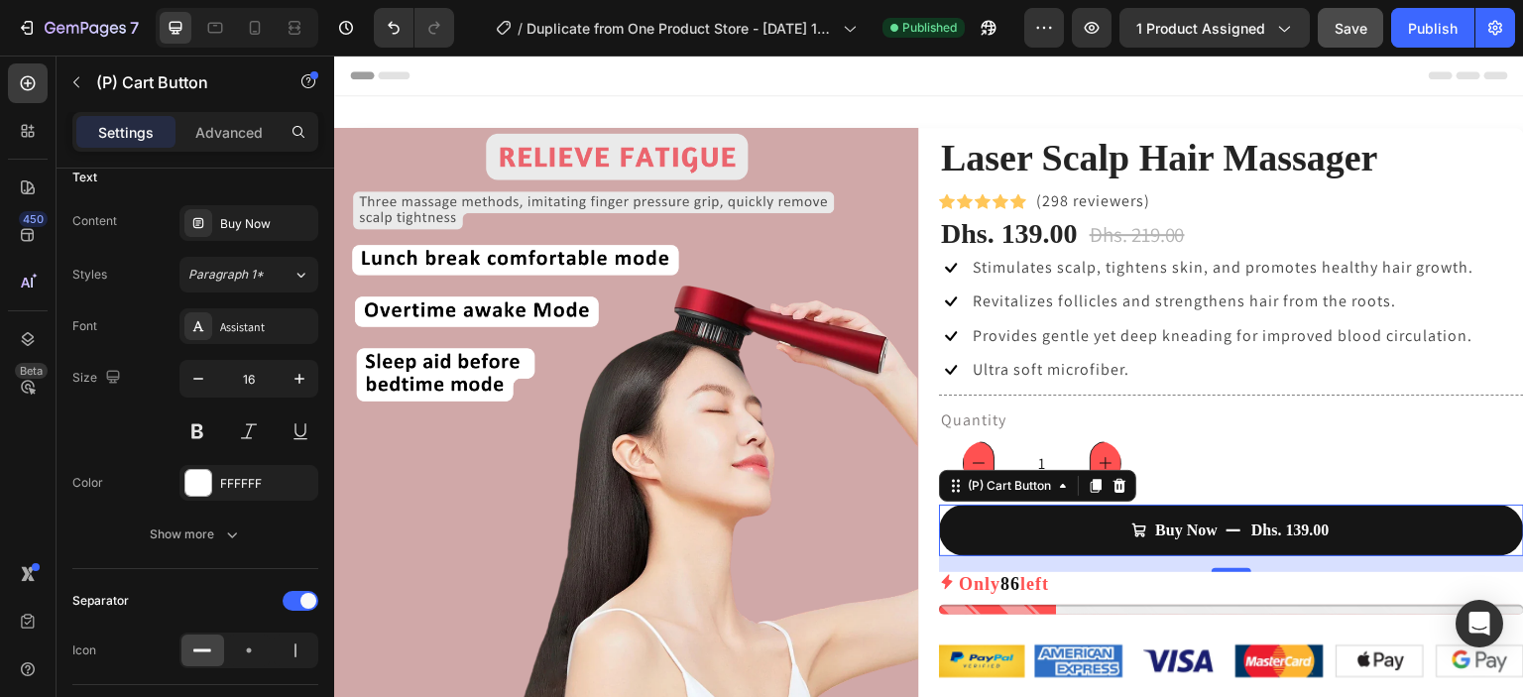
scroll to position [1587, 0]
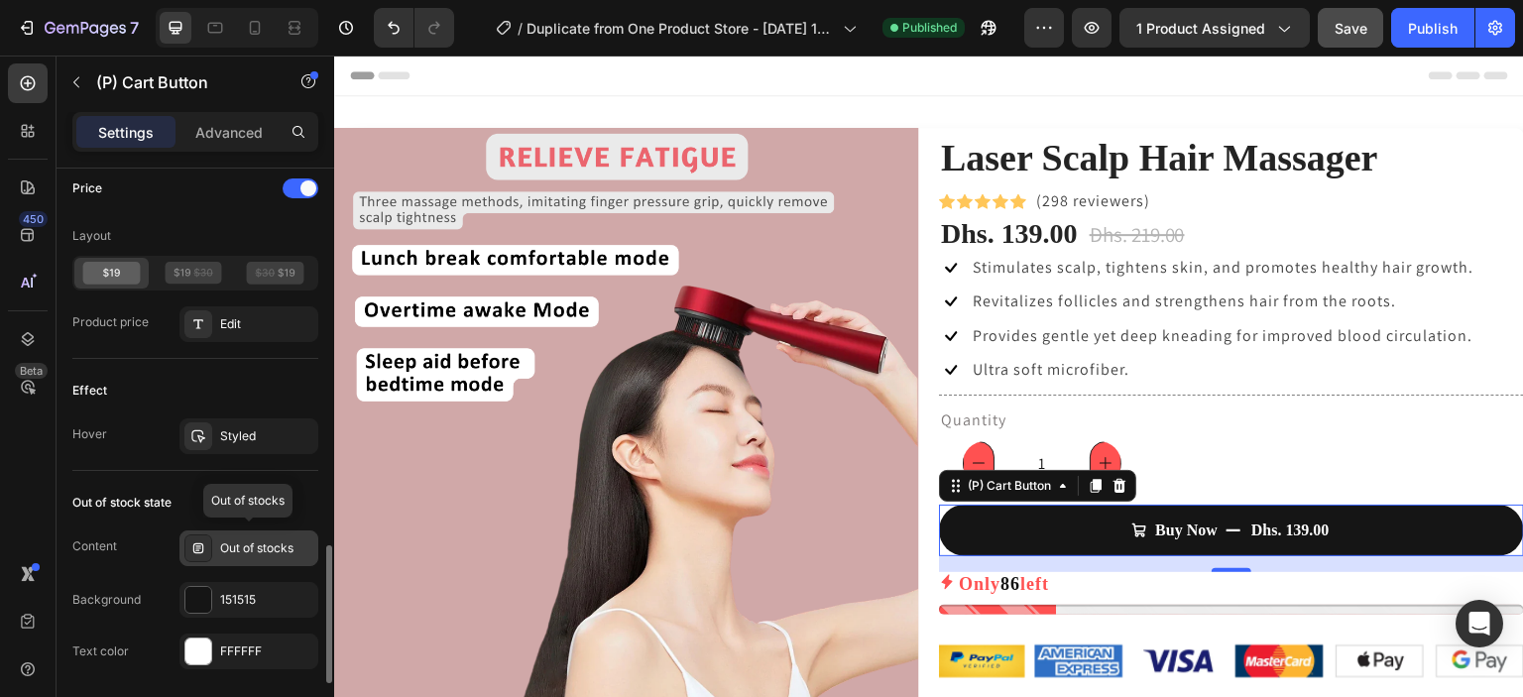
click at [259, 540] on div "Out of stocks" at bounding box center [266, 549] width 93 height 18
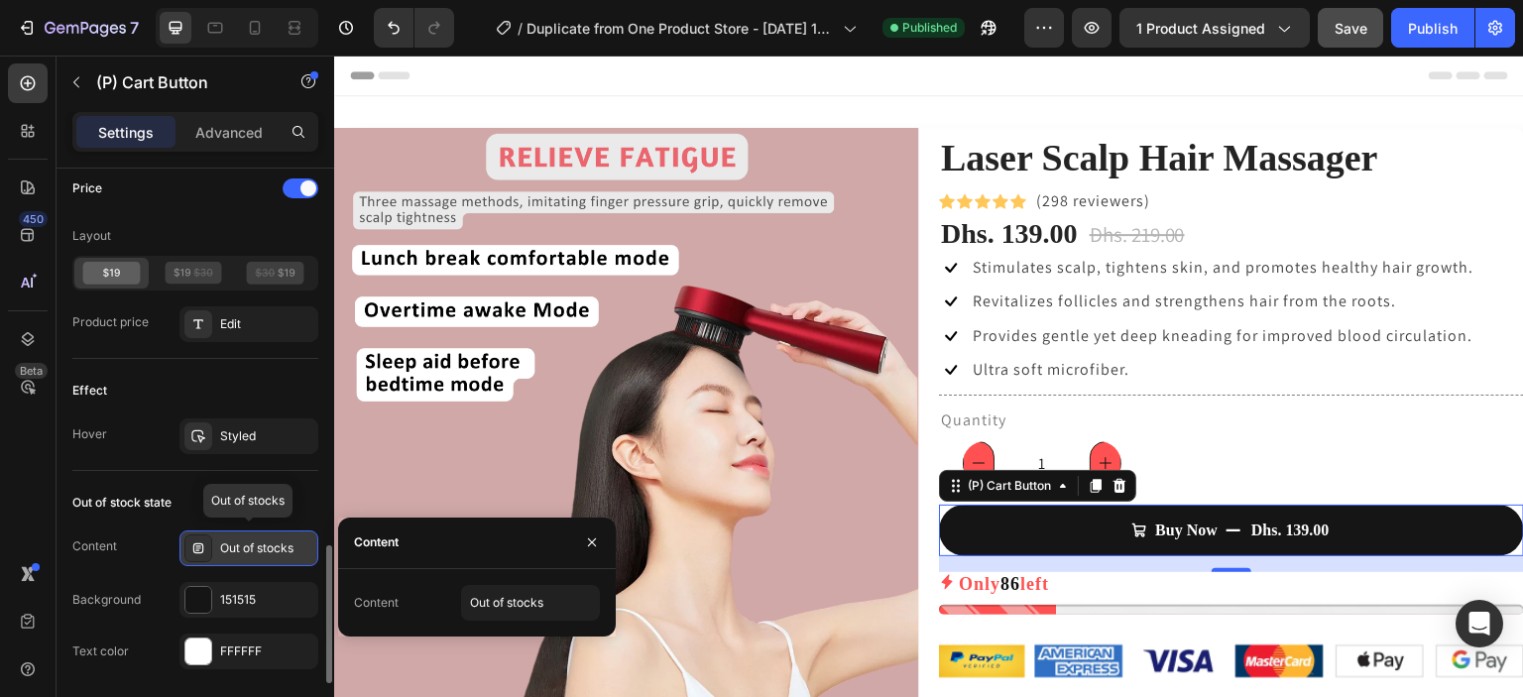
click at [204, 541] on icon at bounding box center [198, 549] width 16 height 16
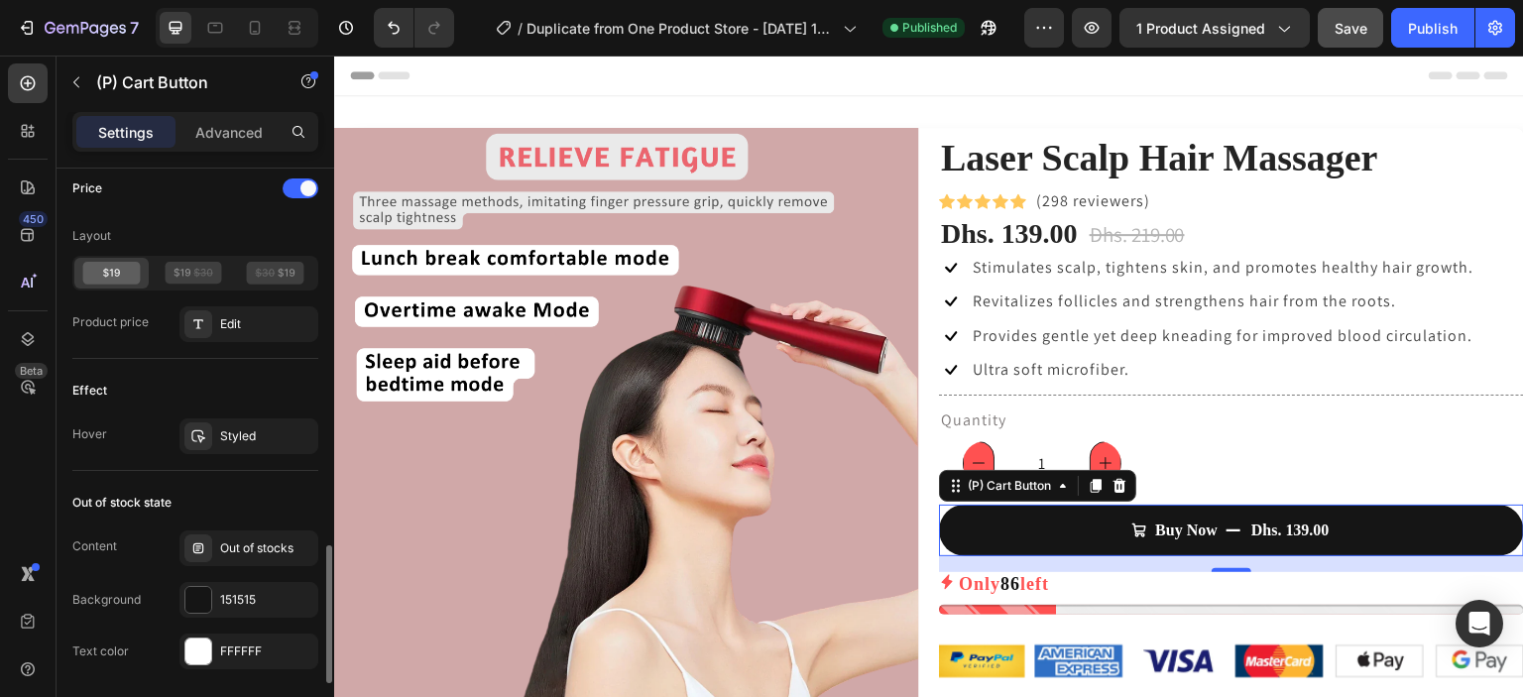
click at [161, 521] on div "Out of stock state Content Out of stocks Background 151515 Text color FFFFFF Sh…" at bounding box center [195, 604] width 246 height 267
click at [194, 535] on div at bounding box center [198, 549] width 28 height 28
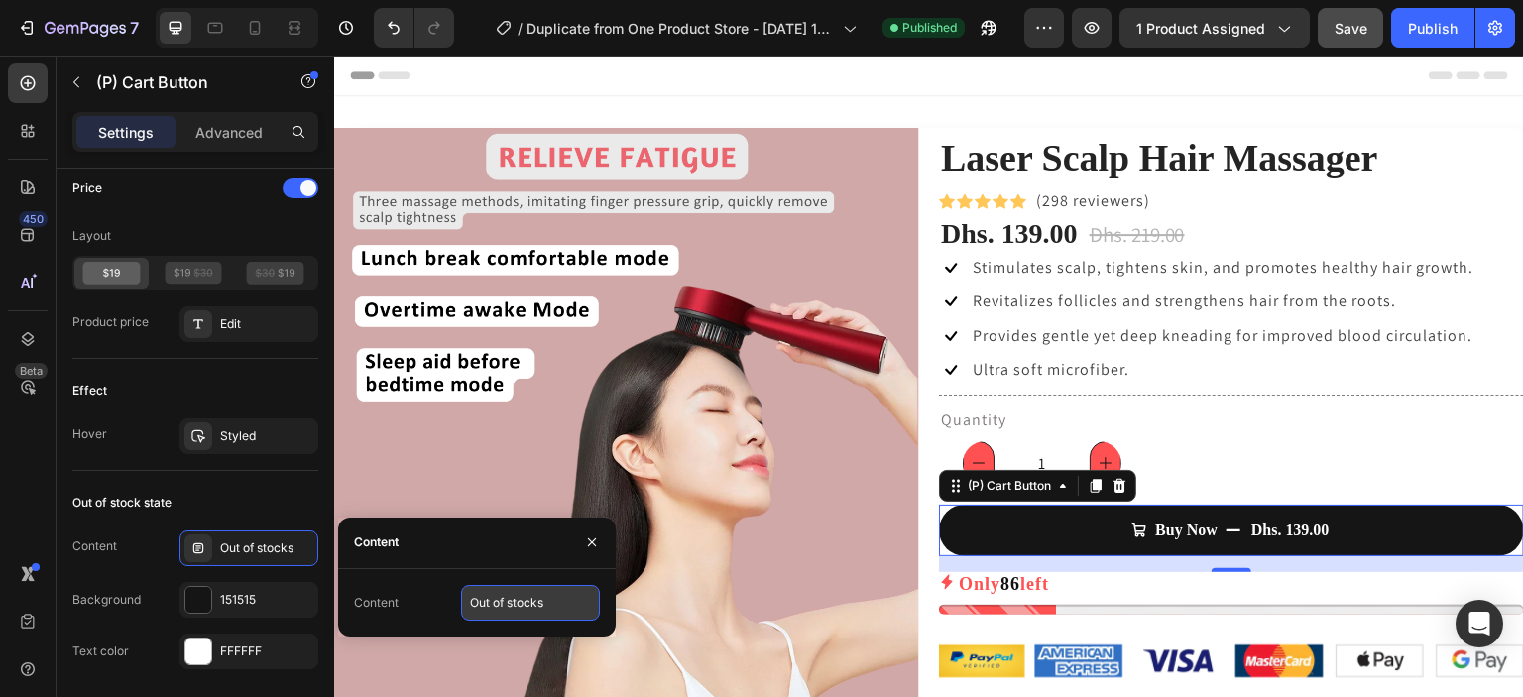
click at [499, 603] on input "Out of stocks" at bounding box center [530, 603] width 139 height 36
click at [583, 546] on button "button" at bounding box center [592, 543] width 32 height 32
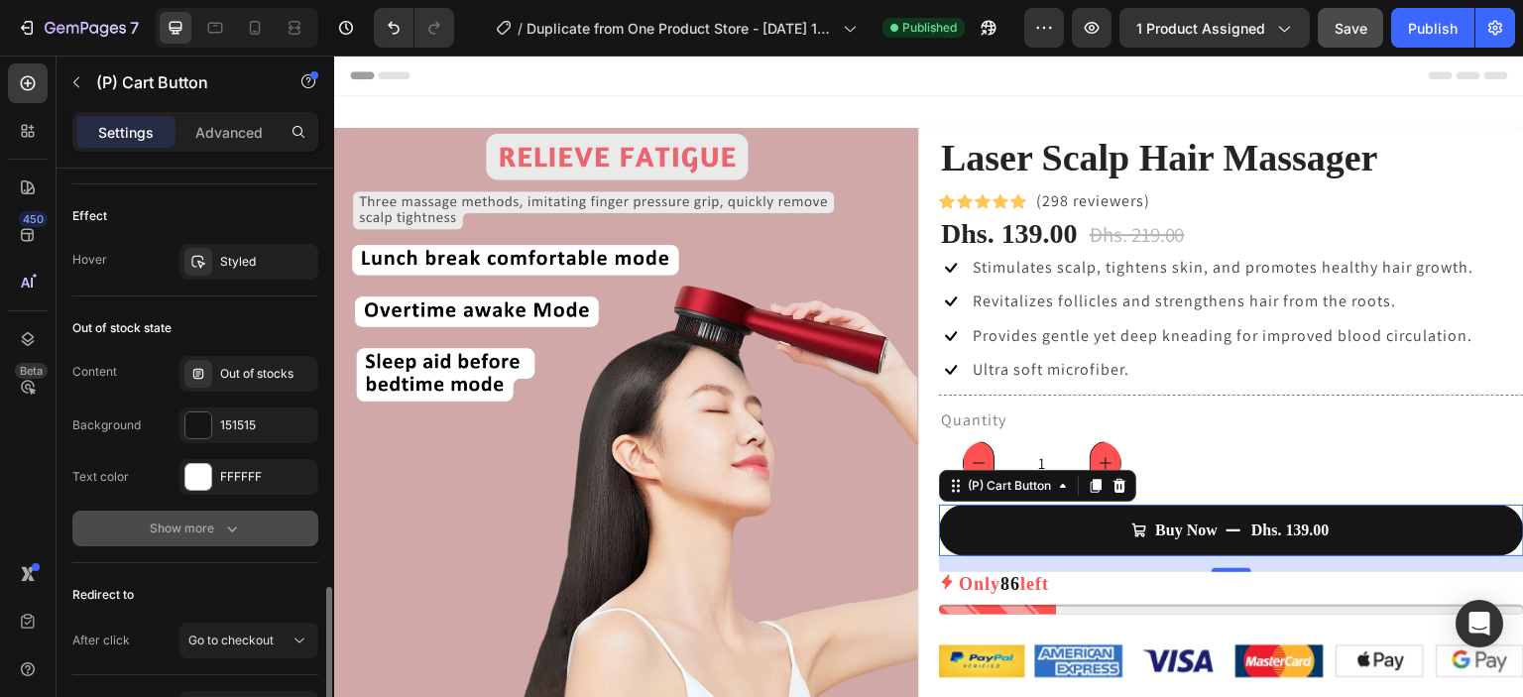
scroll to position [1762, 0]
click at [212, 533] on button "Show more" at bounding box center [195, 528] width 246 height 36
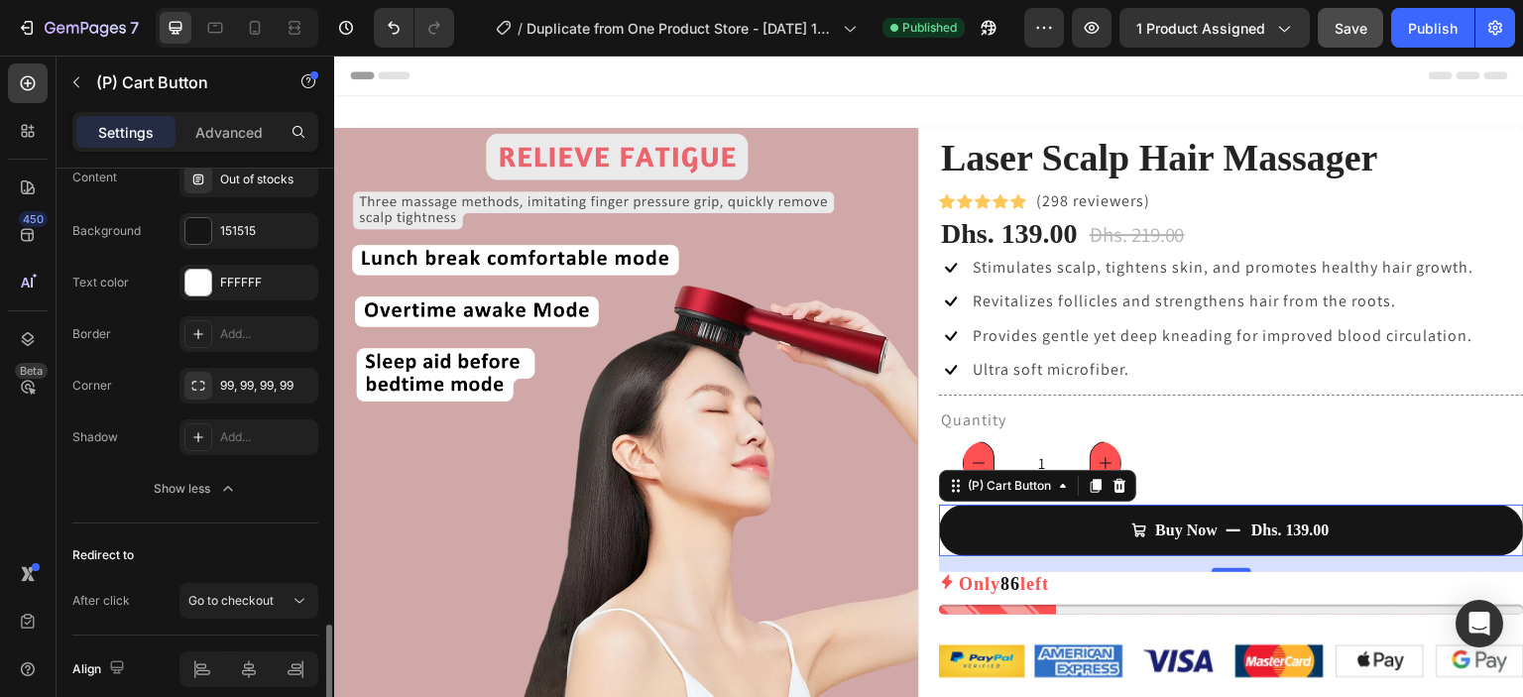
scroll to position [2035, 0]
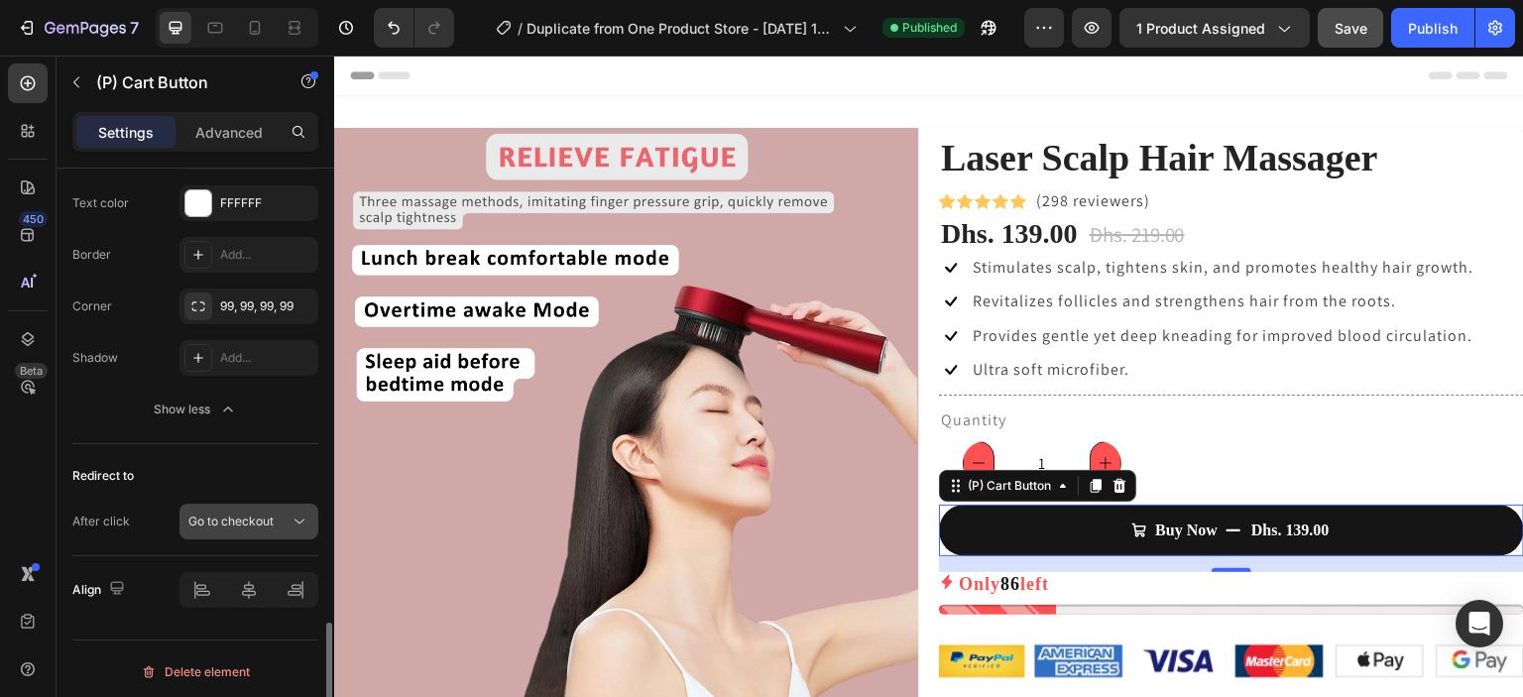
click at [289, 518] on div "Go to checkout" at bounding box center [238, 522] width 101 height 18
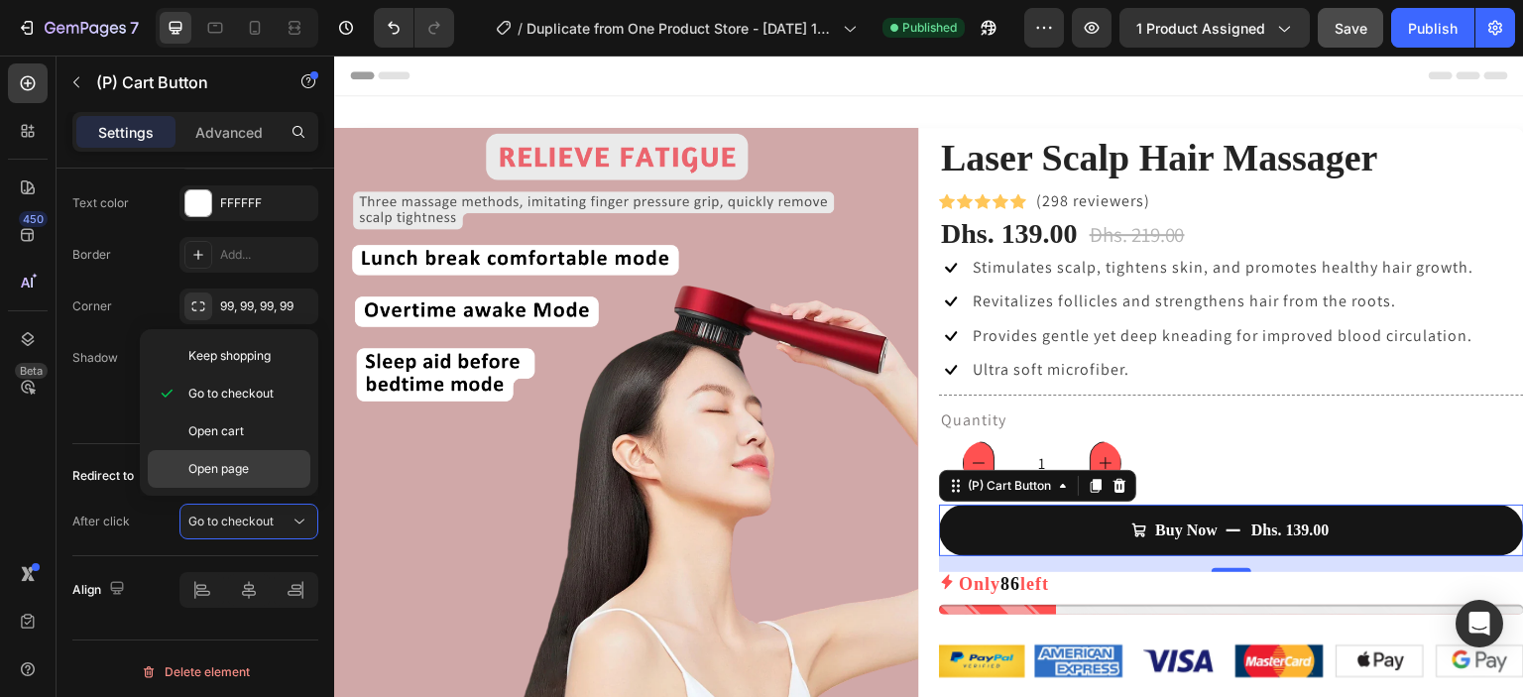
click at [246, 479] on div "Open page" at bounding box center [229, 469] width 163 height 38
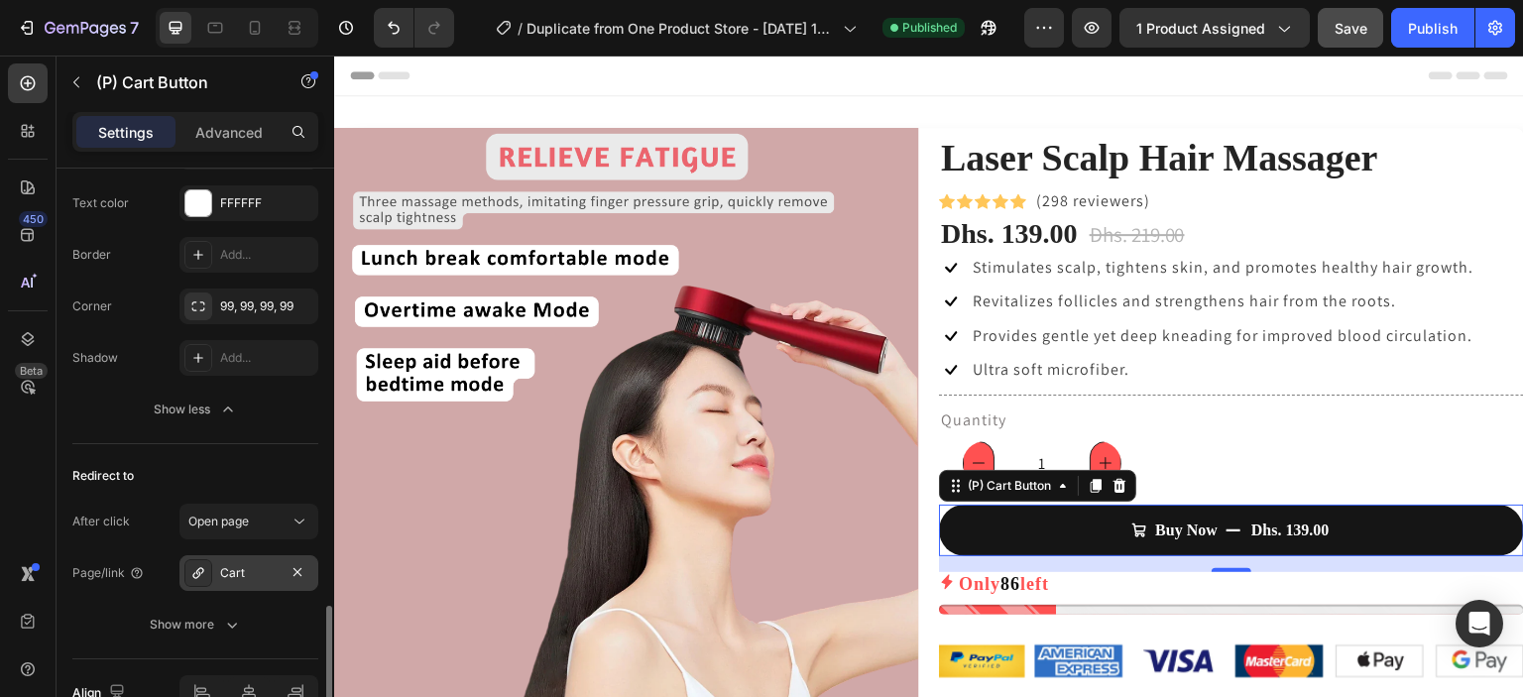
click at [241, 555] on div "Cart" at bounding box center [249, 573] width 139 height 36
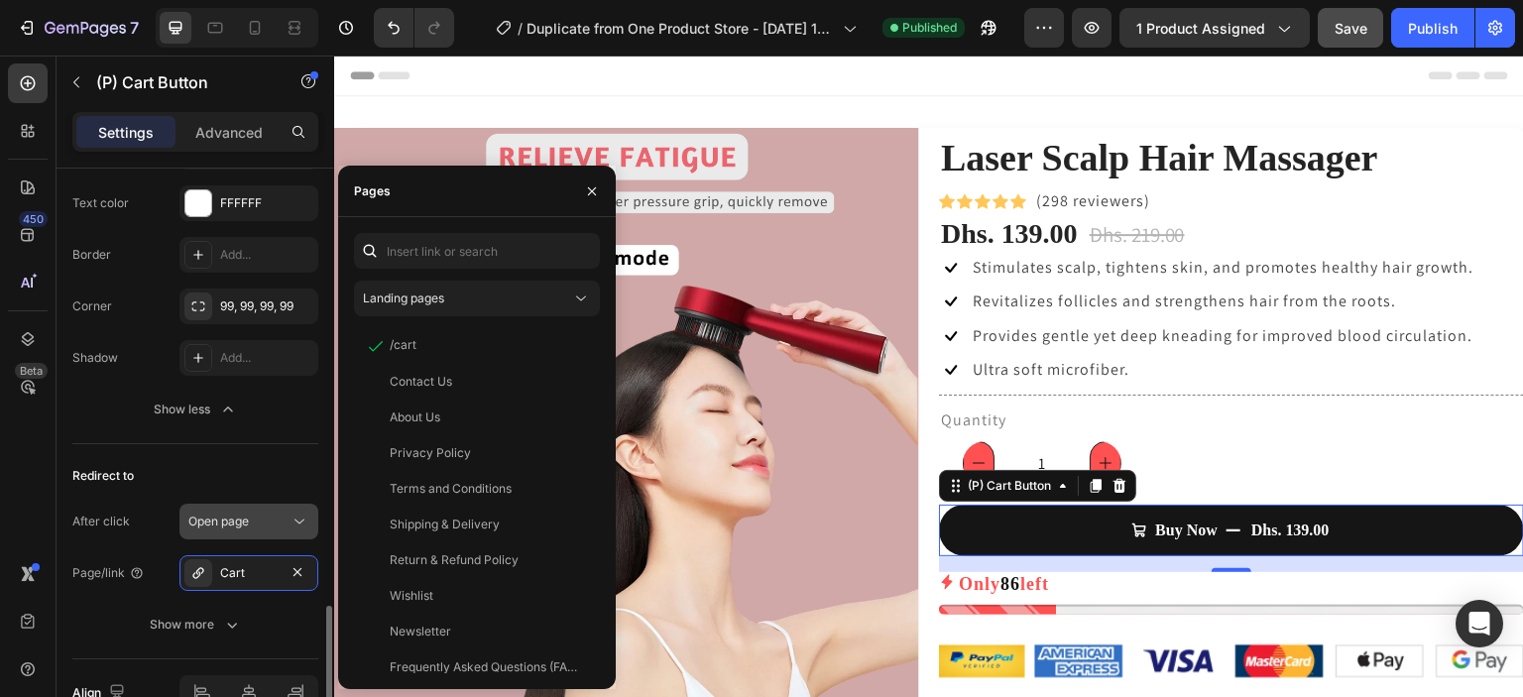
click at [248, 514] on span "Open page" at bounding box center [218, 521] width 60 height 15
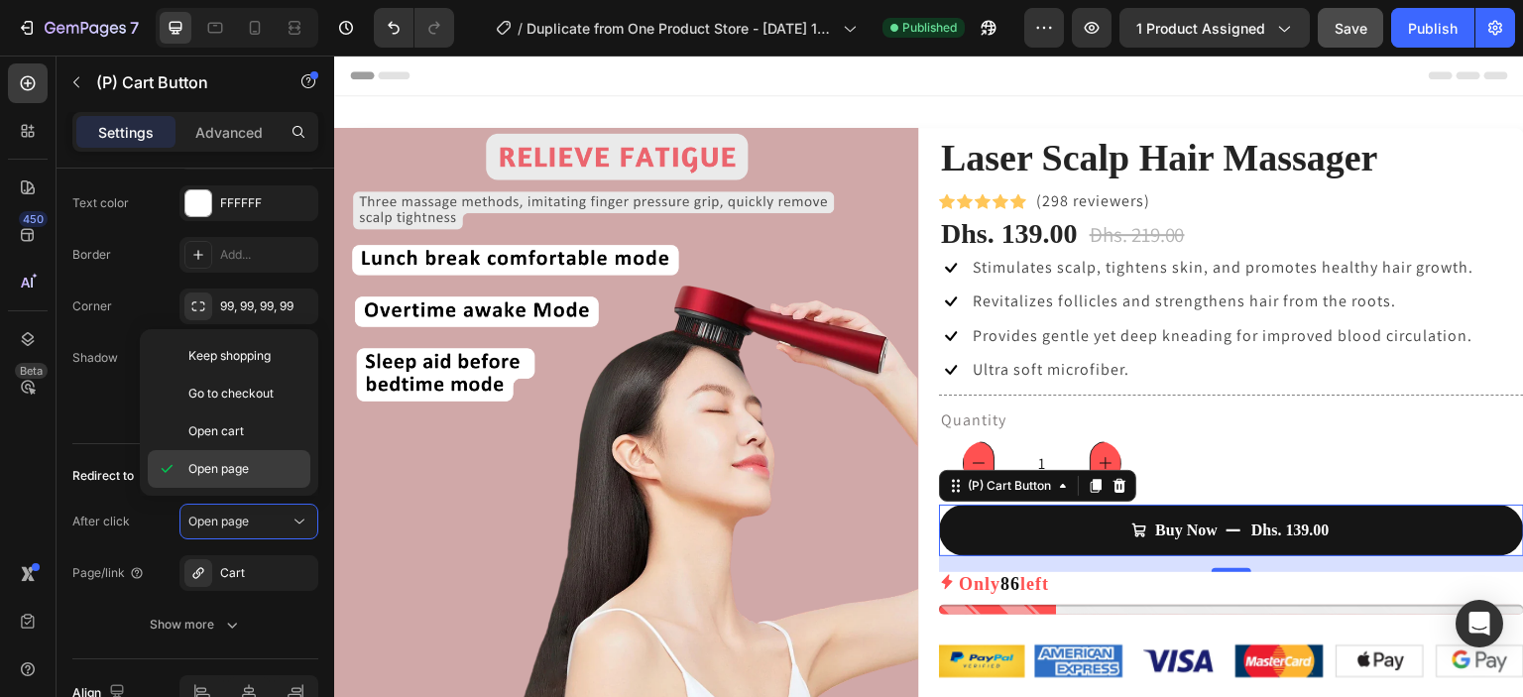
click at [278, 456] on div "Open page" at bounding box center [229, 469] width 163 height 38
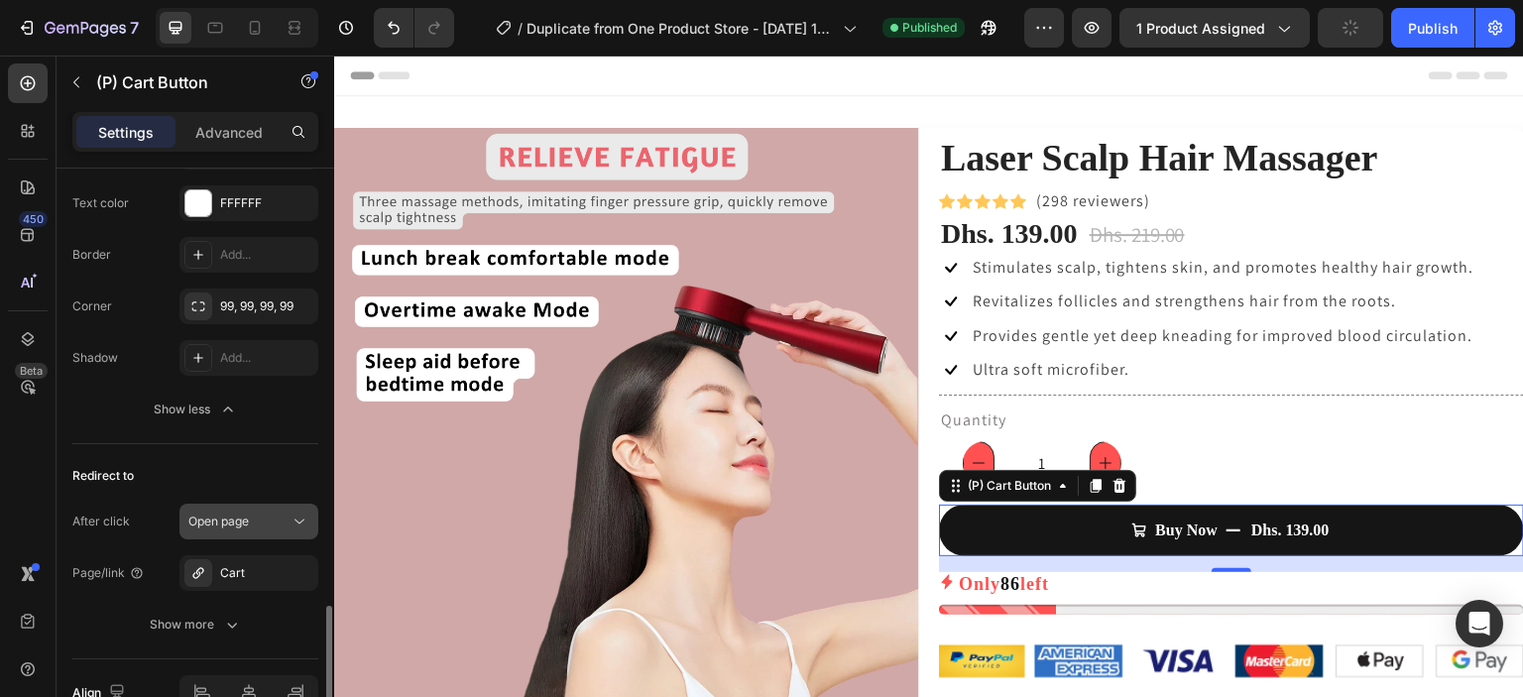
click at [249, 514] on span "Open page" at bounding box center [218, 521] width 60 height 15
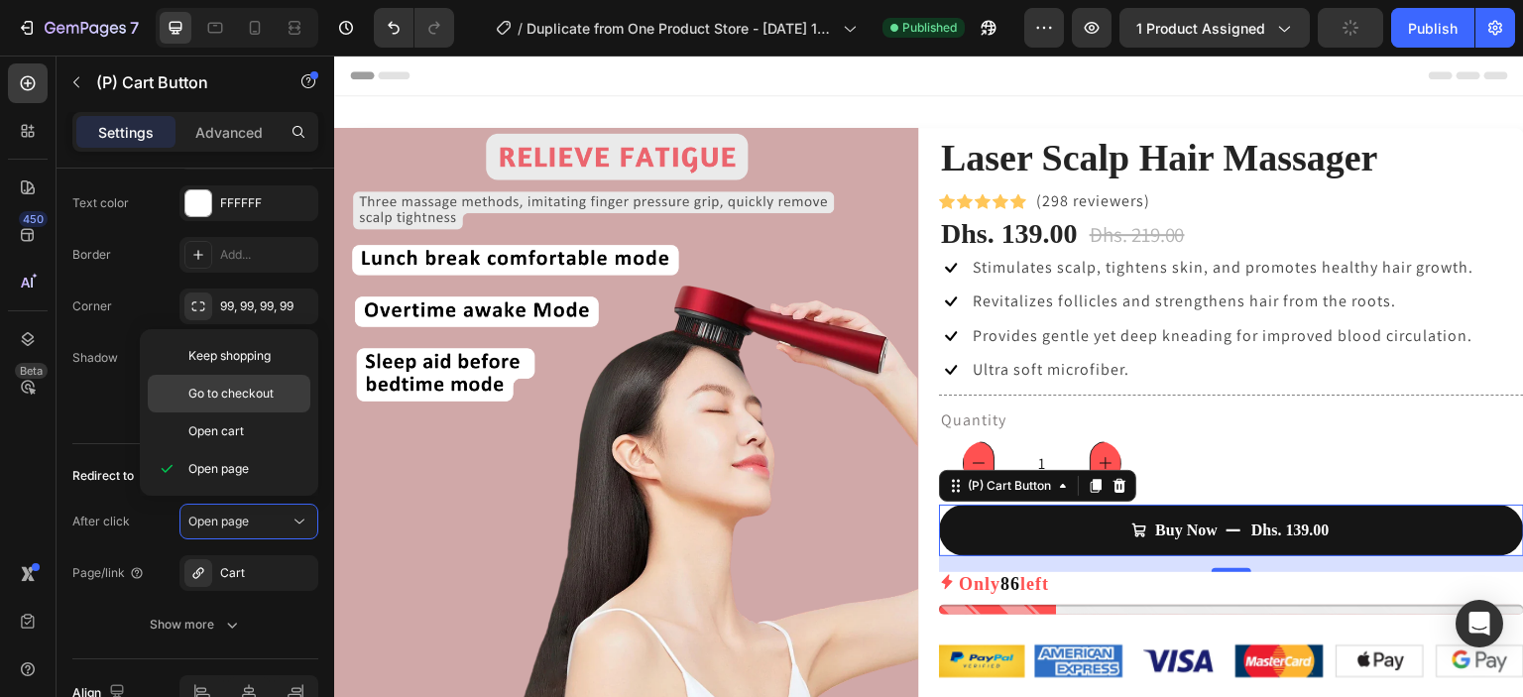
click at [274, 413] on div "Go to checkout" at bounding box center [229, 432] width 163 height 38
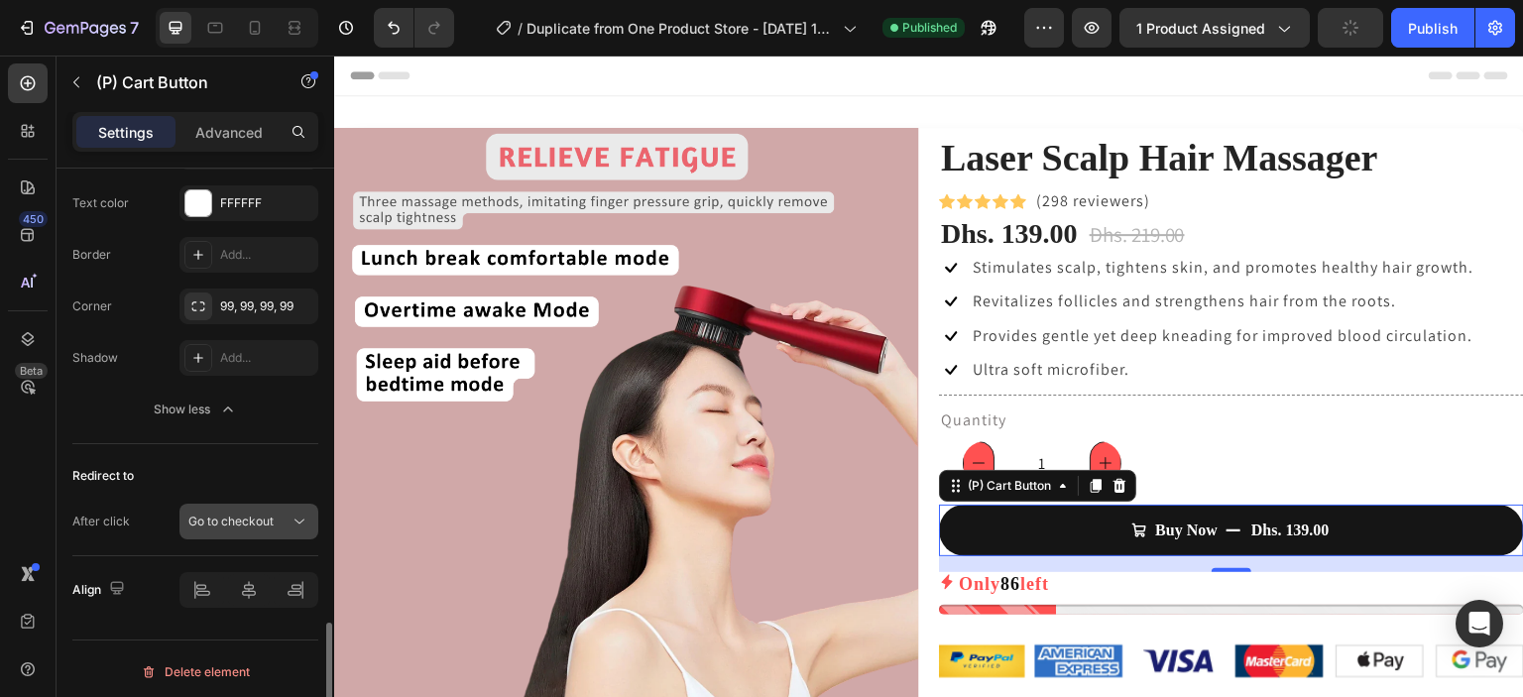
click at [274, 516] on span "Go to checkout" at bounding box center [230, 521] width 85 height 15
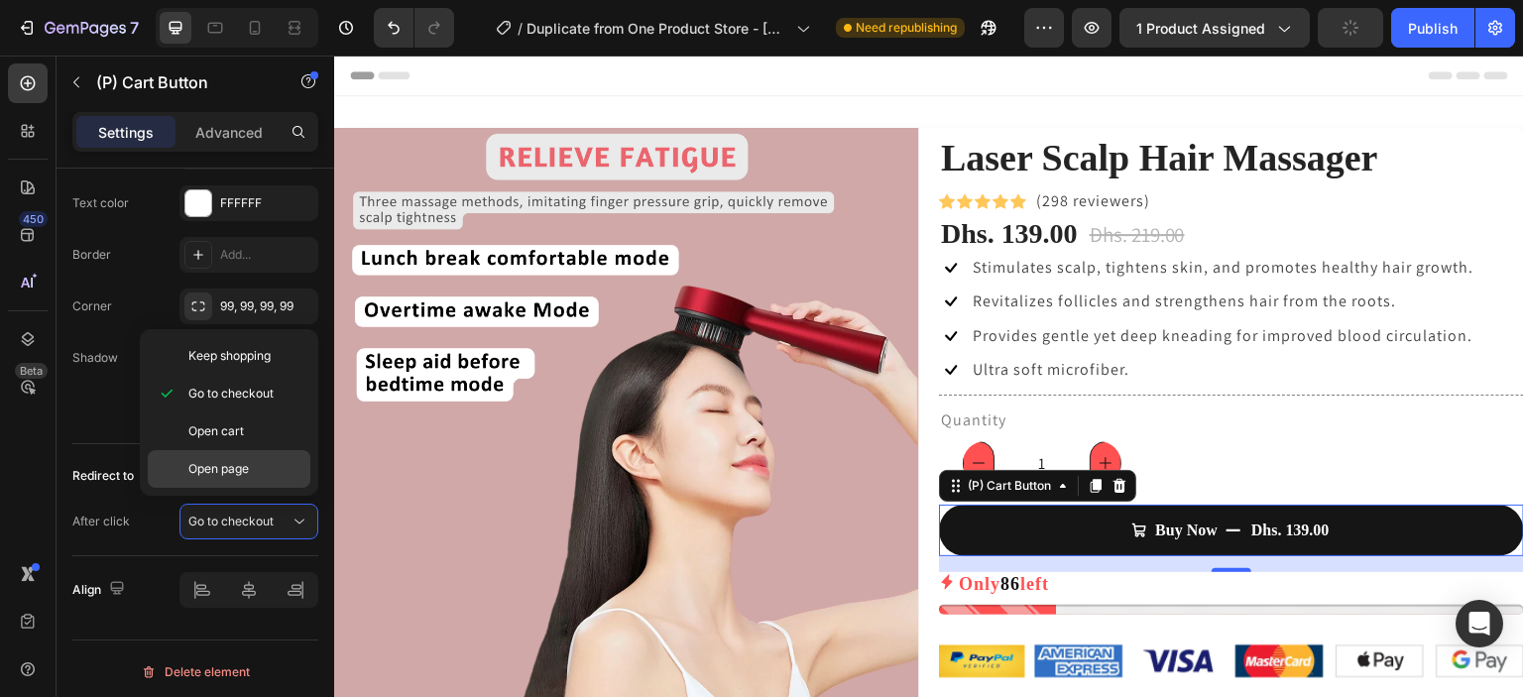
click at [236, 471] on span "Open page" at bounding box center [218, 469] width 60 height 18
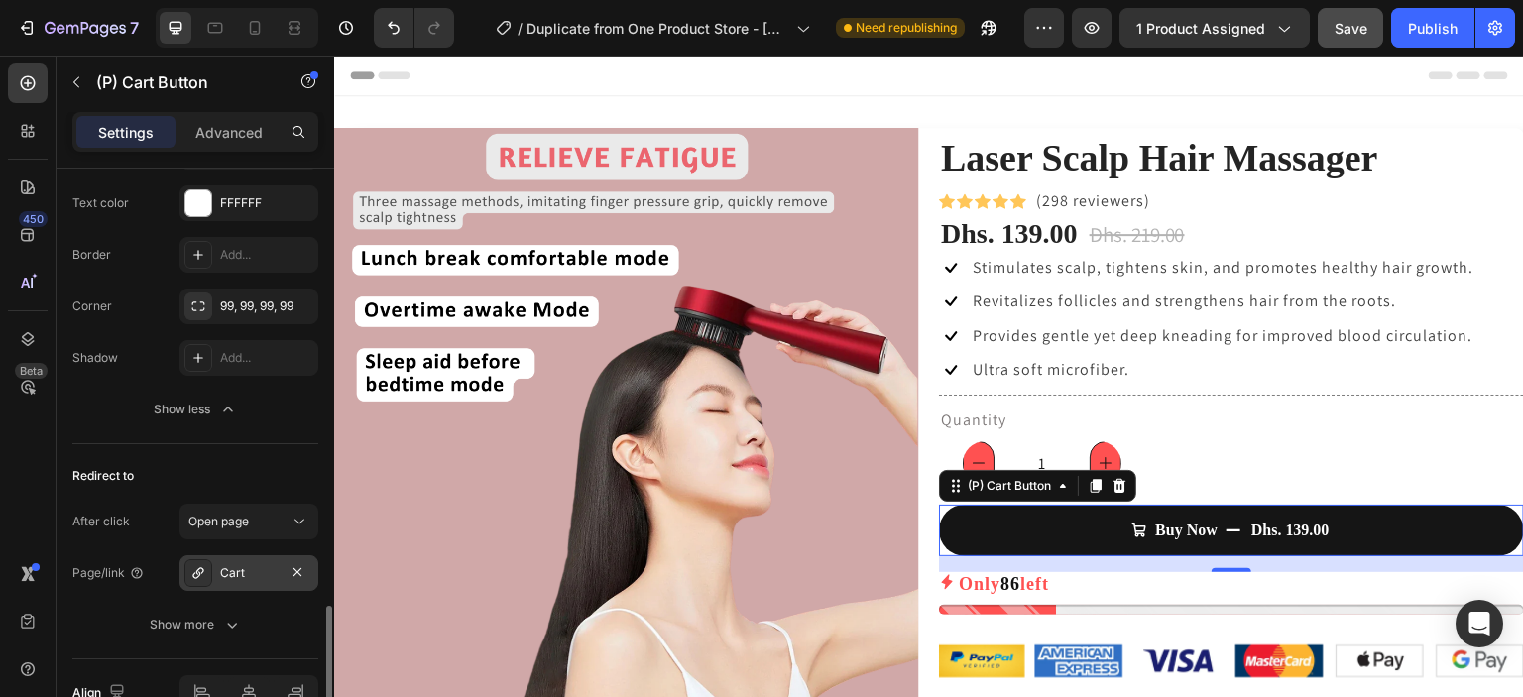
click at [261, 564] on div "Cart" at bounding box center [249, 573] width 58 height 18
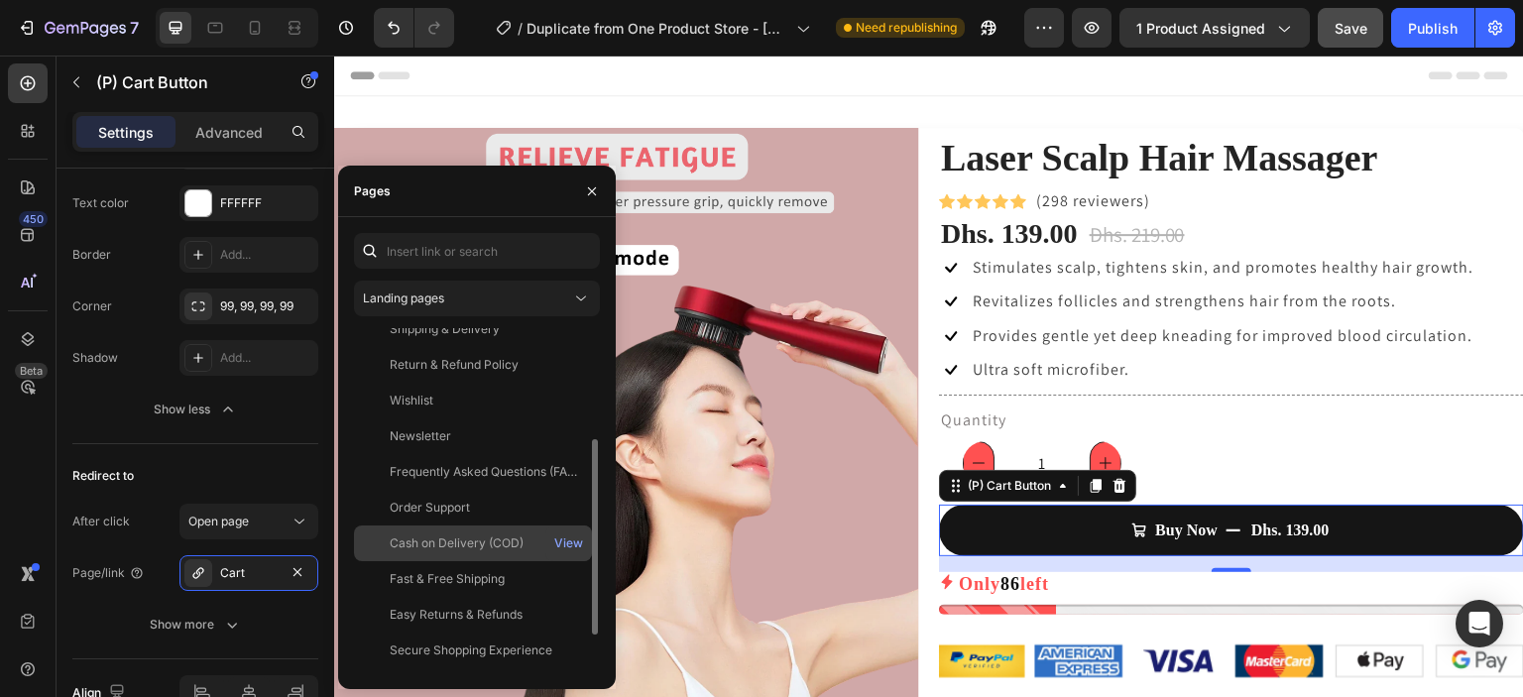
scroll to position [196, 0]
click at [556, 541] on div "View" at bounding box center [568, 543] width 29 height 18
